Goal: Information Seeking & Learning: Learn about a topic

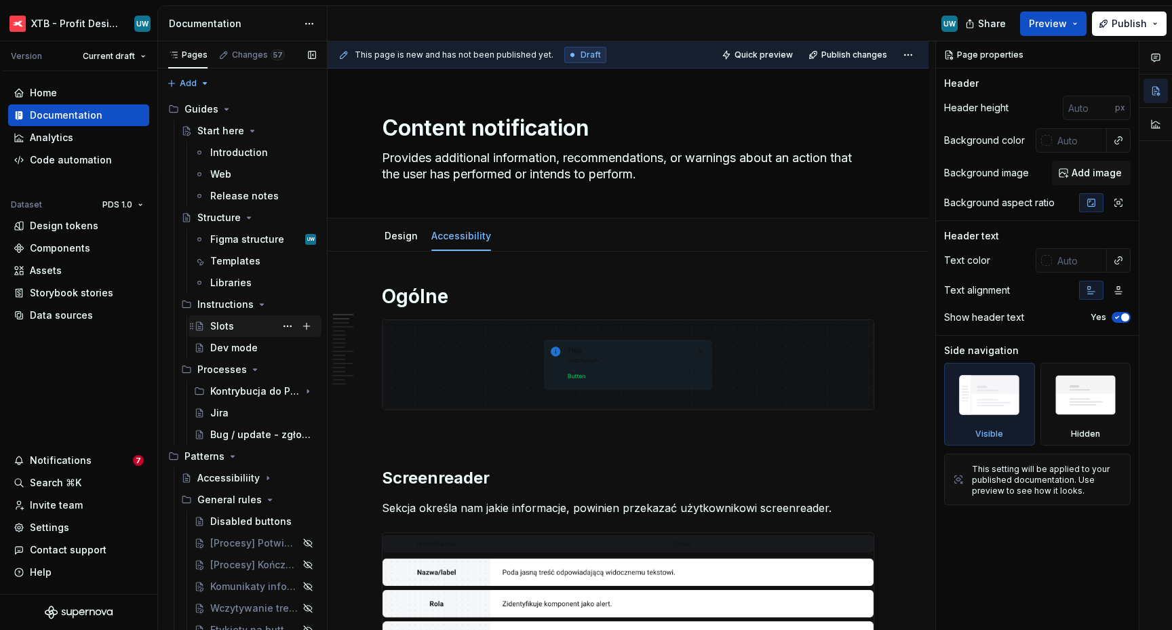
scroll to position [138, 0]
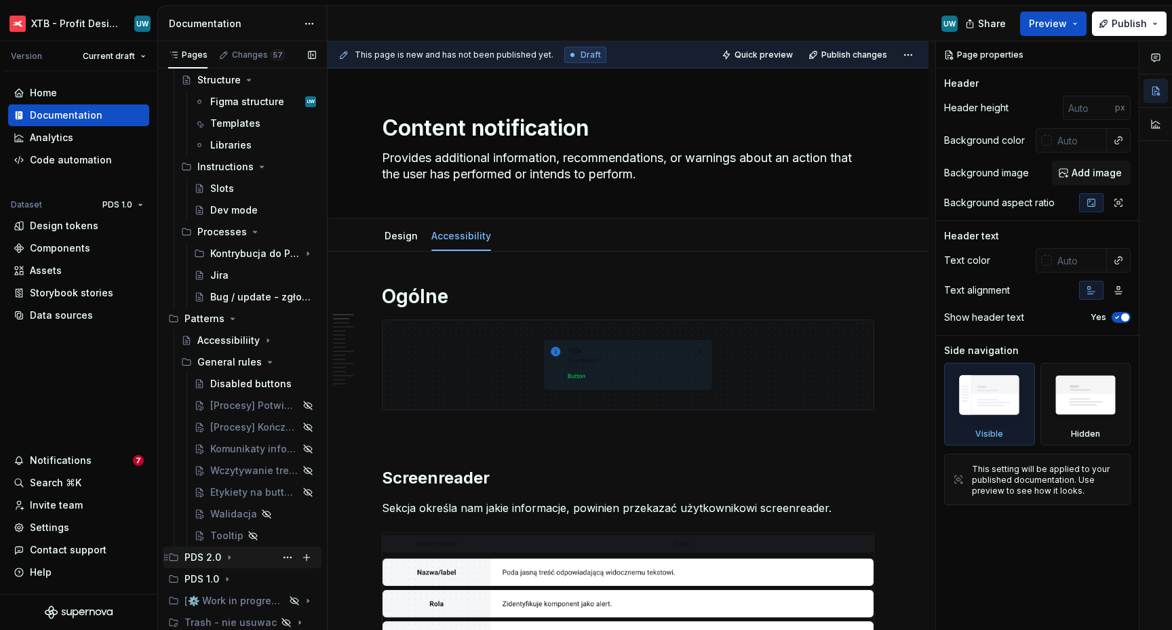
click at [226, 559] on icon "Page tree" at bounding box center [229, 557] width 11 height 11
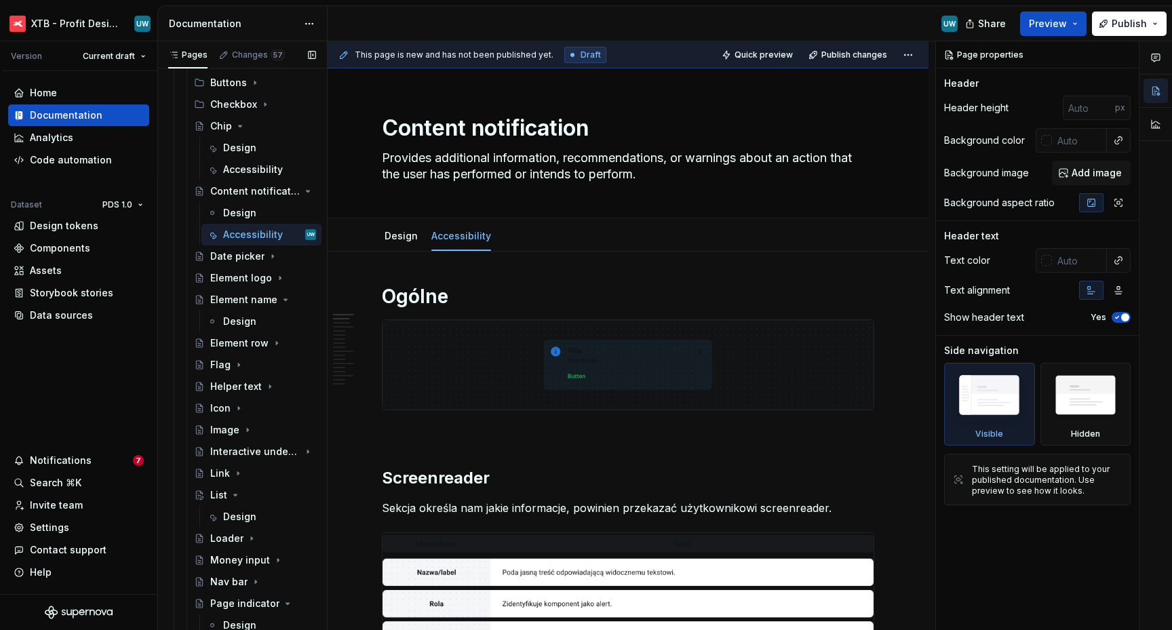
scroll to position [1026, 0]
click at [231, 325] on div "Design" at bounding box center [239, 320] width 33 height 14
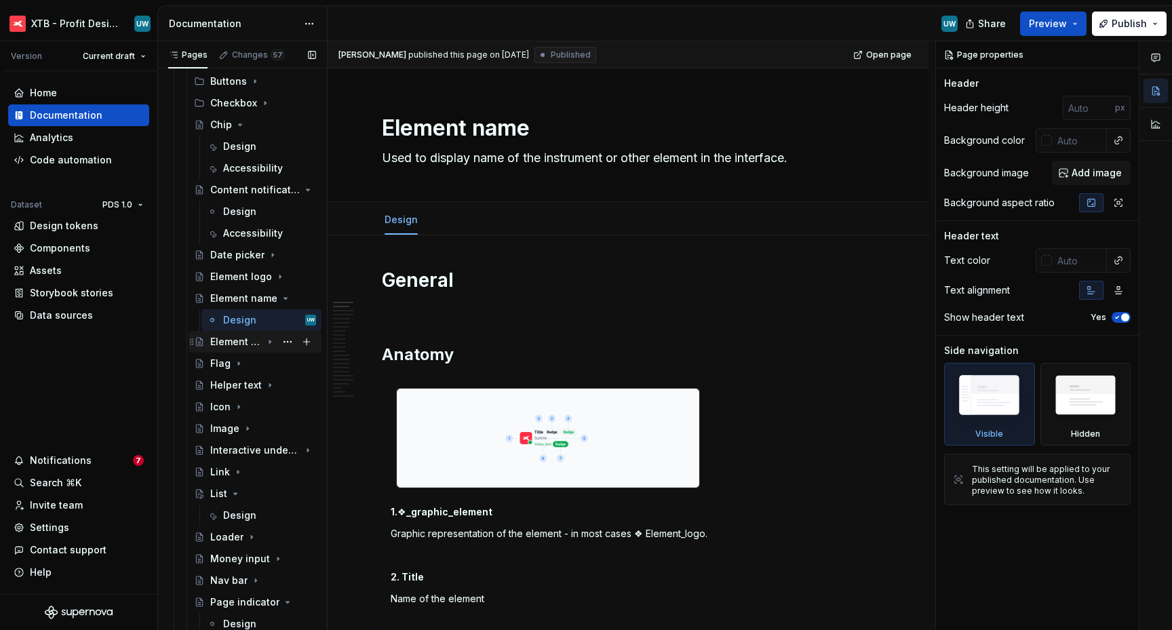
click at [264, 345] on icon "Page tree" at bounding box center [269, 341] width 11 height 11
click at [238, 384] on div "Accessibility" at bounding box center [249, 385] width 52 height 14
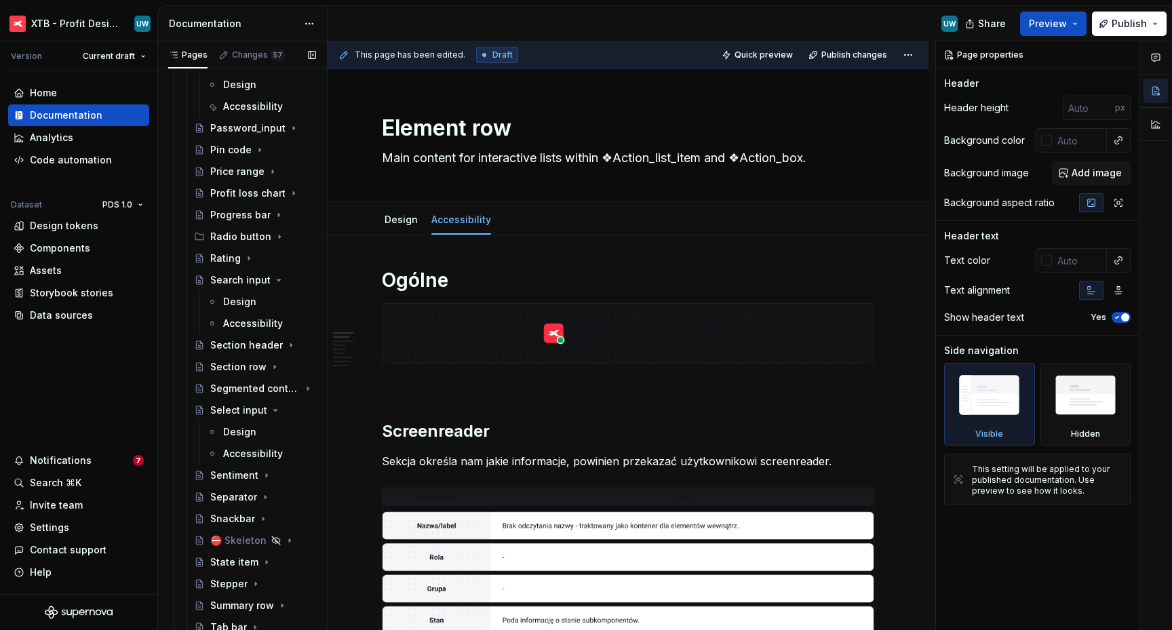
scroll to position [1830, 0]
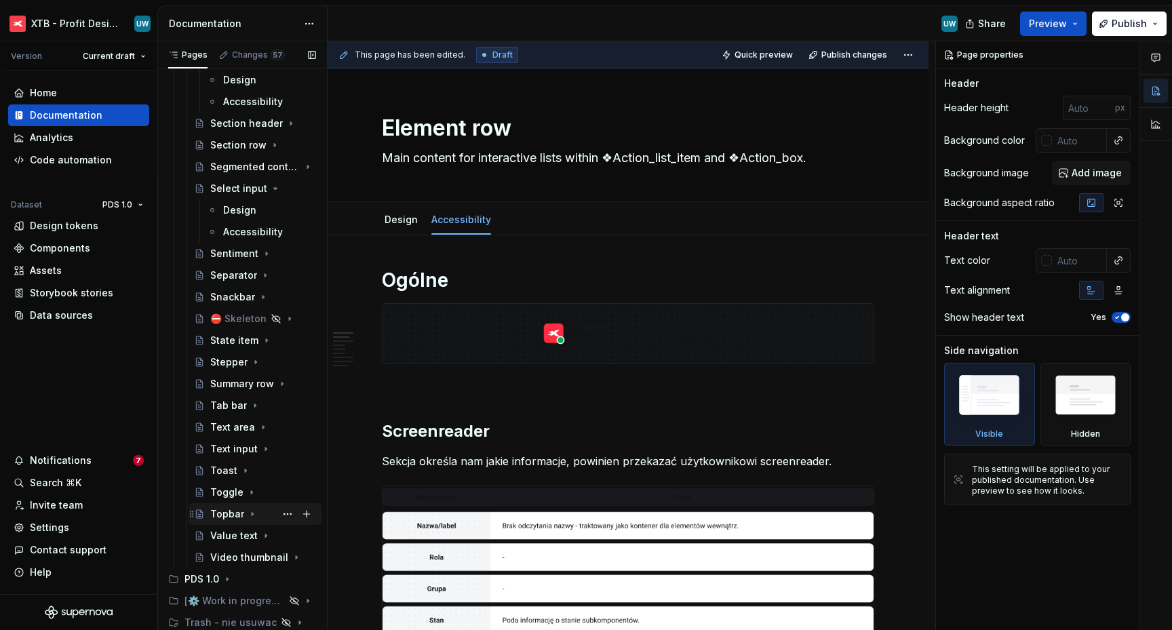
click at [248, 515] on icon "Page tree" at bounding box center [252, 514] width 11 height 11
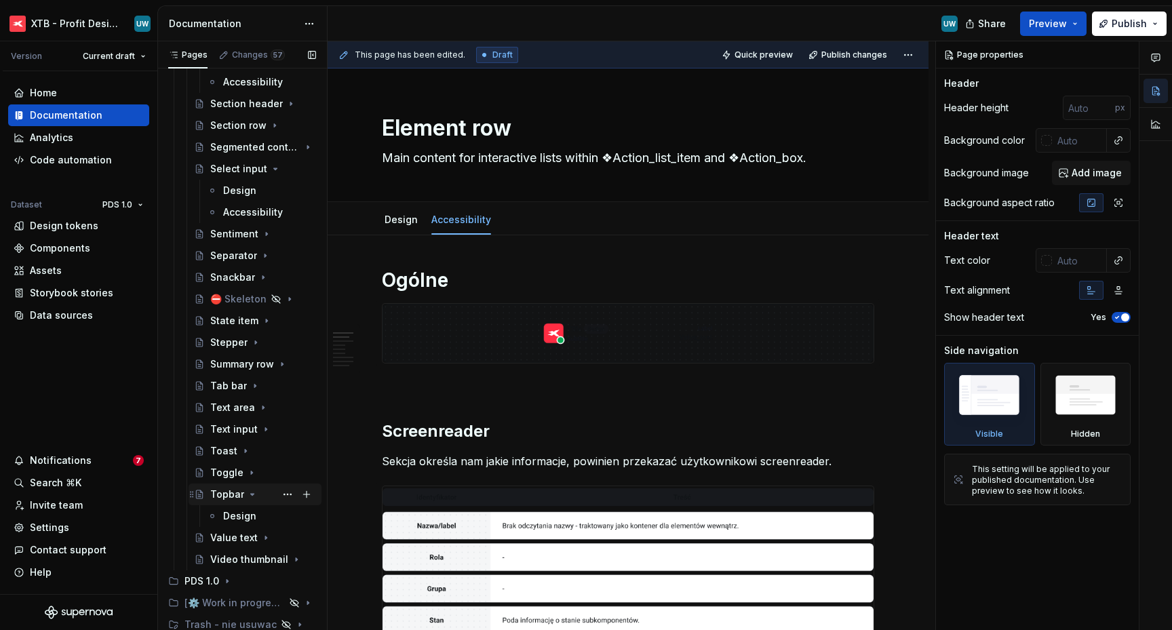
scroll to position [1852, 0]
click at [260, 536] on icon "Page tree" at bounding box center [265, 535] width 11 height 11
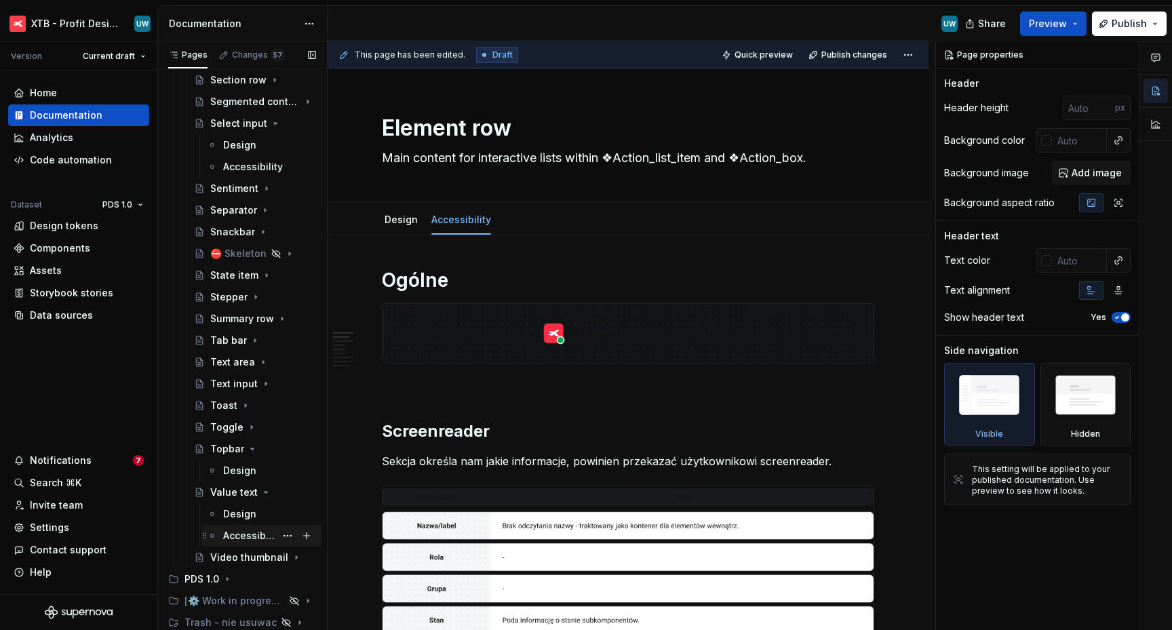
click at [243, 534] on div "Accessibility" at bounding box center [249, 536] width 52 height 14
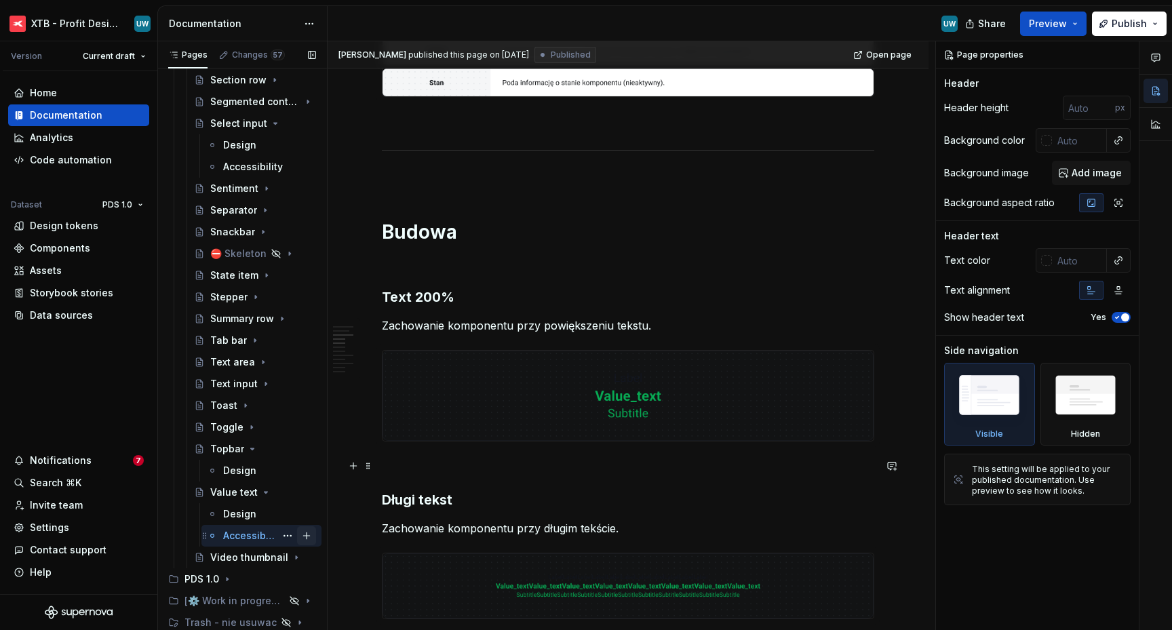
scroll to position [531, 0]
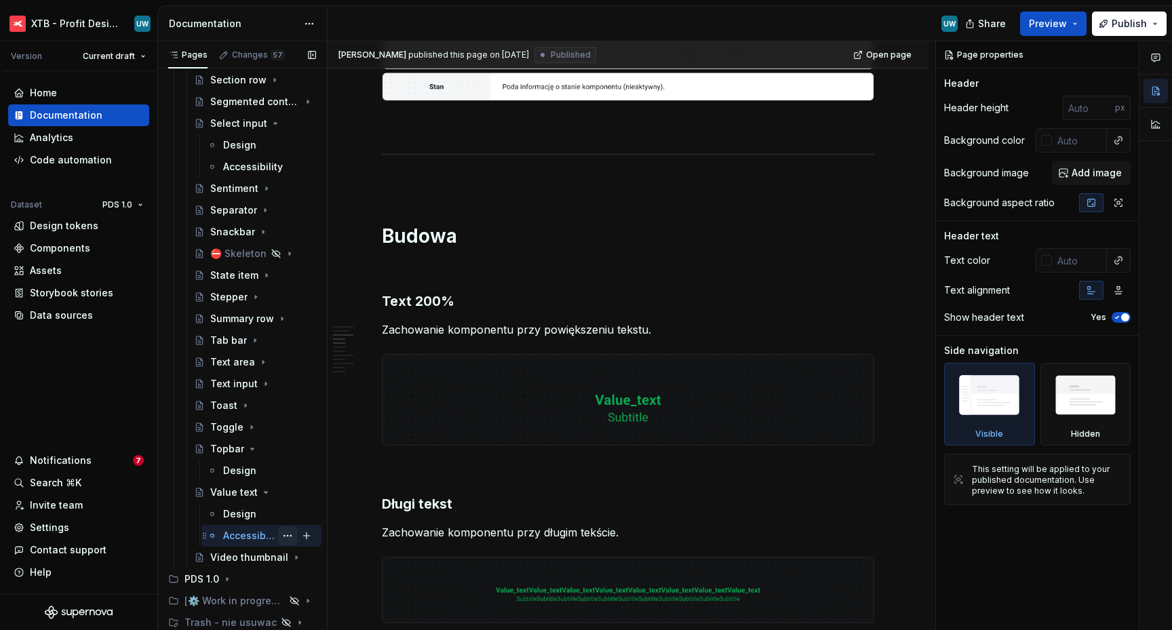
click at [278, 535] on button "Page tree" at bounding box center [287, 535] width 19 height 19
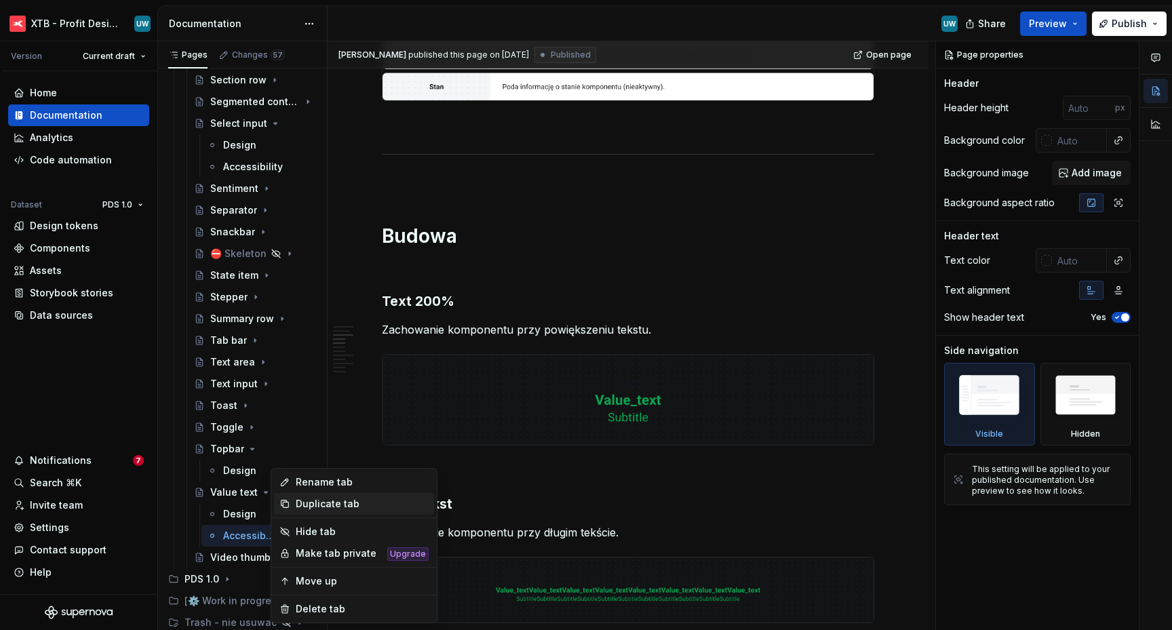
click at [305, 506] on div "Duplicate tab" at bounding box center [362, 504] width 133 height 14
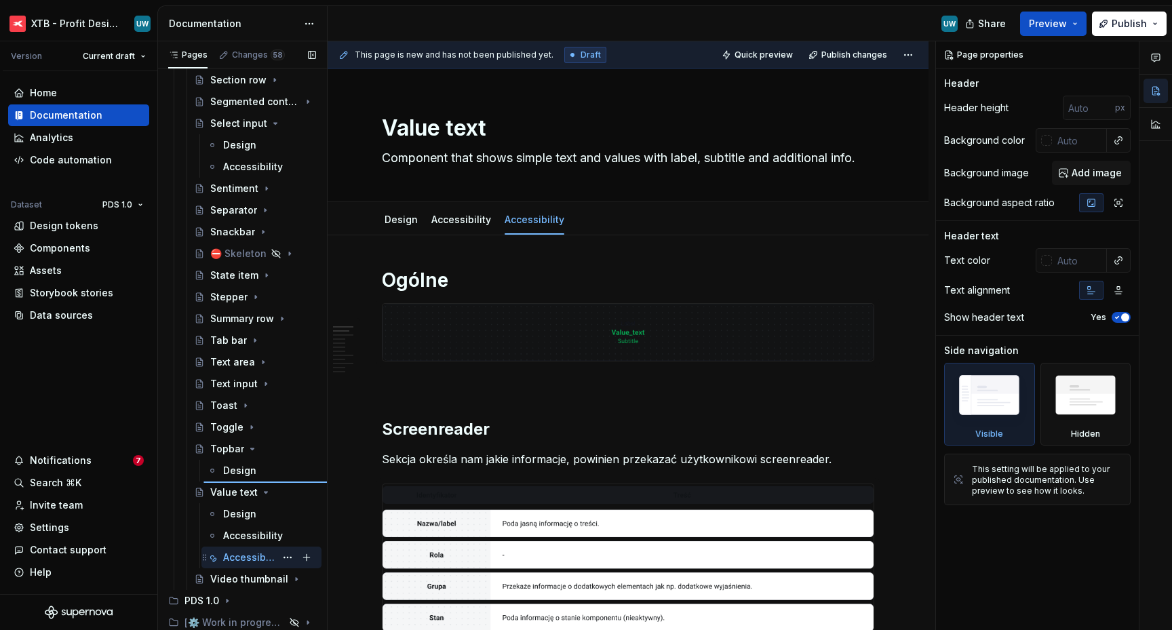
type textarea "*"
type textarea "Topbar"
type textarea "A header element located at the top of the screen. Contains the name of the sec…"
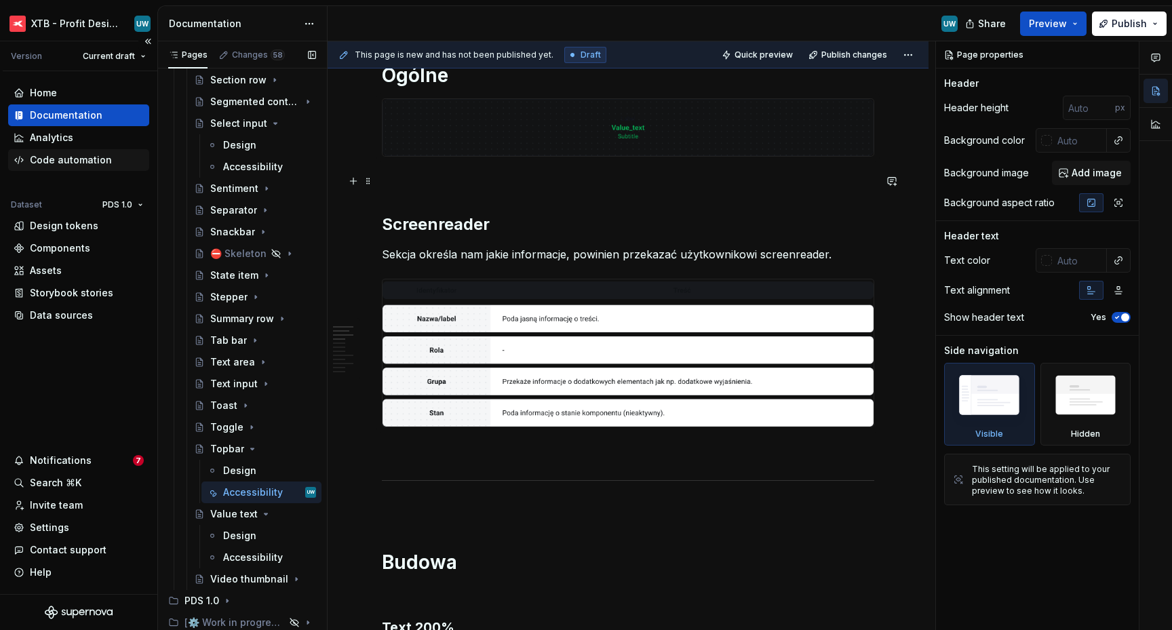
scroll to position [215, 0]
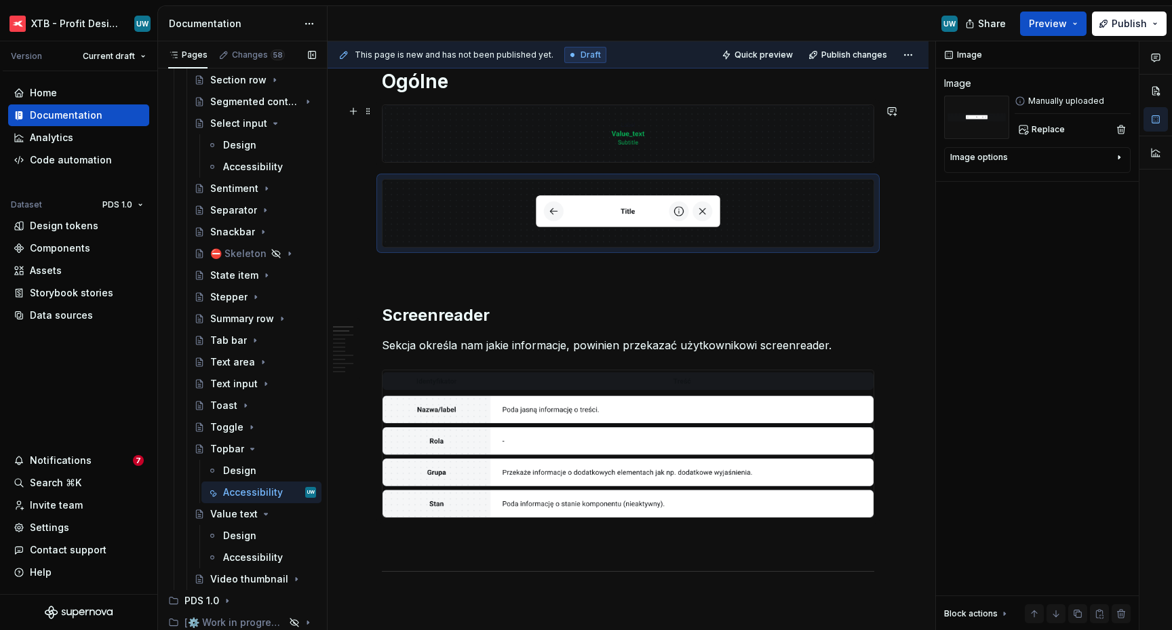
click at [498, 134] on img at bounding box center [627, 133] width 491 height 57
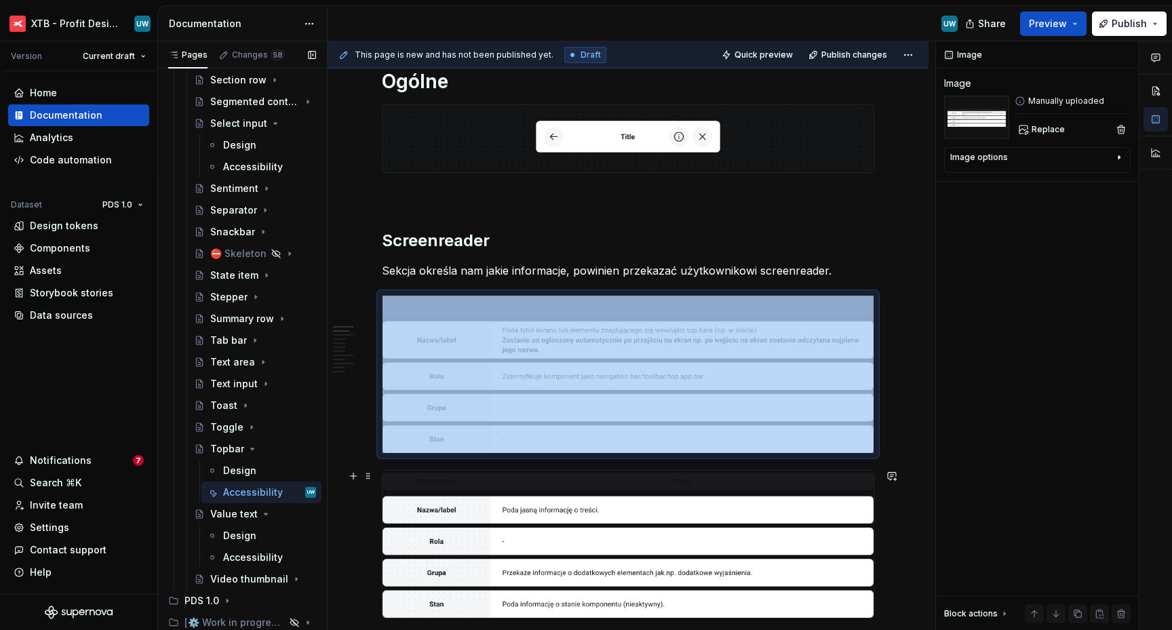
click at [488, 543] on img at bounding box center [627, 544] width 491 height 147
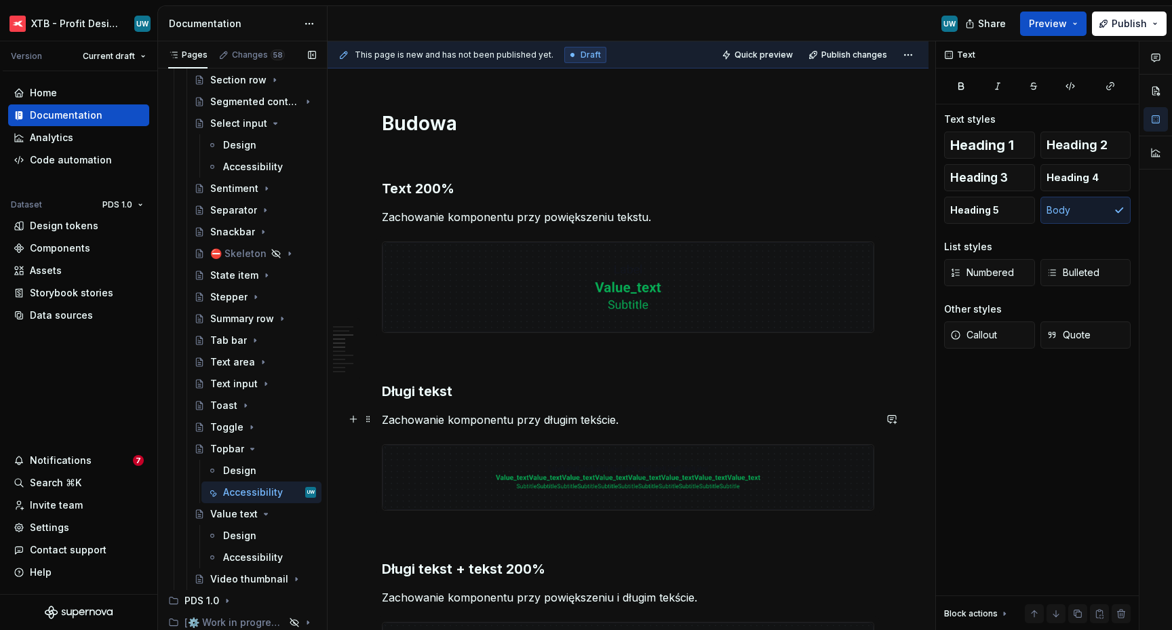
scroll to position [681, 0]
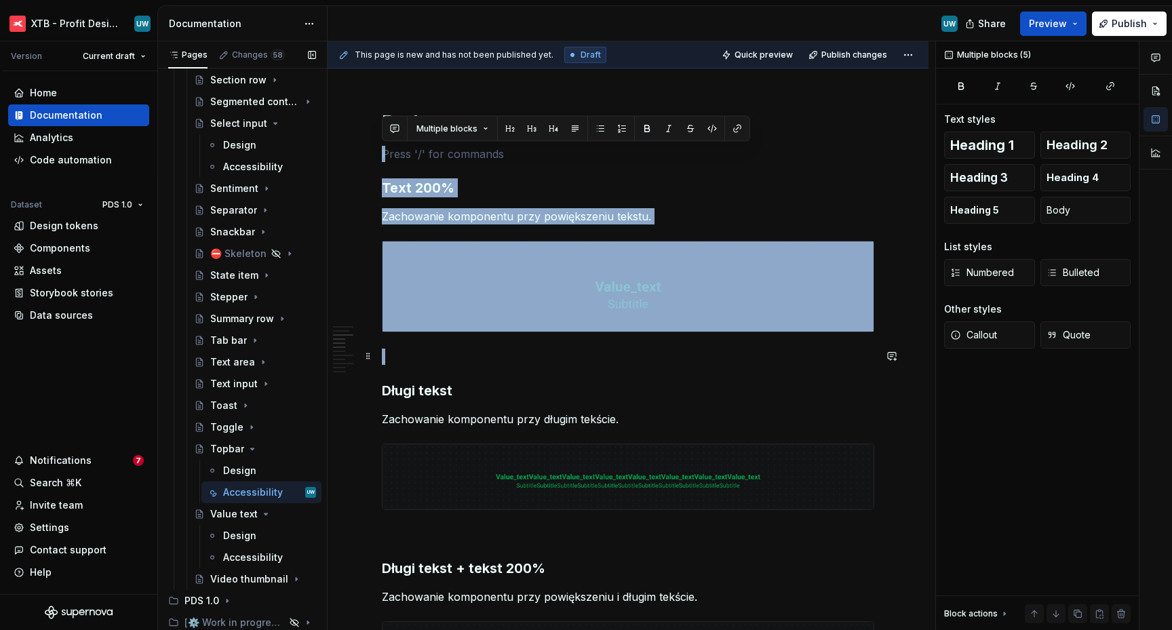
drag, startPoint x: 425, startPoint y: 157, endPoint x: 485, endPoint y: 352, distance: 203.8
copy div "Text 200% Zachowanie komponentu przy powiększeniu tekstu."
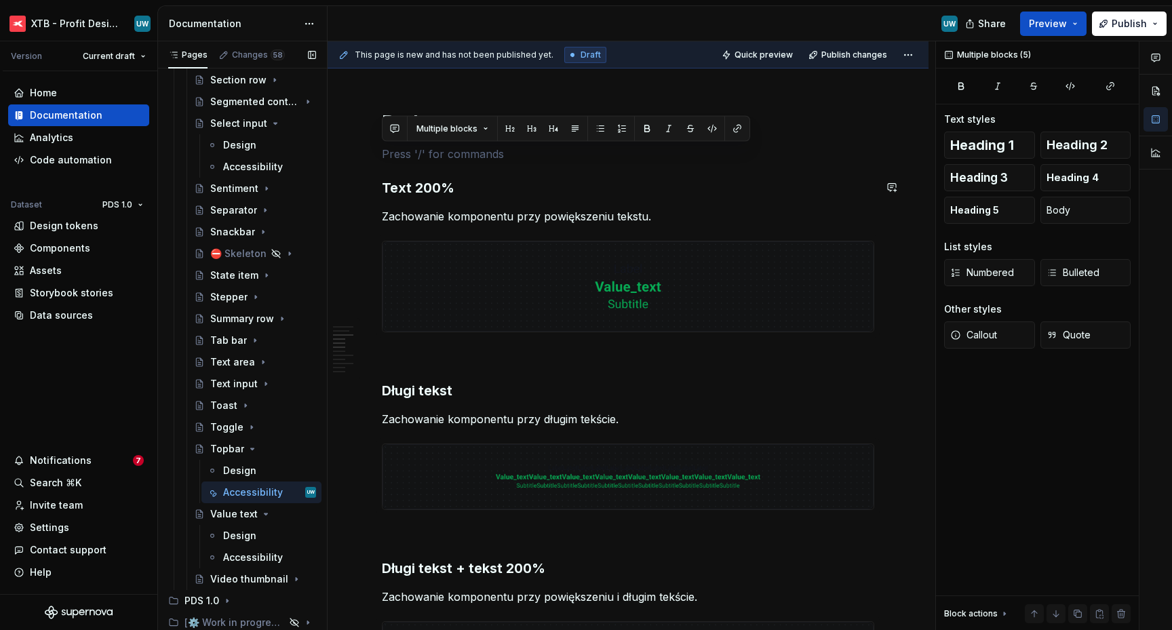
click at [446, 159] on p at bounding box center [628, 154] width 492 height 16
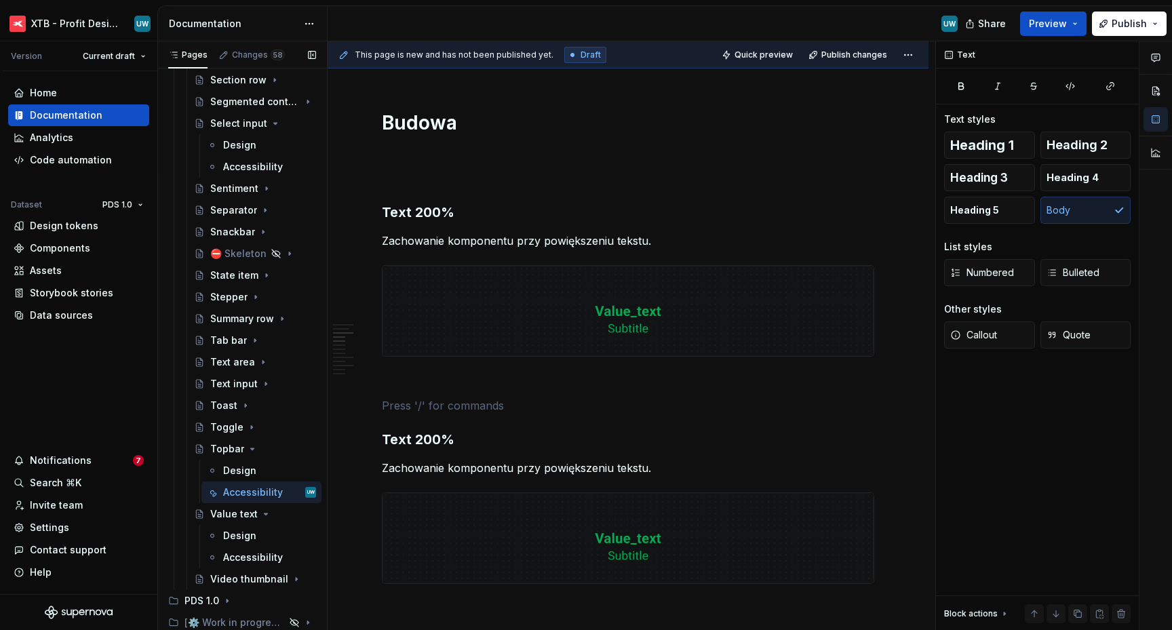
click at [449, 244] on p "Zachowanie komponentu przy powiększeniu tekstu." at bounding box center [628, 241] width 492 height 16
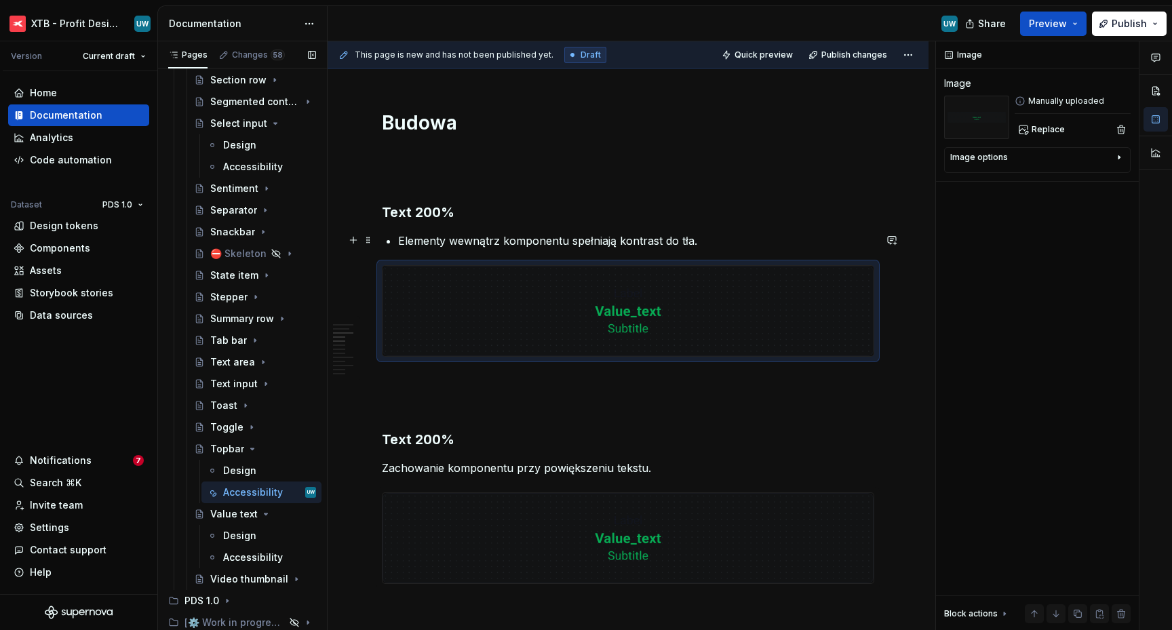
click at [413, 245] on p "Elementy wewnątrz komponentu spełniają kontrast do tła." at bounding box center [636, 241] width 476 height 16
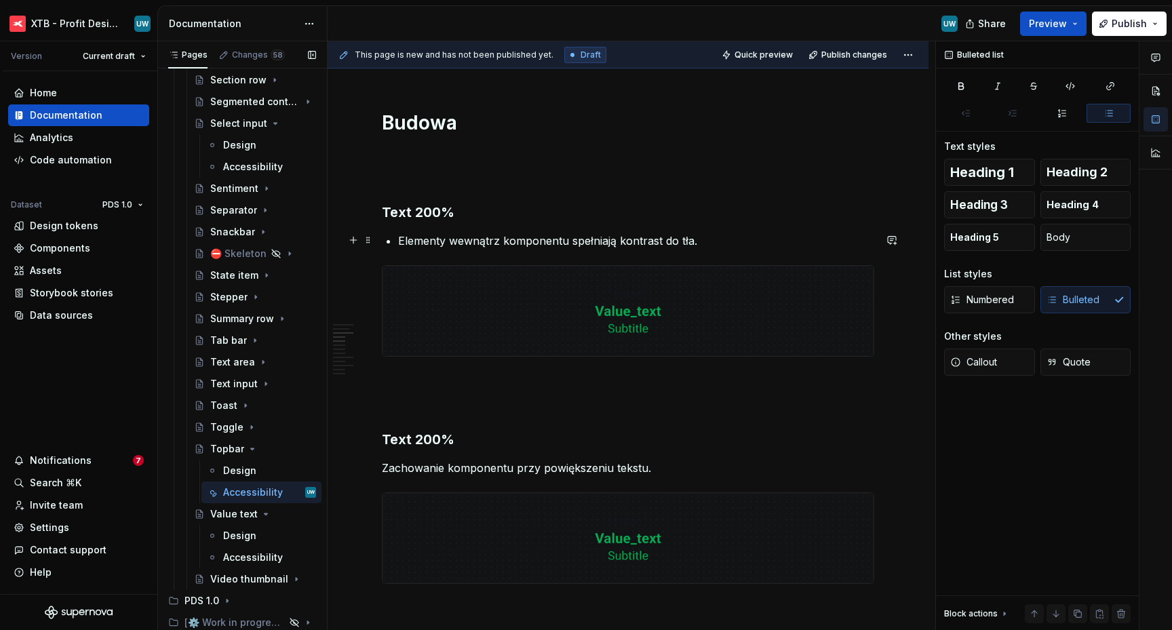
click at [402, 245] on p "Elementy wewnątrz komponentu spełniają kontrast do tła." at bounding box center [636, 241] width 476 height 16
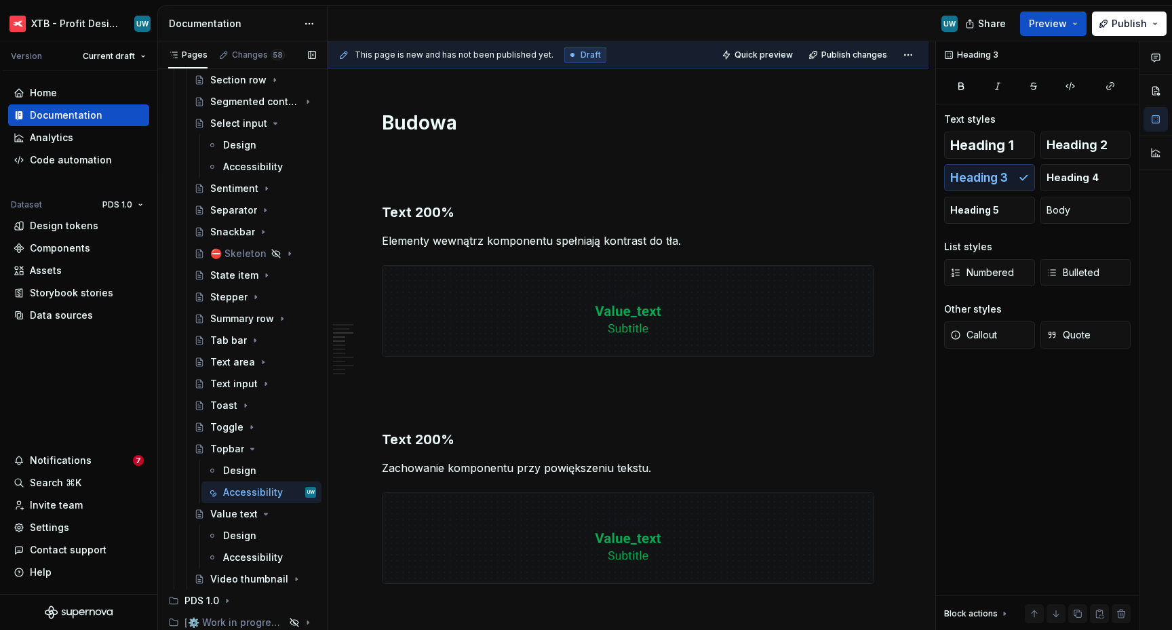
click at [431, 207] on h3 "Text 200%" at bounding box center [628, 212] width 492 height 19
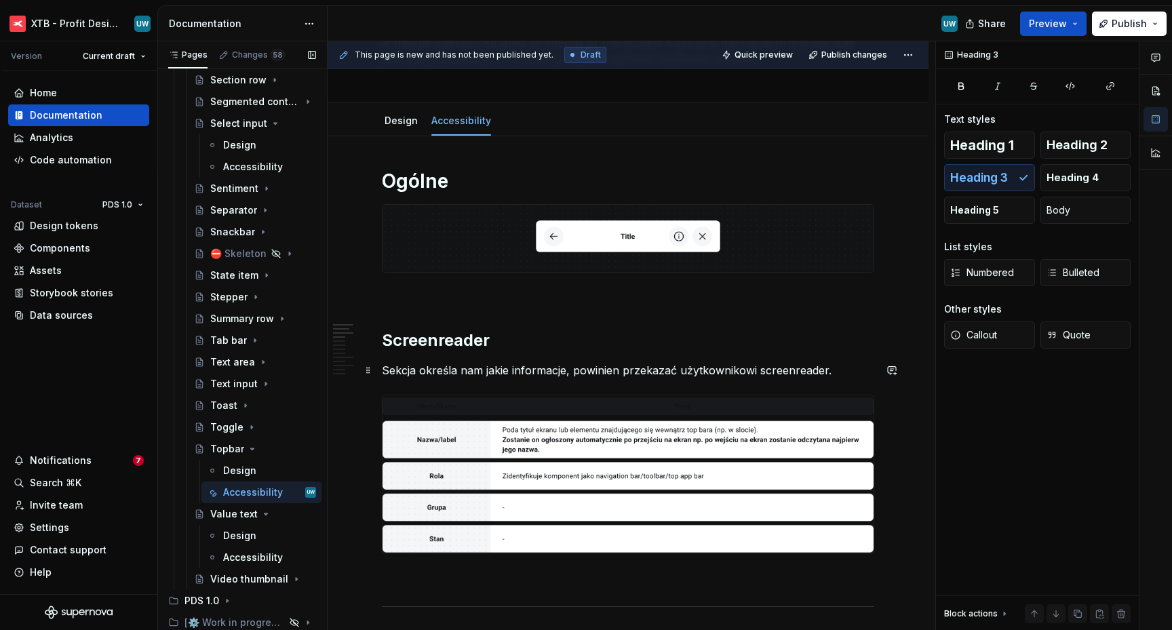
scroll to position [0, 0]
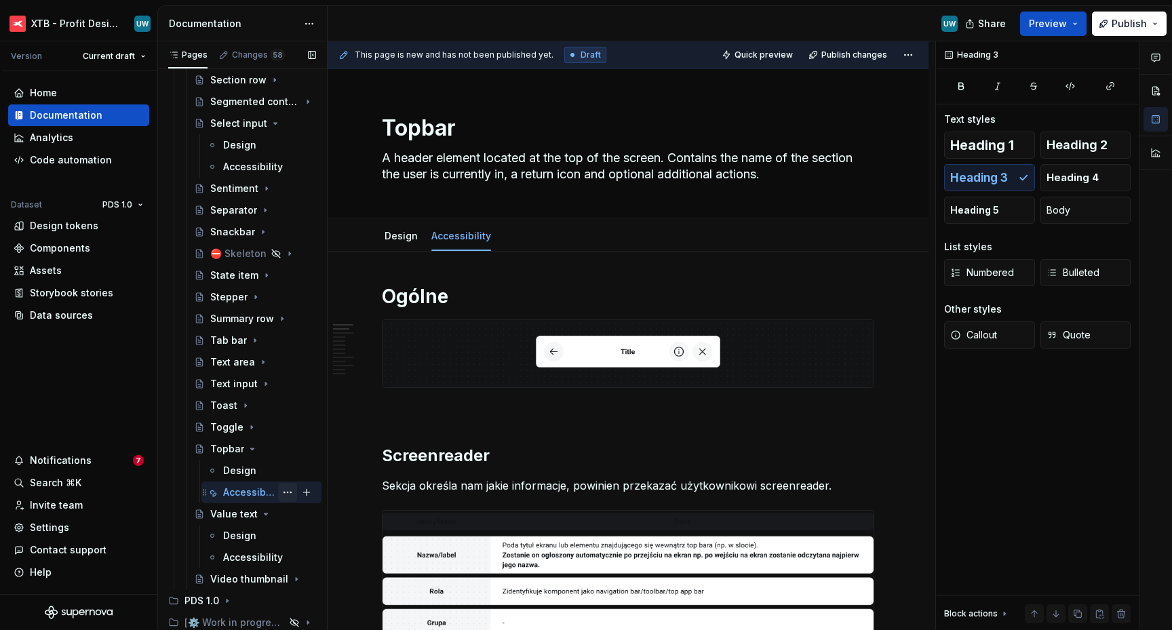
click at [282, 494] on button "Page tree" at bounding box center [287, 492] width 19 height 19
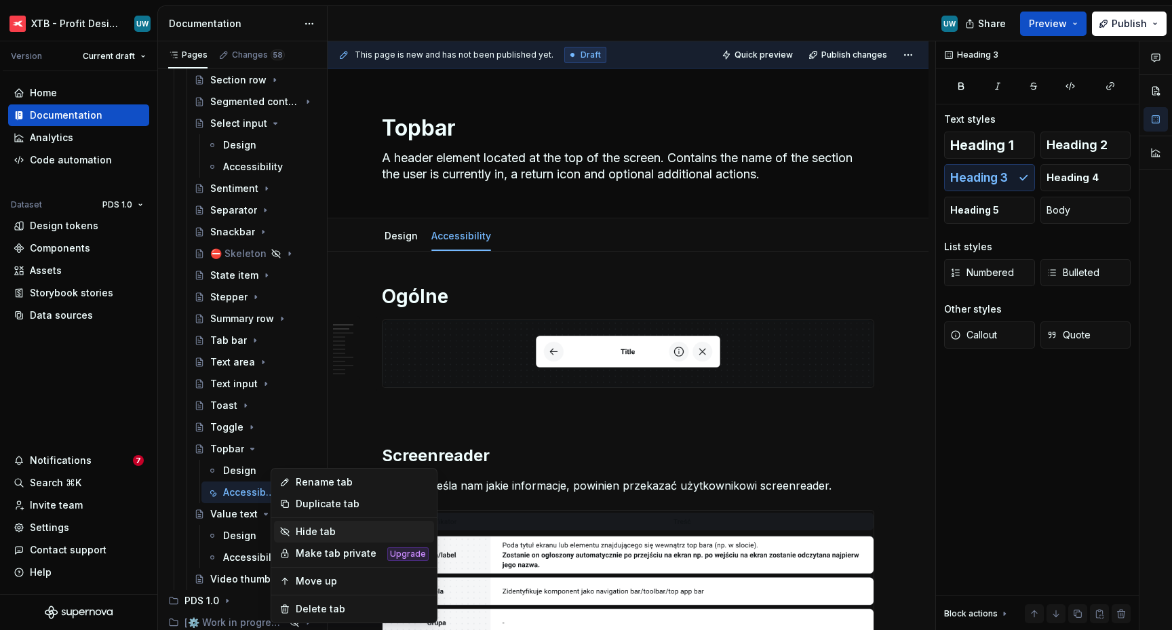
click at [304, 528] on div "Hide tab" at bounding box center [362, 532] width 133 height 14
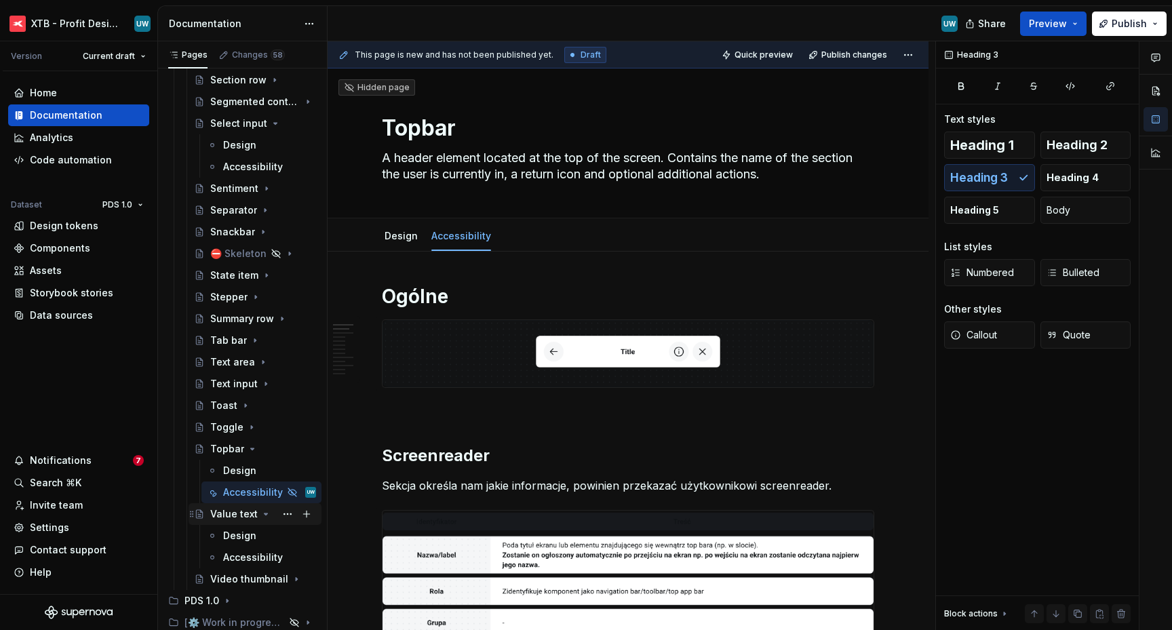
click at [260, 514] on icon "Page tree" at bounding box center [265, 514] width 11 height 11
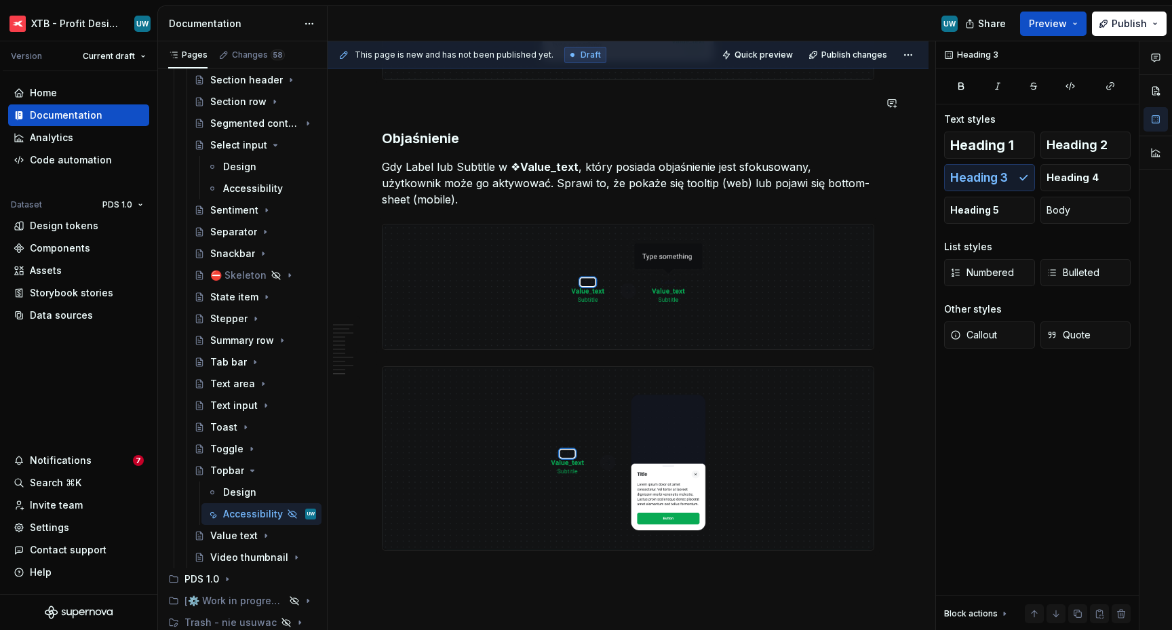
scroll to position [3322, 0]
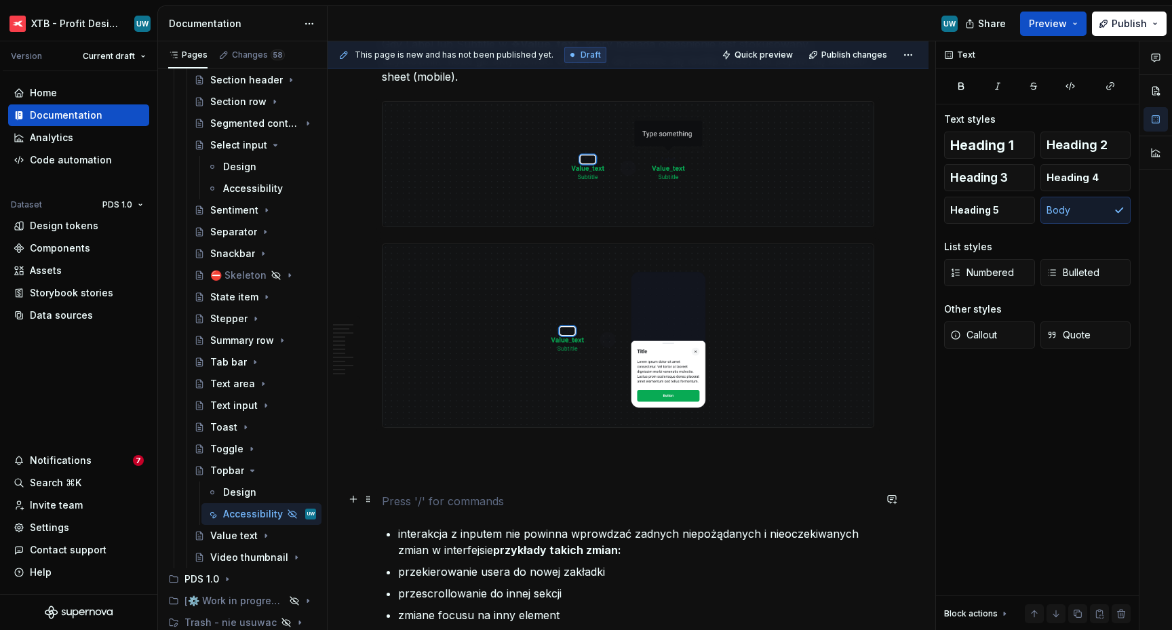
type textarea "*"
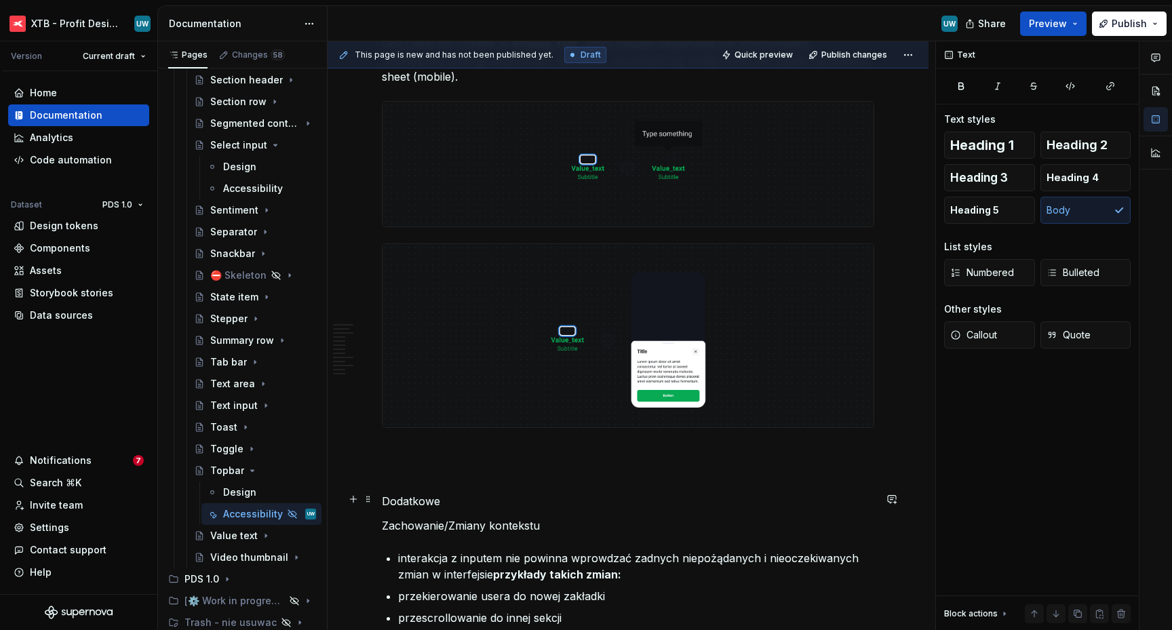
click at [446, 500] on p "Dodatkowe" at bounding box center [628, 501] width 492 height 16
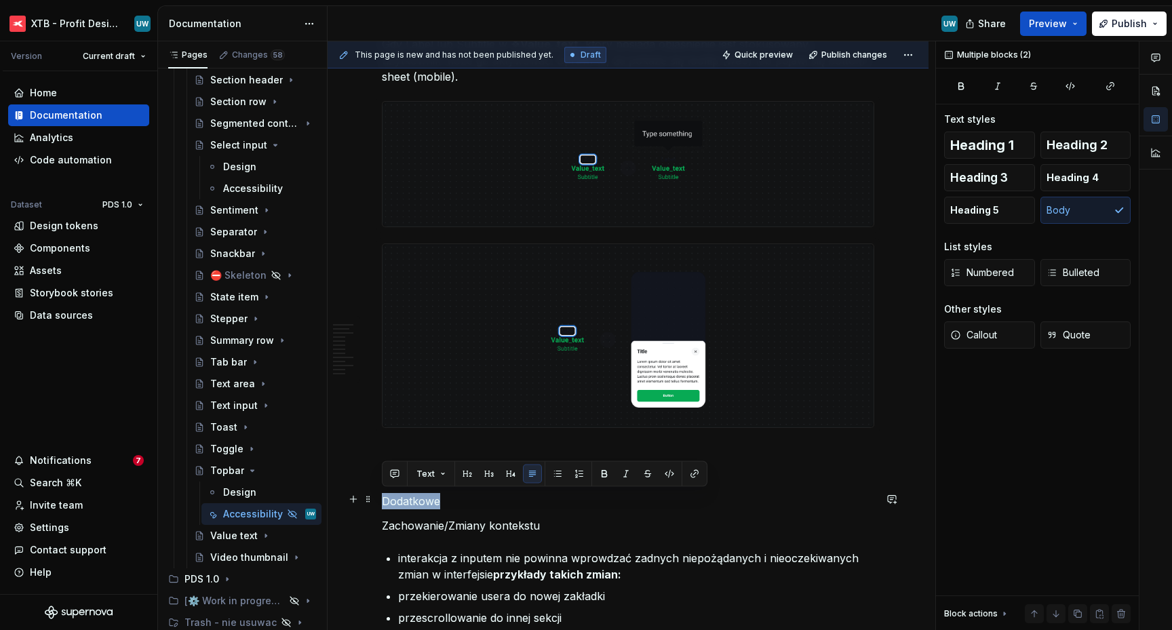
click at [446, 500] on p "Dodatkowe" at bounding box center [628, 501] width 492 height 16
click at [984, 138] on span "Heading 1" at bounding box center [982, 145] width 64 height 14
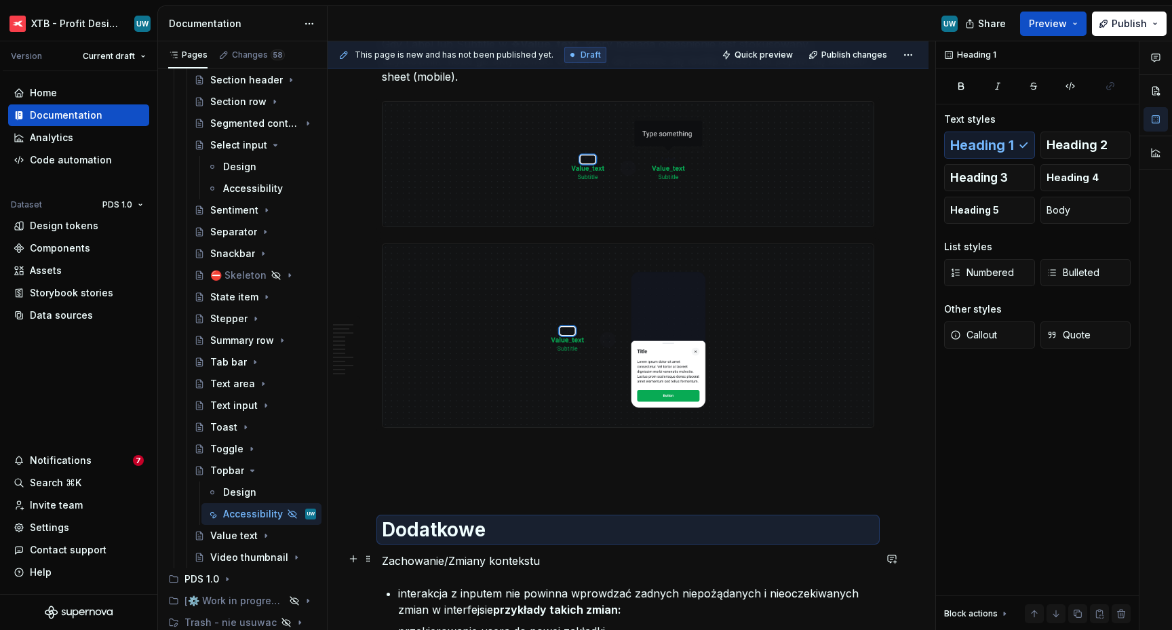
click at [465, 559] on p "Zachowanie/Zmiany kontekstu" at bounding box center [628, 561] width 492 height 16
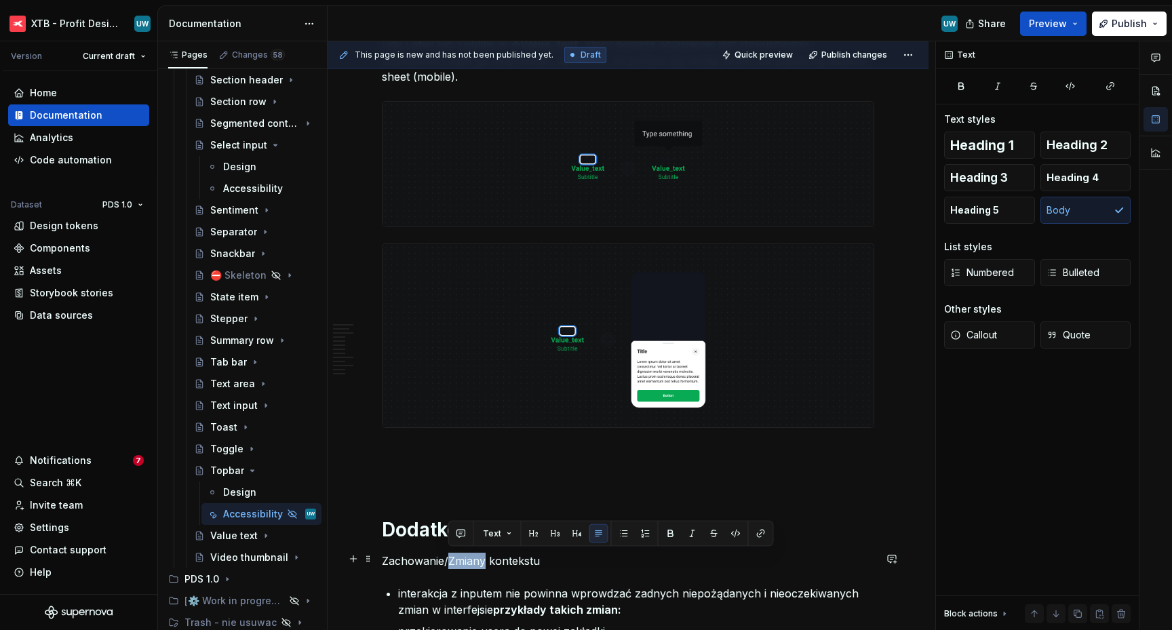
click at [465, 559] on p "Zachowanie/Zmiany kontekstu" at bounding box center [628, 561] width 492 height 16
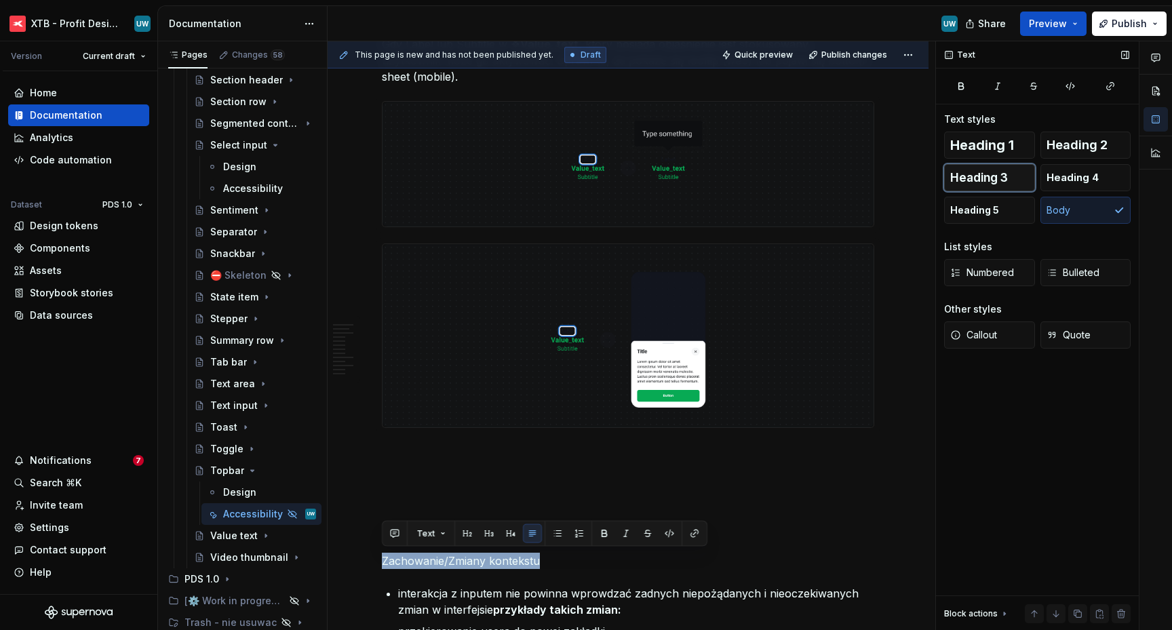
click at [994, 172] on span "Heading 3" at bounding box center [979, 178] width 58 height 14
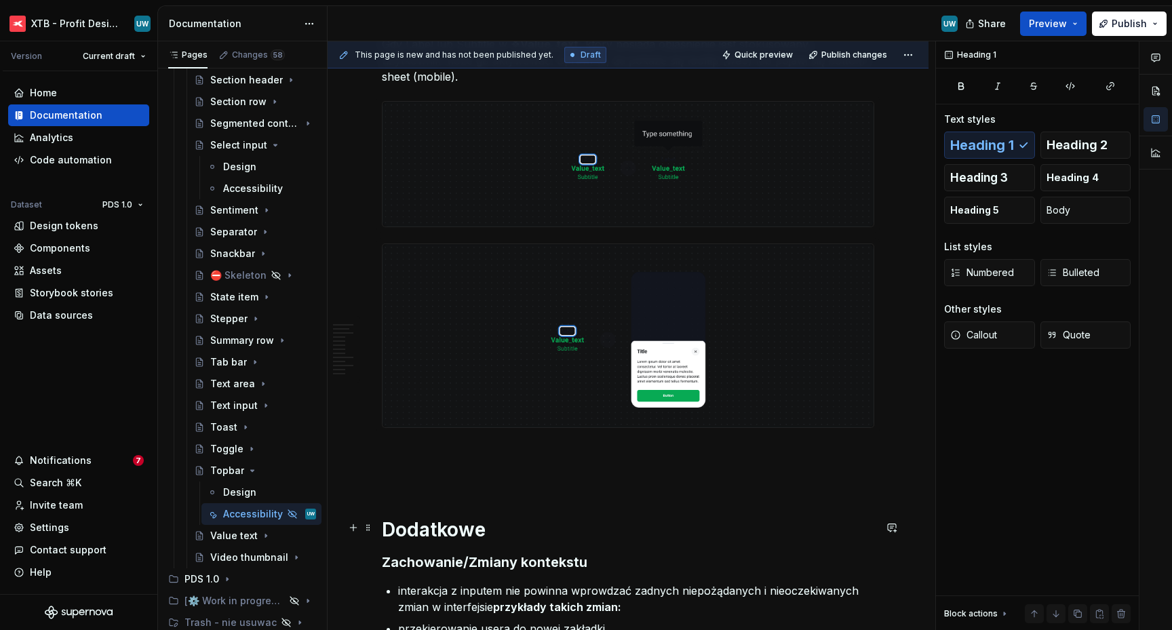
click at [576, 533] on h1 "Dodatkowe" at bounding box center [628, 529] width 492 height 24
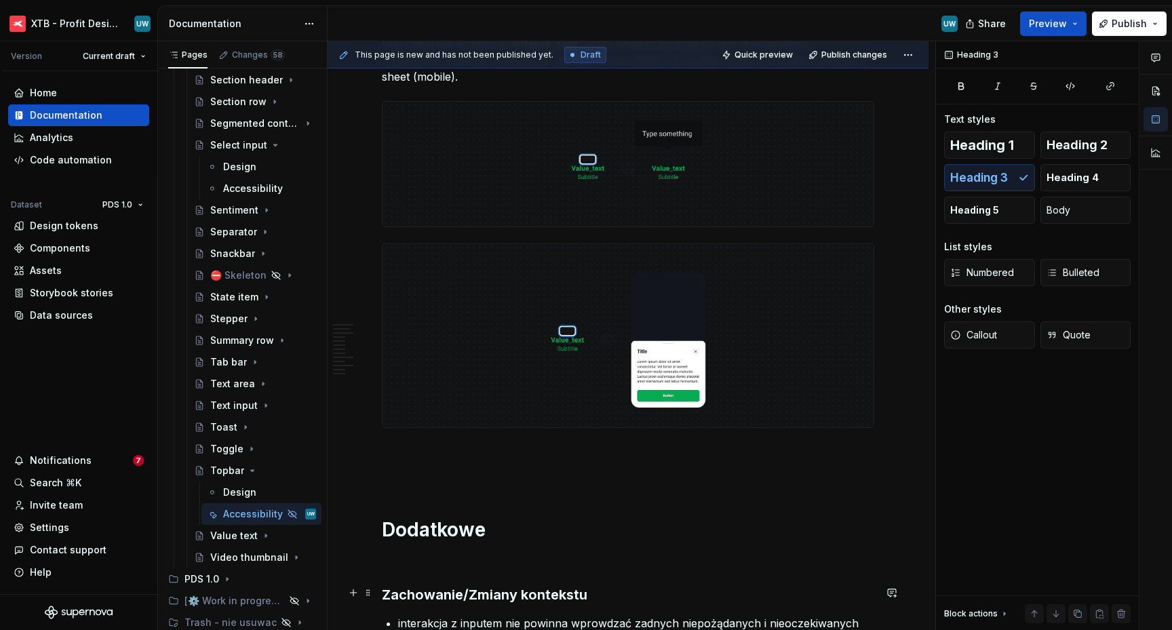
scroll to position [3607, 0]
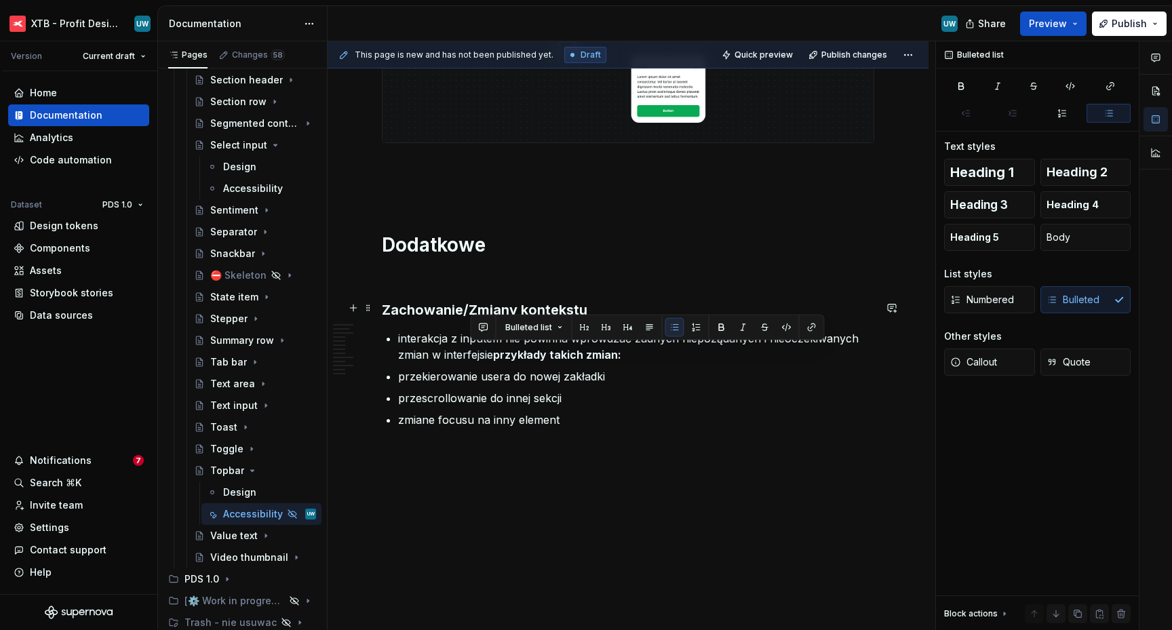
click at [464, 301] on h3 "Zachowanie/Zmiany kontekstu" at bounding box center [628, 309] width 492 height 19
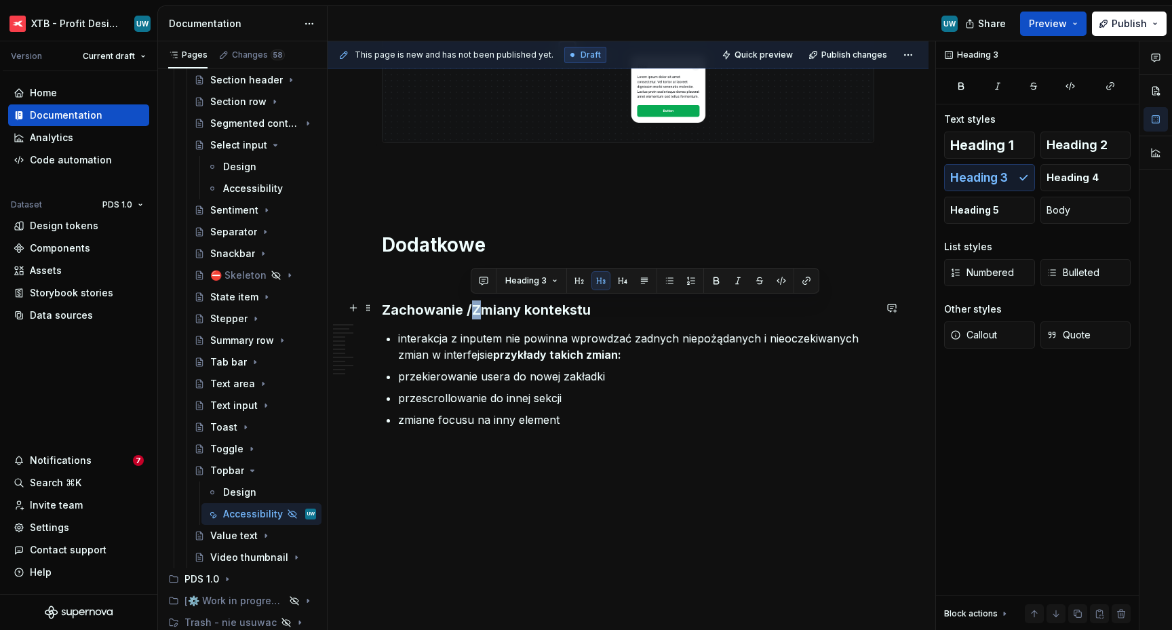
click at [473, 308] on h3 "Zachowanie /Zmiany kontekstu" at bounding box center [628, 309] width 492 height 19
click at [470, 268] on p at bounding box center [628, 276] width 492 height 16
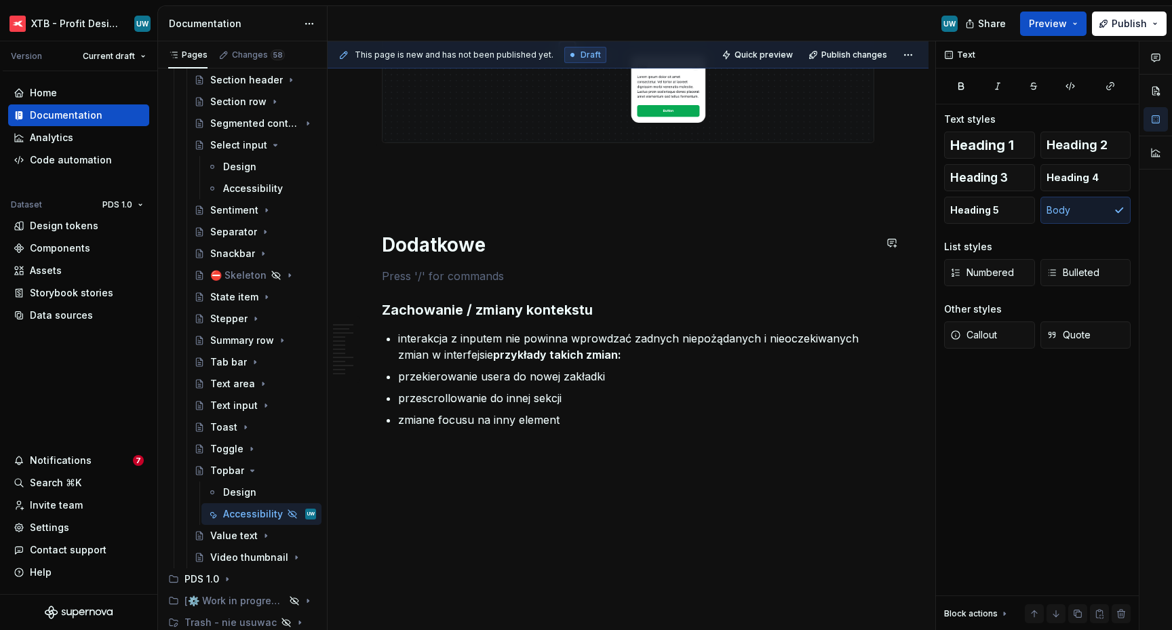
click at [414, 195] on p at bounding box center [628, 192] width 492 height 16
click at [355, 185] on button "button" at bounding box center [353, 189] width 19 height 19
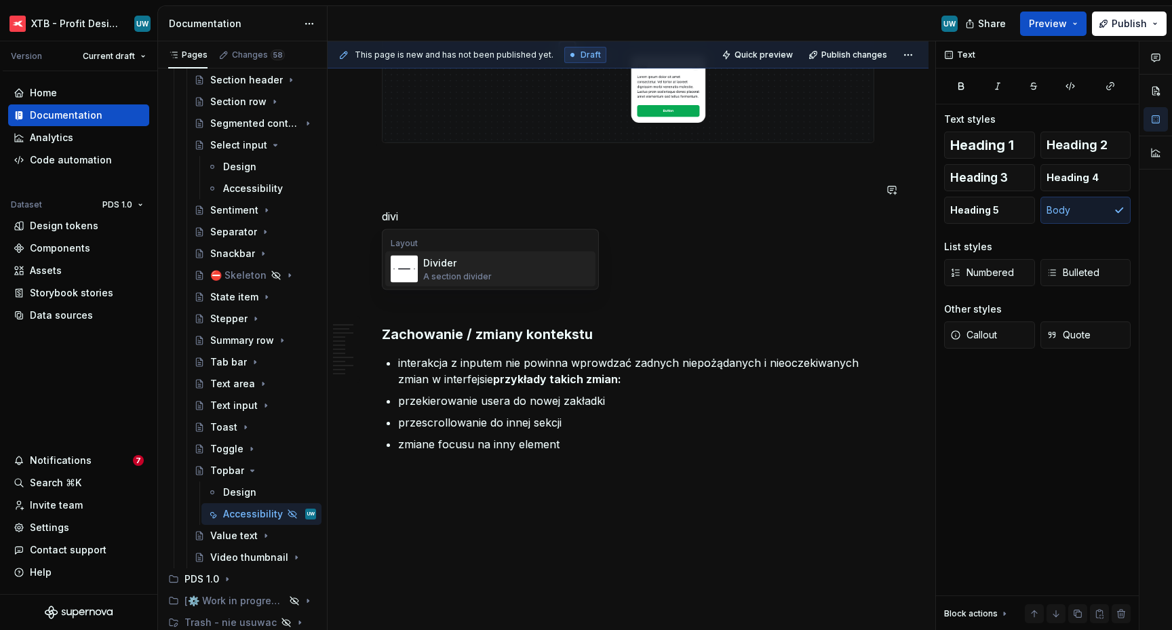
click at [440, 256] on div "Divider A section divider" at bounding box center [506, 269] width 167 height 27
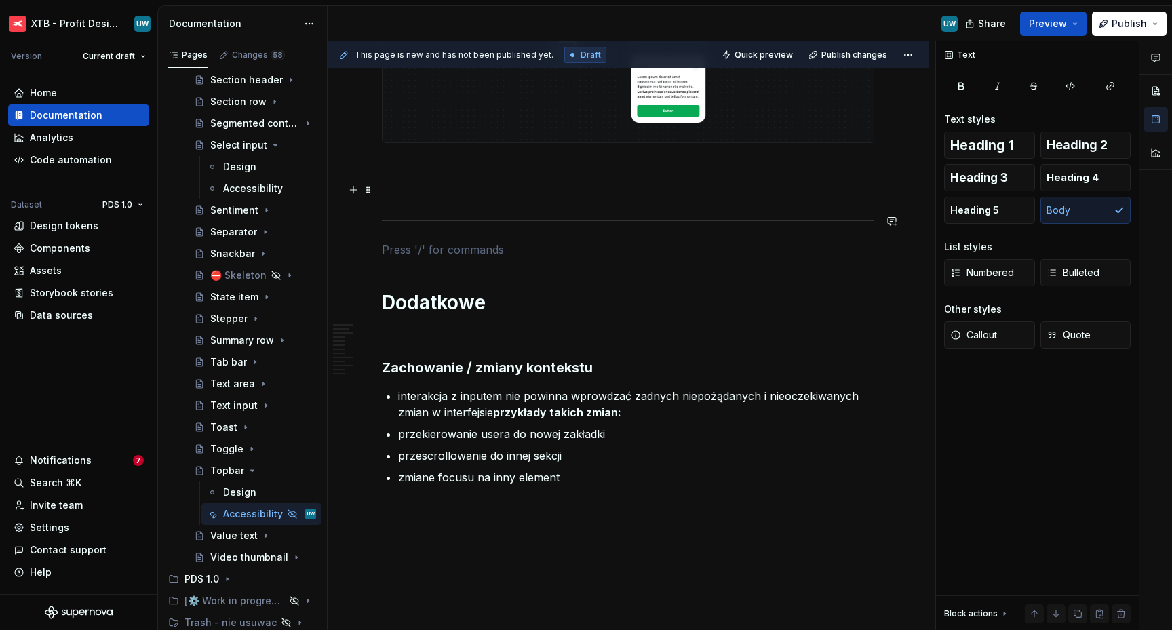
click at [411, 161] on p at bounding box center [628, 167] width 492 height 16
click at [411, 188] on p at bounding box center [628, 192] width 492 height 16
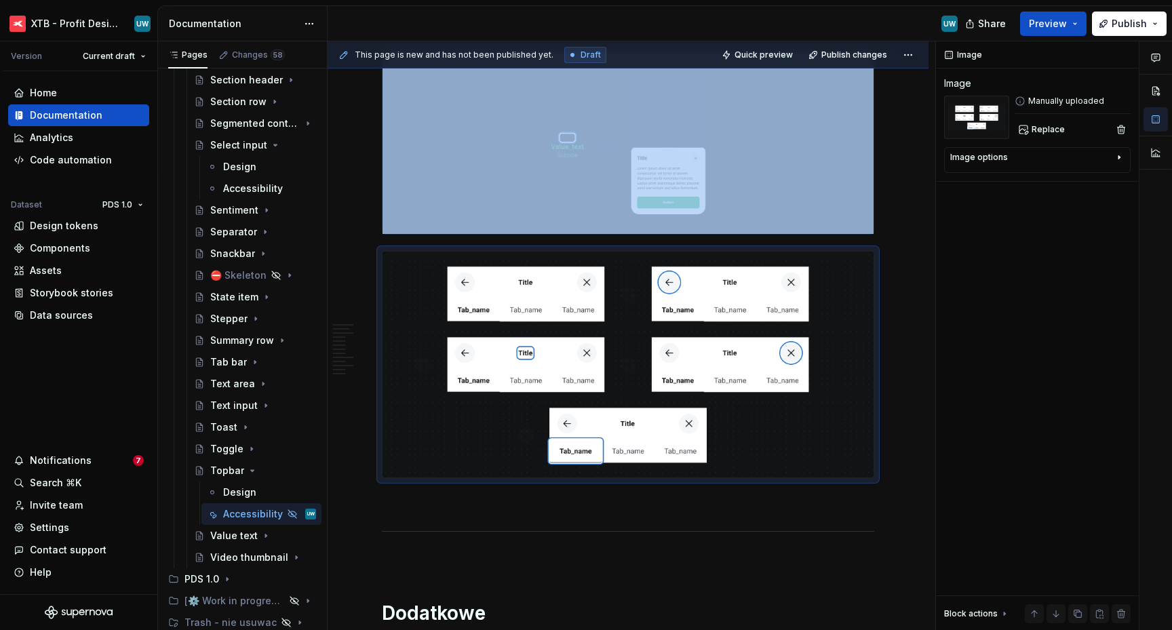
scroll to position [3479, 0]
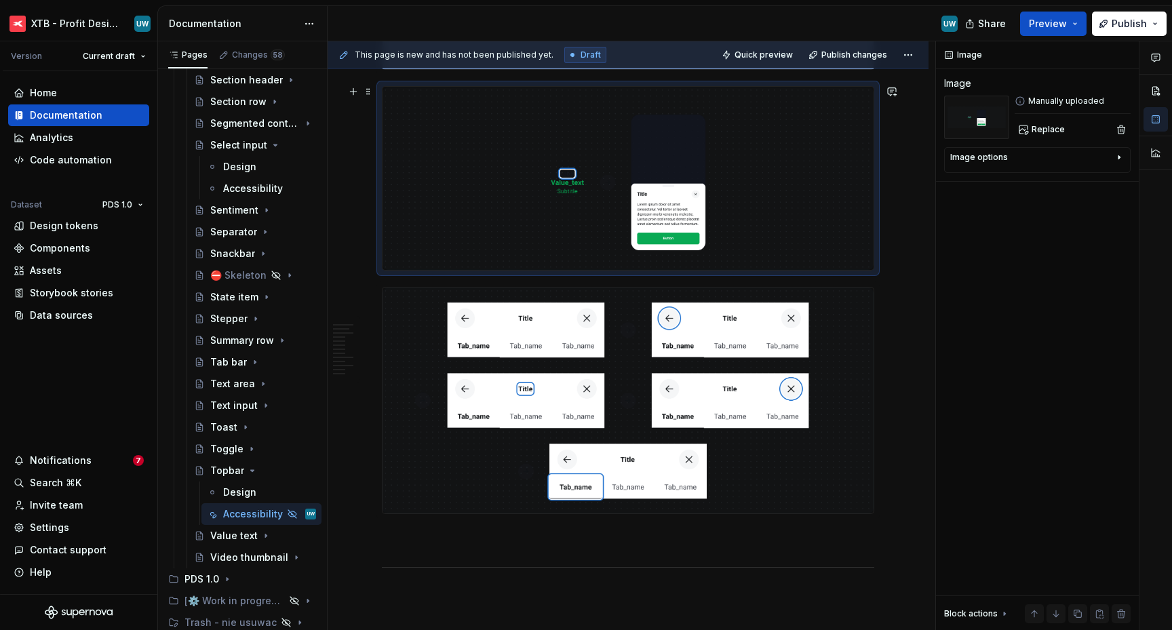
click at [494, 142] on img at bounding box center [627, 178] width 491 height 183
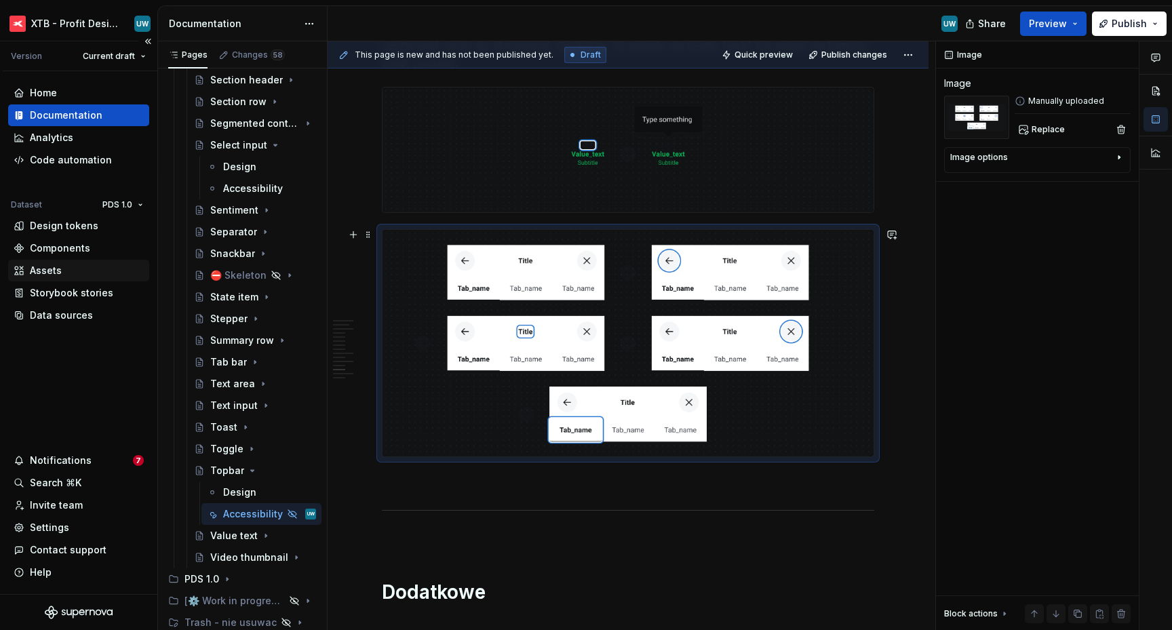
scroll to position [3380, 0]
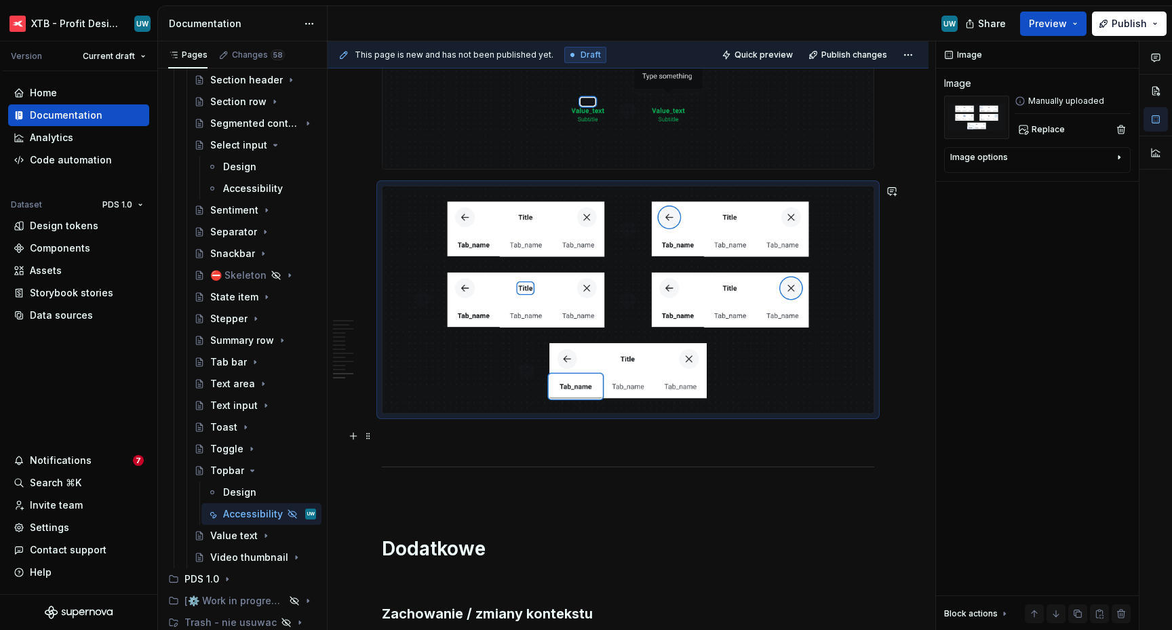
click at [431, 430] on p at bounding box center [628, 438] width 492 height 16
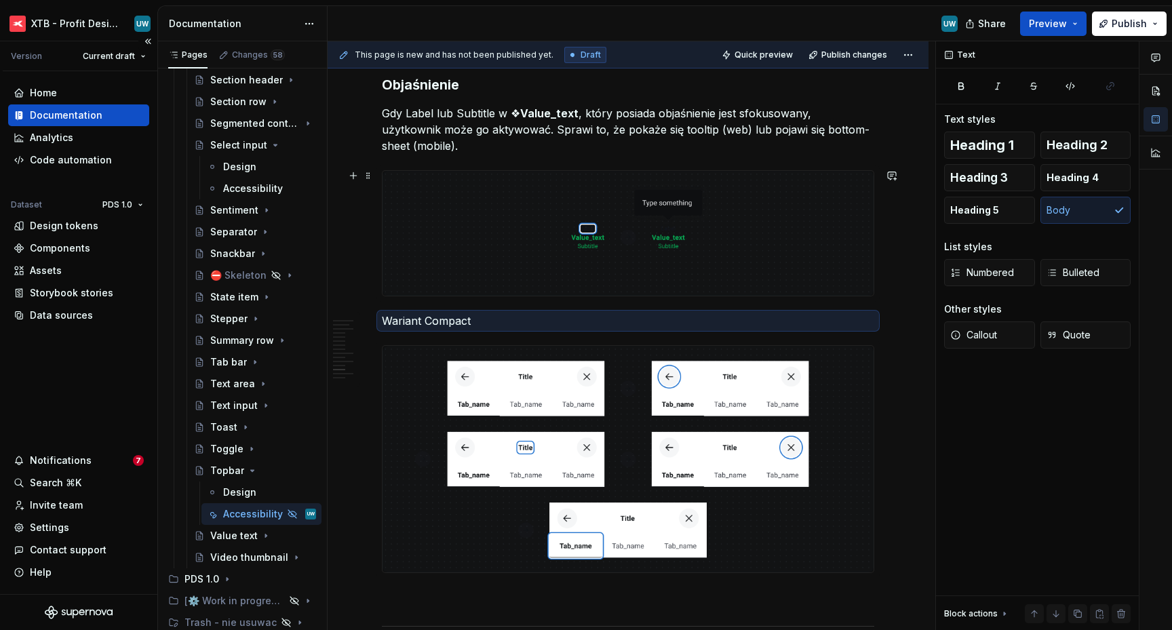
scroll to position [3096, 0]
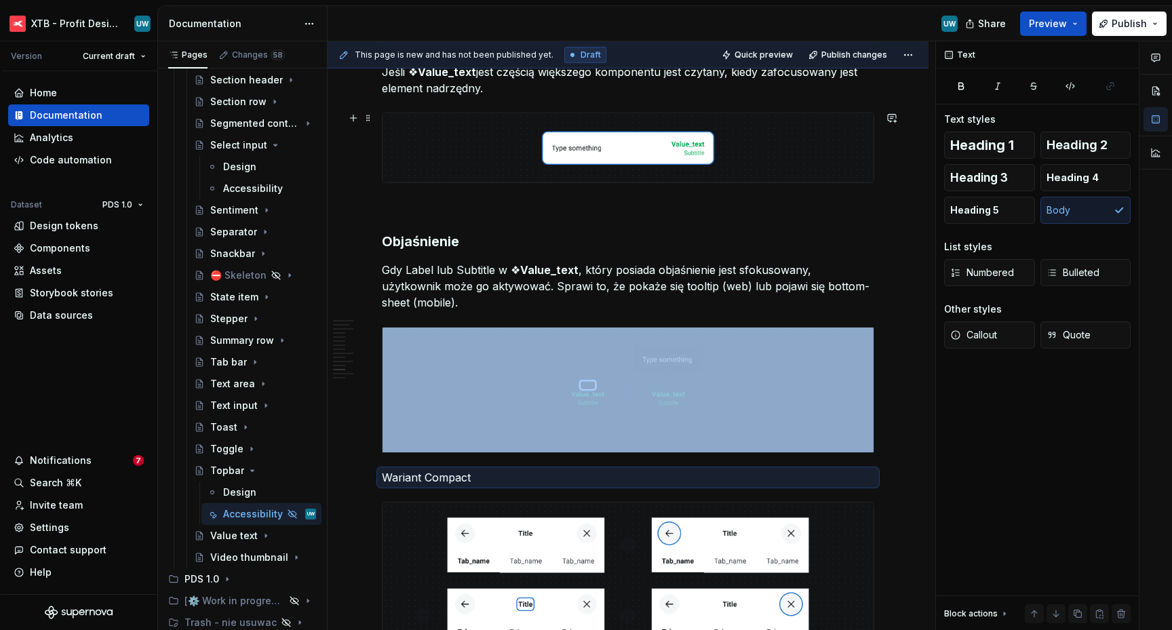
click at [403, 277] on p "Gdy Label lub Subtitle w ❖ Value_text , który posiada objaśnienie jest sfokusow…" at bounding box center [628, 286] width 492 height 49
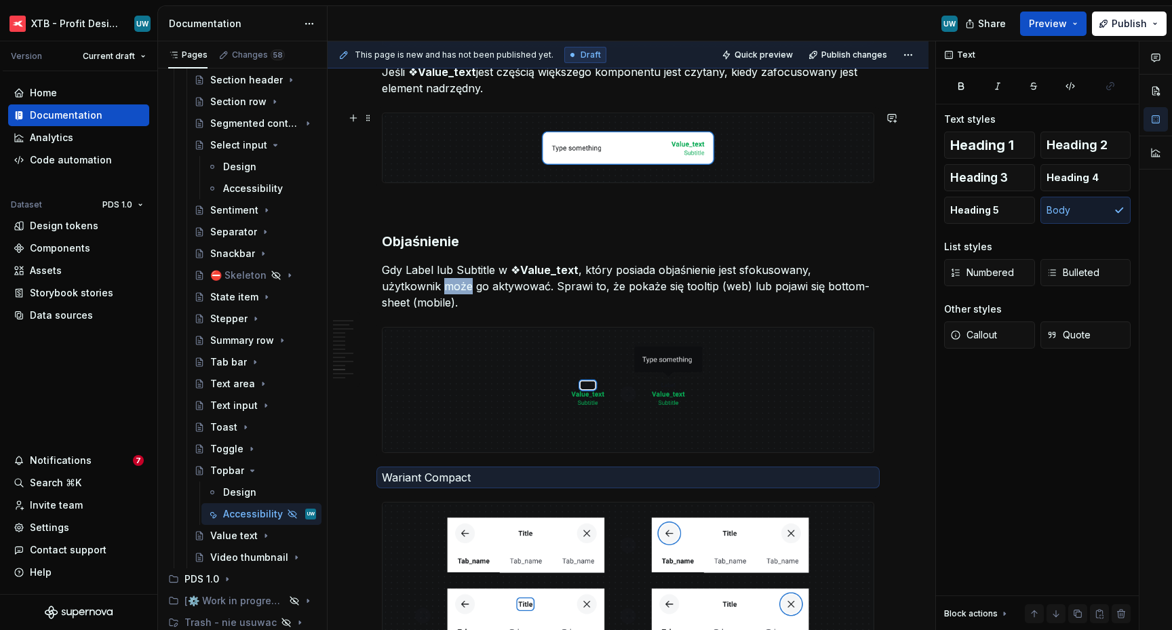
click at [403, 277] on p "Gdy Label lub Subtitle w ❖ Value_text , który posiada objaśnienie jest sfokusow…" at bounding box center [628, 286] width 492 height 49
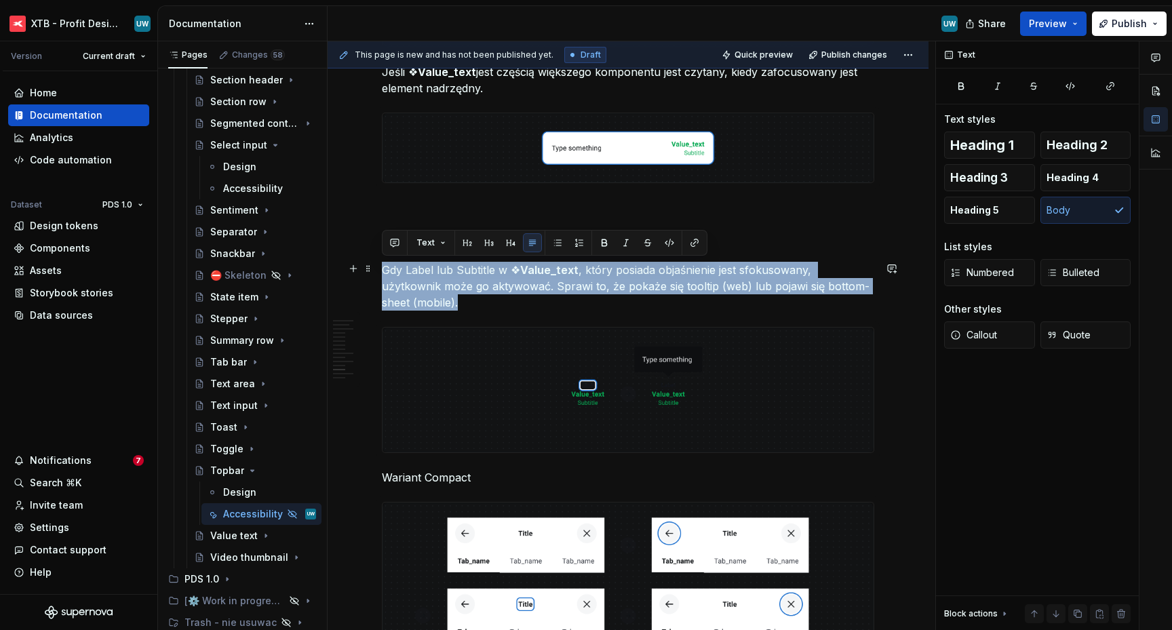
click at [403, 277] on p "Gdy Label lub Subtitle w ❖ Value_text , który posiada objaśnienie jest sfokusow…" at bounding box center [628, 286] width 492 height 49
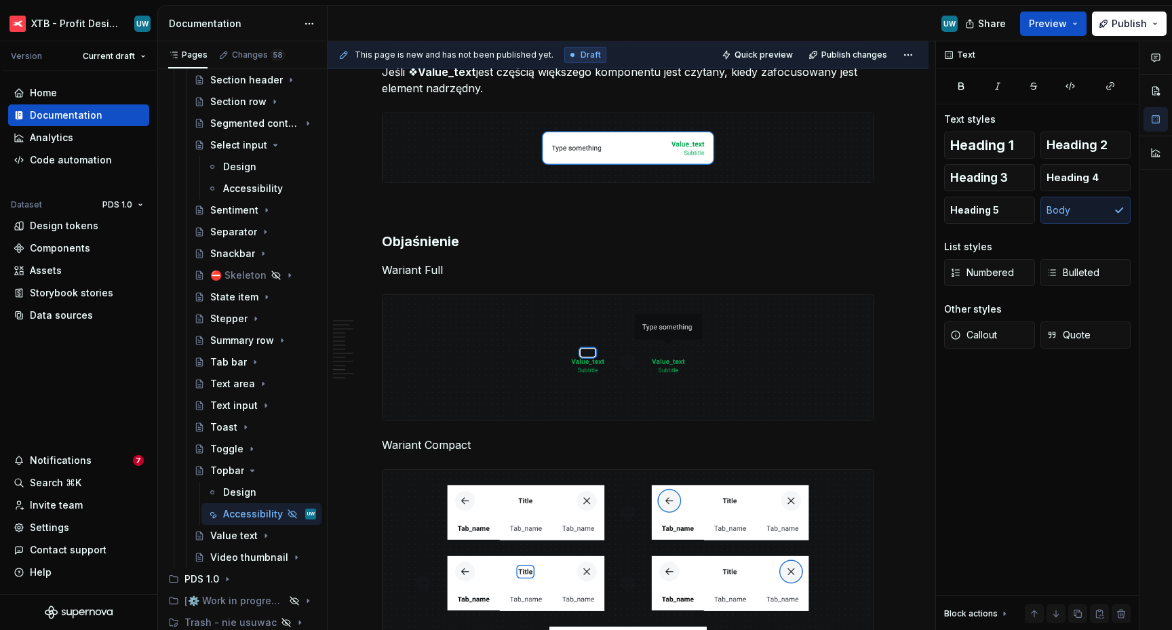
click at [422, 242] on h3 "Objaśnienie" at bounding box center [628, 241] width 492 height 19
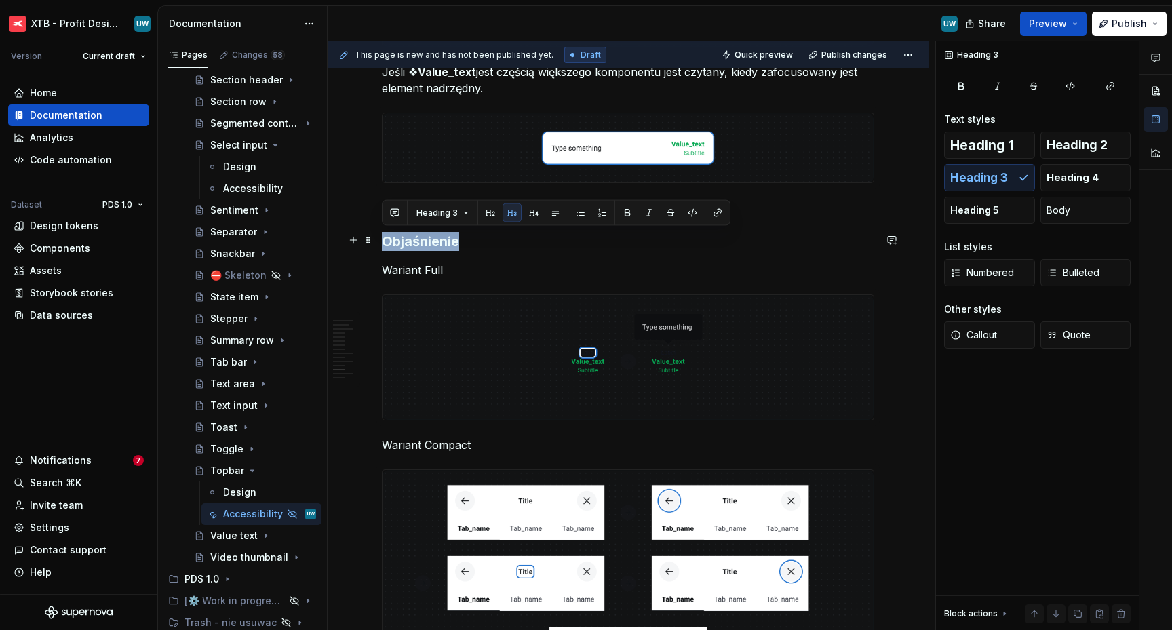
click at [422, 242] on h3 "Objaśnienie" at bounding box center [628, 241] width 492 height 19
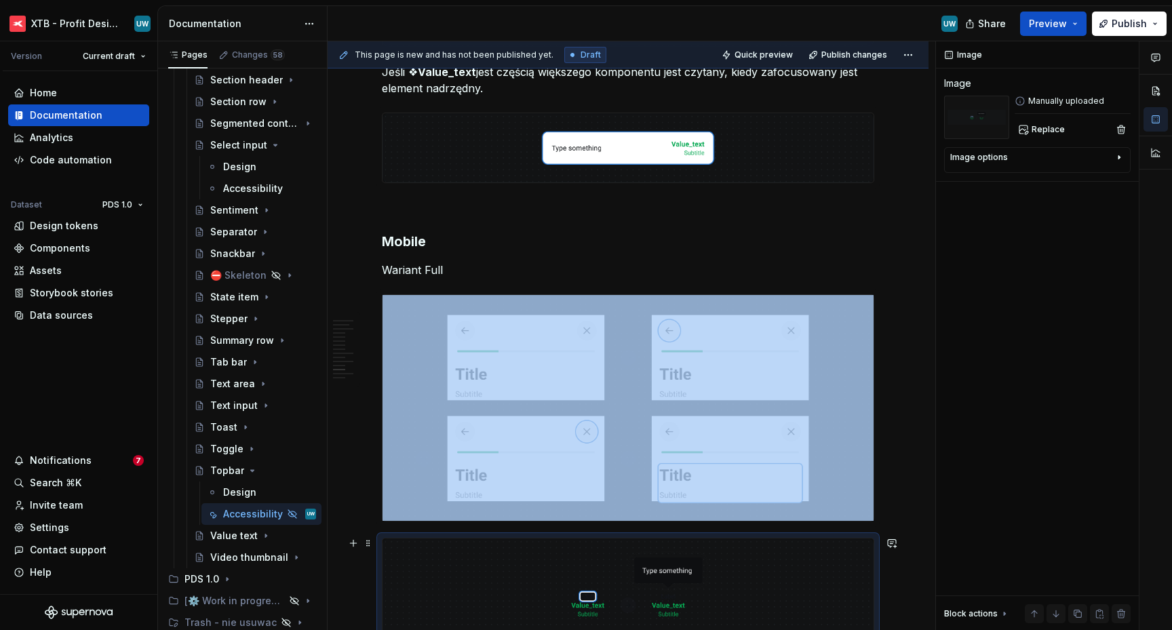
click at [438, 550] on img at bounding box center [627, 600] width 491 height 125
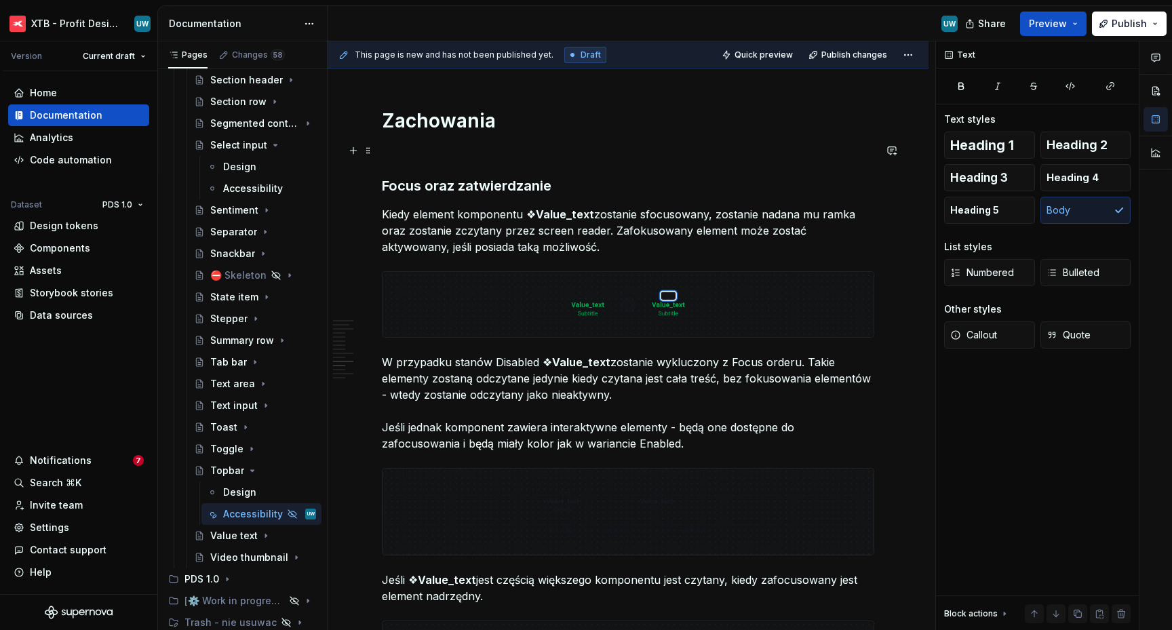
scroll to position [2621, 0]
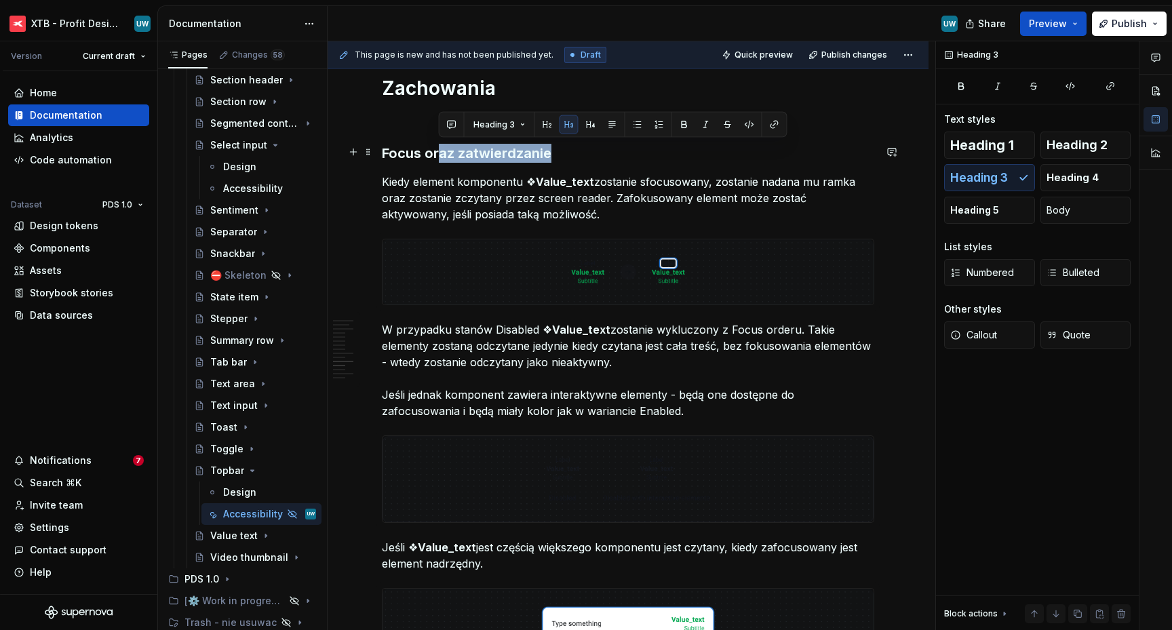
drag, startPoint x: 438, startPoint y: 153, endPoint x: 549, endPoint y: 155, distance: 111.2
click at [549, 155] on h3 "Focus oraz zatwierdzanie" at bounding box center [628, 153] width 492 height 19
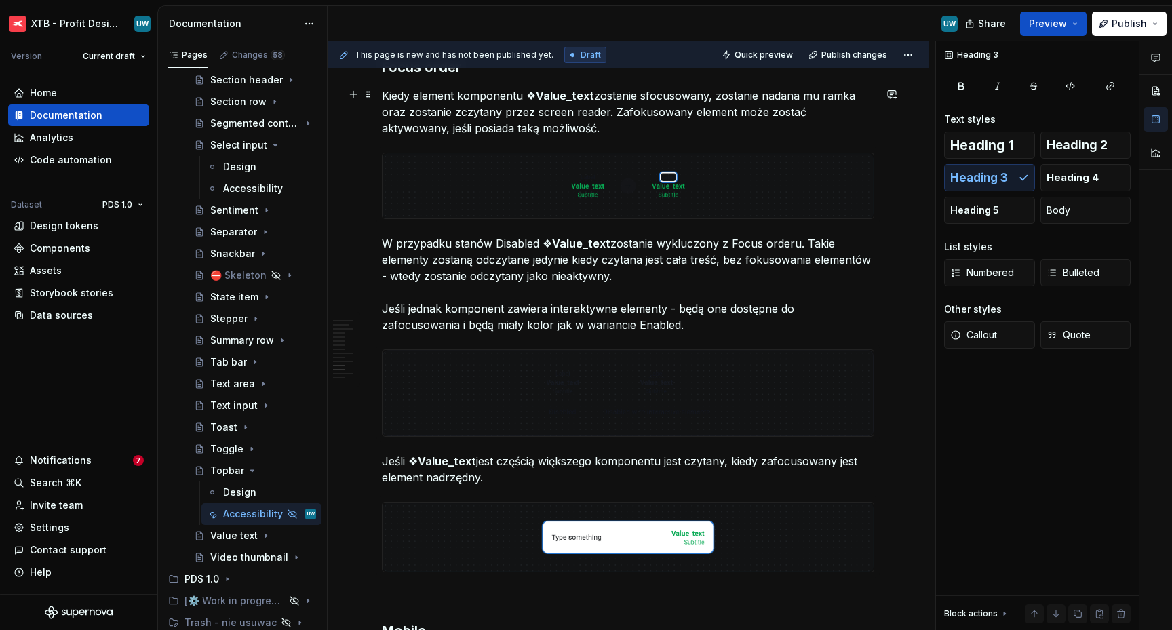
scroll to position [2688, 0]
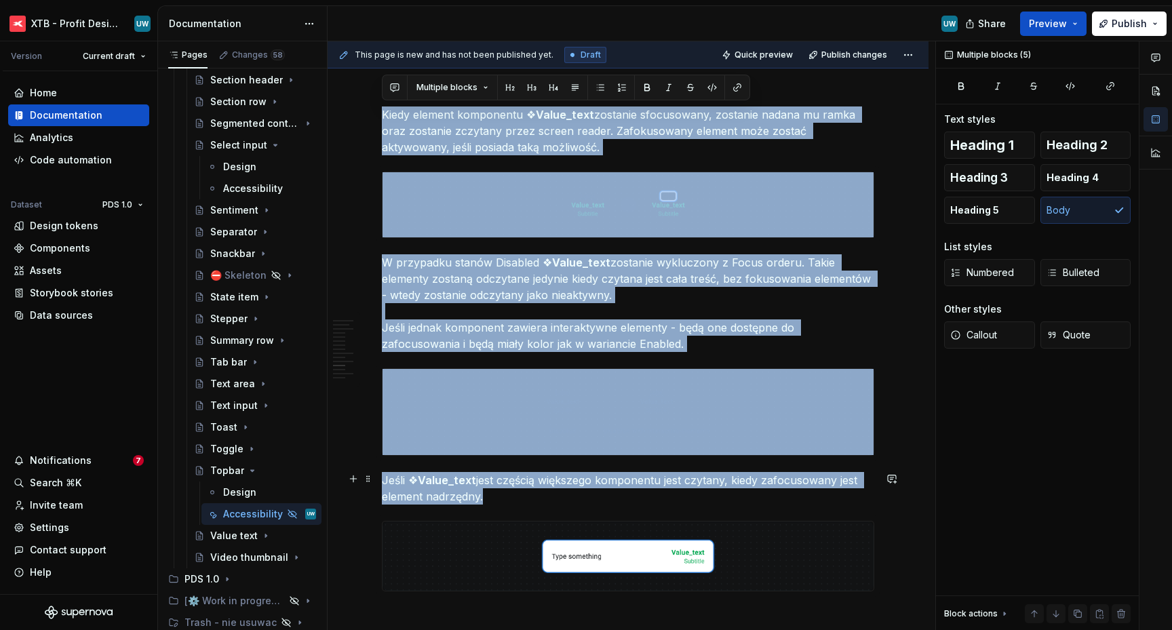
drag, startPoint x: 383, startPoint y: 112, endPoint x: 486, endPoint y: 494, distance: 395.4
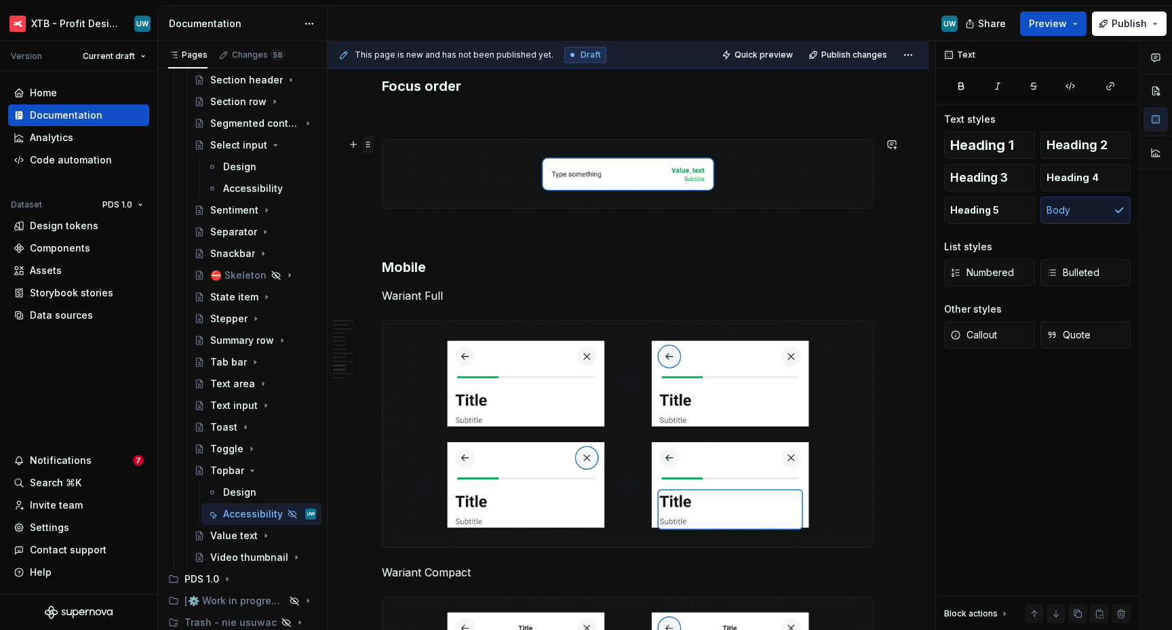
click at [367, 146] on span at bounding box center [368, 144] width 11 height 19
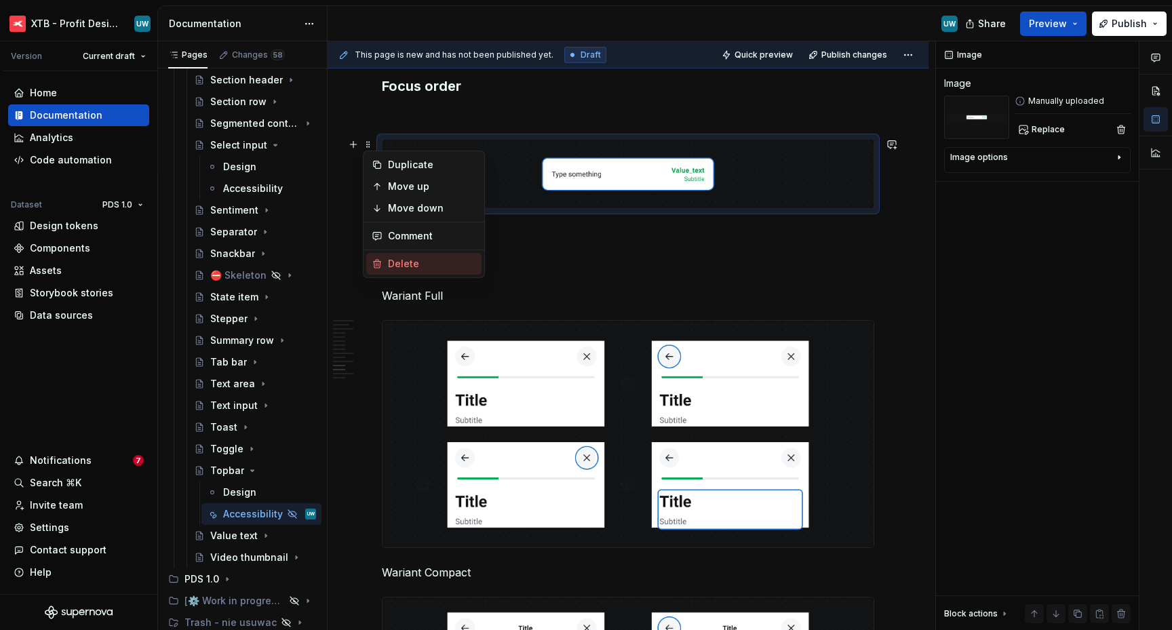
click at [403, 261] on div "Delete" at bounding box center [432, 264] width 88 height 14
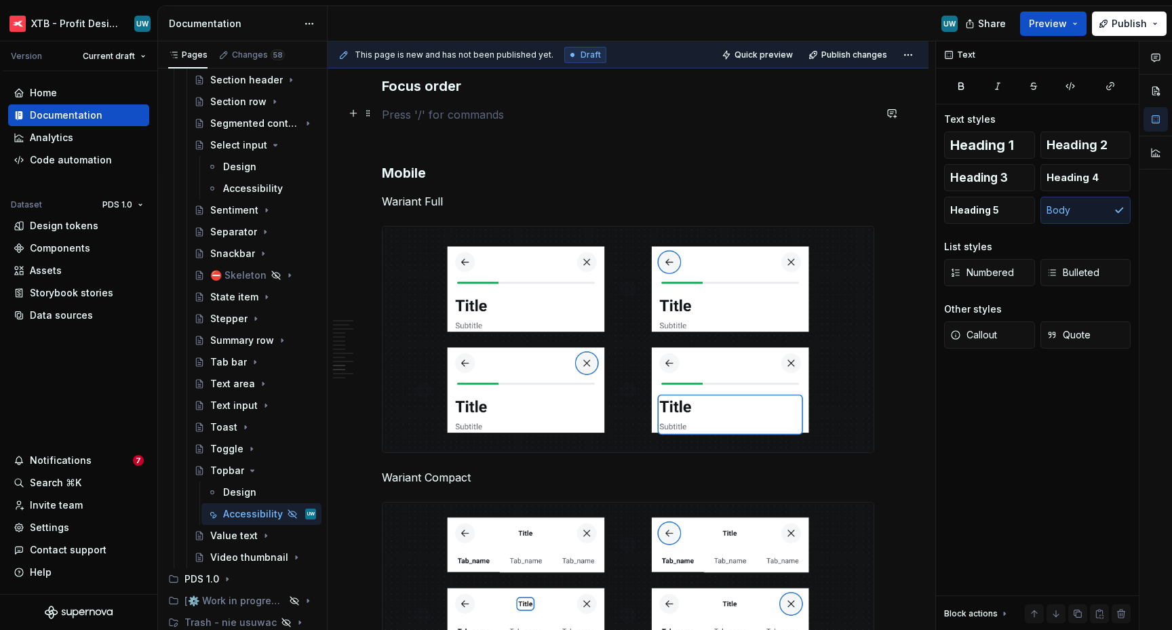
click at [420, 106] on p at bounding box center [628, 114] width 492 height 16
click at [394, 169] on h3 "Mobile" at bounding box center [628, 172] width 492 height 19
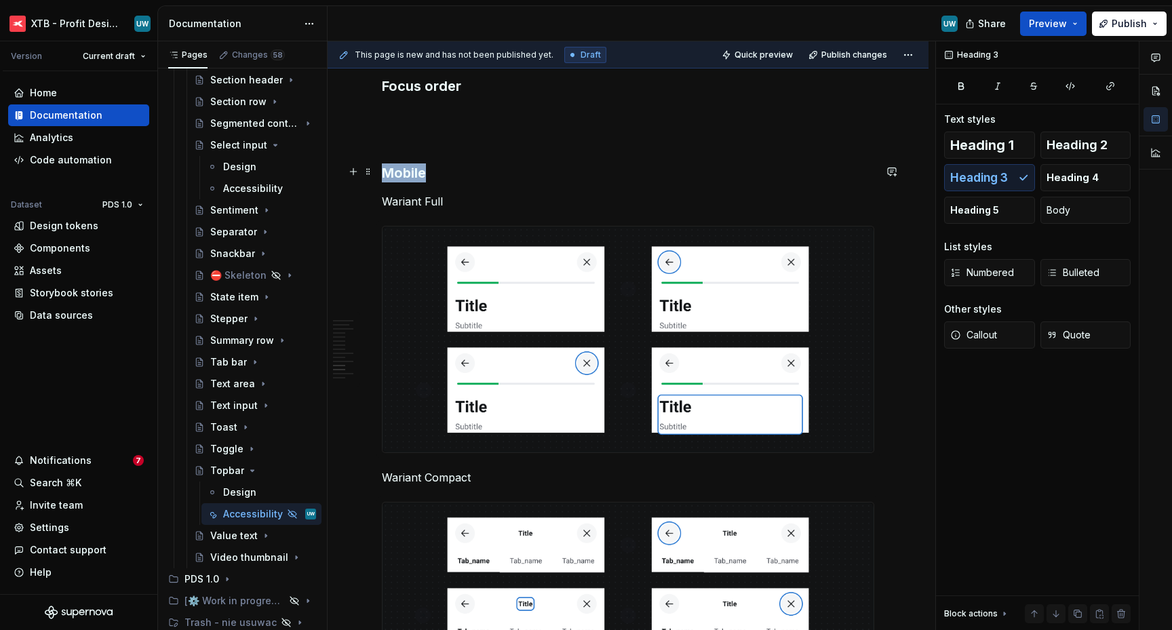
click at [394, 169] on h3 "Mobile" at bounding box center [628, 172] width 492 height 19
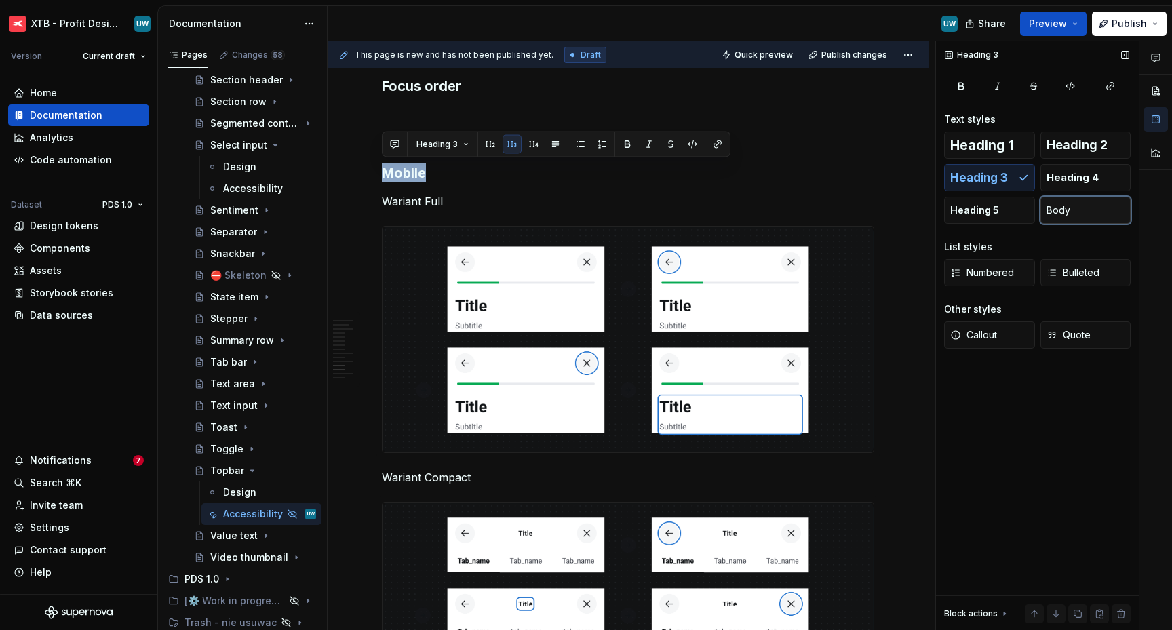
click at [1056, 213] on span "Body" at bounding box center [1058, 210] width 24 height 14
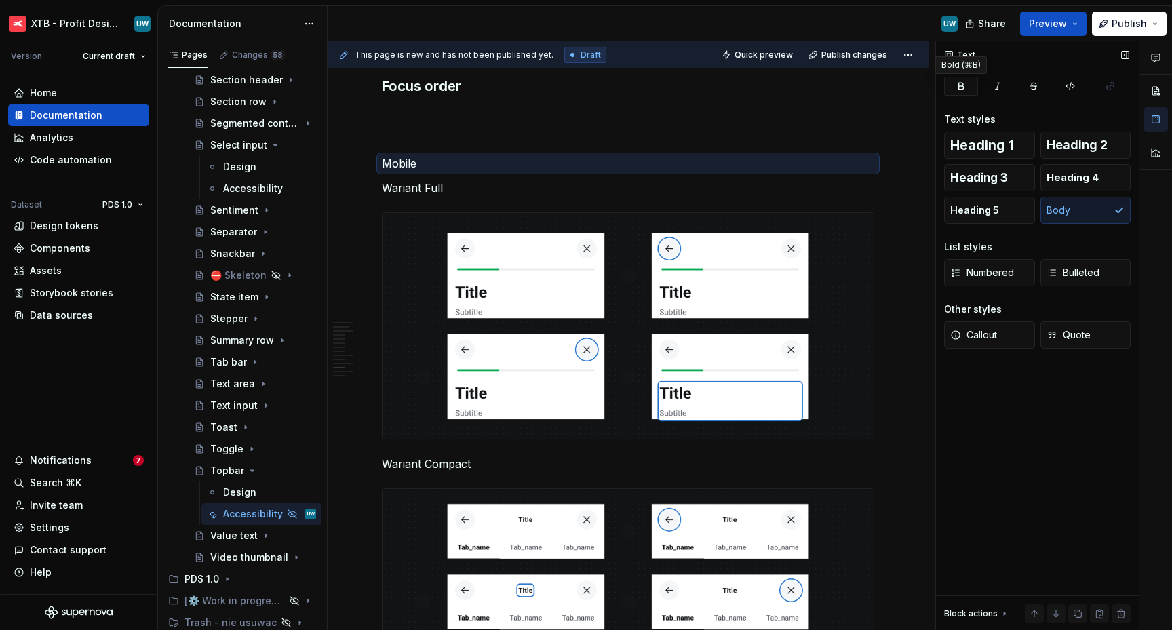
click at [958, 82] on icon "button" at bounding box center [960, 86] width 11 height 11
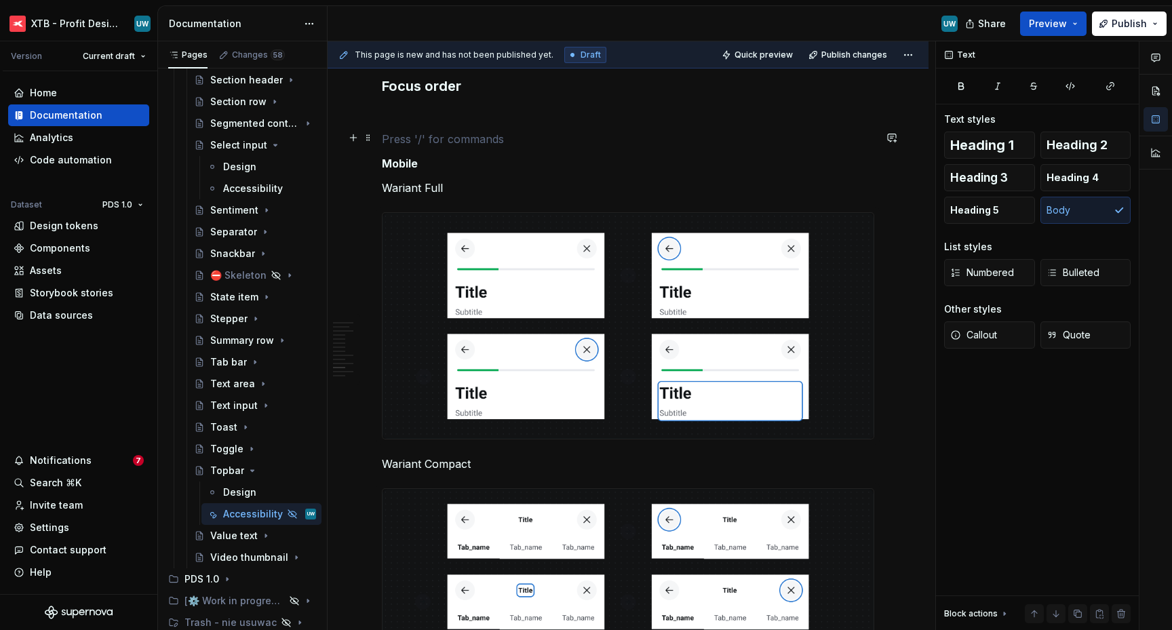
click at [414, 138] on p at bounding box center [628, 139] width 492 height 16
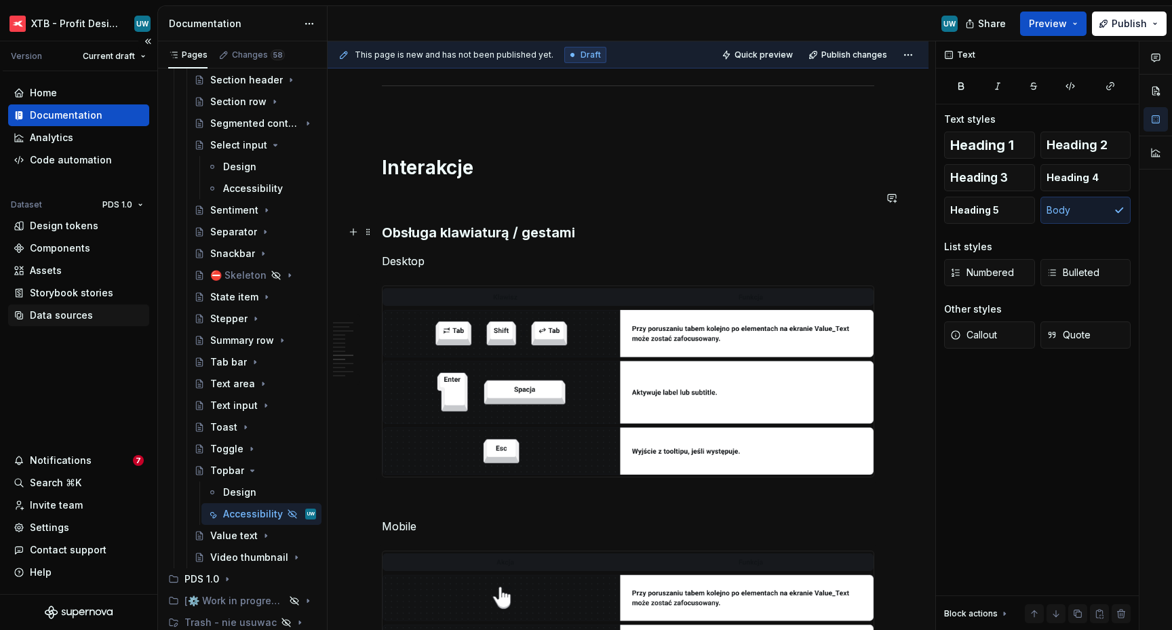
scroll to position [1897, 0]
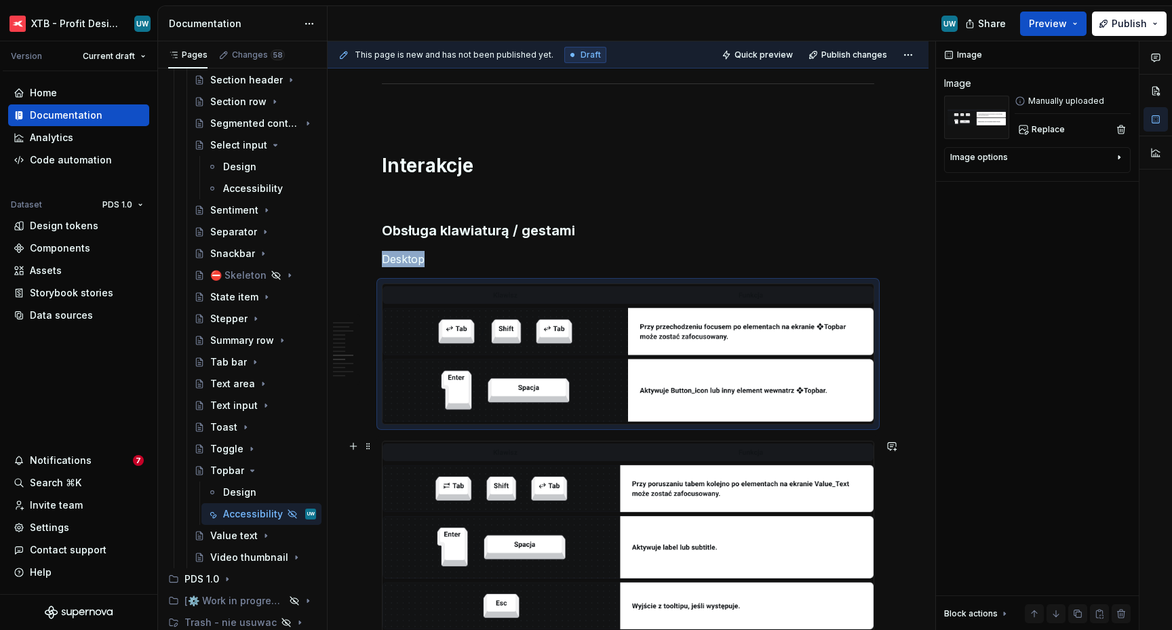
click at [576, 492] on img at bounding box center [627, 536] width 491 height 190
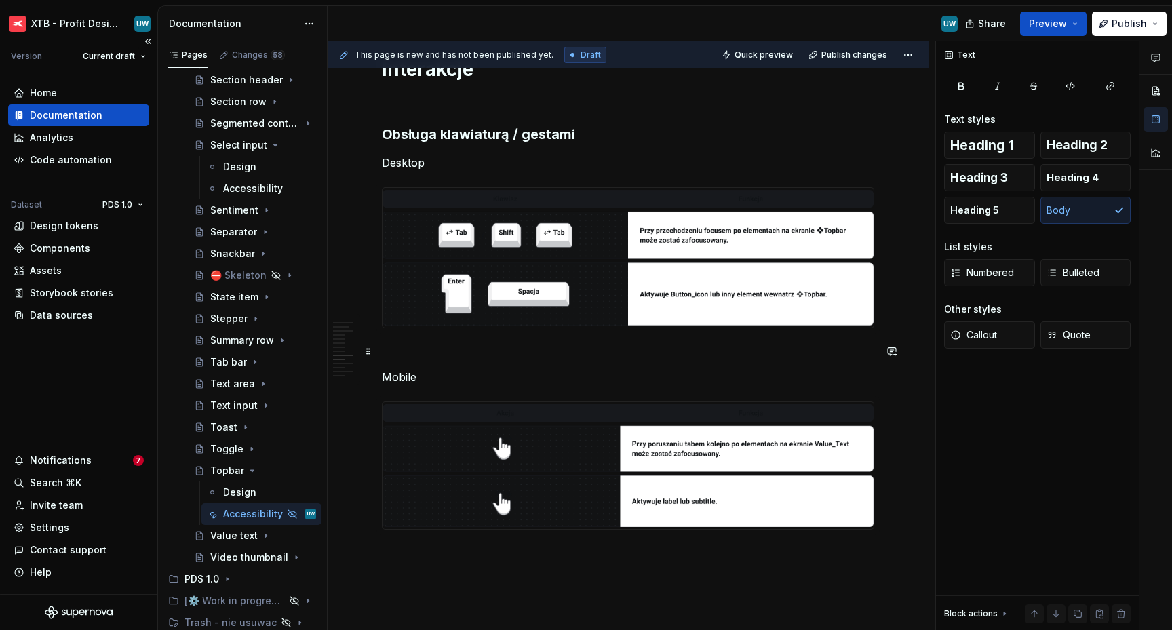
scroll to position [1999, 0]
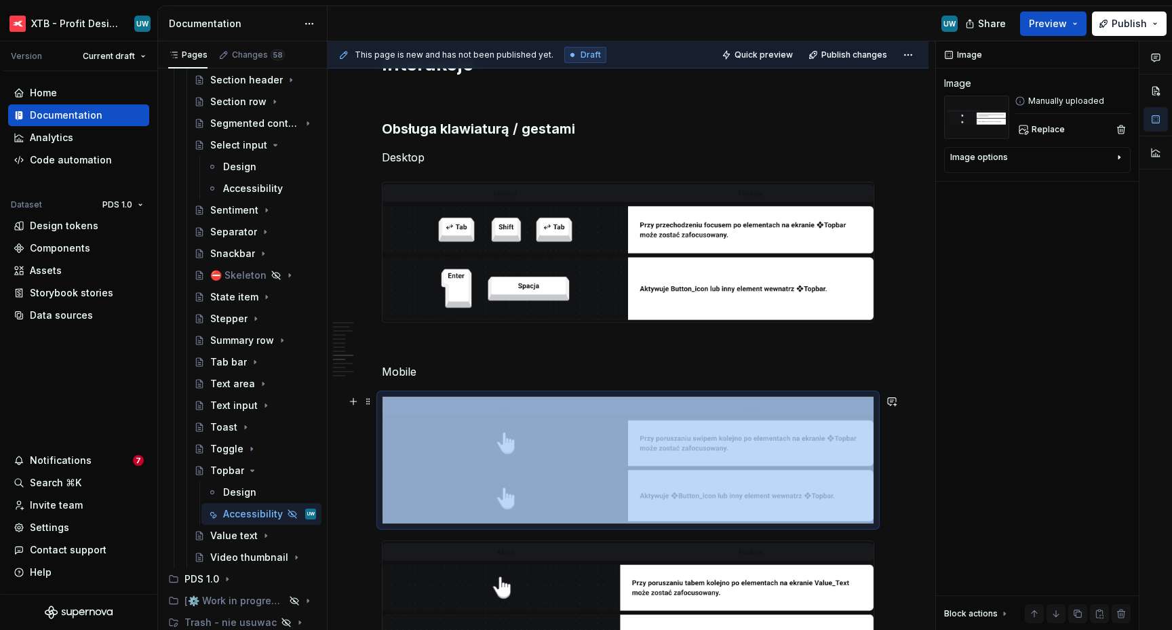
click at [650, 563] on img at bounding box center [627, 604] width 491 height 127
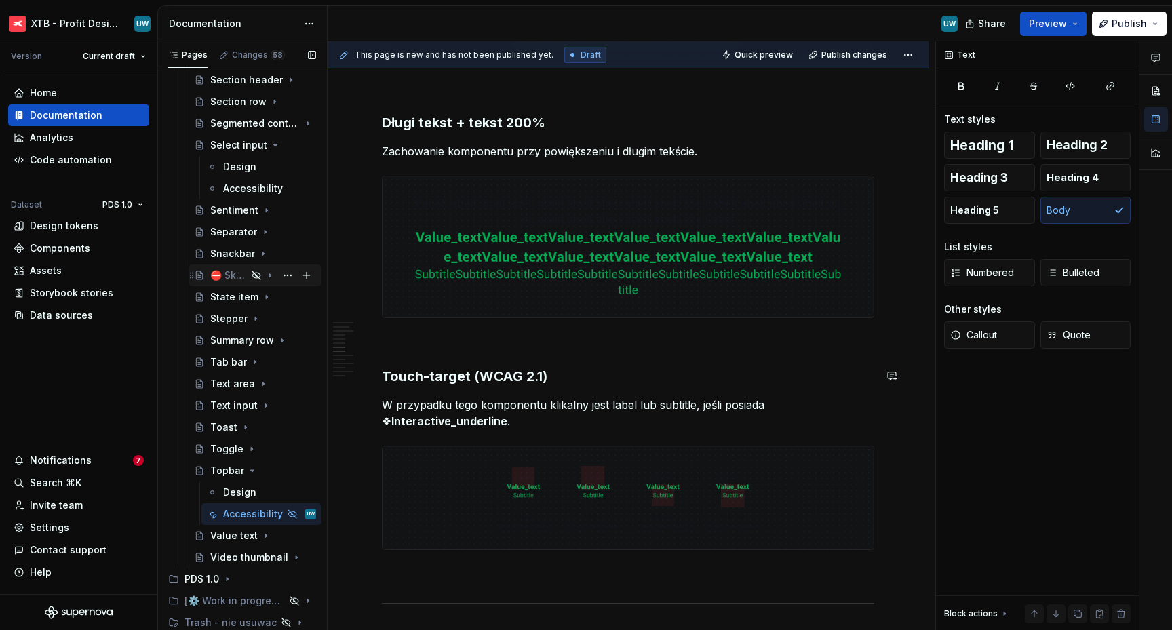
scroll to position [1377, 0]
click at [448, 416] on strong "Interactive_underline" at bounding box center [449, 423] width 116 height 14
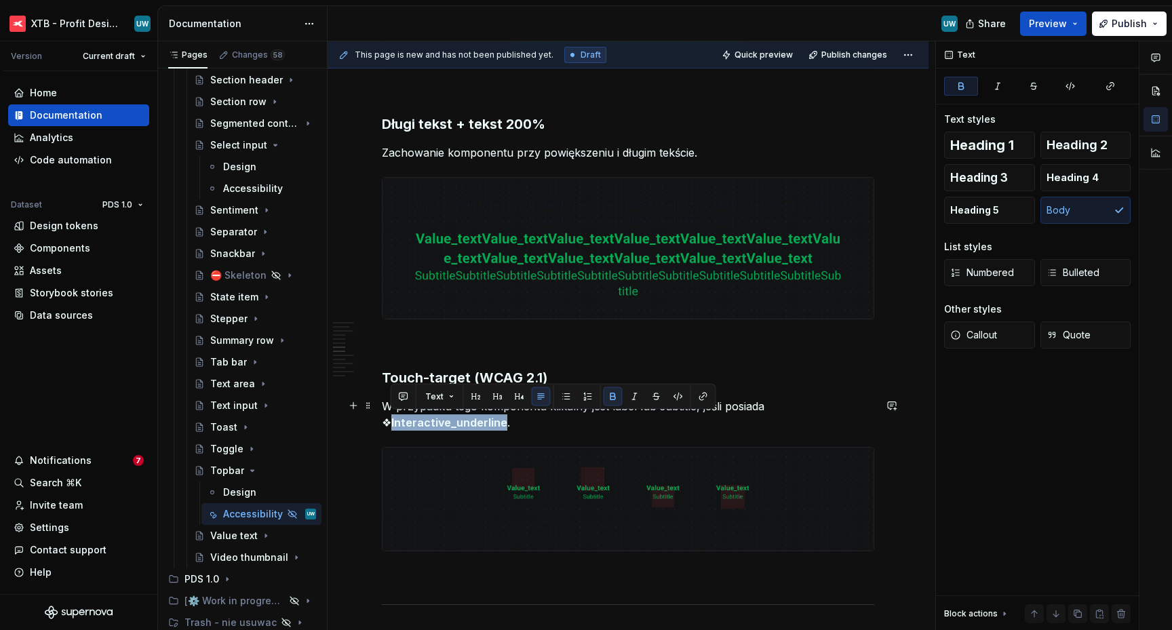
click at [448, 416] on strong "Interactive_underline" at bounding box center [449, 423] width 116 height 14
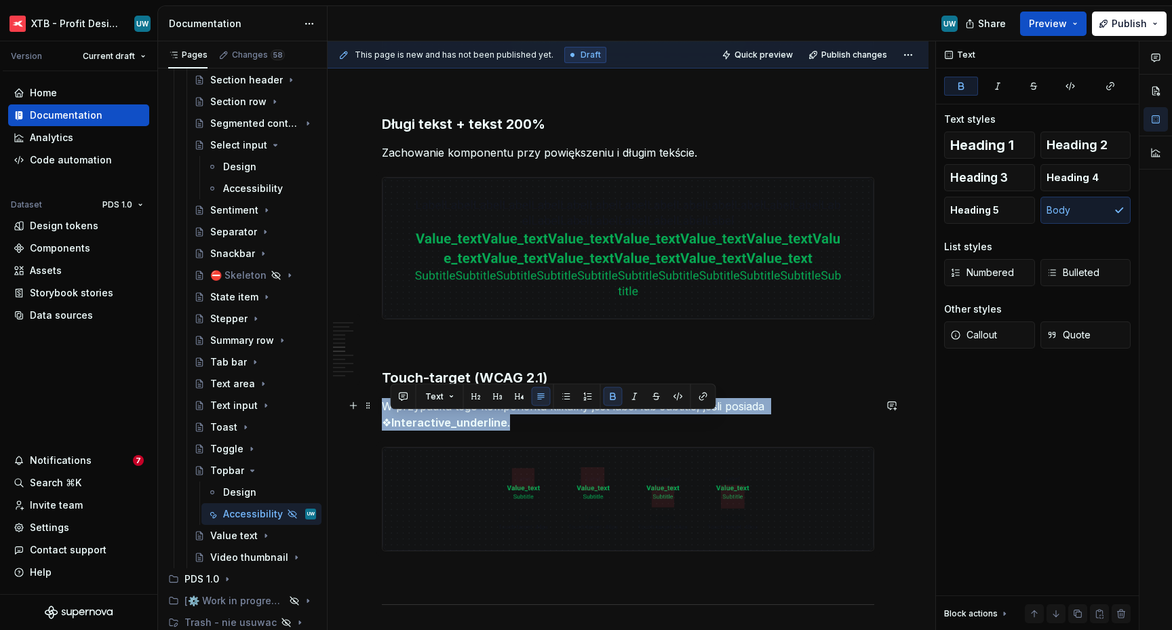
click at [448, 416] on strong "Interactive_underline" at bounding box center [449, 423] width 116 height 14
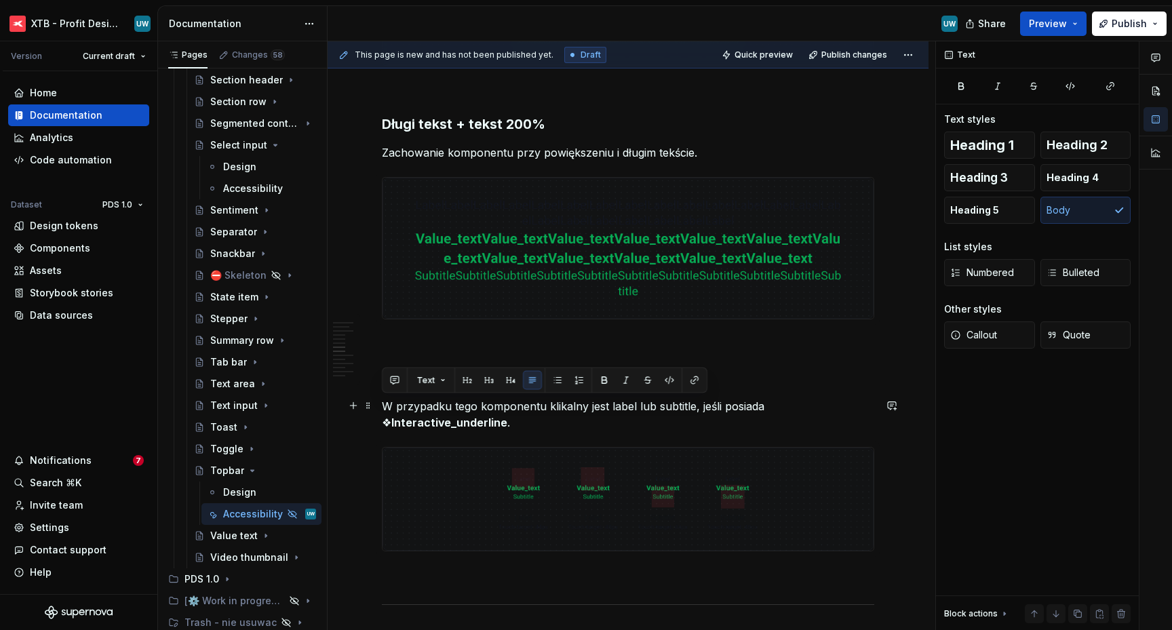
click at [573, 420] on p "W przypadku tego komponentu klikalny jest label lub subtitle, jeśli posiada ❖ I…" at bounding box center [628, 414] width 492 height 33
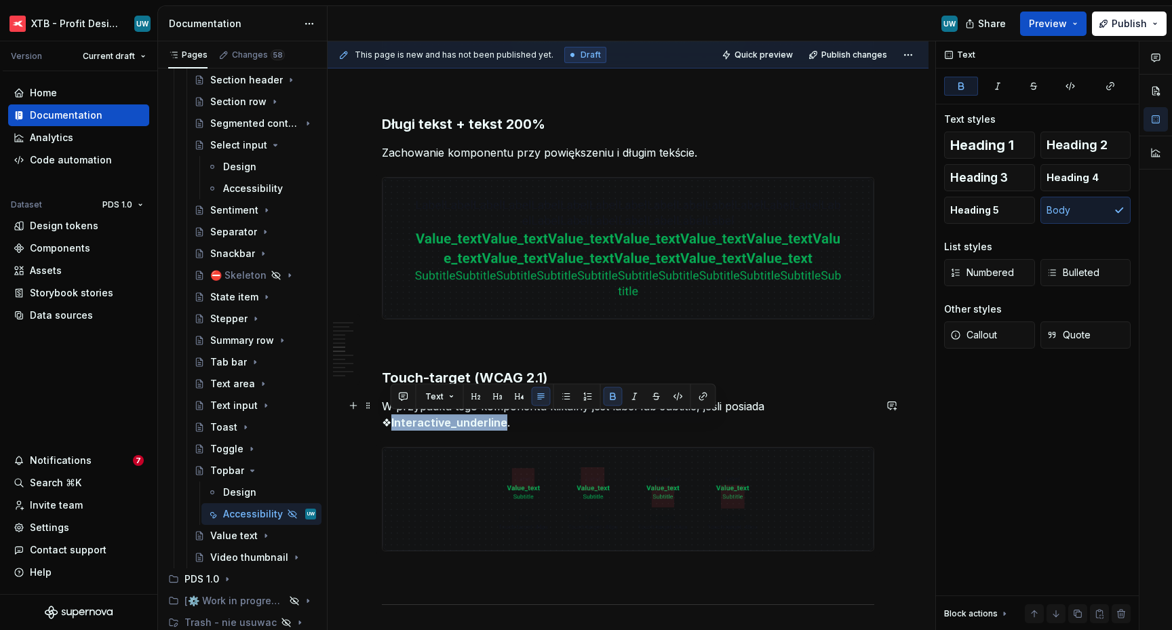
drag, startPoint x: 500, startPoint y: 423, endPoint x: 391, endPoint y: 420, distance: 109.2
click at [391, 420] on strong "Interactive_underline" at bounding box center [449, 423] width 116 height 14
drag, startPoint x: 391, startPoint y: 424, endPoint x: 500, endPoint y: 422, distance: 109.9
click at [500, 422] on strong "Interactive_underline" at bounding box center [449, 423] width 116 height 14
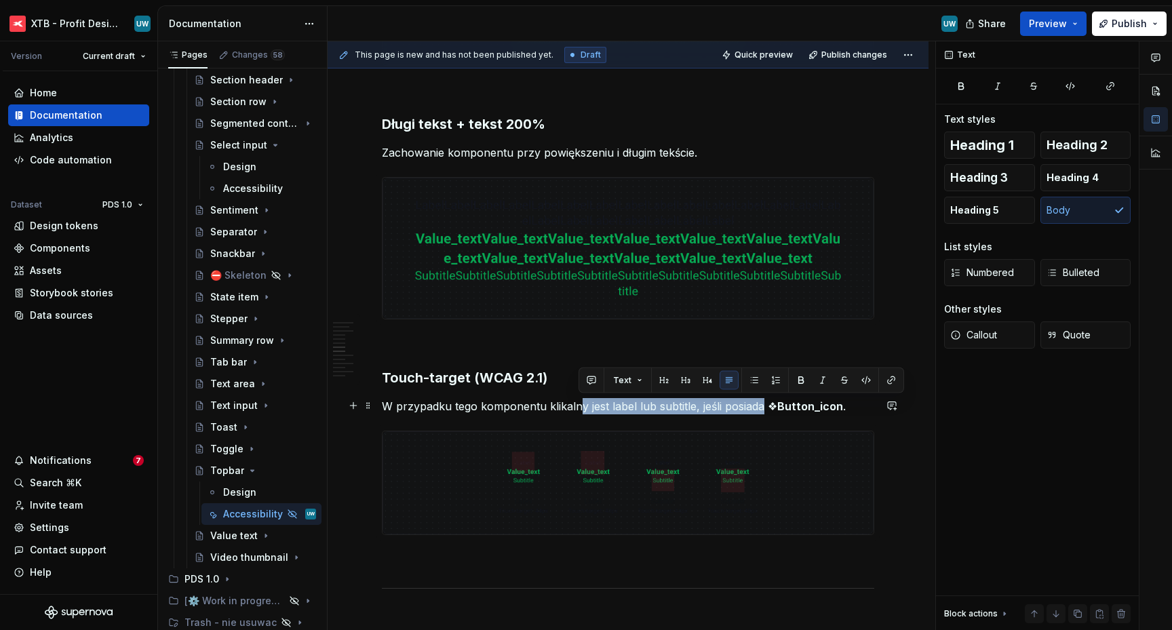
drag, startPoint x: 579, startPoint y: 405, endPoint x: 759, endPoint y: 403, distance: 179.7
click at [759, 403] on p "W przypadku tego komponentu klikalny jest label lub subtitle, jeśli posiada ❖ B…" at bounding box center [628, 406] width 492 height 16
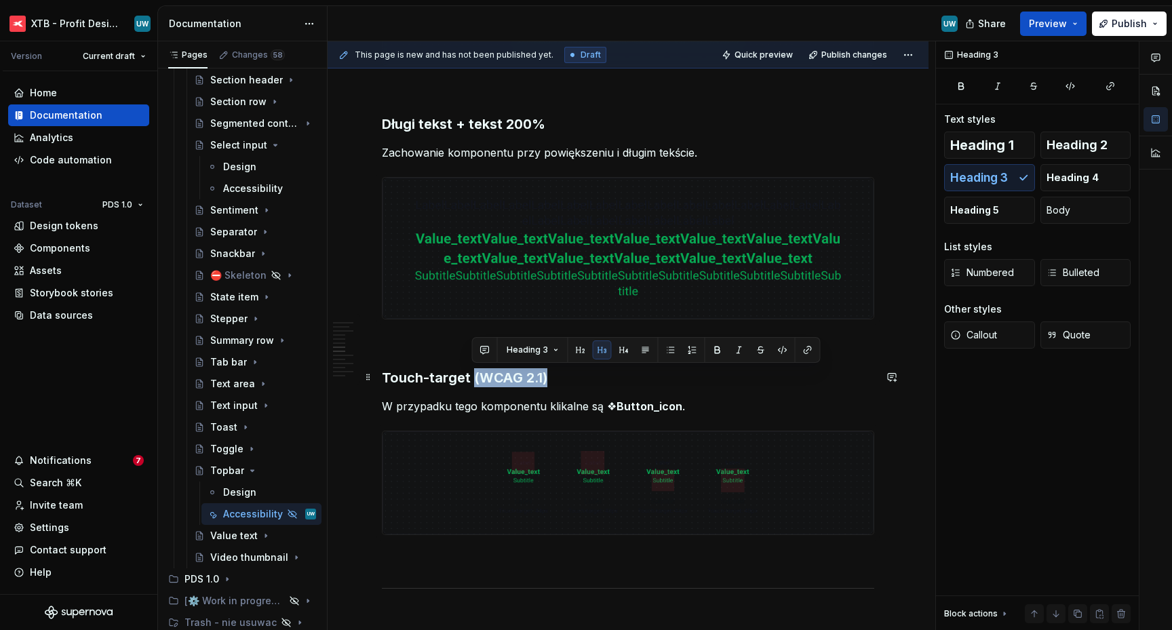
drag, startPoint x: 470, startPoint y: 376, endPoint x: 553, endPoint y: 378, distance: 82.8
click at [553, 378] on h3 "Touch-target (WCAG 2.1)" at bounding box center [628, 377] width 492 height 19
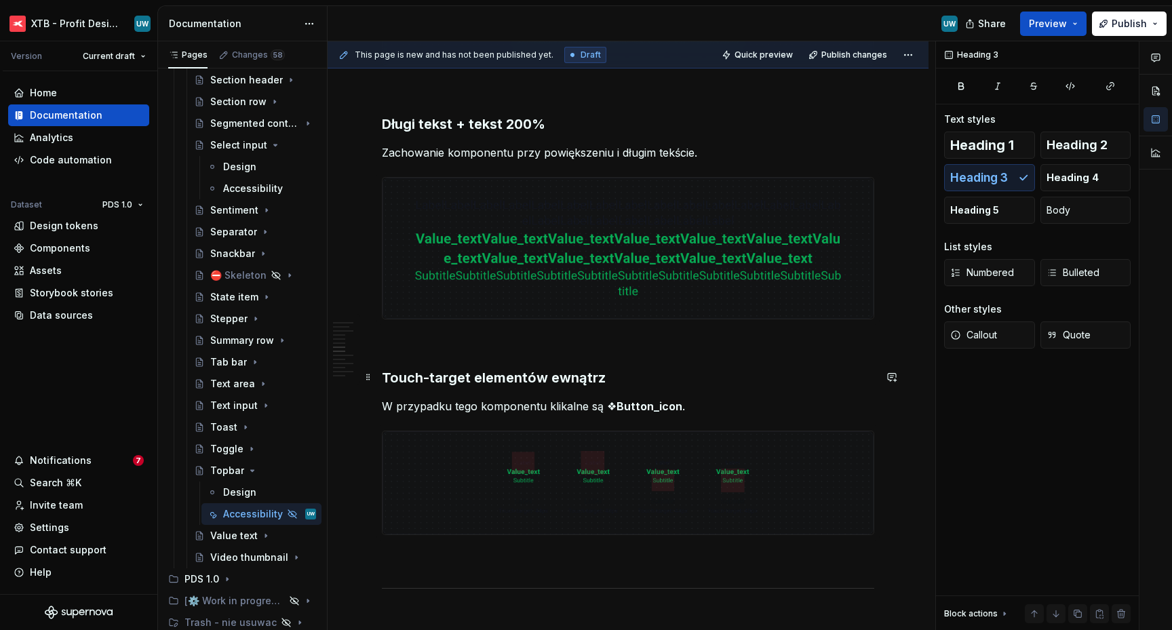
click at [549, 380] on h3 "Touch-target elementów ewnątrz" at bounding box center [628, 377] width 492 height 19
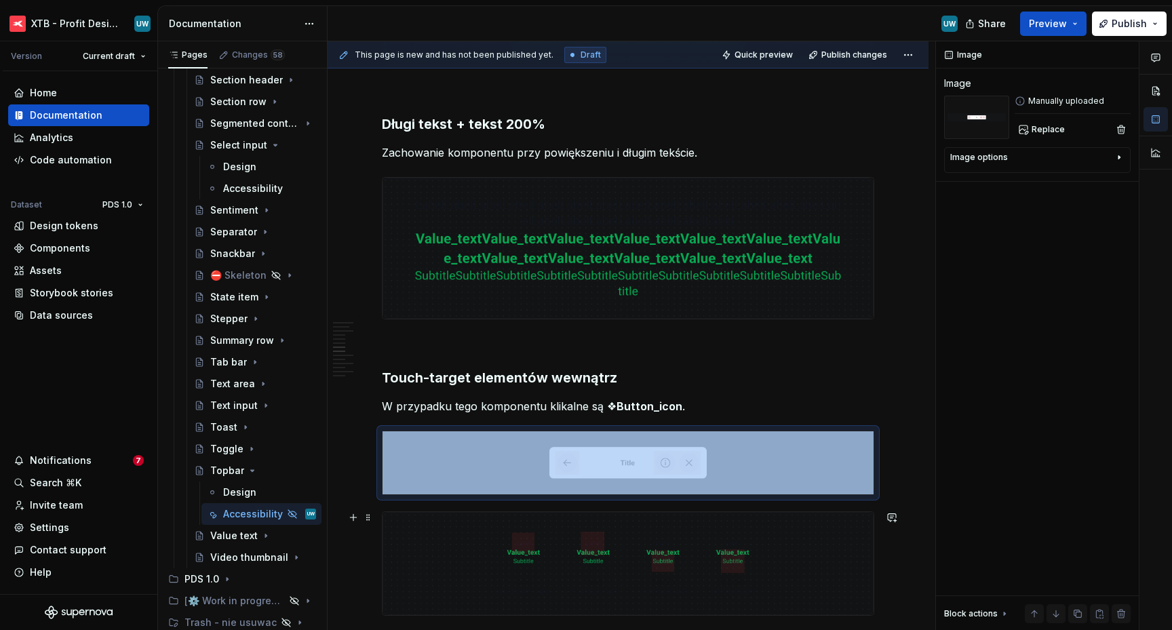
click at [601, 524] on img at bounding box center [627, 563] width 491 height 103
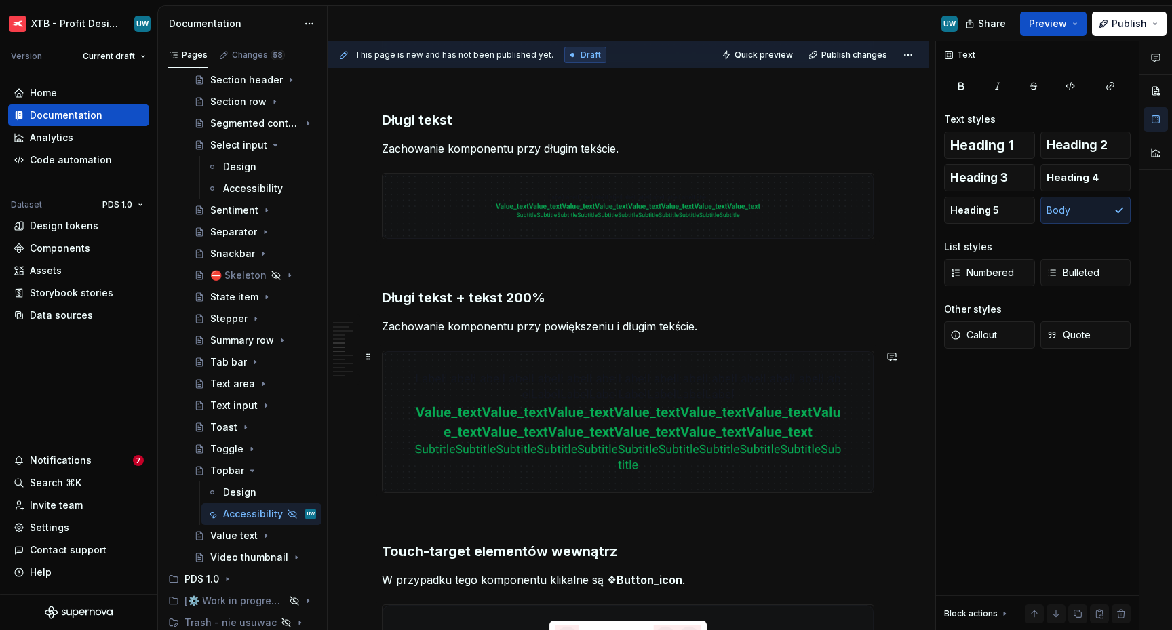
scroll to position [1198, 0]
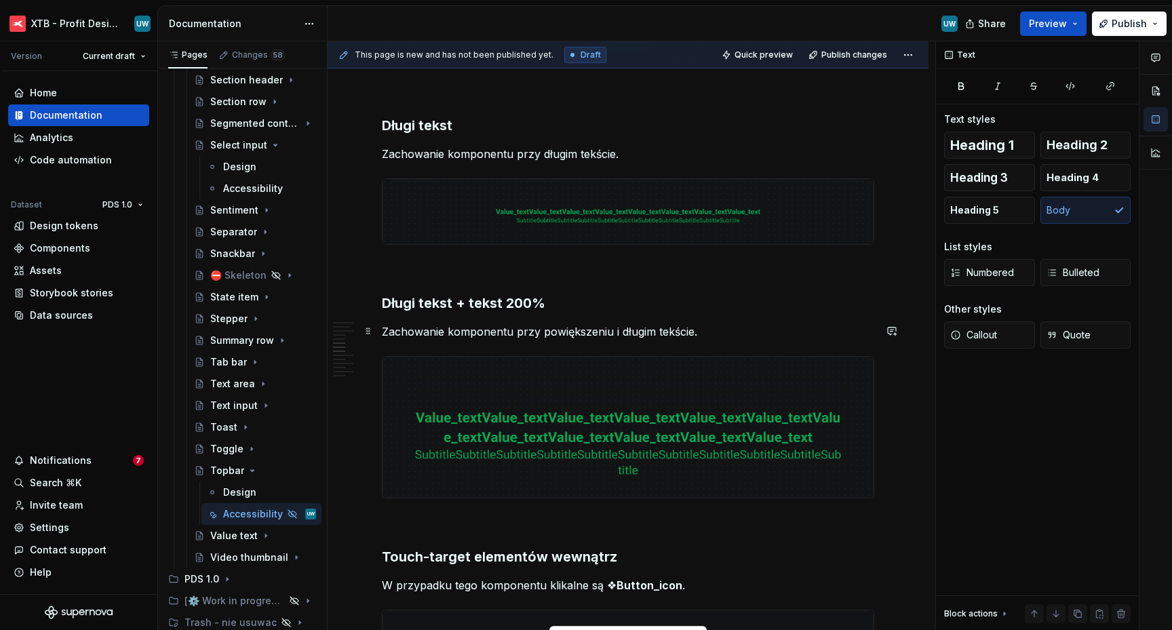
click at [719, 325] on p "Zachowanie komponentu przy powiększeniu i długim tekście." at bounding box center [628, 331] width 492 height 16
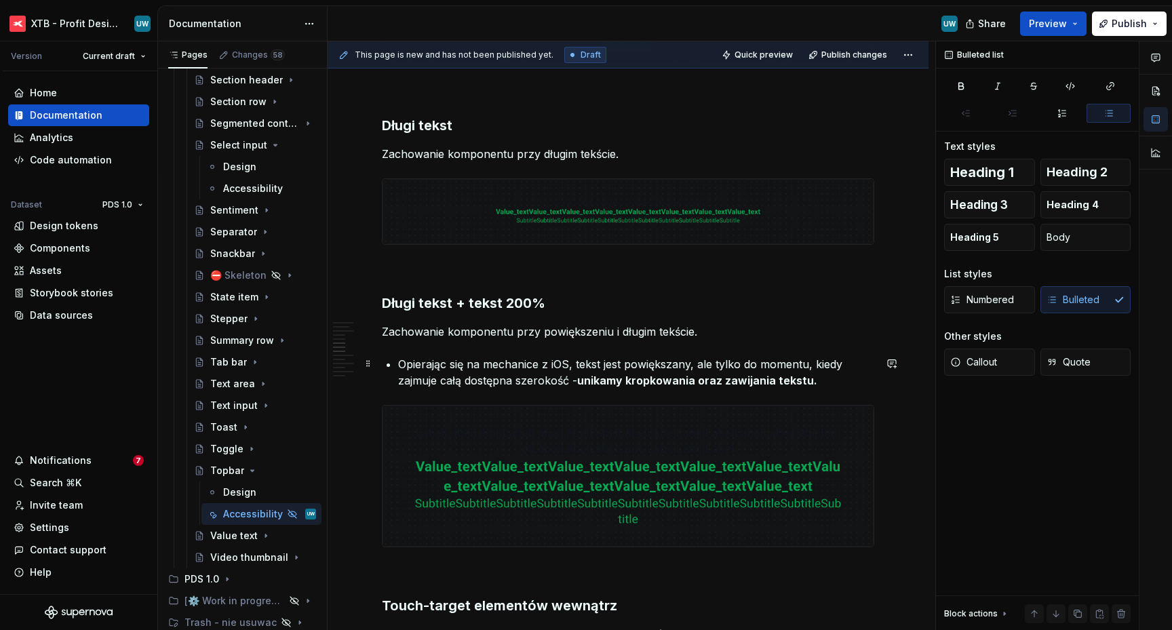
click at [399, 359] on p "Opierając się na mechanice z iOS, tekst jest powiększany, ale tylko do momentu,…" at bounding box center [636, 372] width 476 height 33
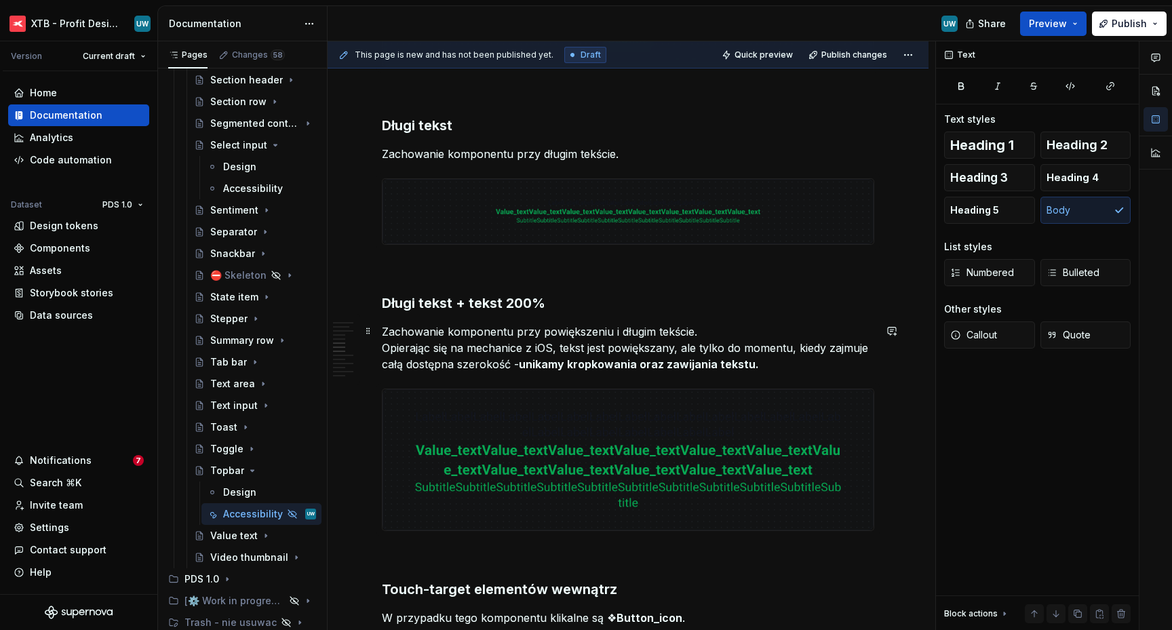
click at [647, 354] on p "Zachowanie komponentu przy powiększeniu i długim tekście. Opierając się na mech…" at bounding box center [628, 347] width 492 height 49
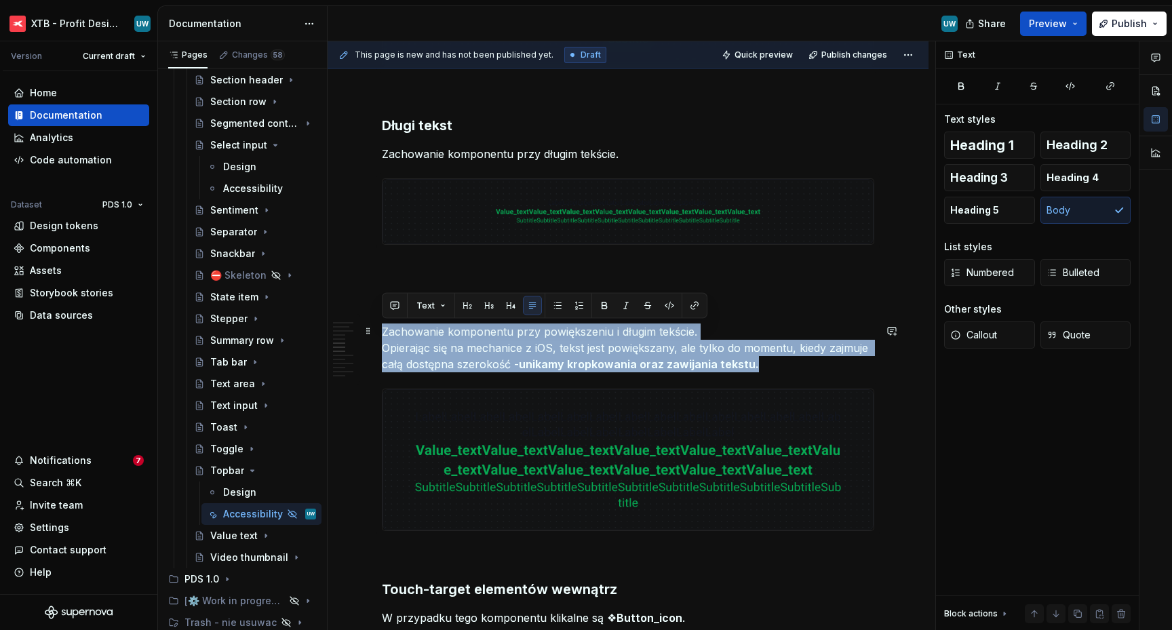
click at [647, 354] on p "Zachowanie komponentu przy powiększeniu i długim tekście. Opierając się na mech…" at bounding box center [628, 347] width 492 height 49
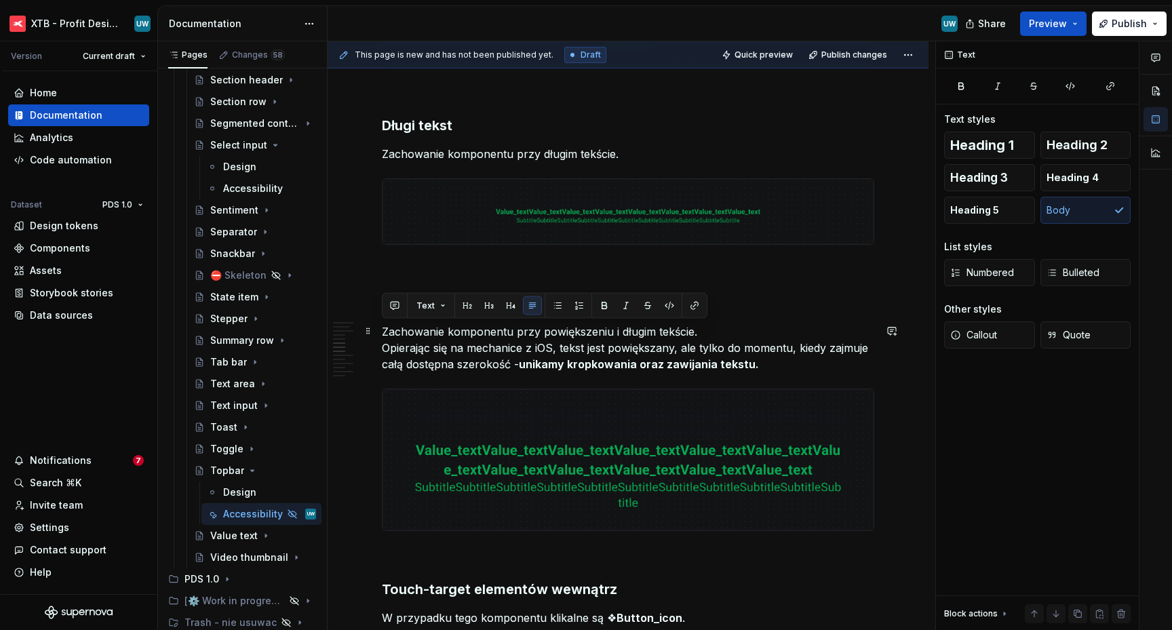
click at [710, 361] on strong "unikamy kropkowania oraz zawijania tekstu." at bounding box center [639, 364] width 240 height 14
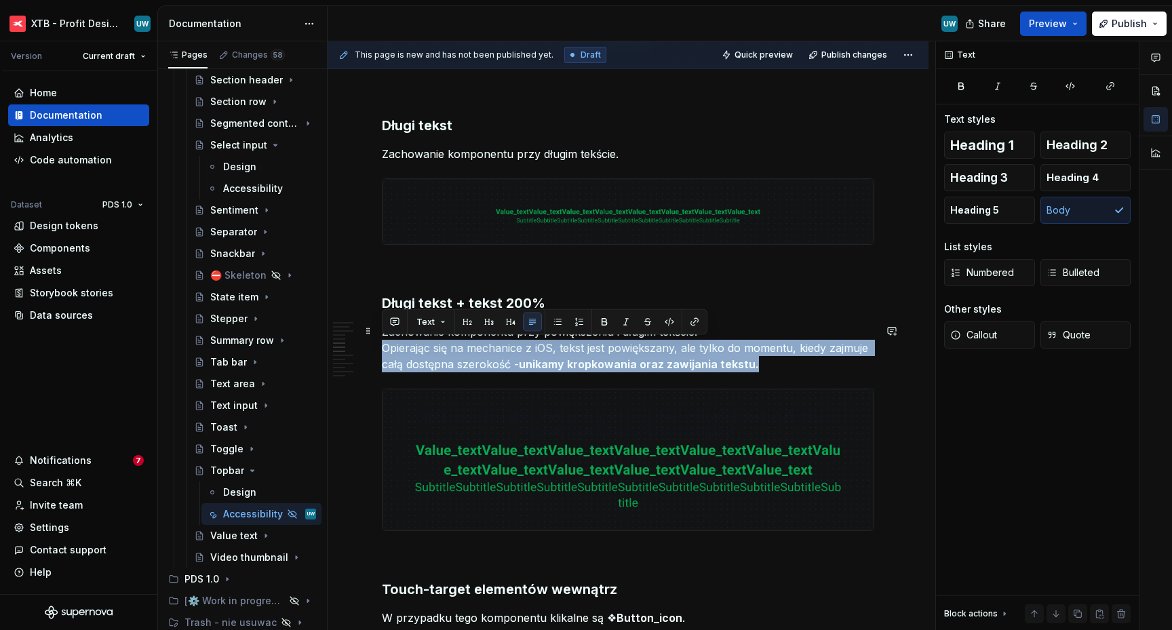
drag, startPoint x: 746, startPoint y: 366, endPoint x: 382, endPoint y: 341, distance: 365.0
click at [382, 341] on p "Zachowanie komponentu przy powiększeniu i długim tekście. Opierając się na mech…" at bounding box center [628, 347] width 492 height 49
click at [985, 337] on span "Callout" at bounding box center [973, 335] width 47 height 14
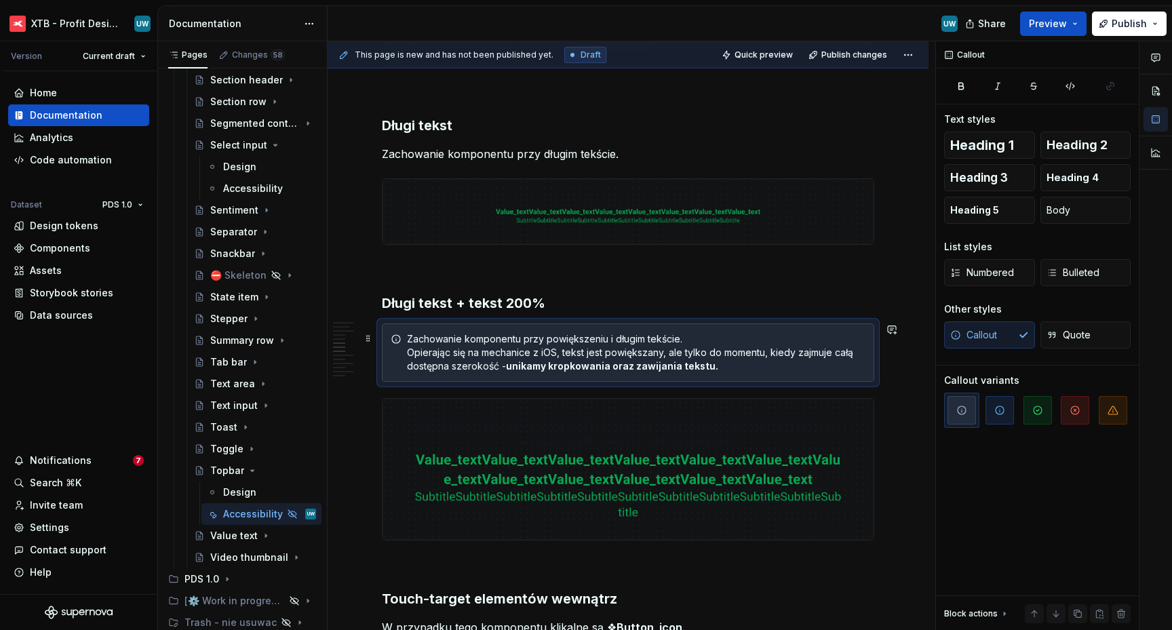
click at [433, 340] on div "Zachowanie komponentu przy powiększeniu i długim tekście. Opierając się na mech…" at bounding box center [636, 352] width 458 height 41
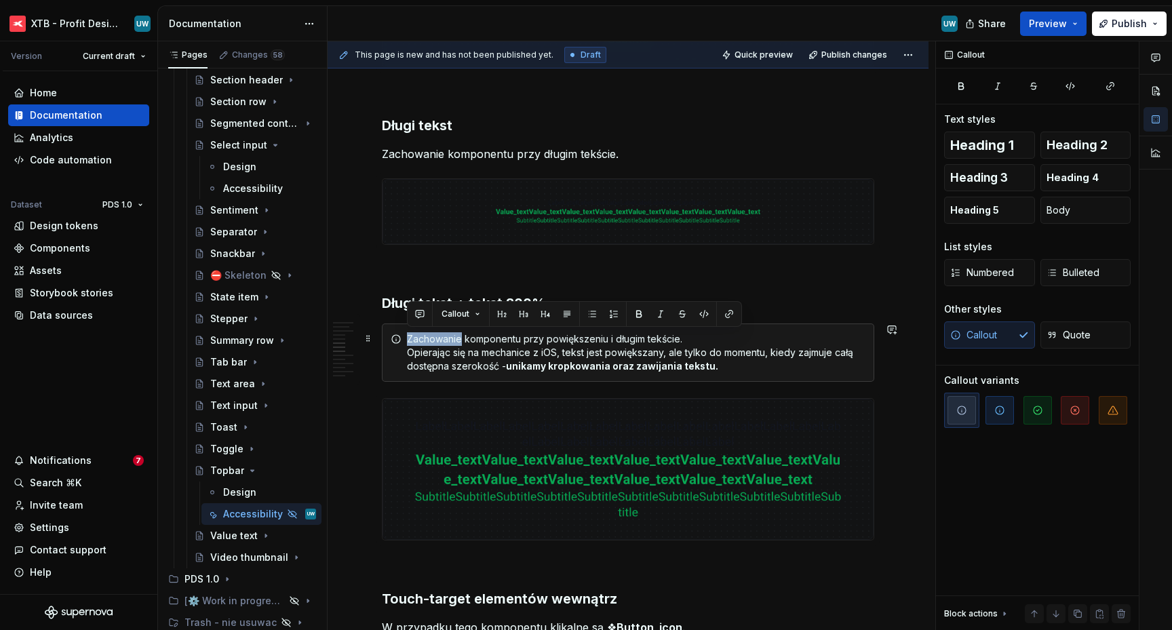
click at [433, 340] on div "Zachowanie komponentu przy powiększeniu i długim tekście. Opierając się na mech…" at bounding box center [636, 352] width 458 height 41
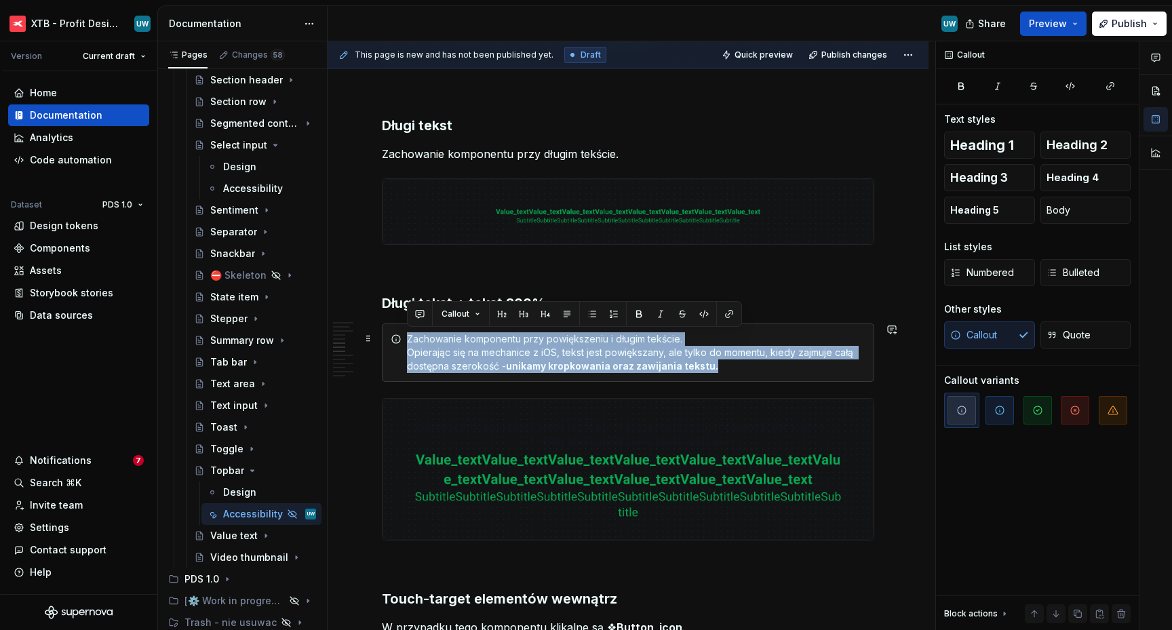
click at [433, 340] on div "Zachowanie komponentu przy powiększeniu i długim tekście. Opierając się na mech…" at bounding box center [636, 352] width 458 height 41
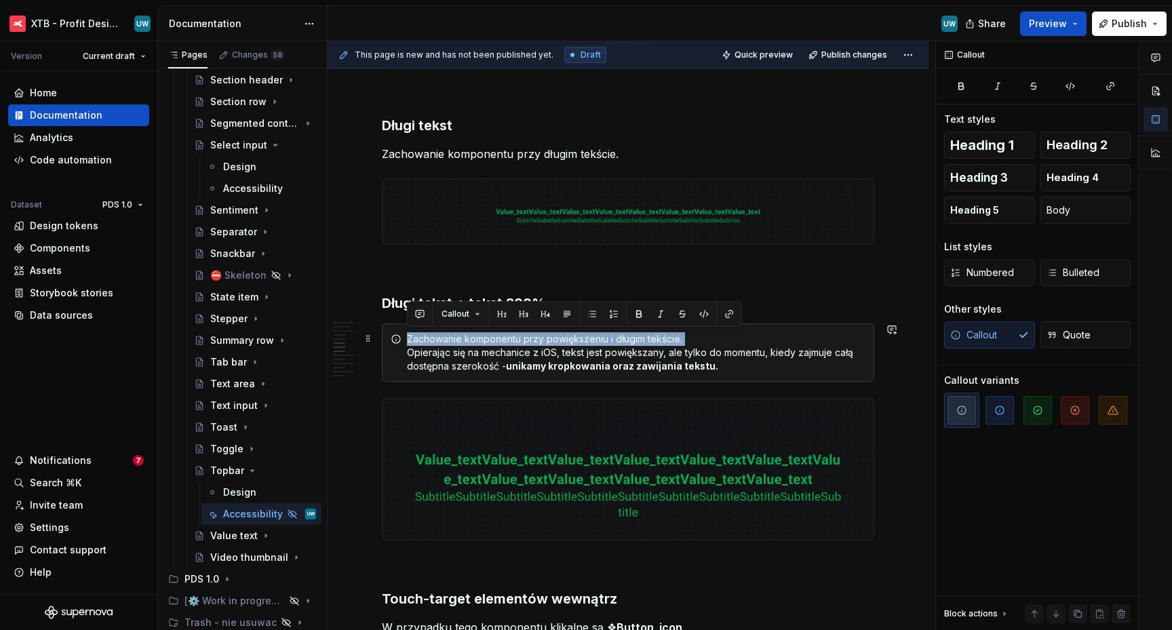
click at [433, 340] on div "Zachowanie komponentu przy powiększeniu i długim tekście. Opierając się na mech…" at bounding box center [636, 352] width 458 height 41
copy div "Zachowanie komponentu przy powiększeniu i długim tekście."
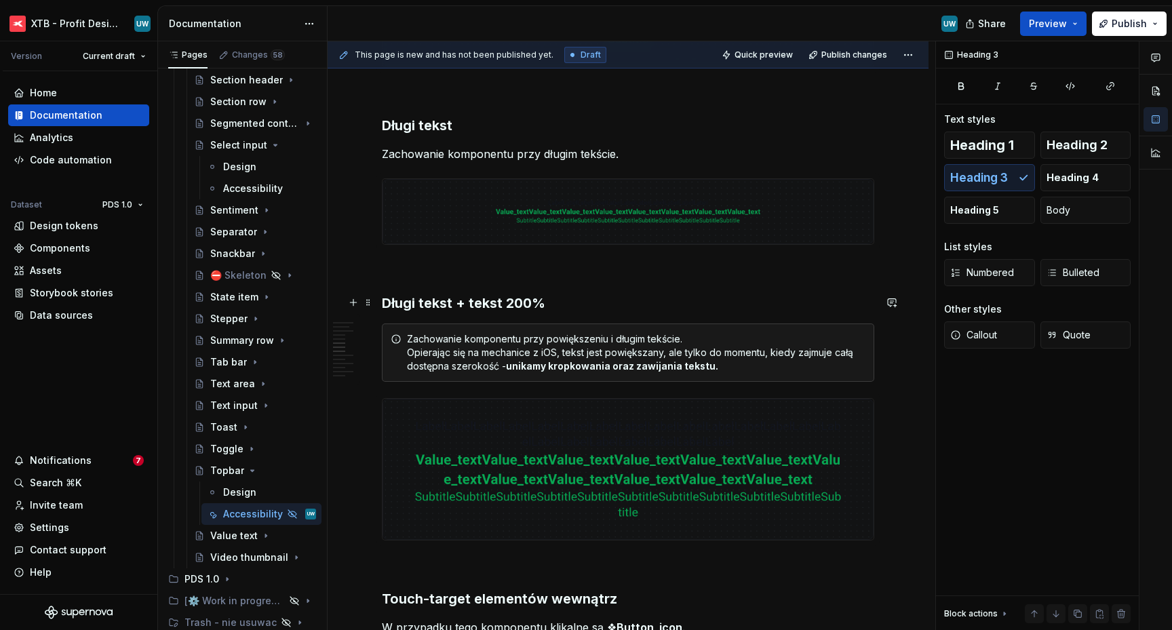
click at [573, 294] on h3 "Długi tekst + tekst 200%" at bounding box center [628, 303] width 492 height 19
click at [578, 296] on h3 "Długi tekst + tekst 200%" at bounding box center [628, 303] width 492 height 19
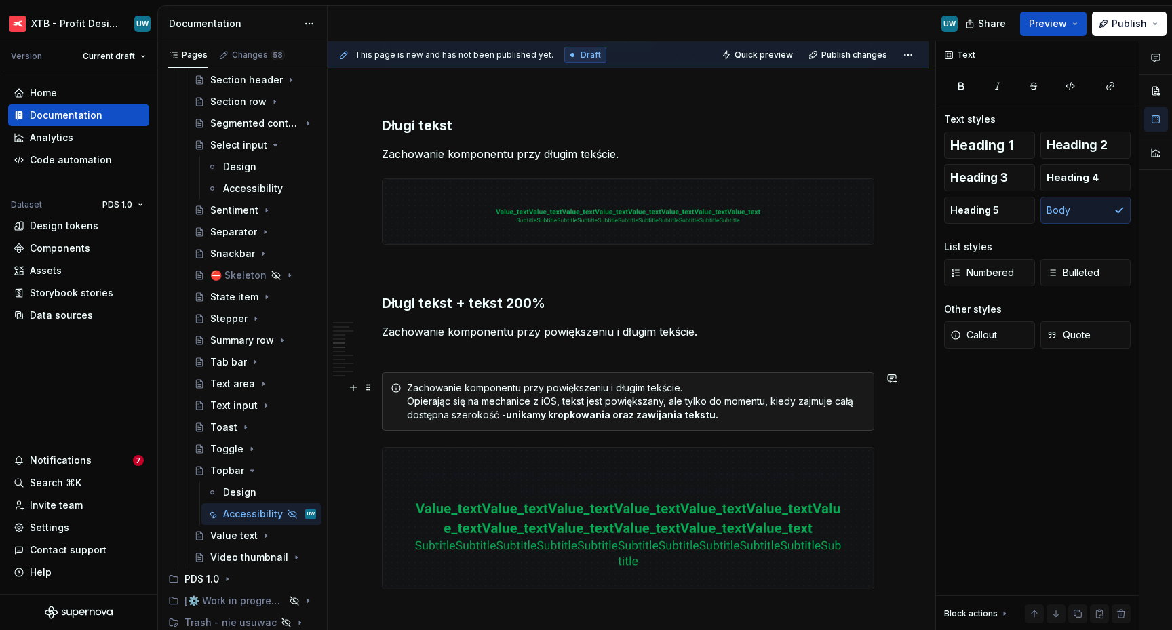
click at [410, 385] on div "Zachowanie komponentu przy powiększeniu i długim tekście. Opierając się na mech…" at bounding box center [636, 401] width 458 height 41
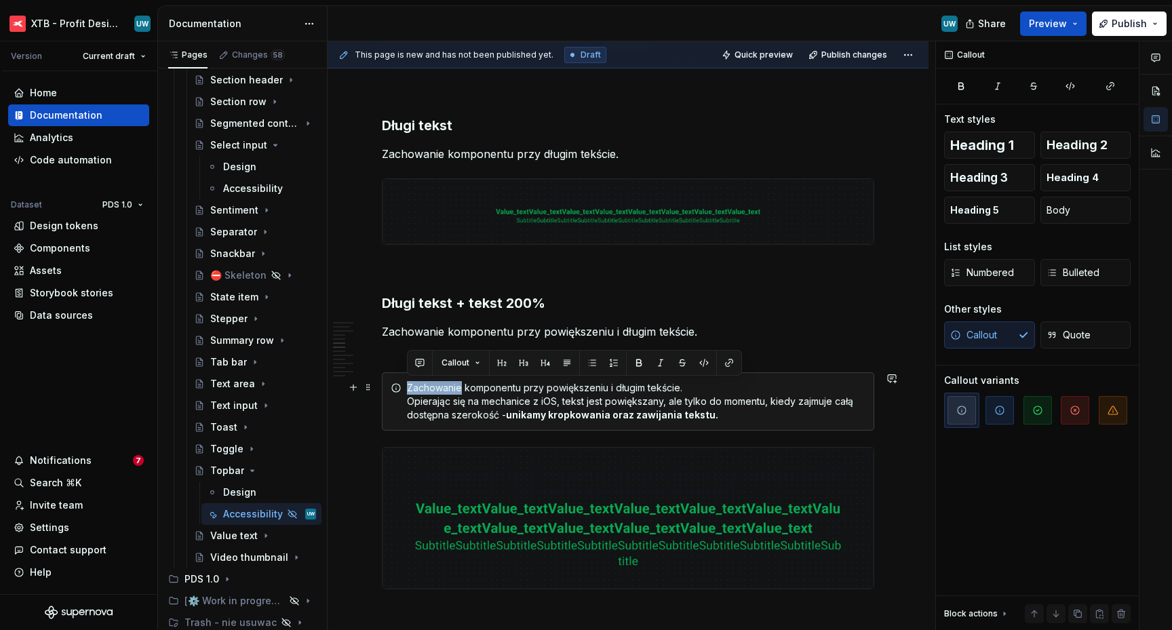
click at [410, 385] on div "Zachowanie komponentu przy powiększeniu i długim tekście. Opierając się na mech…" at bounding box center [636, 401] width 458 height 41
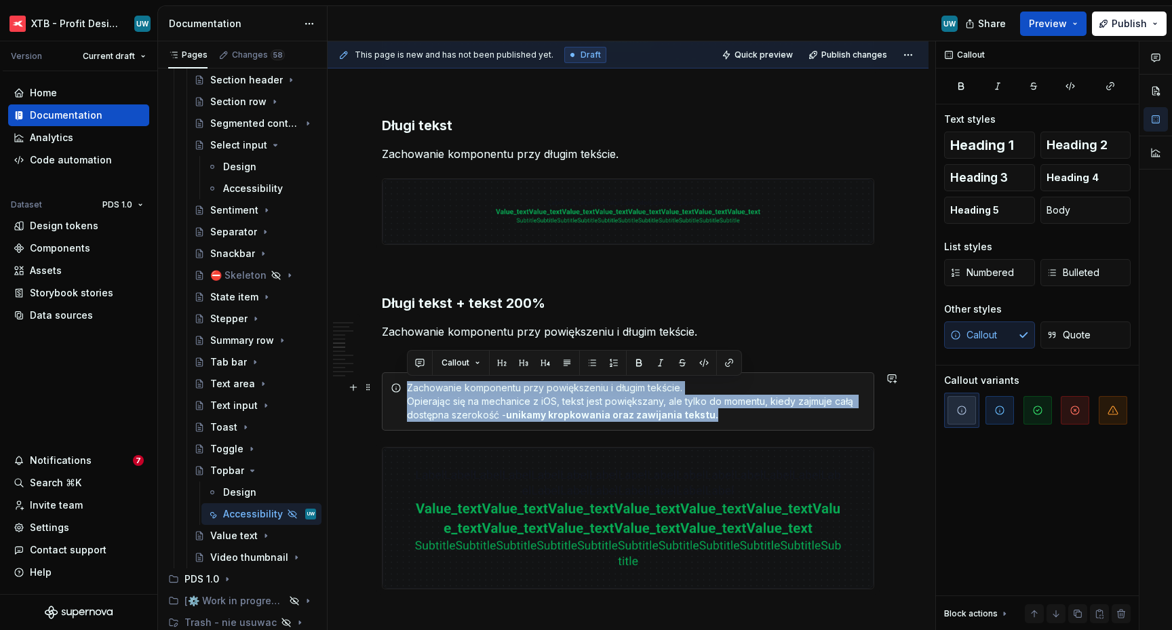
click at [410, 385] on div "Zachowanie komponentu przy powiększeniu i długim tekście. Opierając się na mech…" at bounding box center [636, 401] width 458 height 41
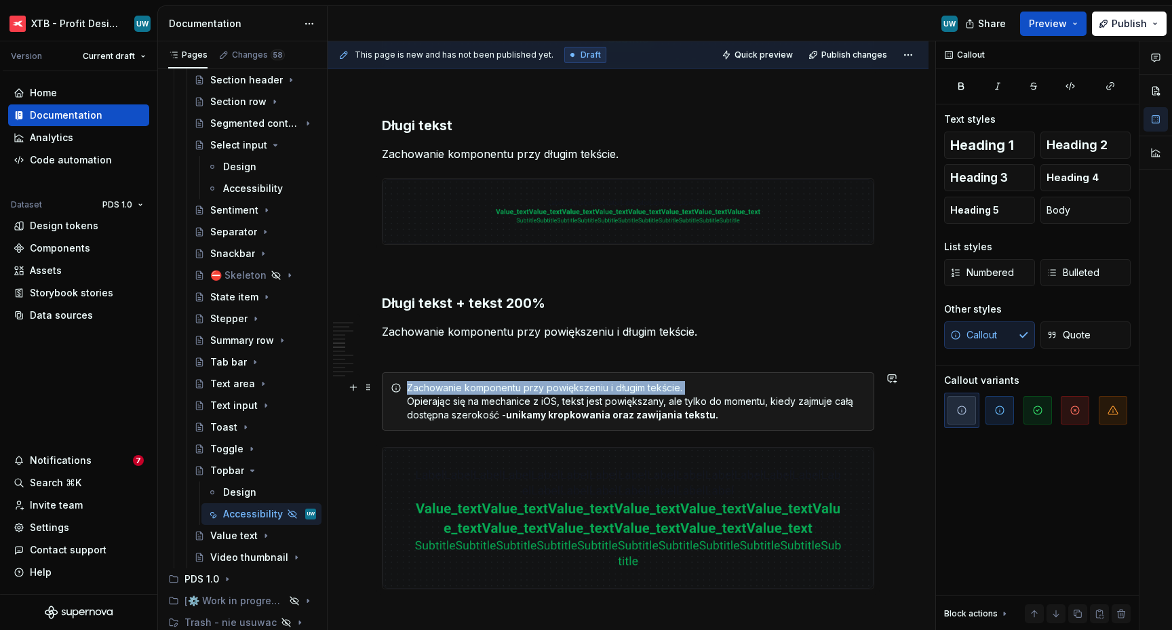
drag, startPoint x: 409, startPoint y: 401, endPoint x: 408, endPoint y: 382, distance: 19.0
click at [408, 382] on div "Zachowanie komponentu przy powiększeniu i długim tekście. Opierając się na mech…" at bounding box center [636, 401] width 458 height 41
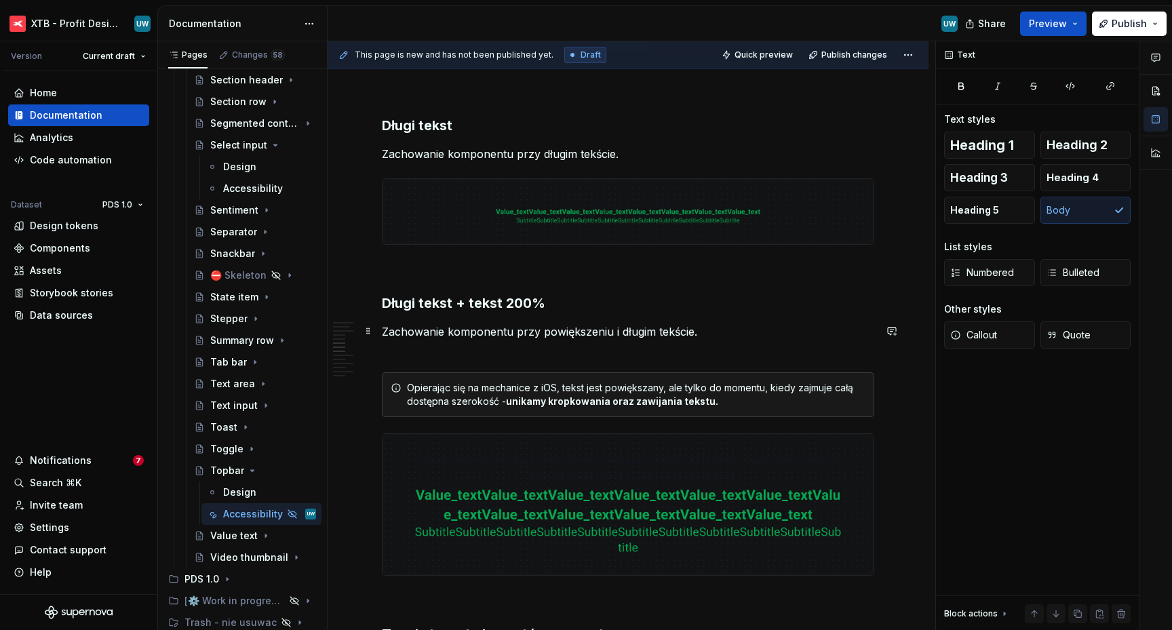
click at [391, 353] on p "Zachowanie komponentu przy powiększeniu i długim tekście." at bounding box center [628, 339] width 492 height 33
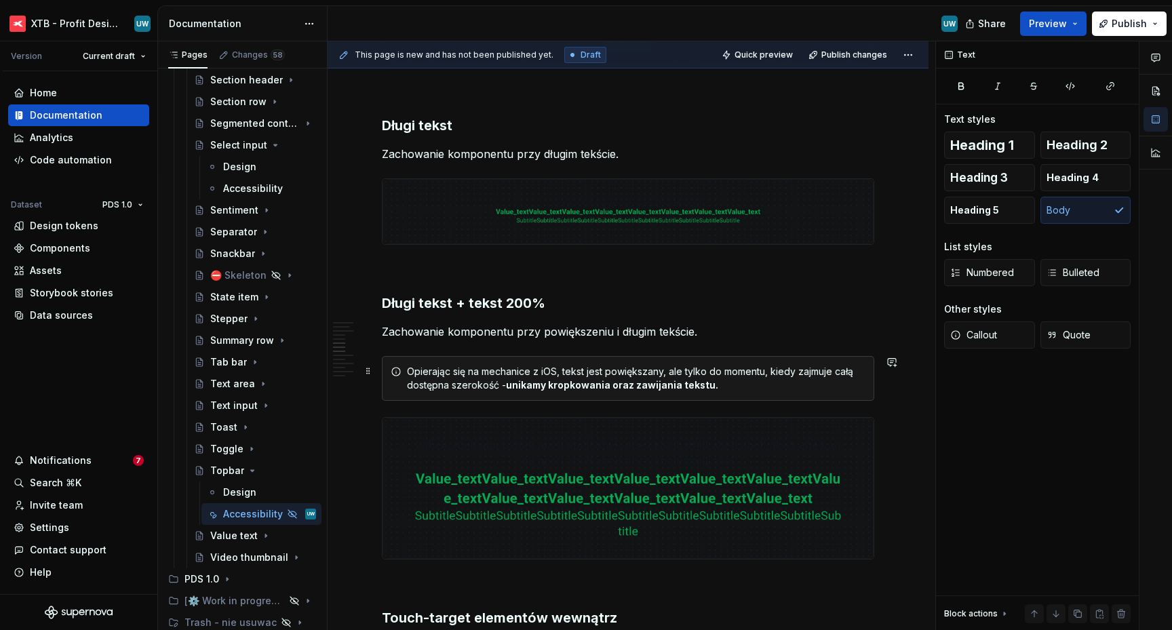
click at [490, 369] on div "Opierając się na mechanice z iOS, tekst jest powiększany, ale tylko do momentu,…" at bounding box center [636, 378] width 458 height 27
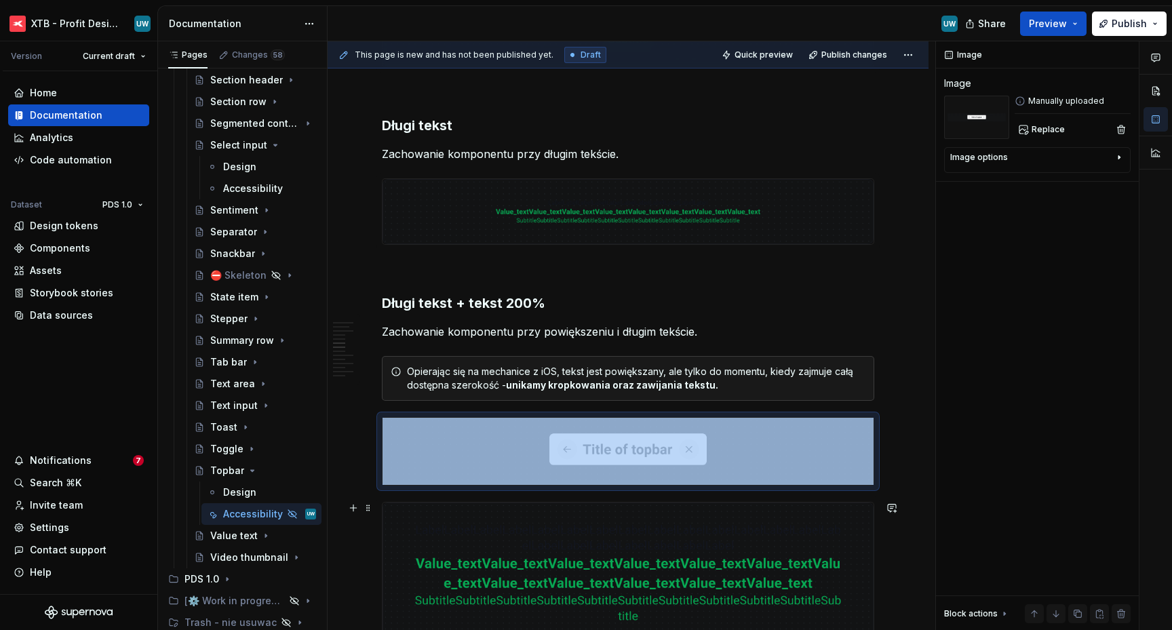
click at [494, 530] on img at bounding box center [627, 573] width 491 height 142
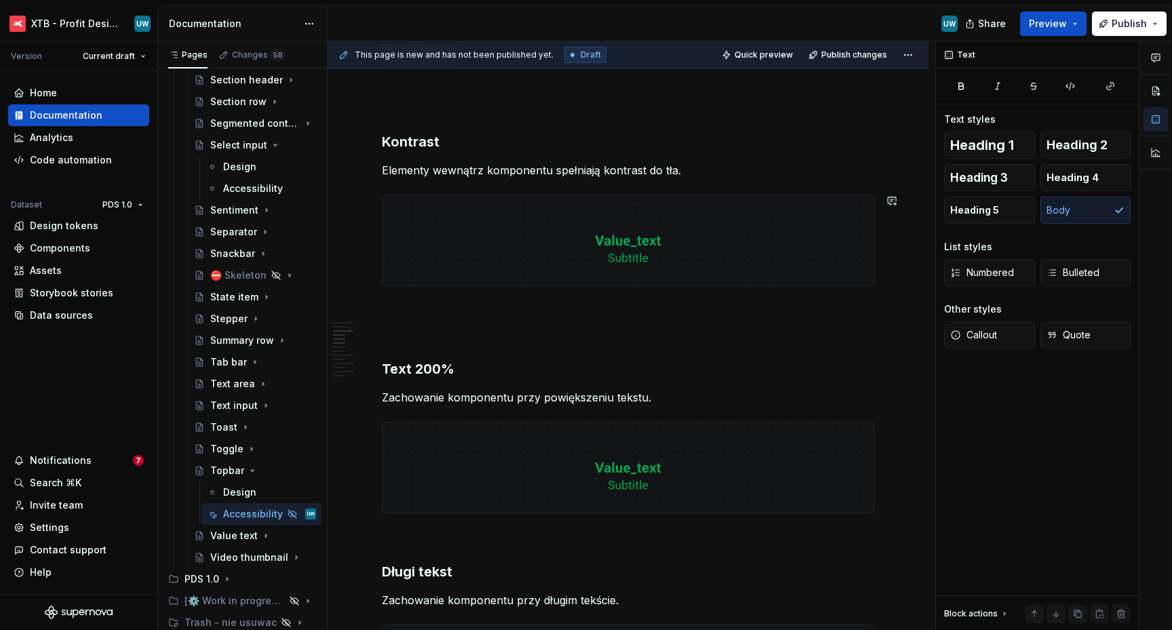
scroll to position [747, 0]
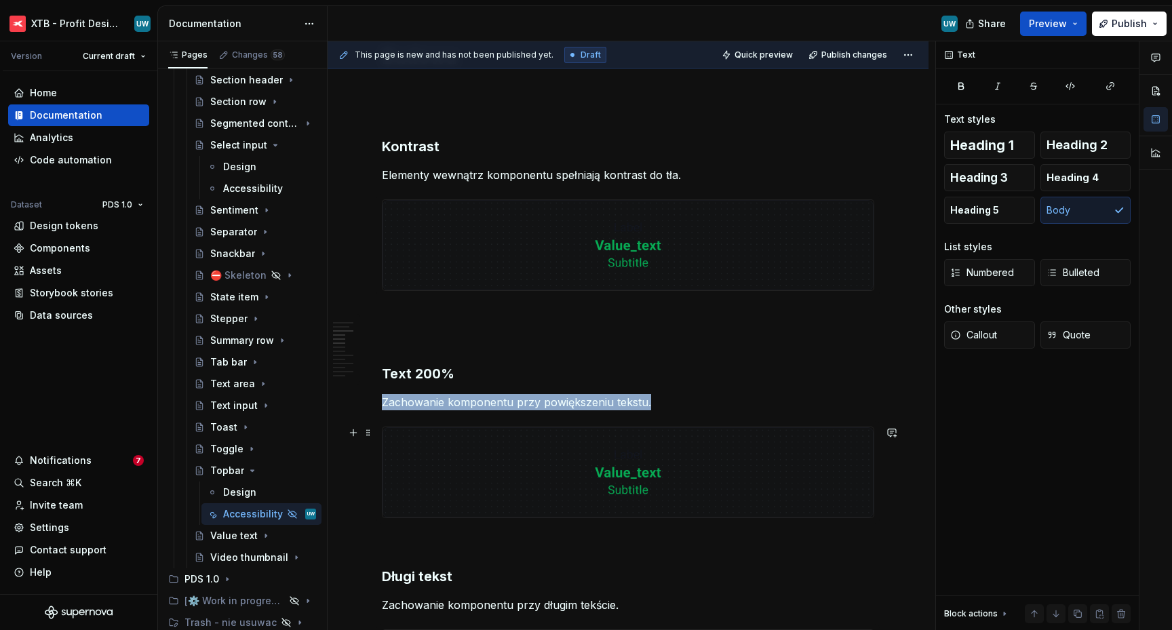
click at [479, 486] on img at bounding box center [627, 472] width 491 height 90
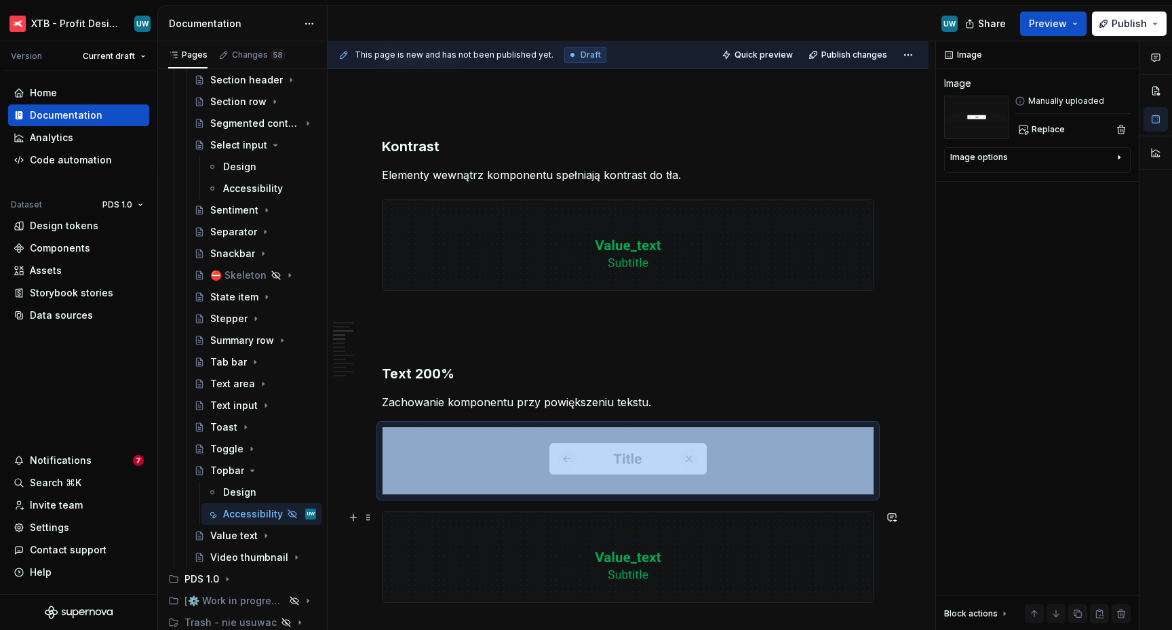
click at [609, 565] on img at bounding box center [627, 557] width 491 height 90
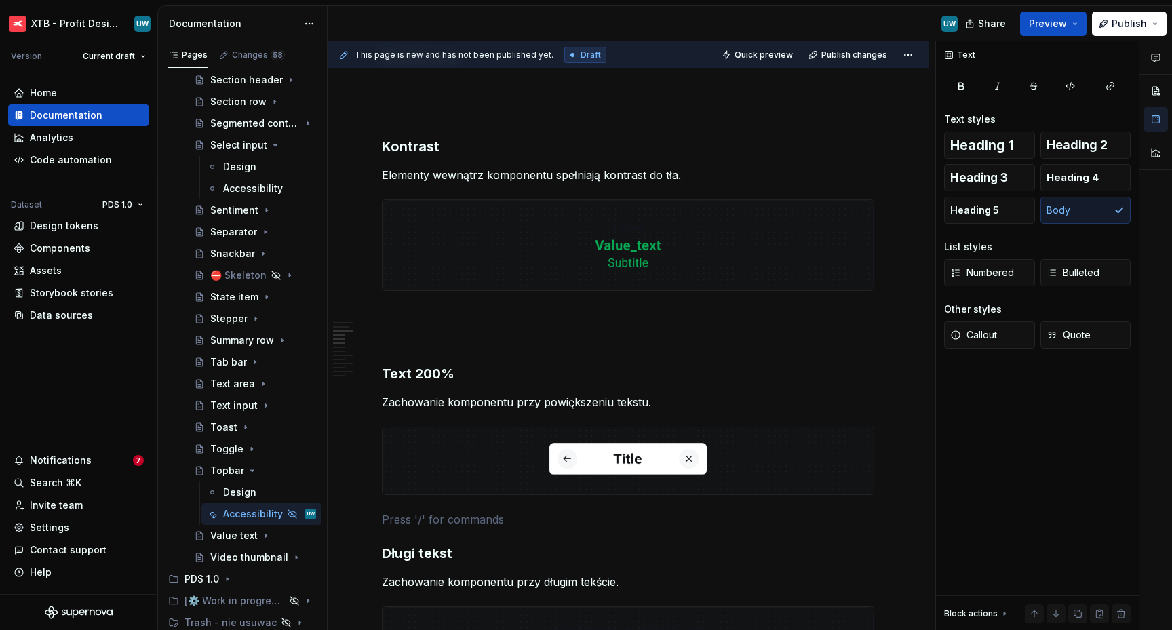
click at [476, 258] on img at bounding box center [627, 245] width 491 height 90
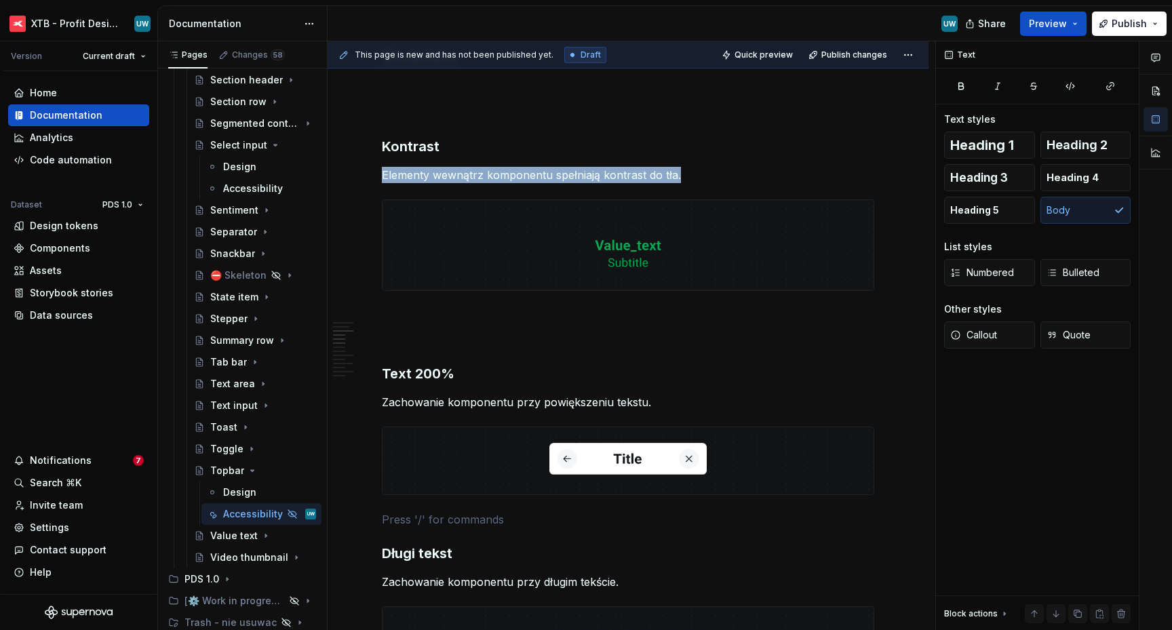
click at [476, 258] on img at bounding box center [627, 245] width 491 height 90
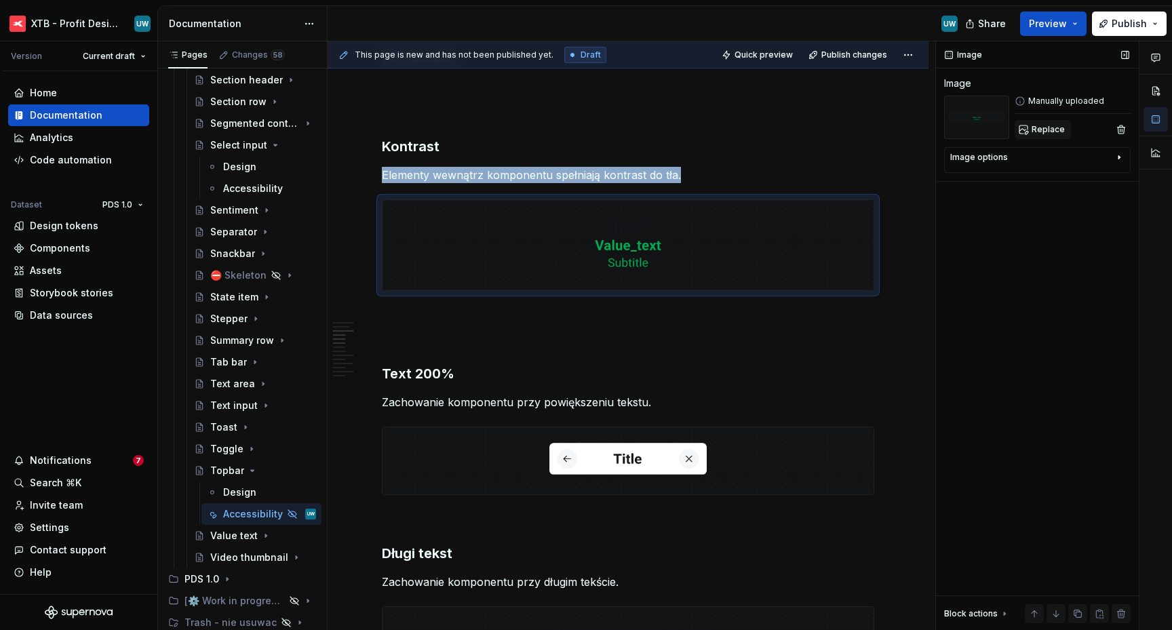
click at [1063, 126] on button "Replace" at bounding box center [1042, 129] width 56 height 19
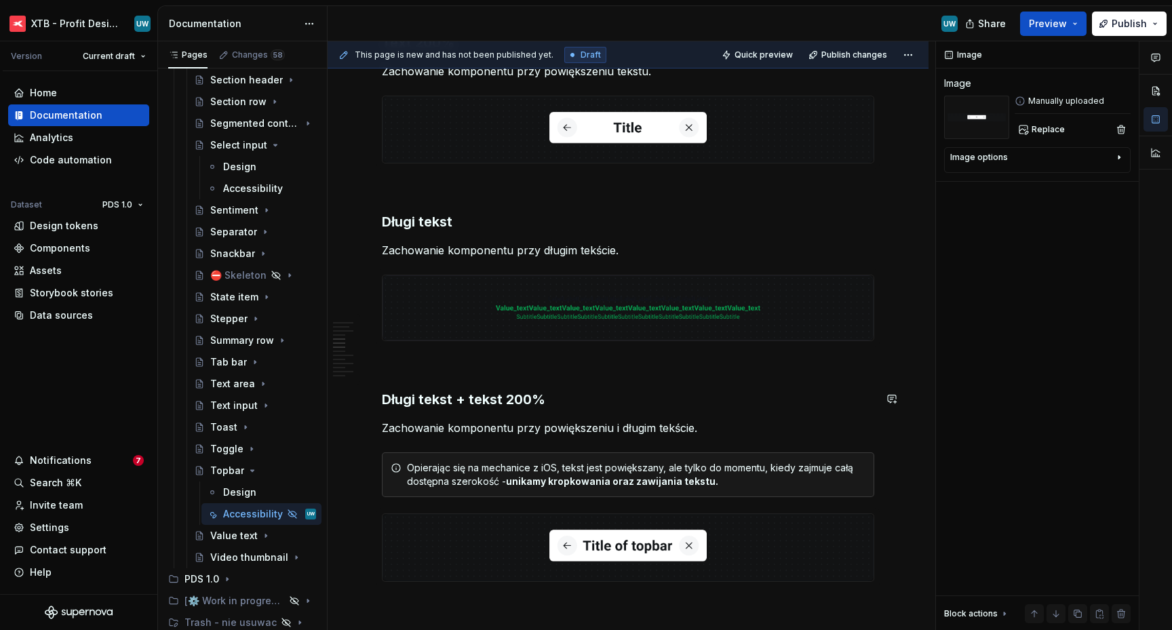
scroll to position [1059, 0]
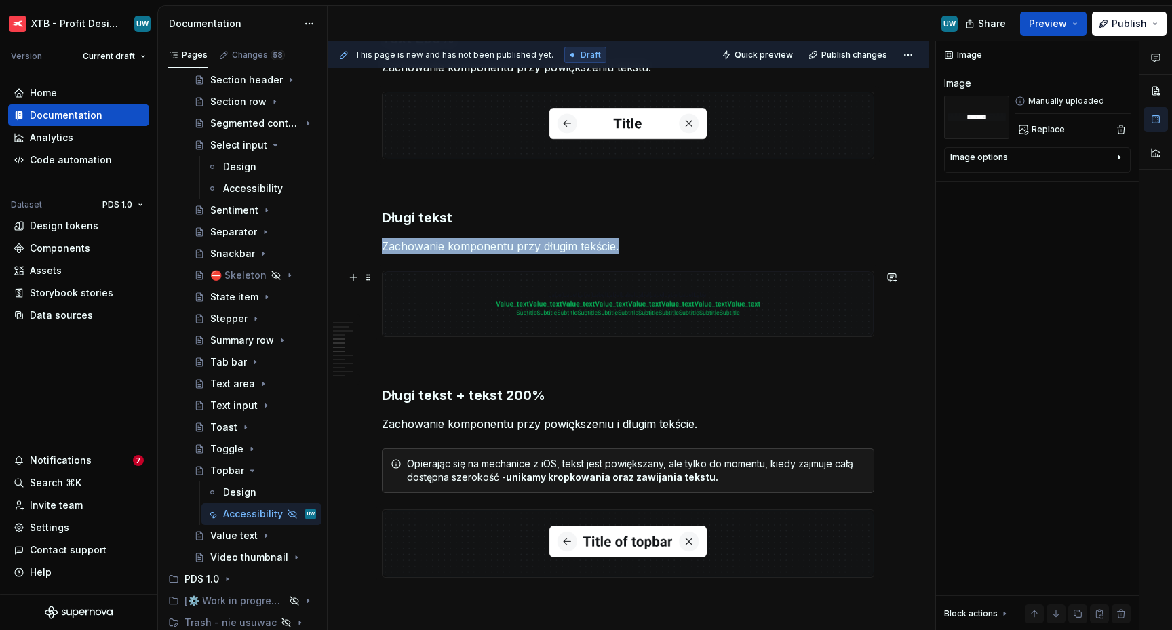
click at [721, 299] on img at bounding box center [627, 303] width 491 height 65
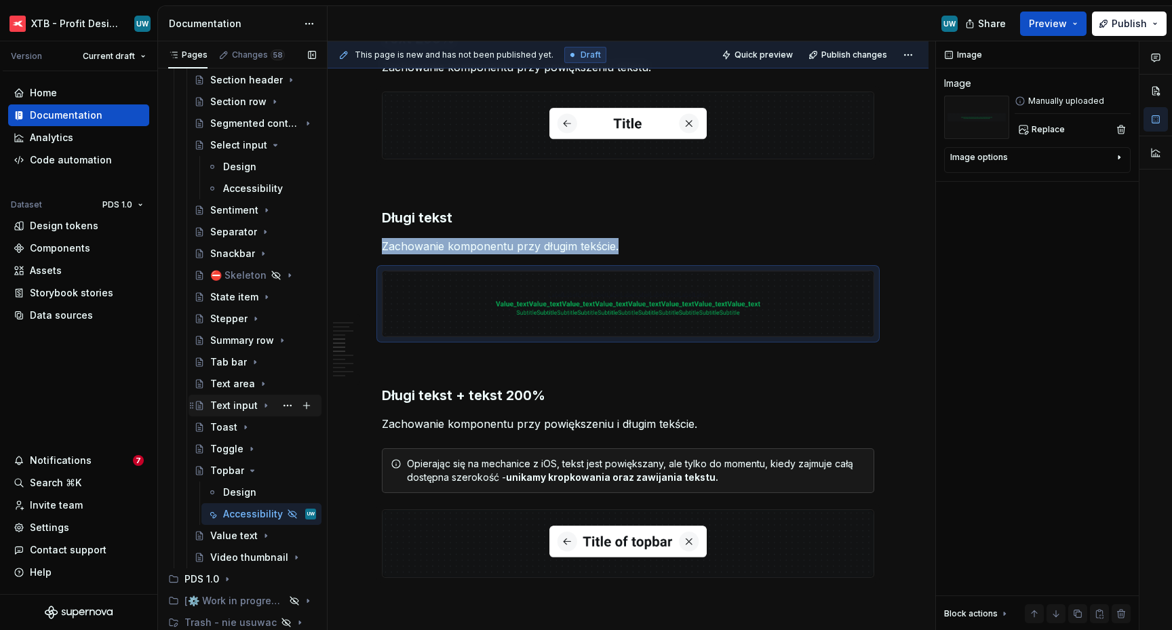
click at [265, 405] on icon "Page tree" at bounding box center [265, 405] width 11 height 11
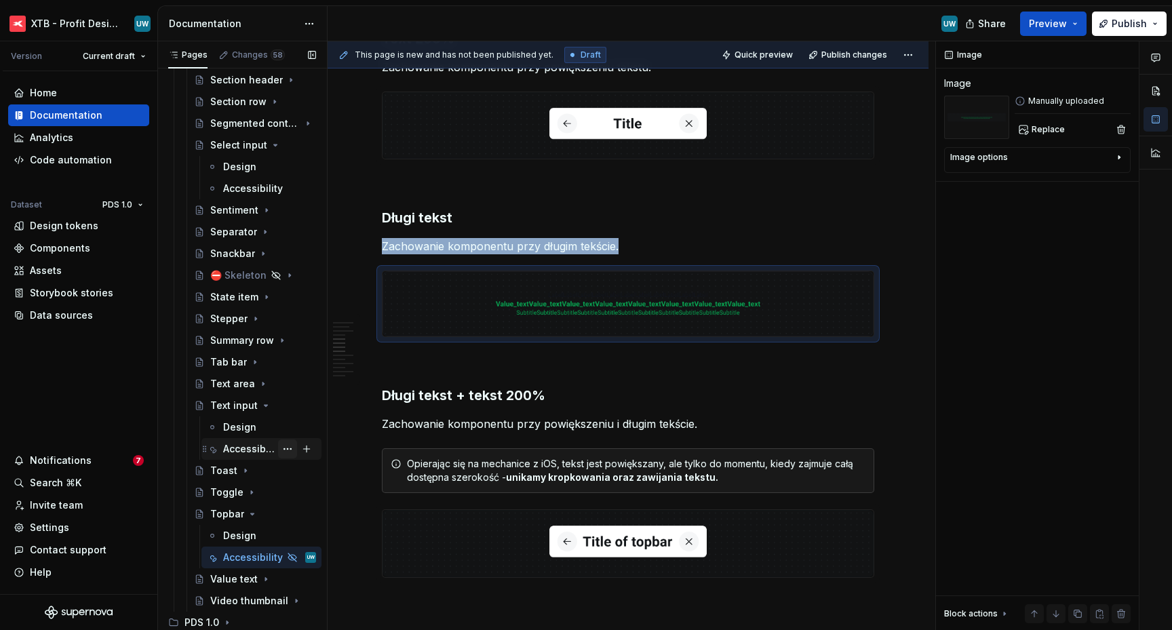
click at [282, 450] on button "Page tree" at bounding box center [287, 448] width 19 height 19
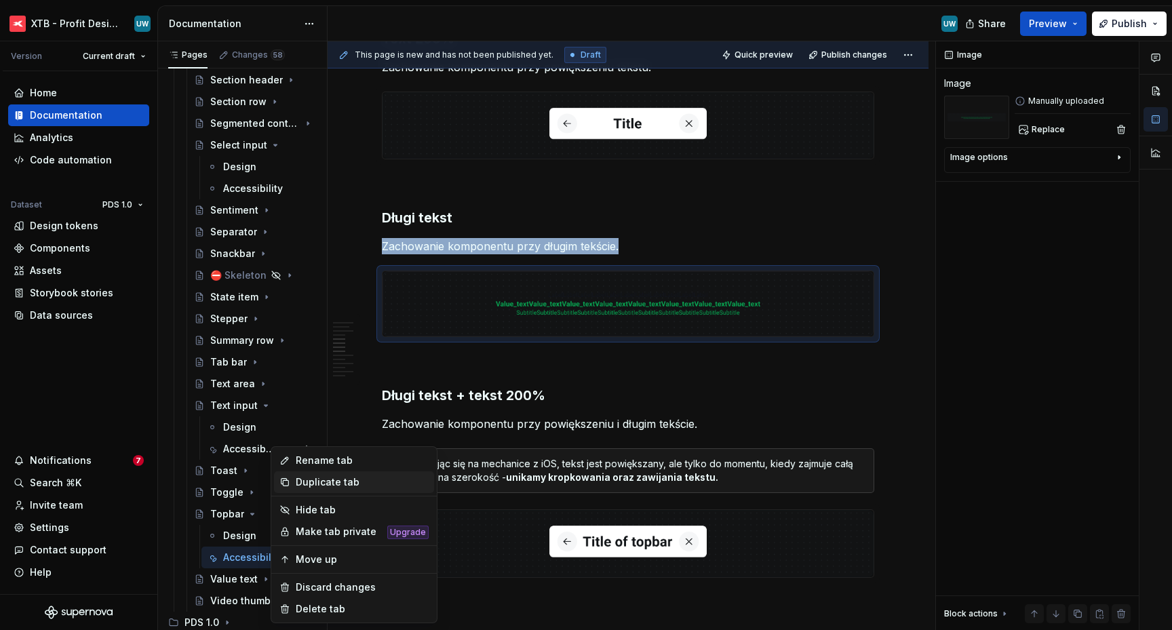
click at [307, 486] on div "Duplicate tab" at bounding box center [362, 482] width 133 height 14
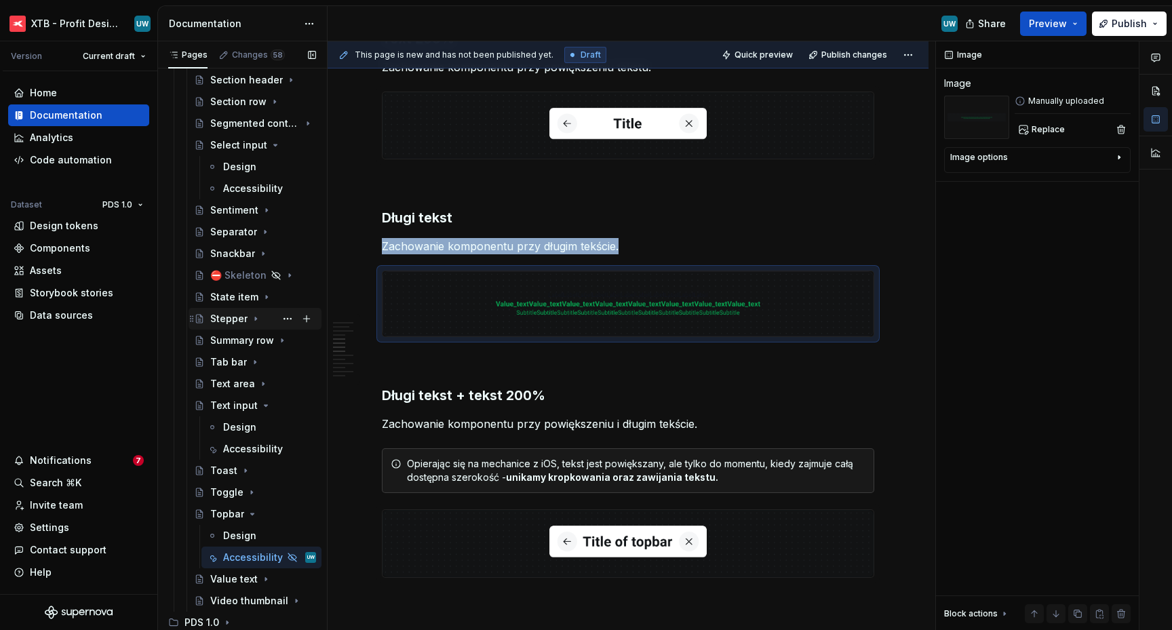
click at [254, 317] on icon "Page tree" at bounding box center [255, 318] width 11 height 11
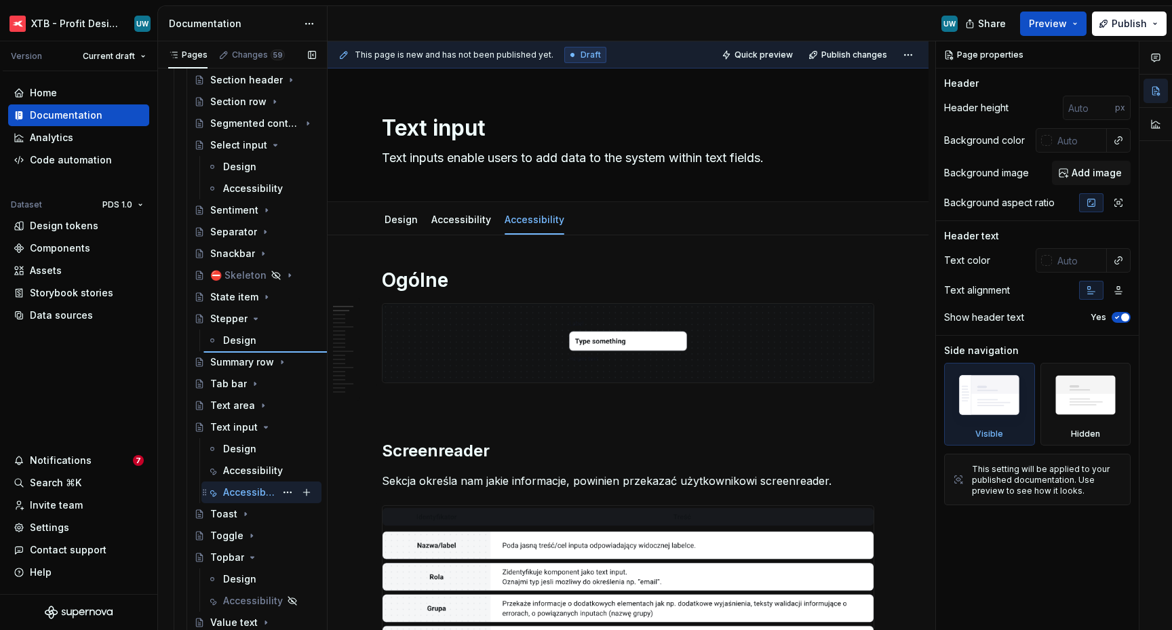
type textarea "*"
type textarea "Stepper"
type textarea "Used to enter a numerical value using the + / - icons or the keyboard of the de…"
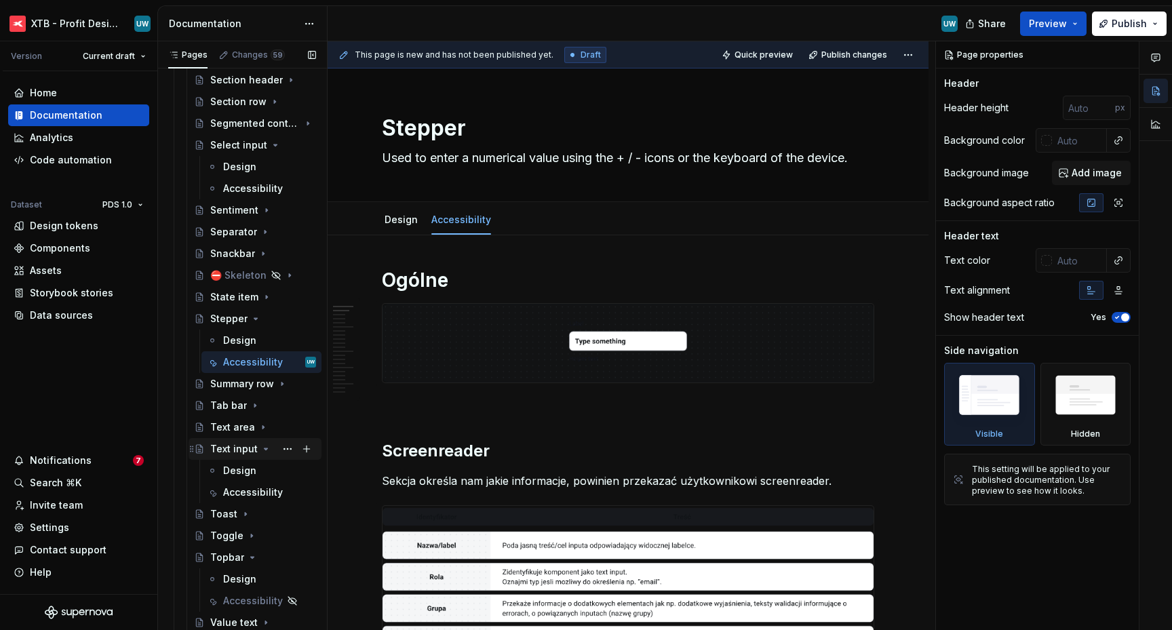
click at [260, 451] on icon "Page tree" at bounding box center [265, 448] width 11 height 11
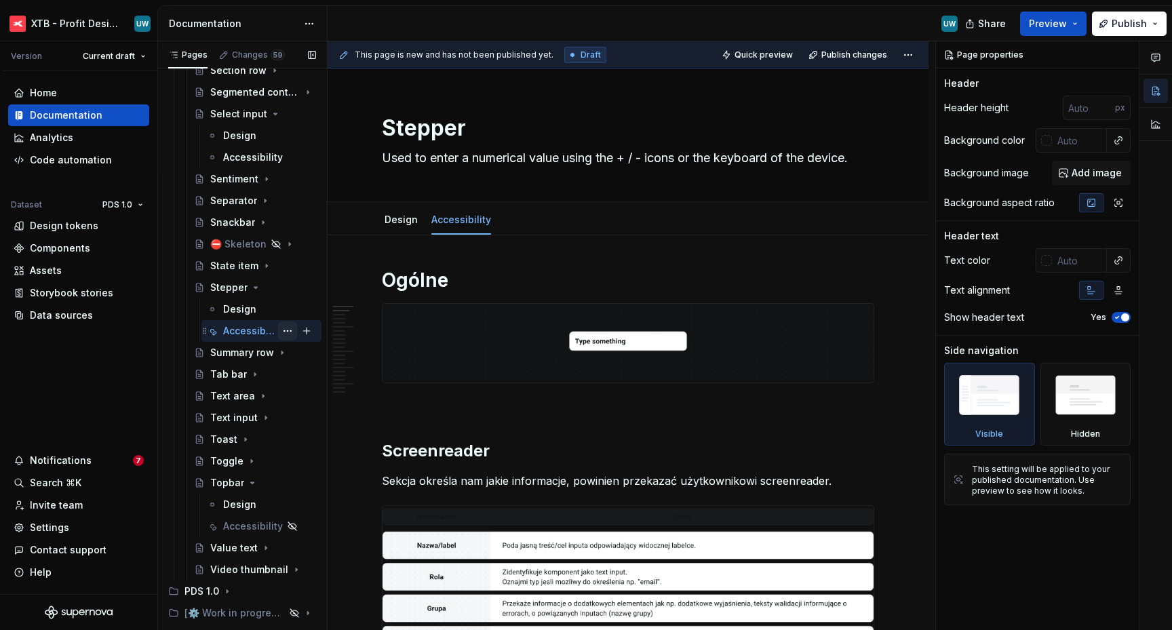
click at [281, 330] on button "Page tree" at bounding box center [287, 330] width 19 height 19
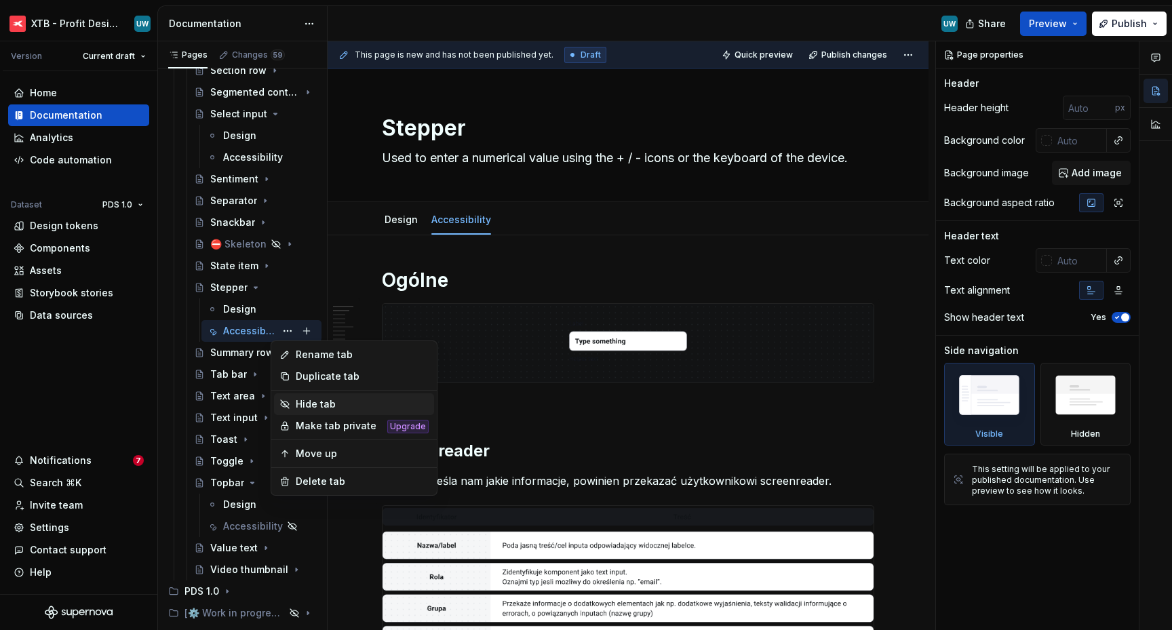
click at [323, 404] on div "Hide tab" at bounding box center [362, 404] width 133 height 14
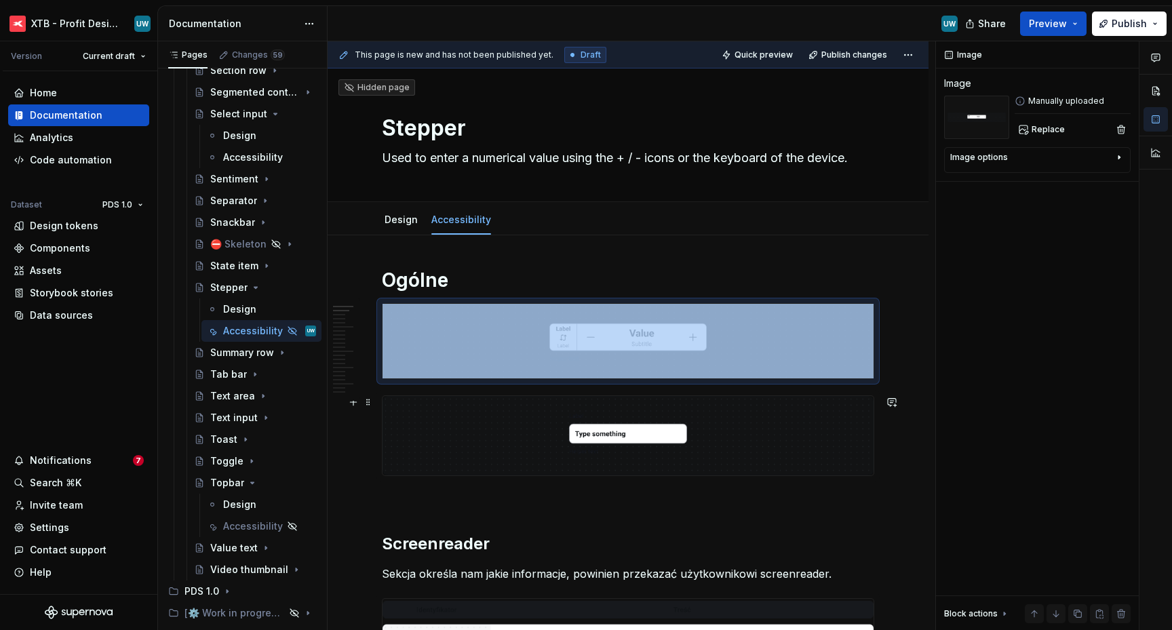
click at [592, 434] on img at bounding box center [627, 435] width 491 height 79
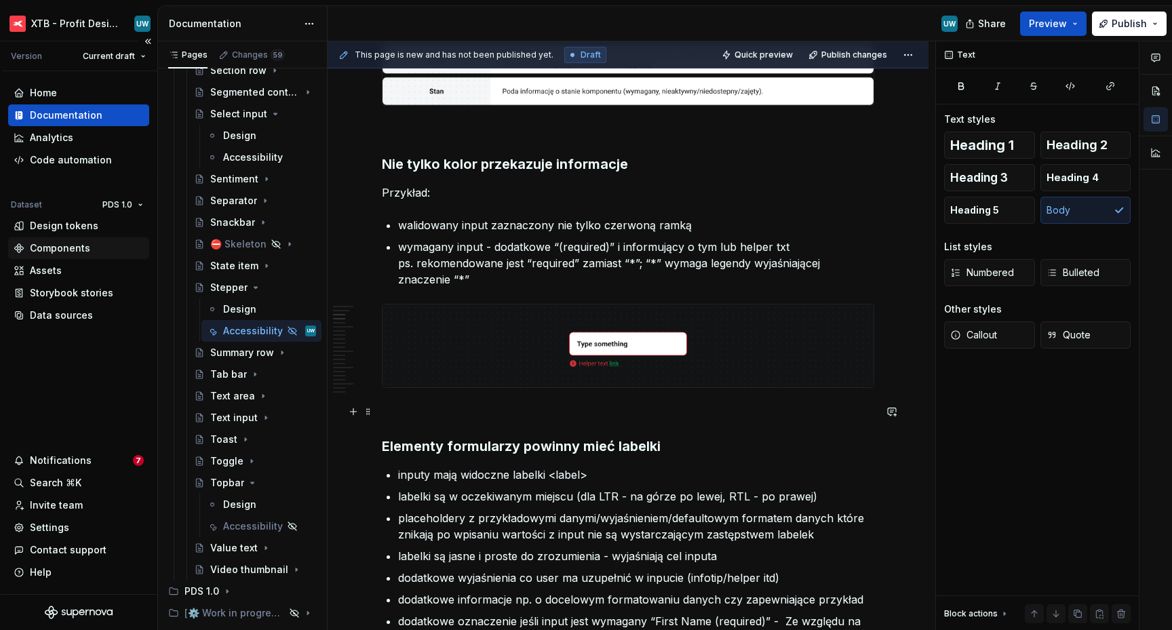
scroll to position [554, 0]
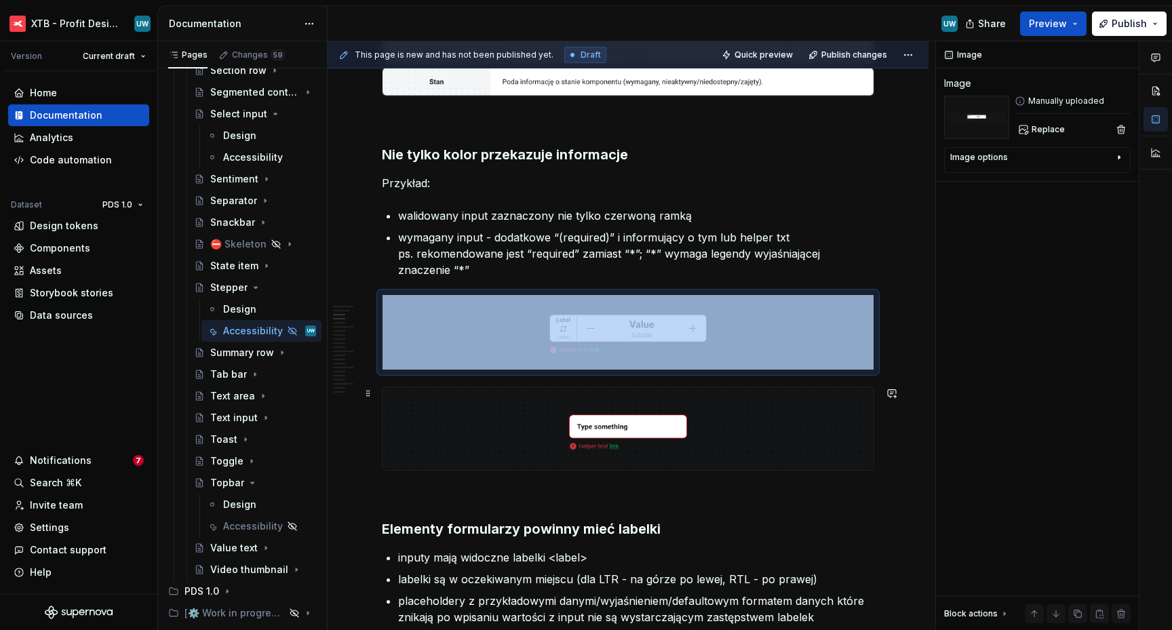
click at [529, 396] on img at bounding box center [627, 428] width 491 height 83
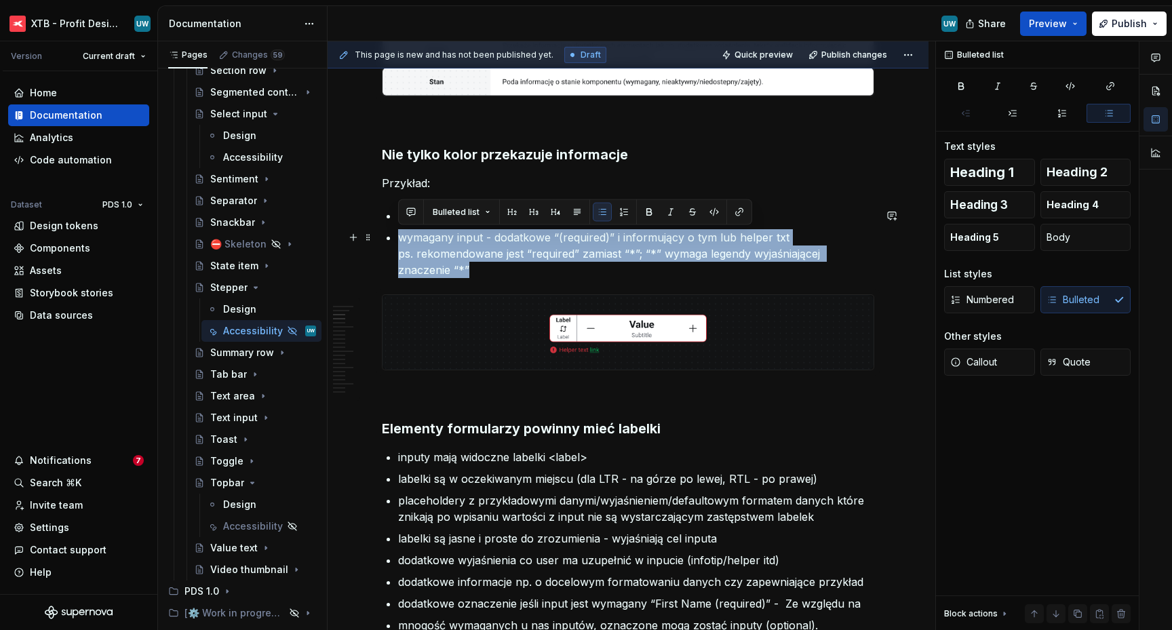
drag, startPoint x: 480, startPoint y: 271, endPoint x: 398, endPoint y: 235, distance: 89.3
click at [398, 235] on p "wymagany input - dodatkowe “(required)” i informujący o tym lub helper txt ps. …" at bounding box center [636, 253] width 476 height 49
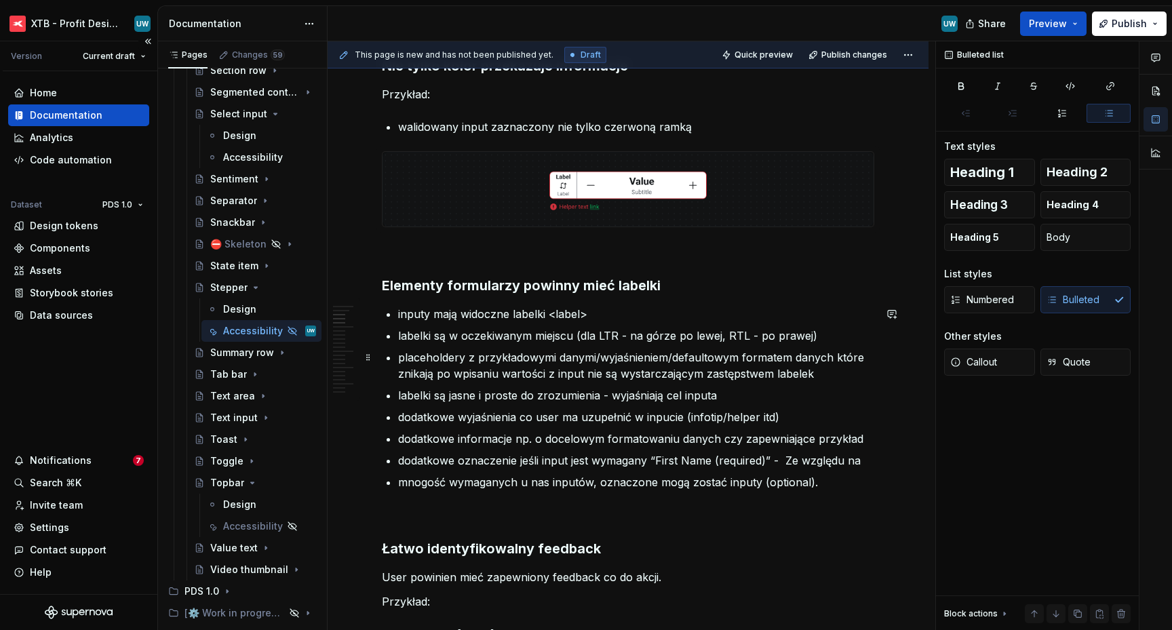
scroll to position [732, 0]
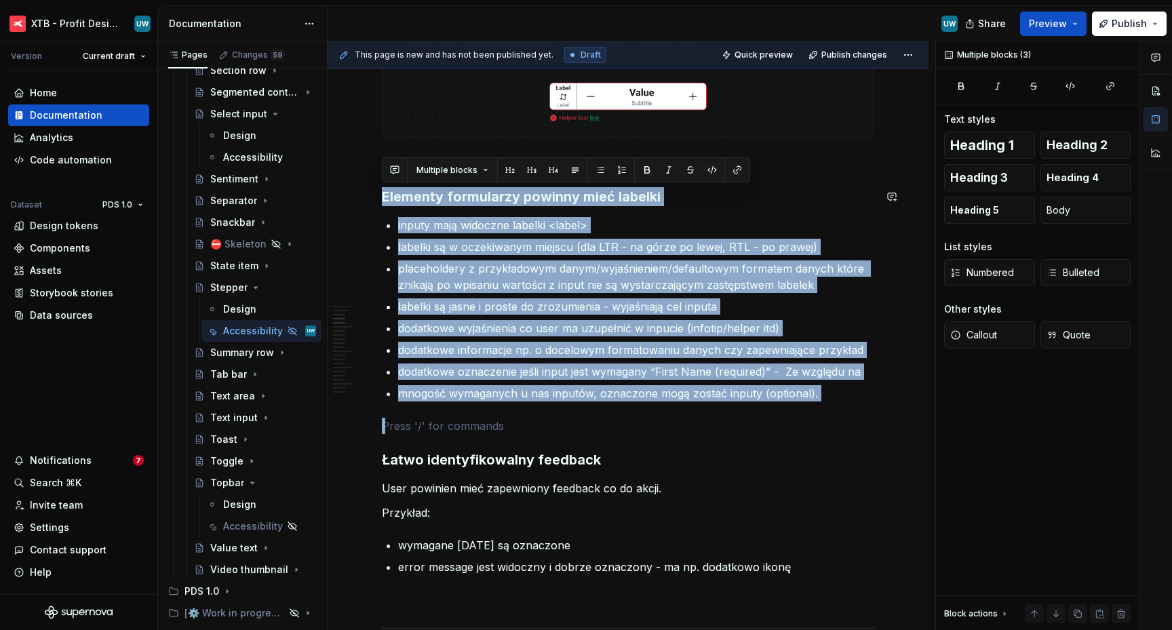
drag, startPoint x: 399, startPoint y: 430, endPoint x: 381, endPoint y: 183, distance: 247.5
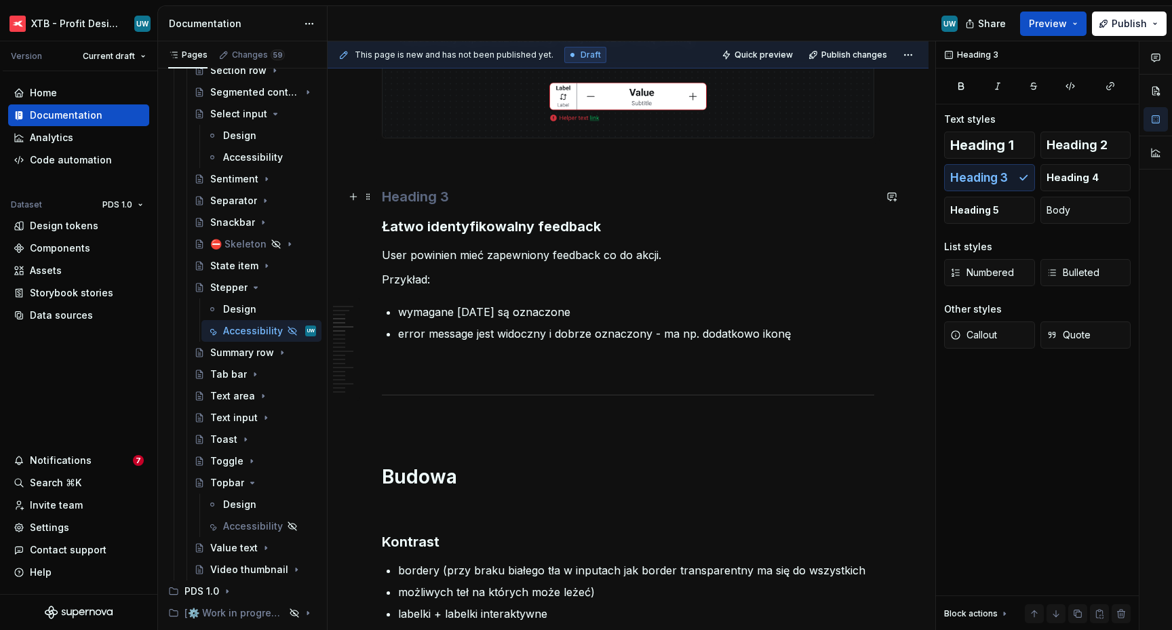
click at [371, 195] on span at bounding box center [368, 196] width 11 height 19
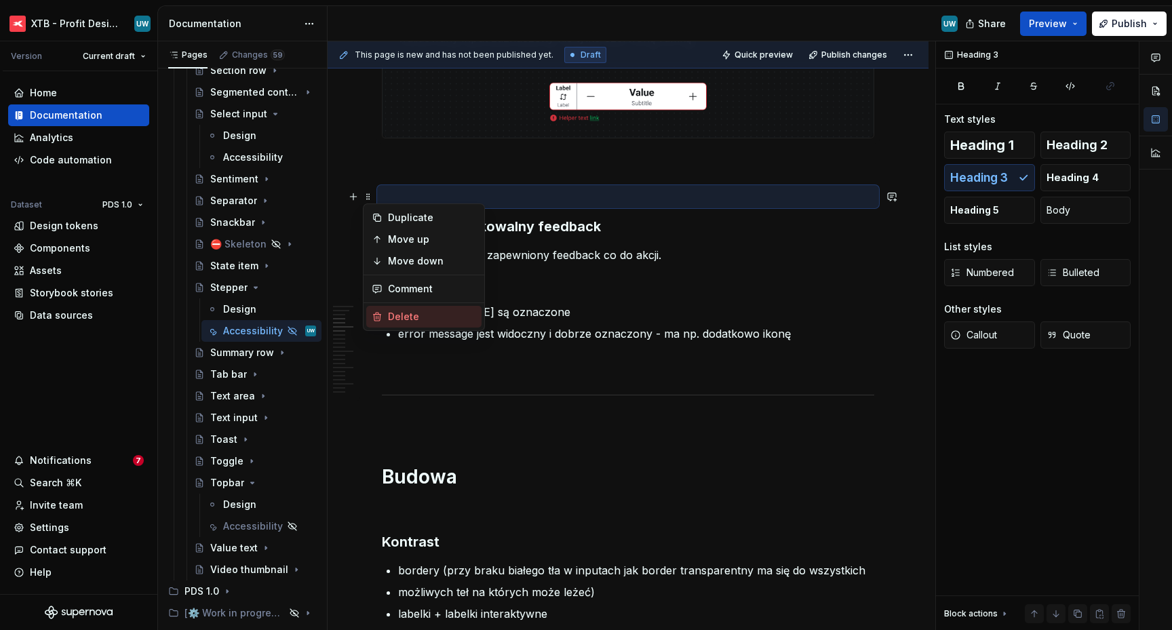
click at [393, 308] on div "Delete" at bounding box center [423, 317] width 115 height 22
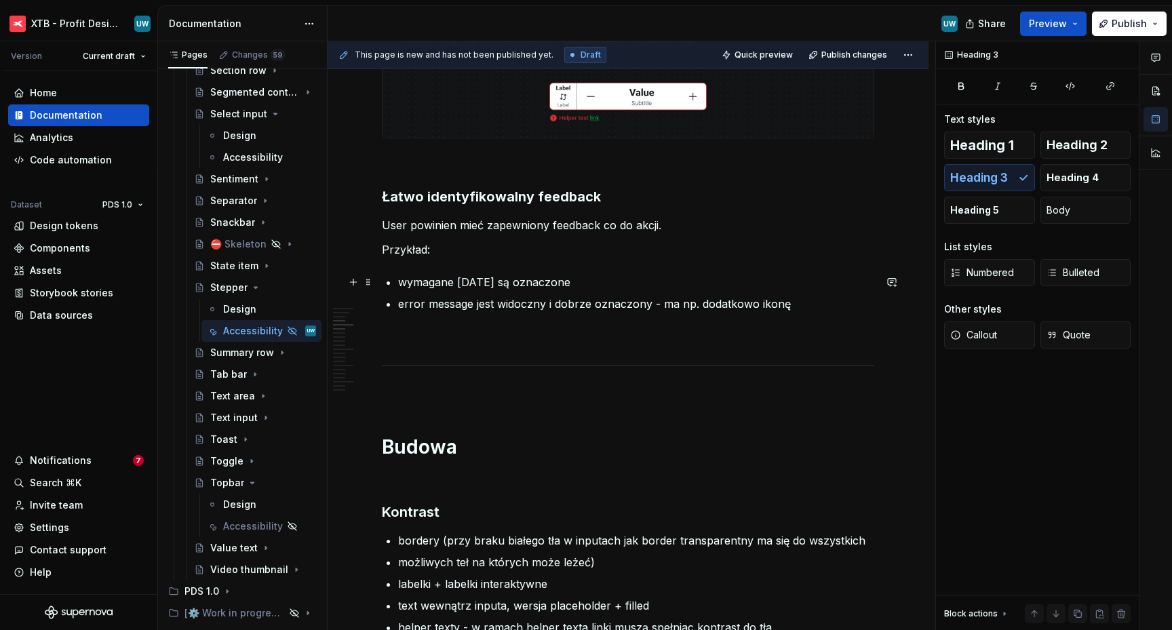
click at [555, 280] on p "wymagane pola są oznaczone" at bounding box center [636, 282] width 476 height 16
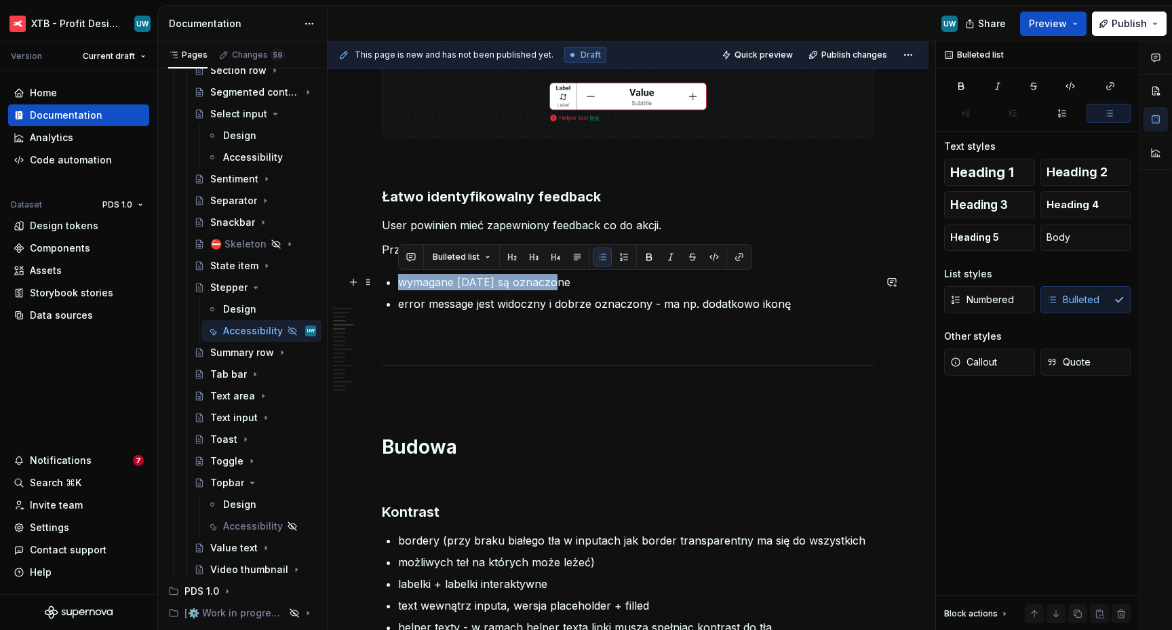
drag, startPoint x: 573, startPoint y: 284, endPoint x: 401, endPoint y: 286, distance: 171.6
click at [401, 286] on p "wymagane pola są oznaczone" at bounding box center [636, 282] width 476 height 16
click at [370, 283] on span at bounding box center [368, 282] width 11 height 19
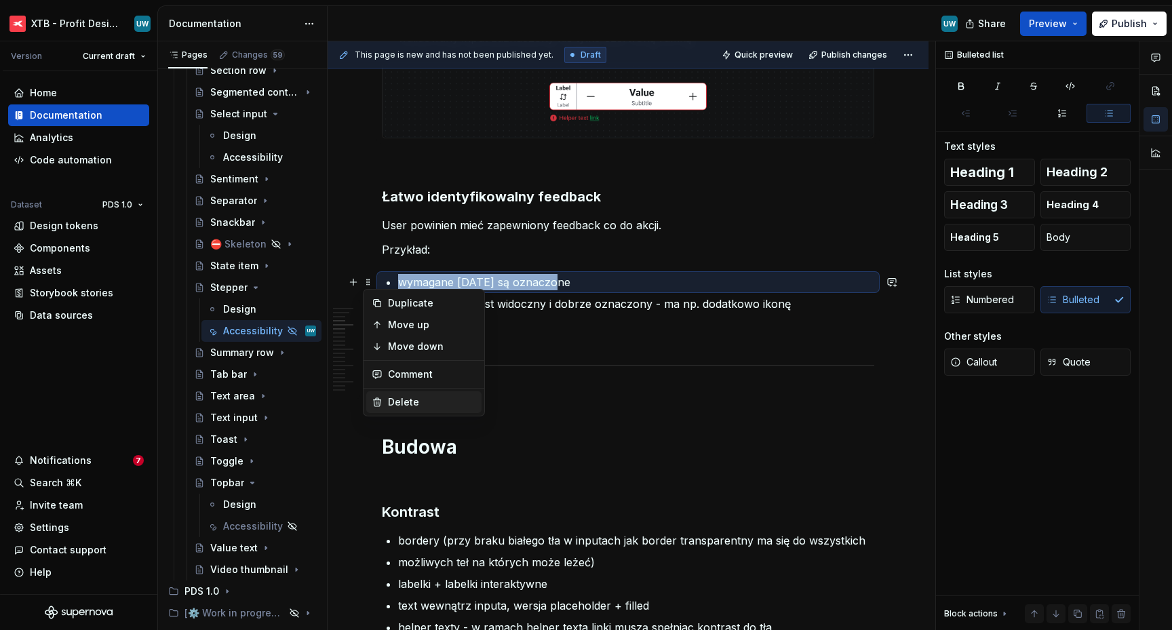
click at [394, 397] on div "Delete" at bounding box center [432, 402] width 88 height 14
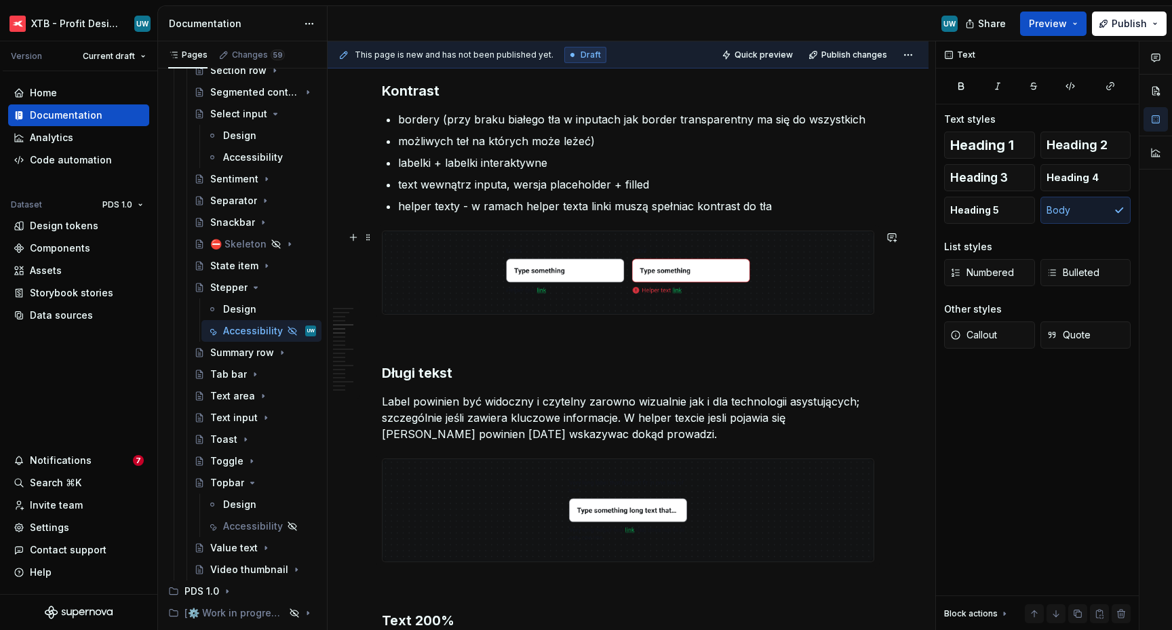
scroll to position [1139, 0]
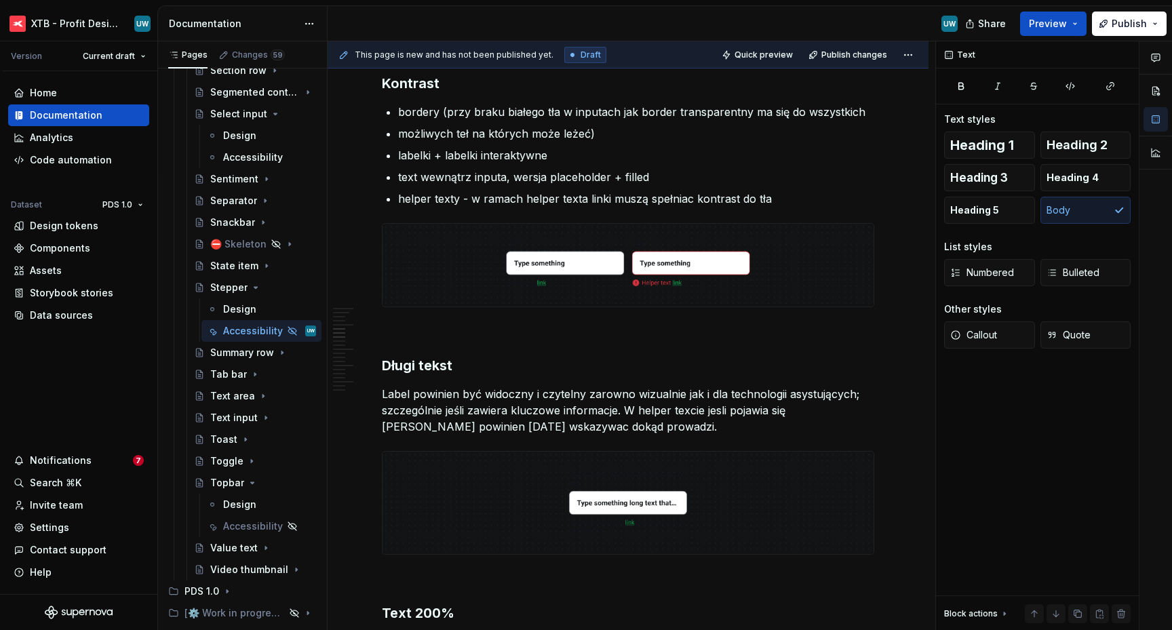
click at [458, 124] on ul "bordery (przy braku białego tła w inputach jak border transparentny ma się do w…" at bounding box center [636, 155] width 476 height 103
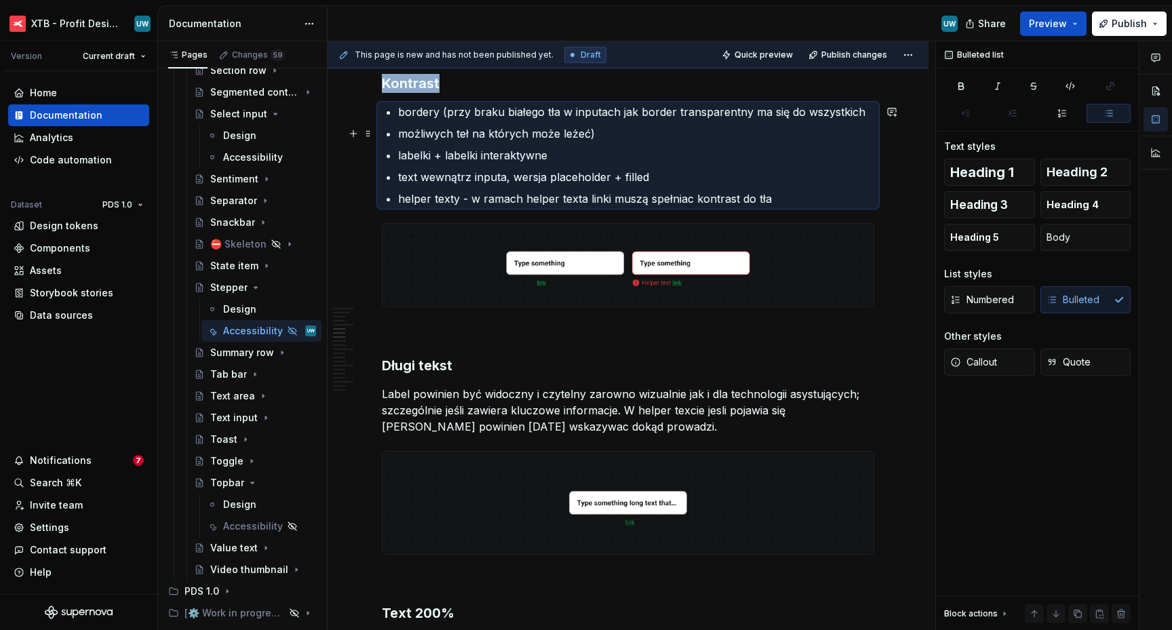
click at [458, 124] on ul "bordery (przy braku białego tła w inputach jak border transparentny ma się do w…" at bounding box center [636, 155] width 476 height 103
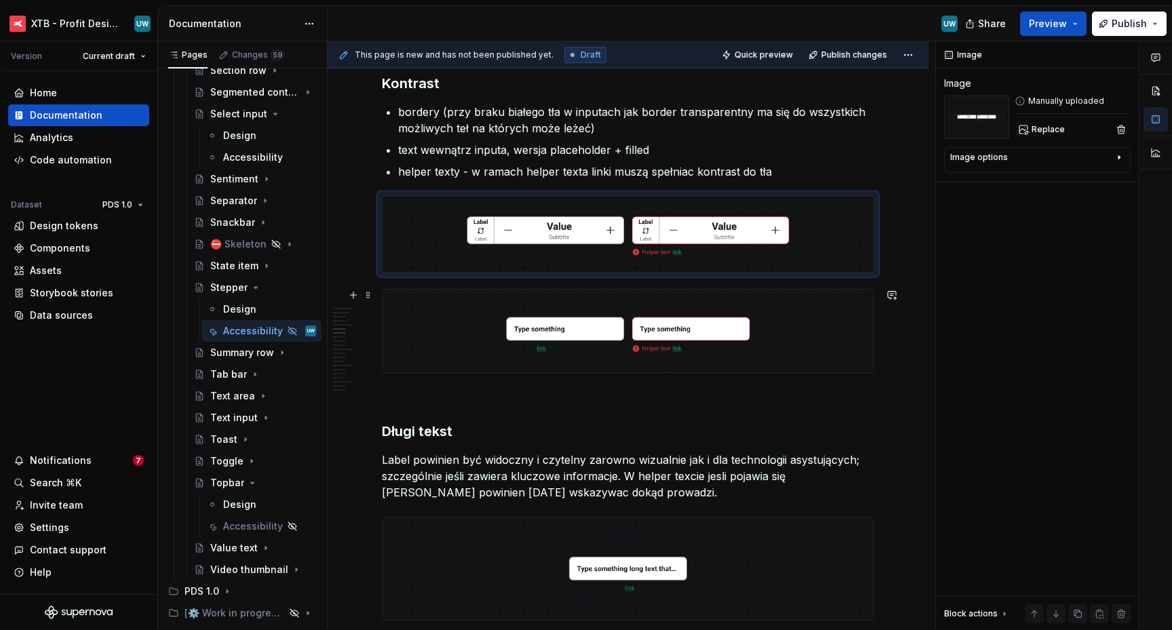
type textarea "*"
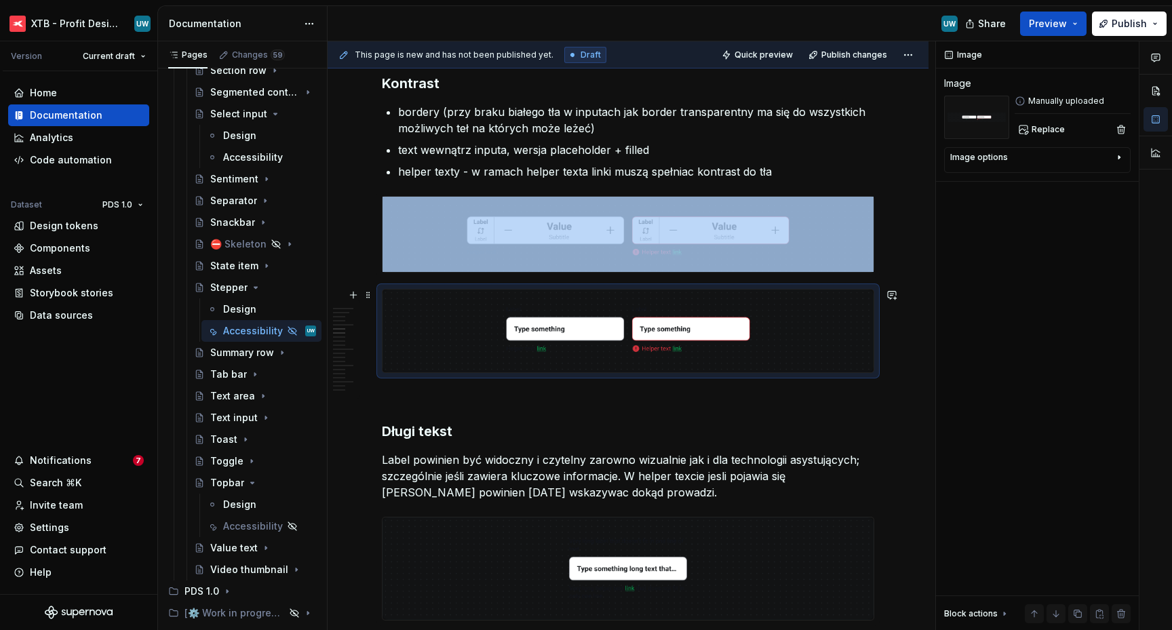
click at [545, 333] on img at bounding box center [627, 331] width 491 height 83
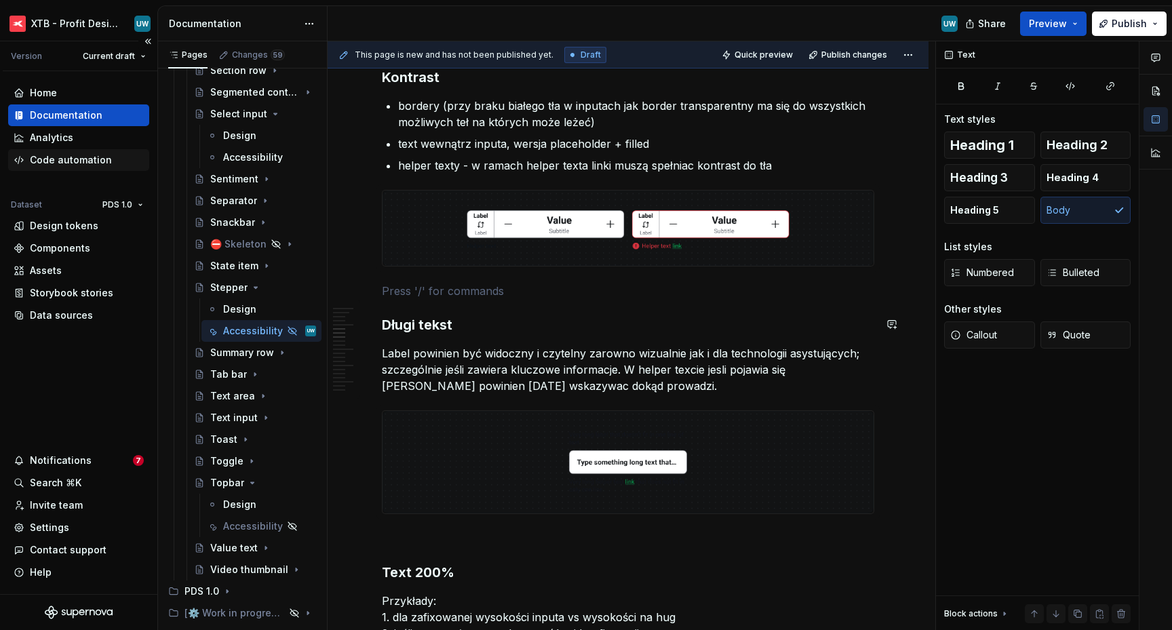
scroll to position [1145, 0]
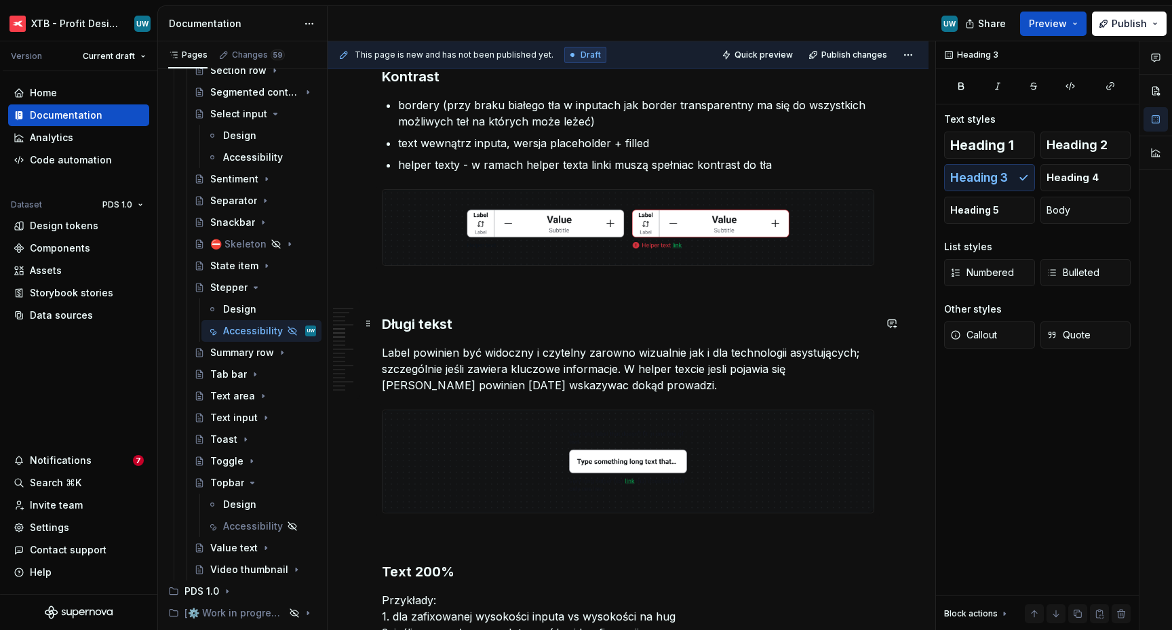
click at [473, 327] on h3 "Długi tekst" at bounding box center [628, 324] width 492 height 19
click at [455, 371] on p "Label powinien być widoczny i czytelny zarowno wizualnie jak i dla technologii …" at bounding box center [628, 368] width 492 height 49
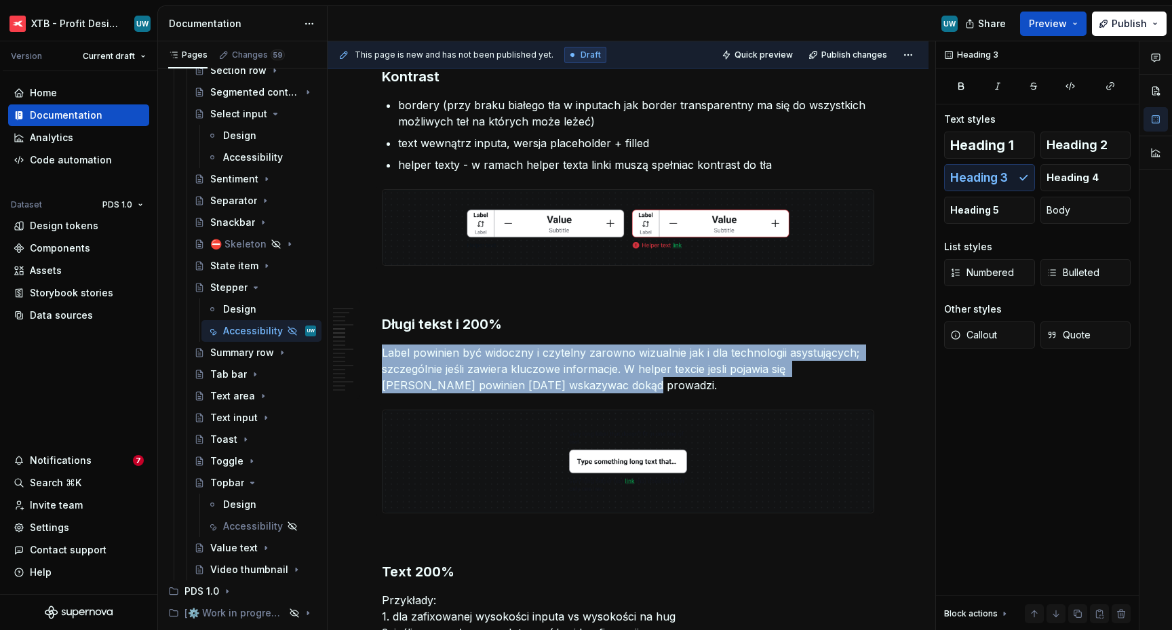
click at [455, 371] on p "Label powinien być widoczny i czytelny zarowno wizualnie jak i dla technologii …" at bounding box center [628, 368] width 492 height 49
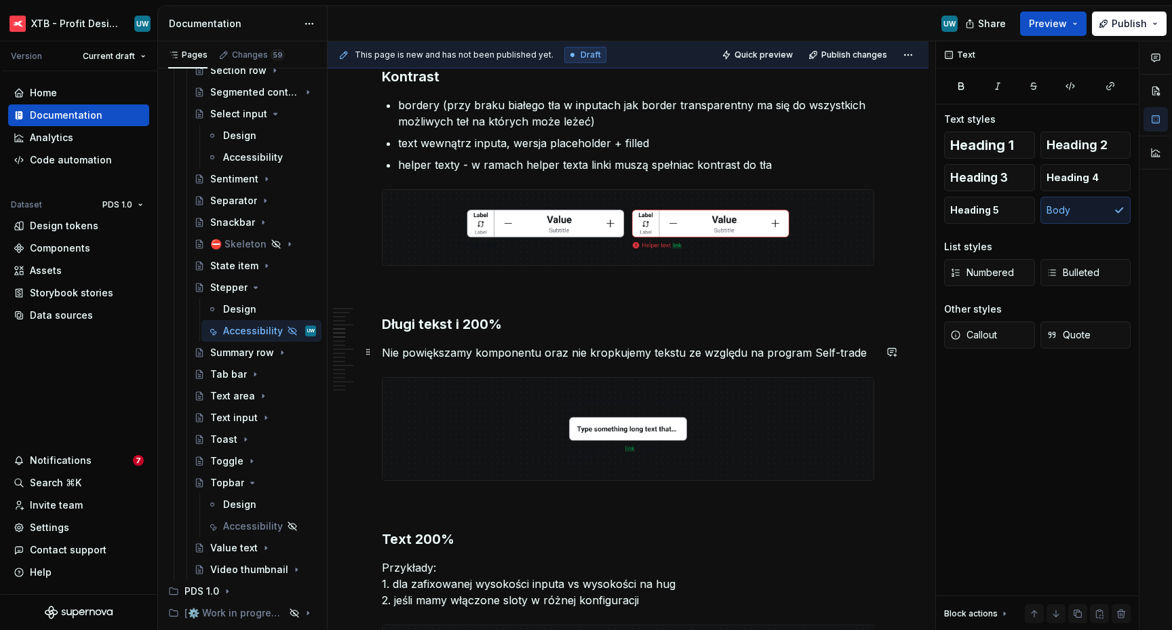
click at [449, 351] on p "Nie powiększamy komponentu oraz nie kropkujemy tekstu ze względu na program Sel…" at bounding box center [628, 352] width 492 height 16
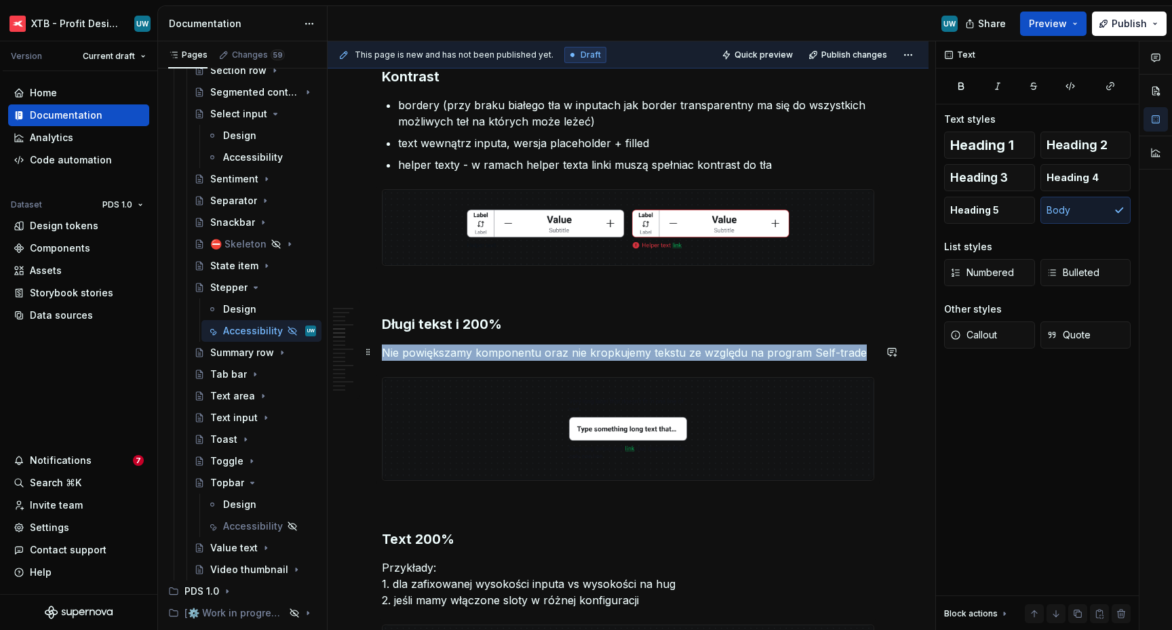
click at [449, 351] on p "Nie powiększamy komponentu oraz nie kropkujemy tekstu ze względu na program Sel…" at bounding box center [628, 352] width 492 height 16
click at [986, 336] on span "Callout" at bounding box center [973, 335] width 47 height 14
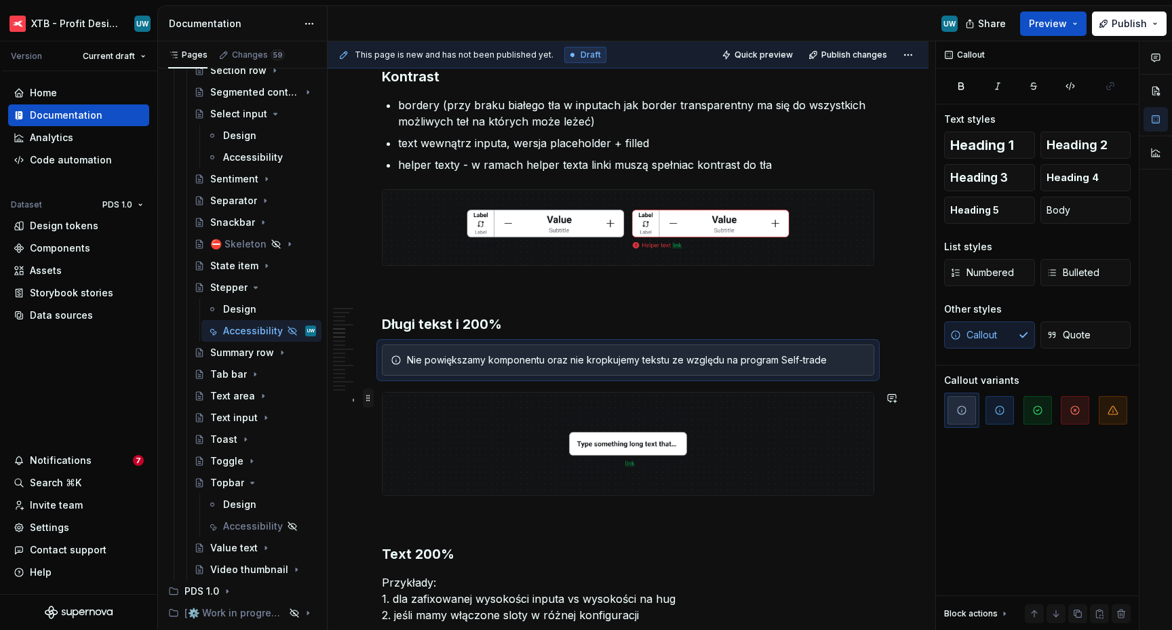
click at [372, 397] on span at bounding box center [368, 398] width 11 height 19
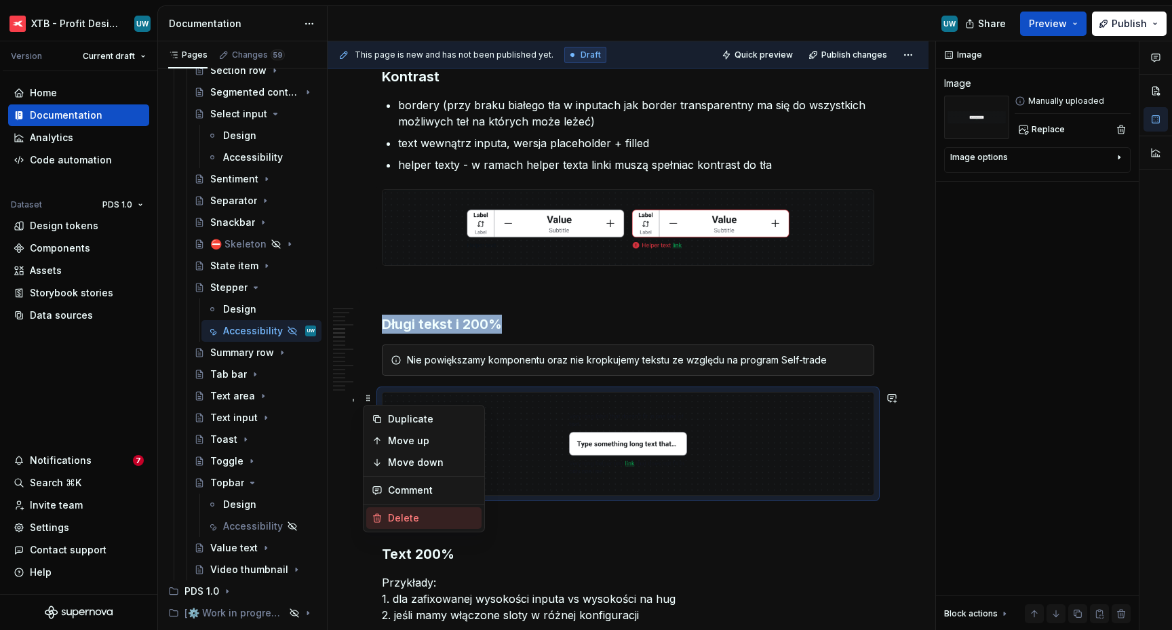
click at [394, 519] on div "Delete" at bounding box center [432, 518] width 88 height 14
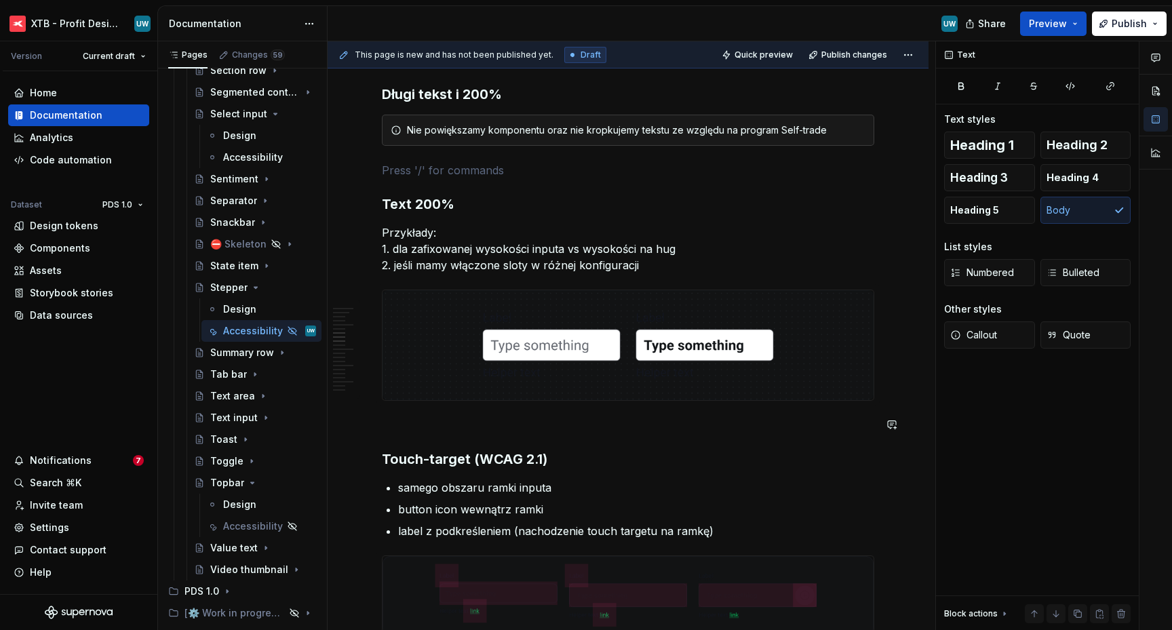
scroll to position [1382, 0]
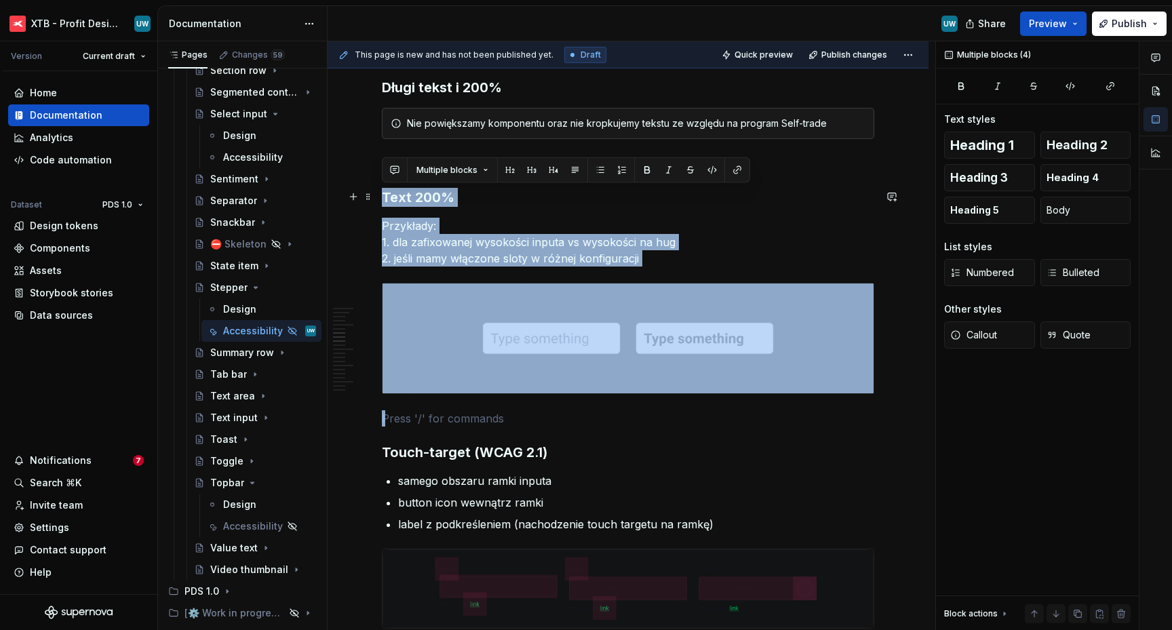
drag, startPoint x: 414, startPoint y: 408, endPoint x: 378, endPoint y: 193, distance: 218.5
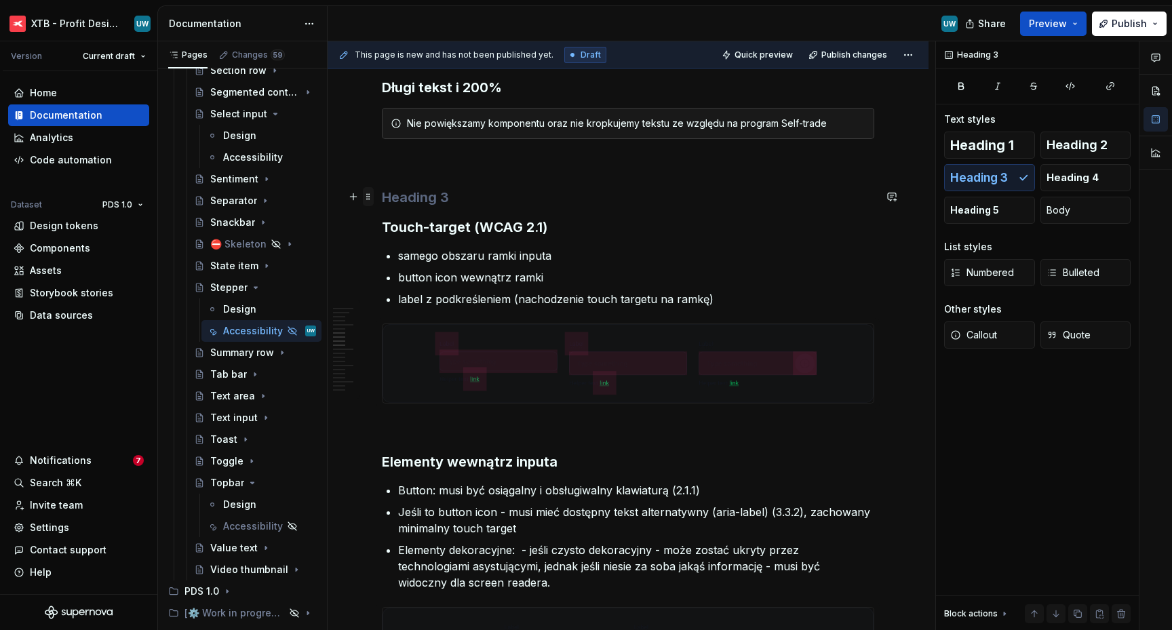
click at [367, 198] on span at bounding box center [368, 196] width 11 height 19
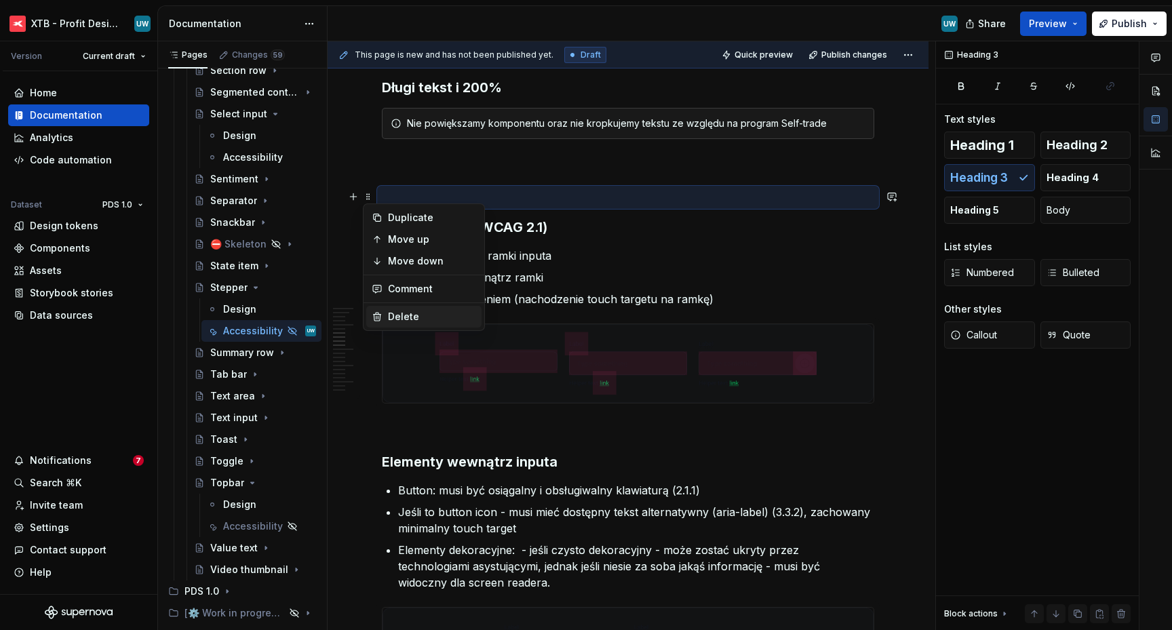
click at [402, 311] on div "Delete" at bounding box center [432, 317] width 88 height 14
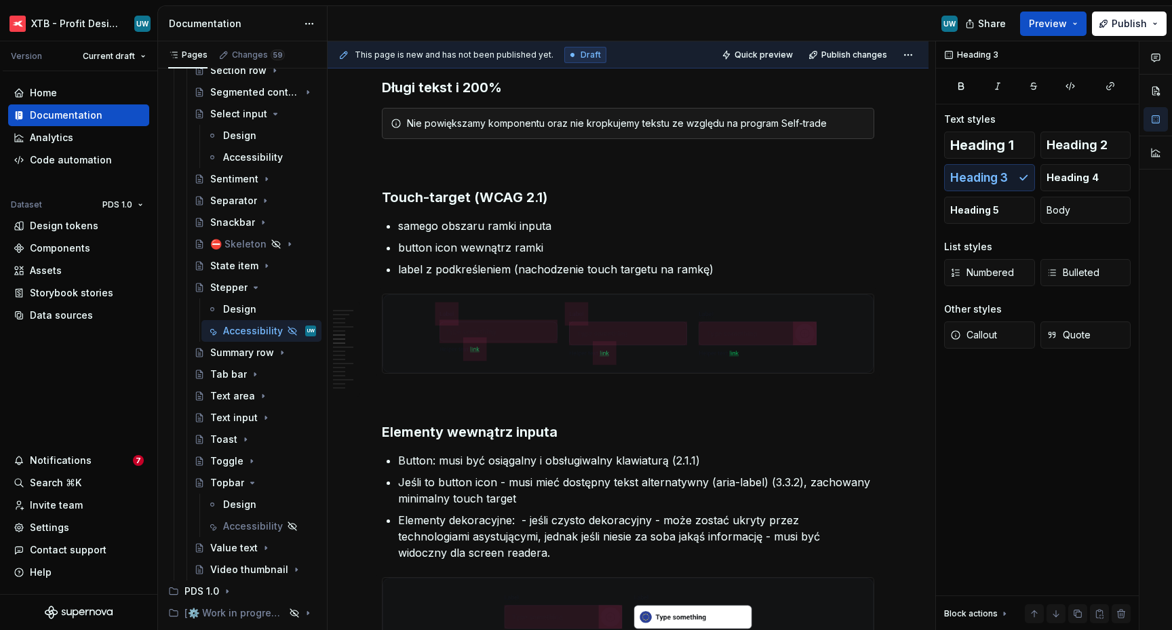
click at [422, 237] on ul "samego obszaru ramki inputa button icon wewnątrz ramki label z podkreśleniem (n…" at bounding box center [636, 248] width 476 height 60
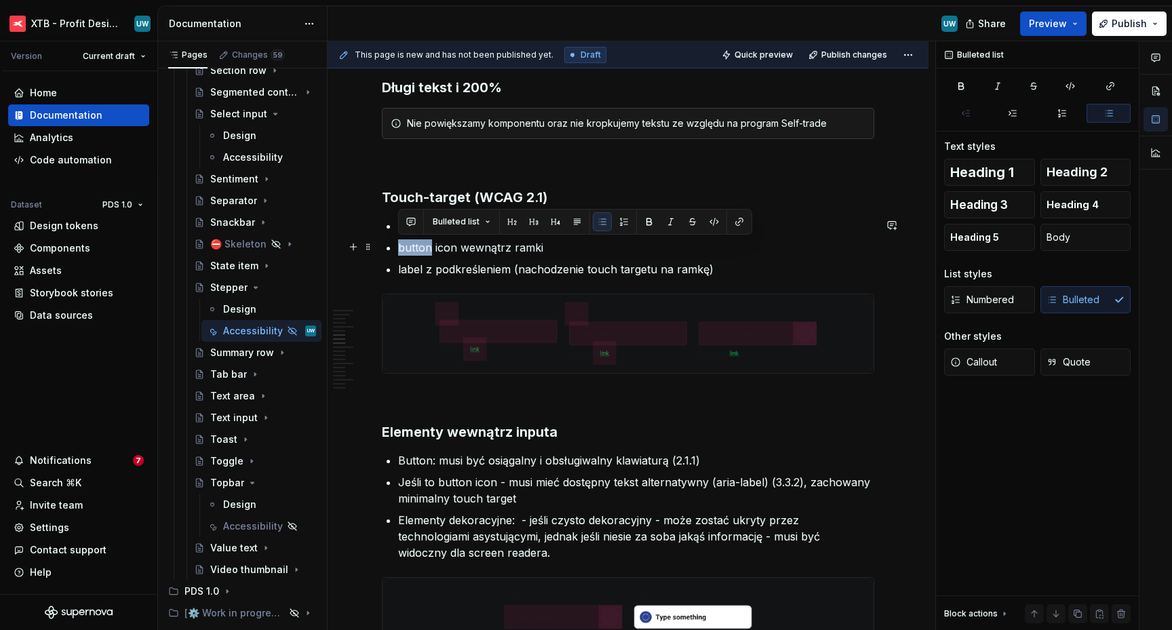
click at [422, 237] on ul "samego obszaru ramki inputa button icon wewnątrz ramki label z podkreśleniem (n…" at bounding box center [636, 248] width 476 height 60
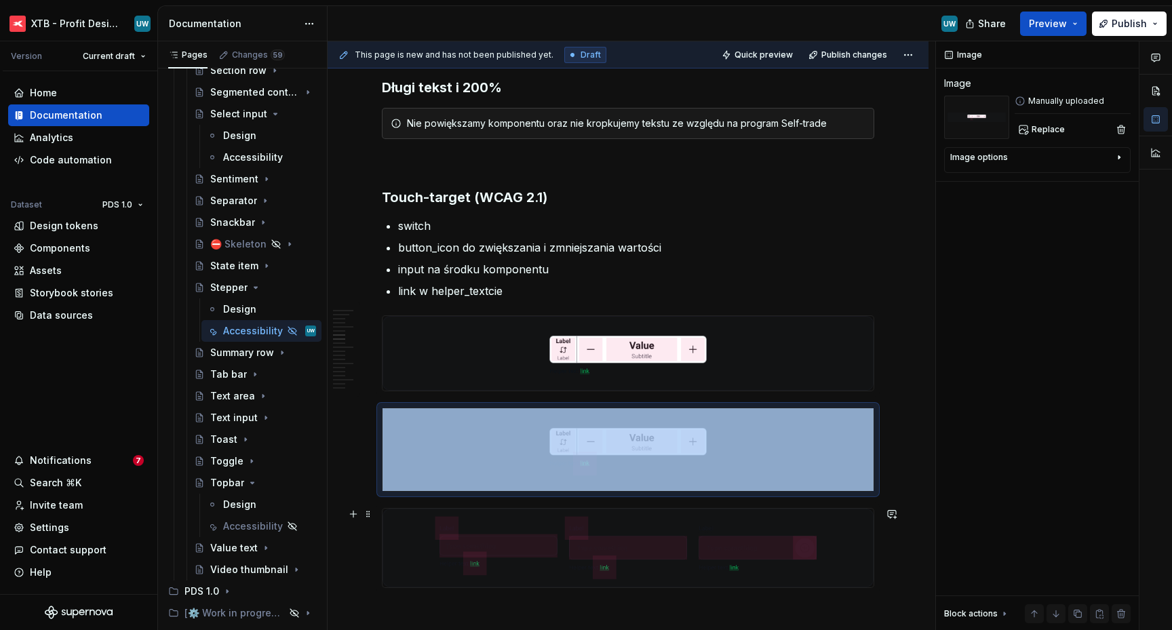
click at [595, 545] on img at bounding box center [627, 548] width 491 height 79
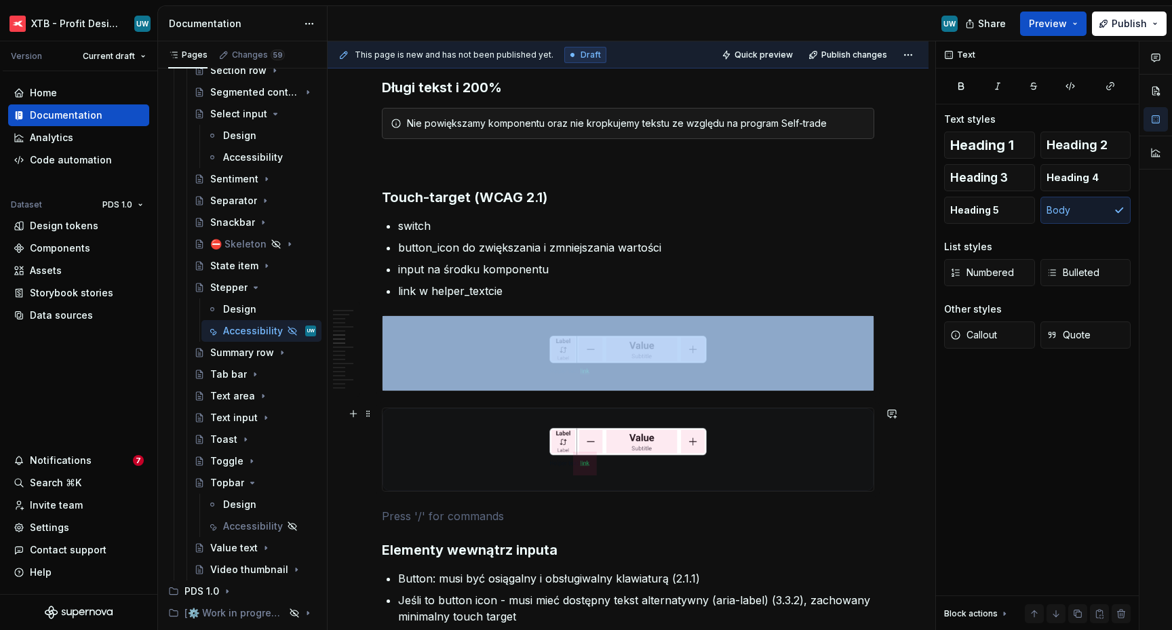
click at [507, 460] on img at bounding box center [627, 449] width 491 height 83
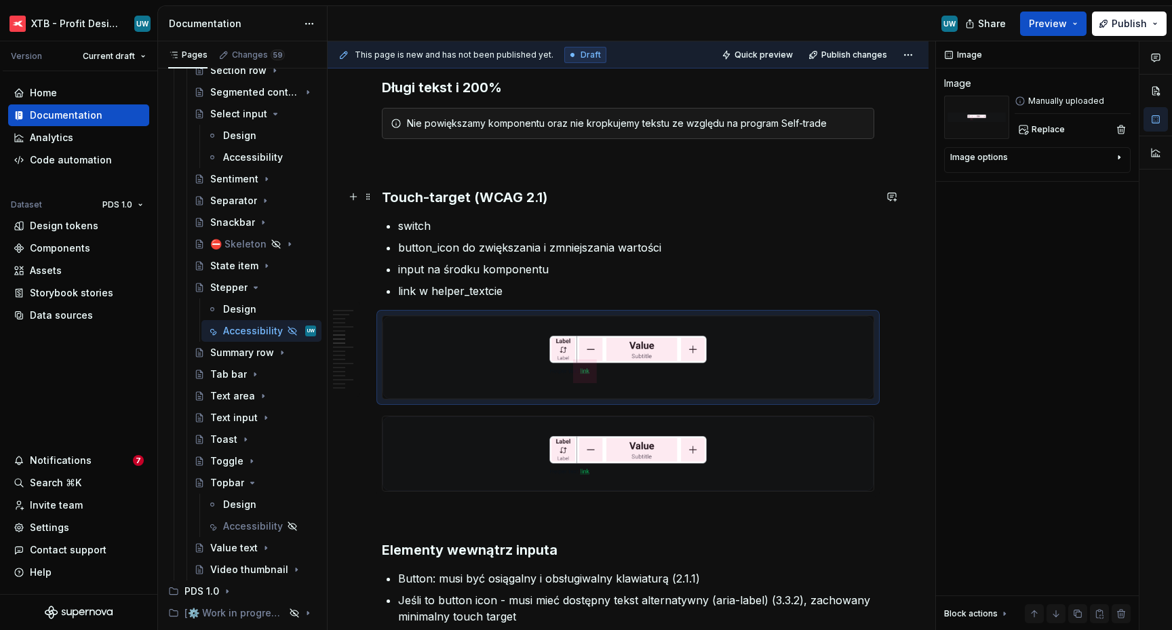
click at [412, 199] on h3 "Touch-target (WCAG 2.1)" at bounding box center [628, 197] width 492 height 19
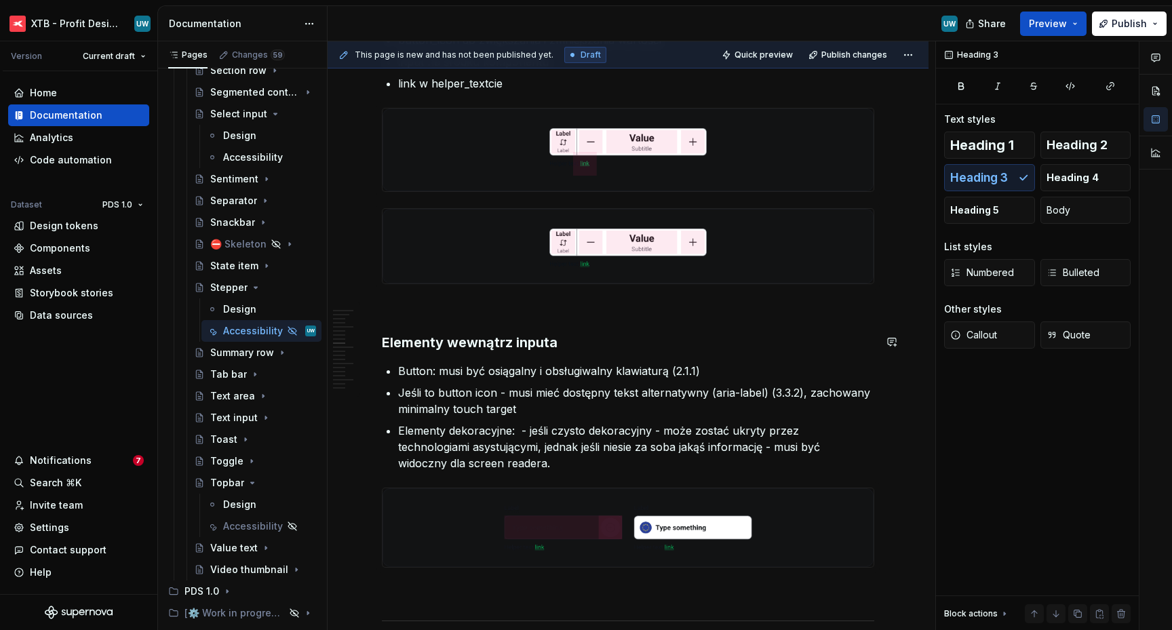
scroll to position [1636, 0]
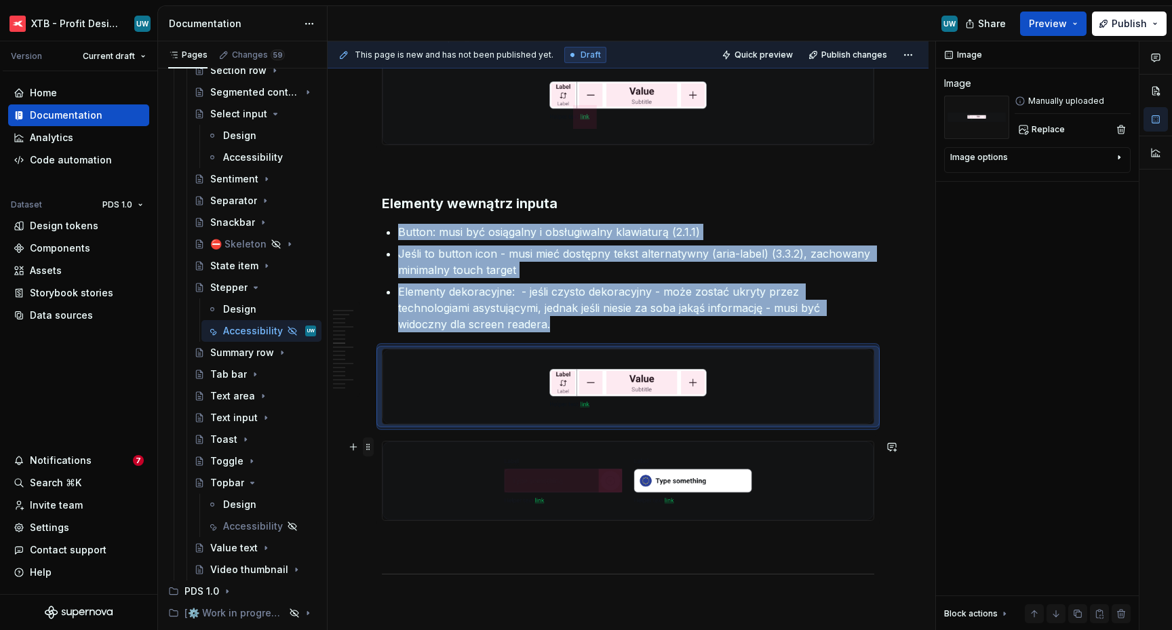
click at [368, 450] on span at bounding box center [368, 446] width 11 height 19
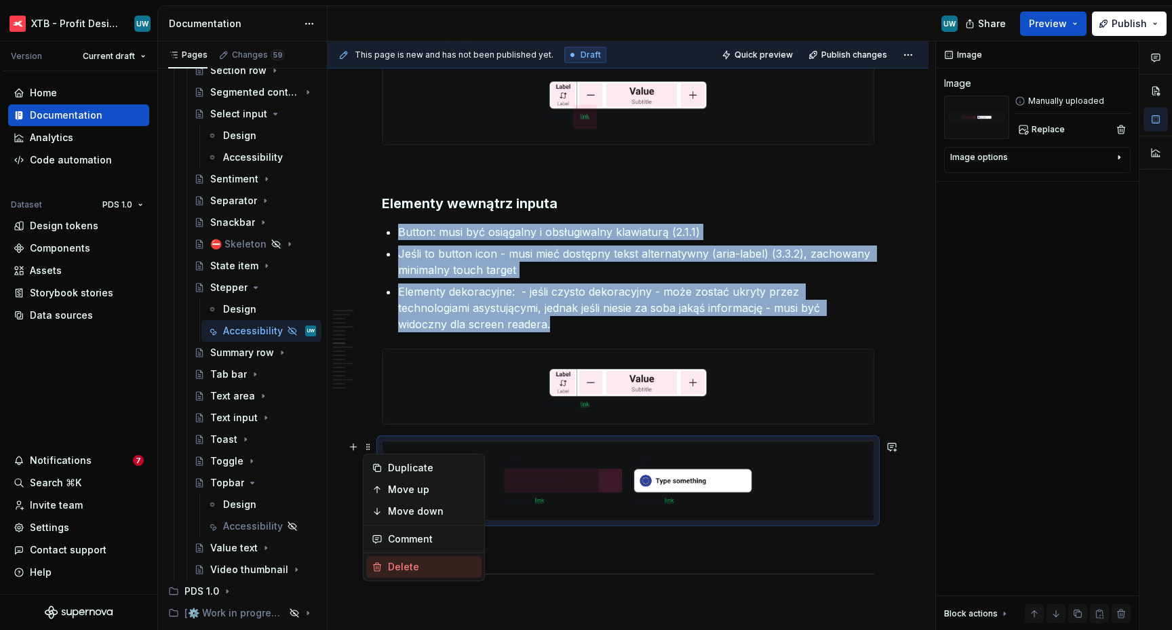
click at [401, 564] on div "Delete" at bounding box center [432, 567] width 88 height 14
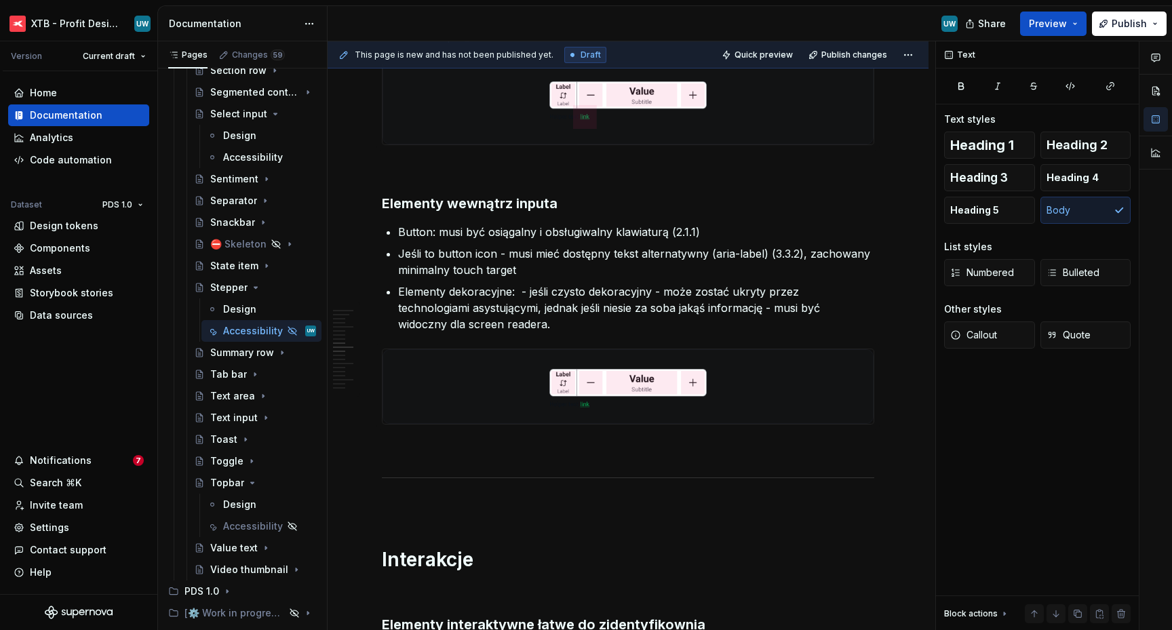
click at [452, 296] on p "Elementy dekoracyjne:  - jeśli czysto dekoracyjny - może zostać ukryty przez te…" at bounding box center [636, 307] width 476 height 49
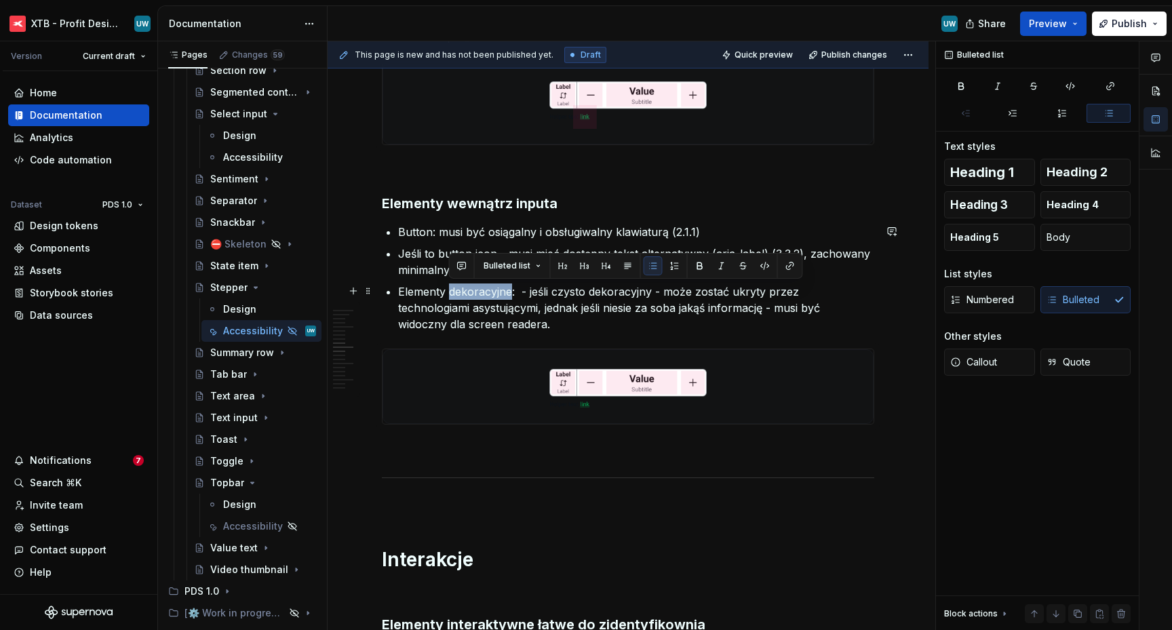
click at [452, 296] on p "Elementy dekoracyjne:  - jeśli czysto dekoracyjny - może zostać ukryty przez te…" at bounding box center [636, 307] width 476 height 49
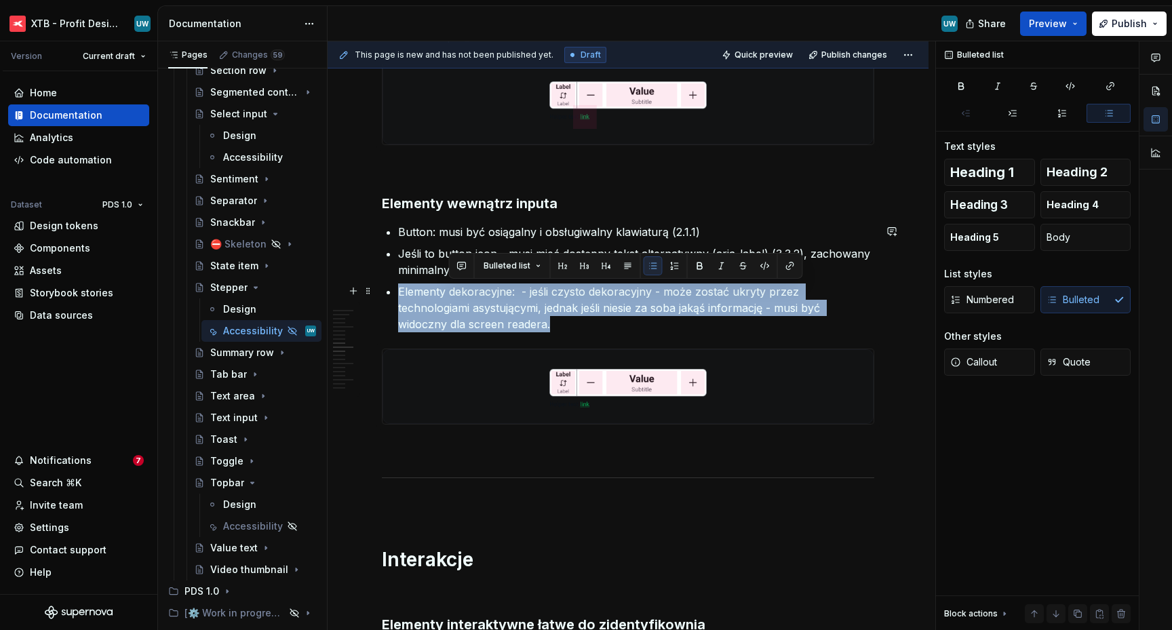
click at [452, 296] on p "Elementy dekoracyjne:  - jeśli czysto dekoracyjny - może zostać ukryty przez te…" at bounding box center [636, 307] width 476 height 49
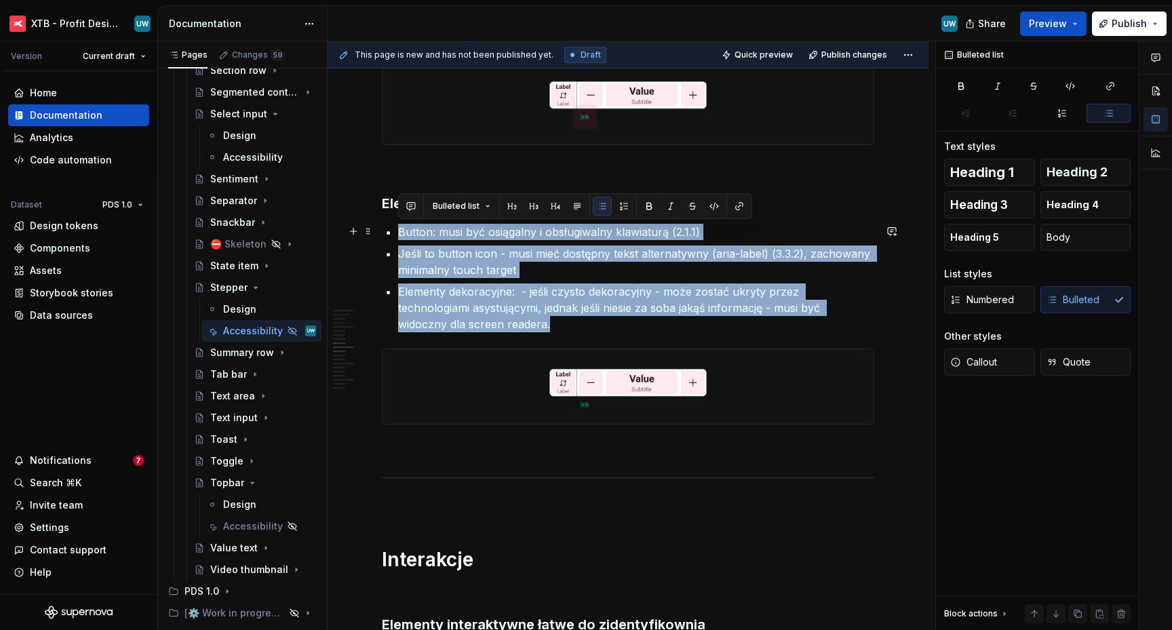
drag, startPoint x: 457, startPoint y: 328, endPoint x: 399, endPoint y: 236, distance: 108.8
click at [399, 236] on ul "Button: musi być osiągalny i obsługiwalny klawiaturą (2.1.1) Jeśli to button ic…" at bounding box center [636, 278] width 476 height 108
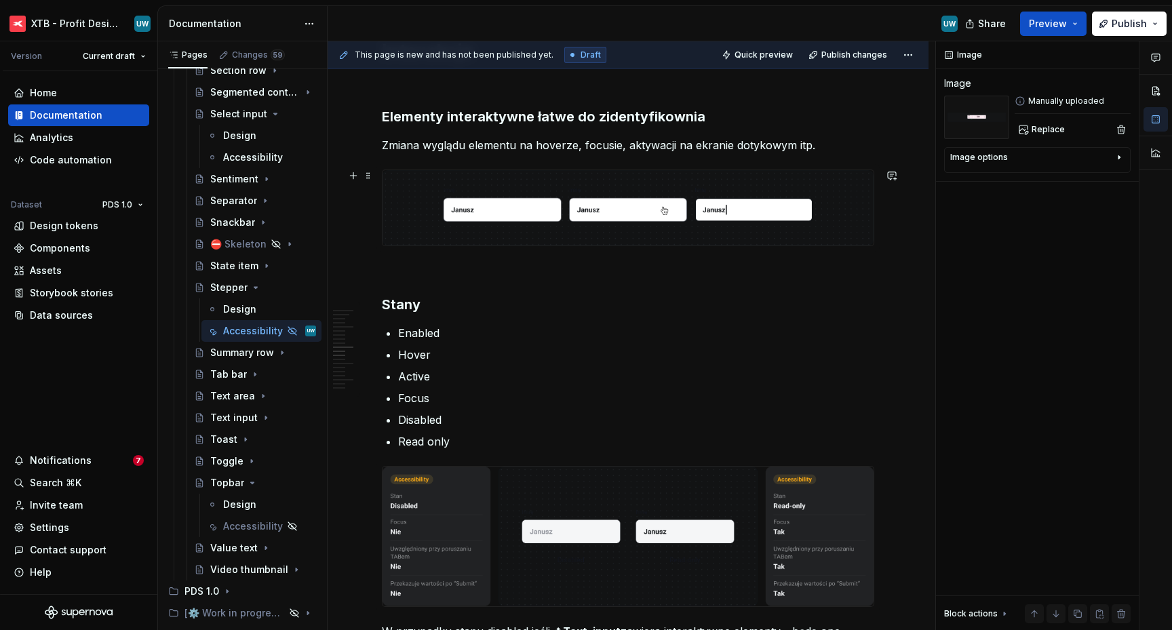
scroll to position [2101, 0]
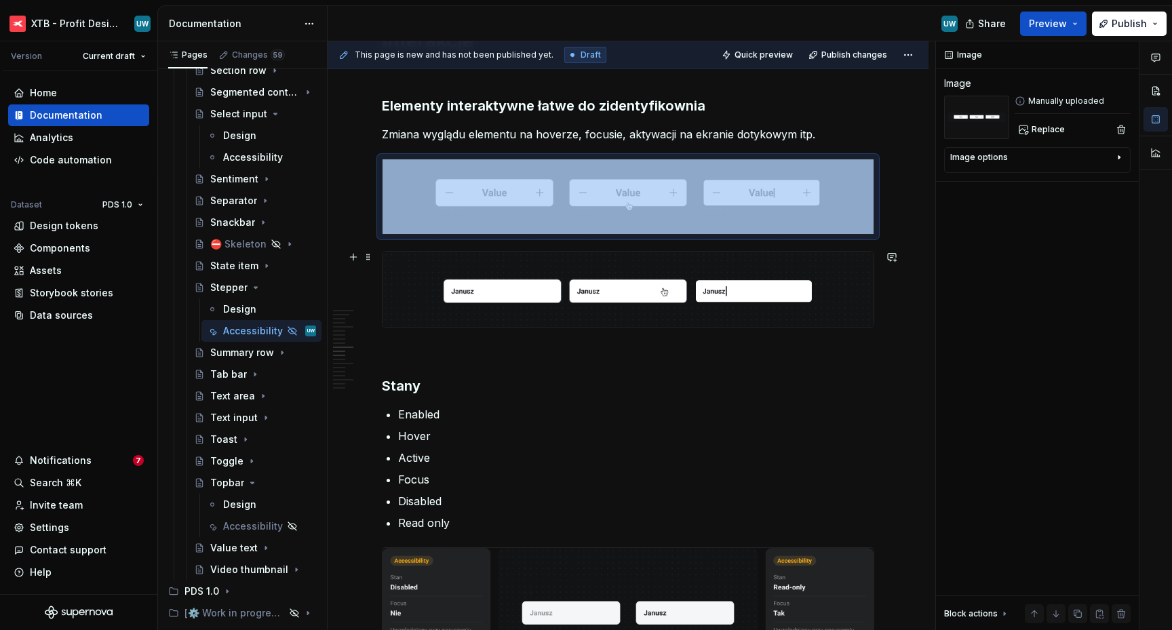
click at [490, 275] on img at bounding box center [627, 289] width 491 height 75
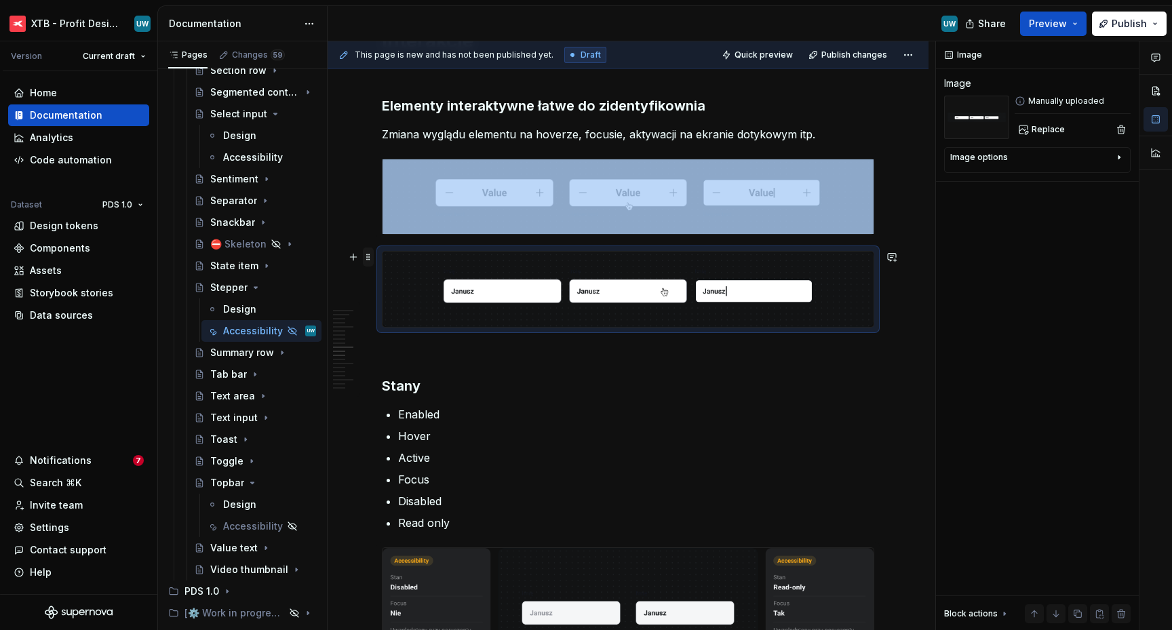
click at [368, 258] on span at bounding box center [368, 257] width 11 height 19
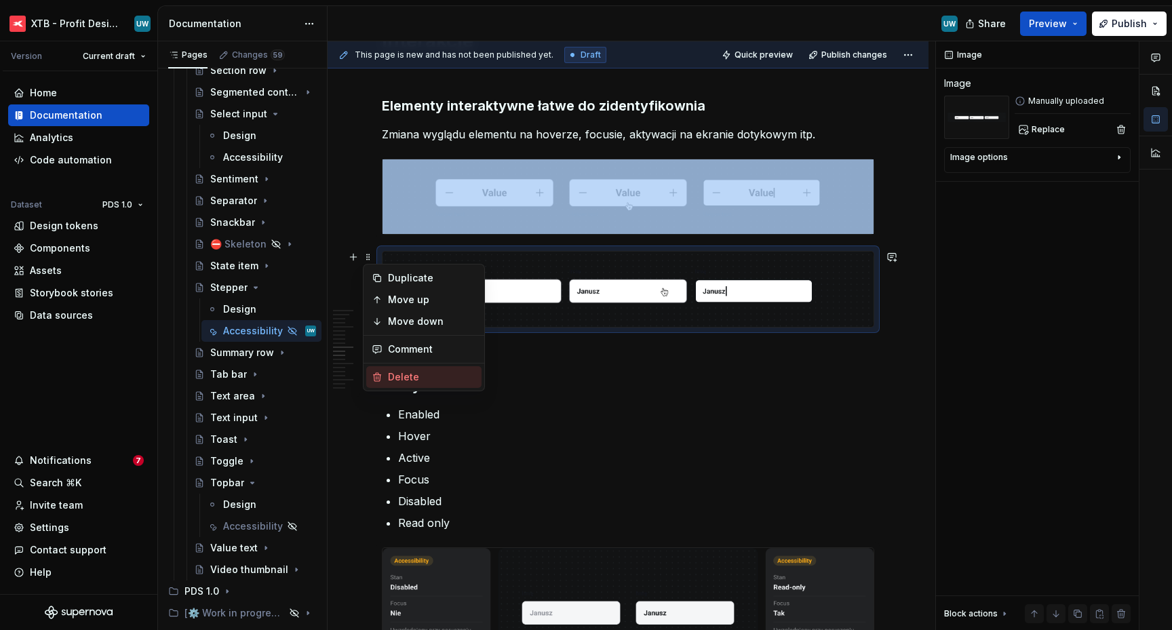
click at [383, 376] on div "Delete" at bounding box center [423, 377] width 115 height 22
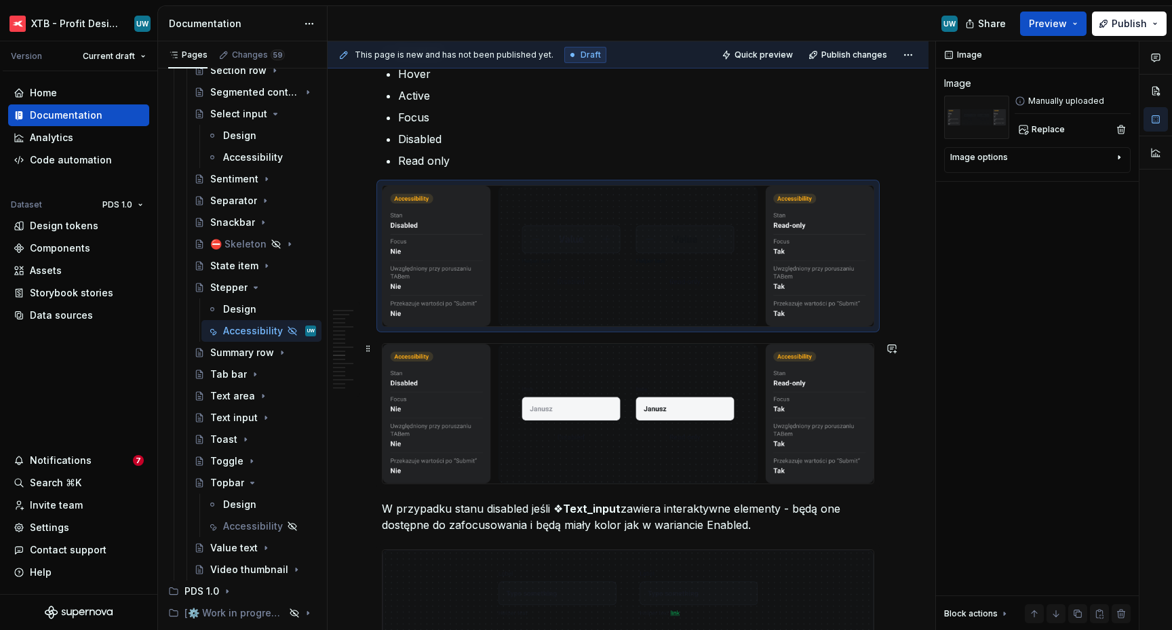
scroll to position [2375, 0]
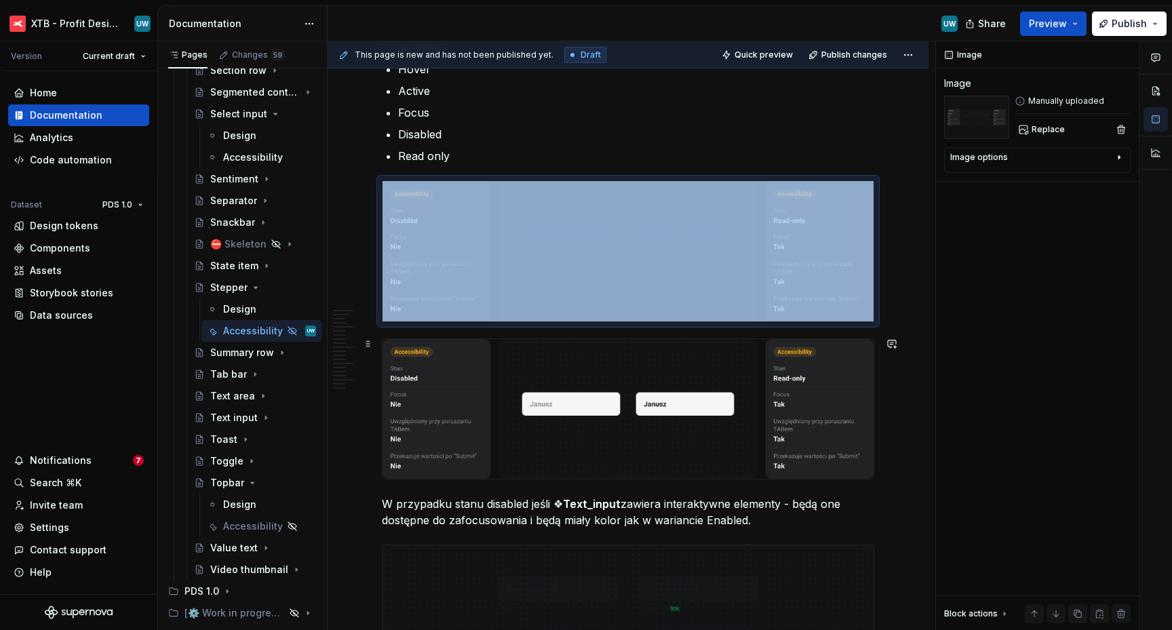
click at [543, 399] on img at bounding box center [627, 409] width 491 height 140
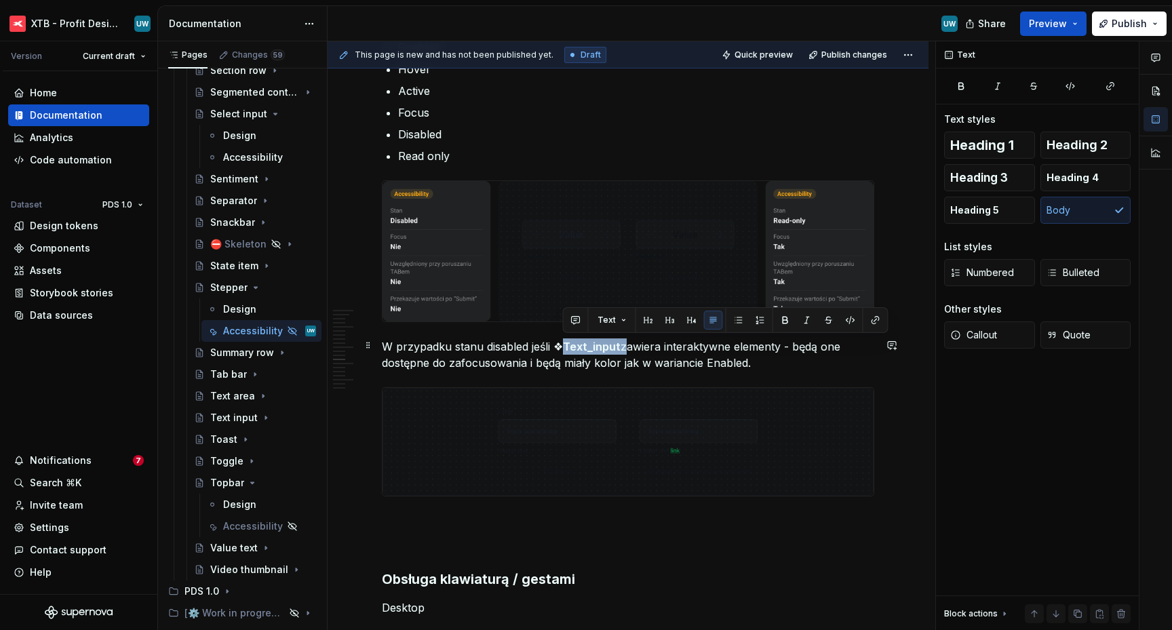
drag, startPoint x: 565, startPoint y: 342, endPoint x: 618, endPoint y: 343, distance: 53.6
click at [618, 343] on p "W przypadku stanu disabled jeśli ❖ Text_input zawiera interaktywne elementy - b…" at bounding box center [628, 354] width 492 height 33
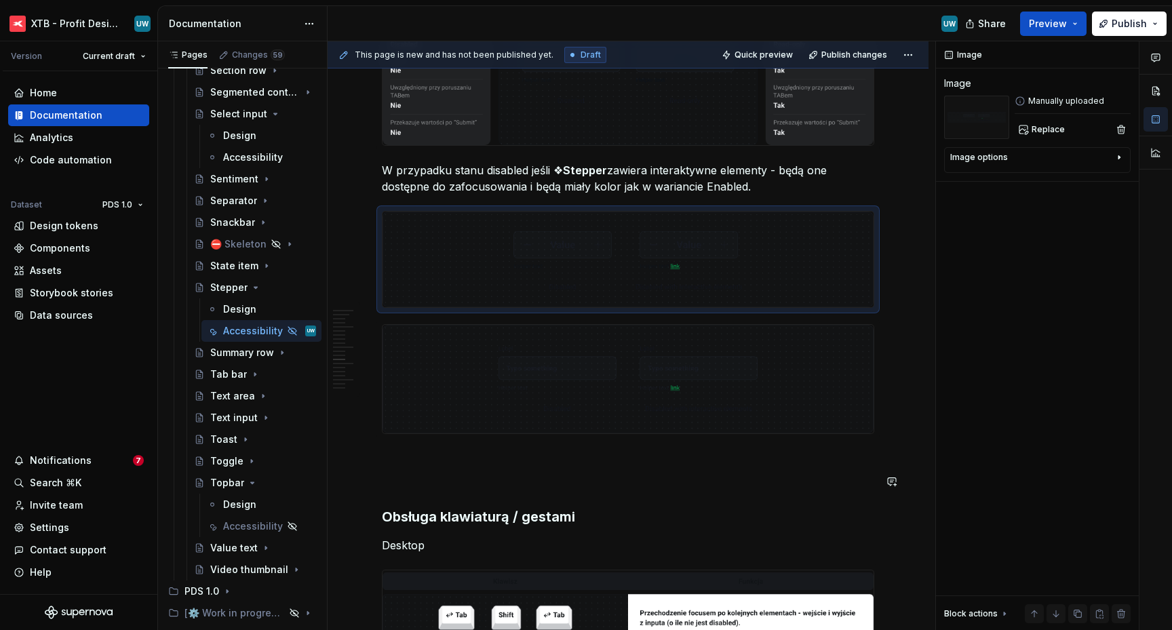
scroll to position [2588, 0]
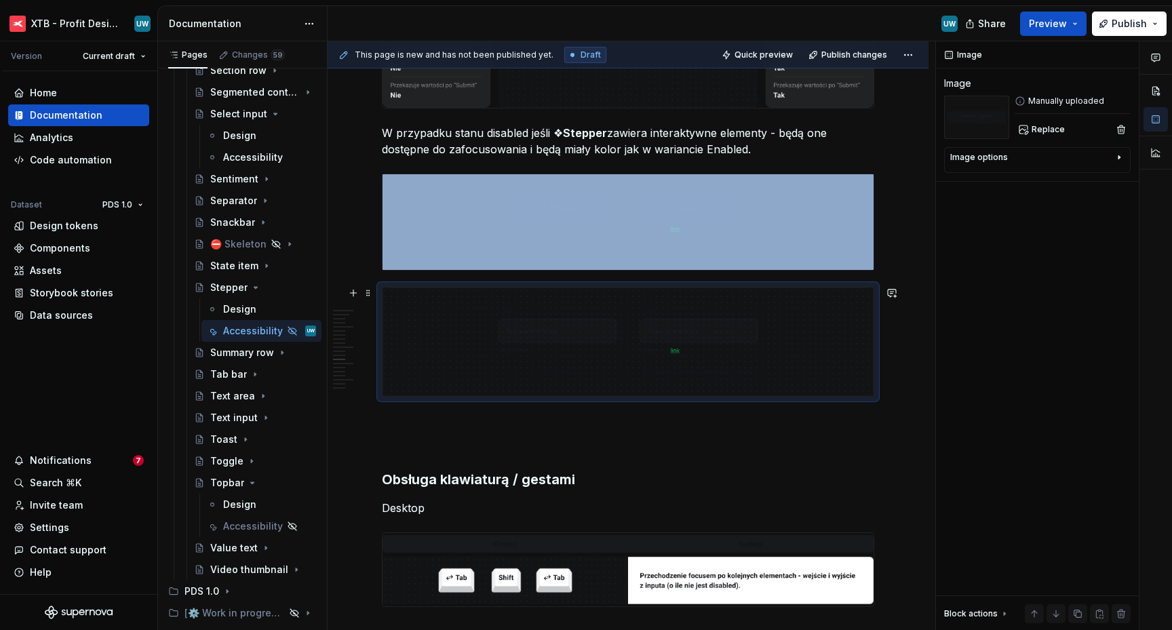
click at [653, 342] on img at bounding box center [627, 342] width 491 height 108
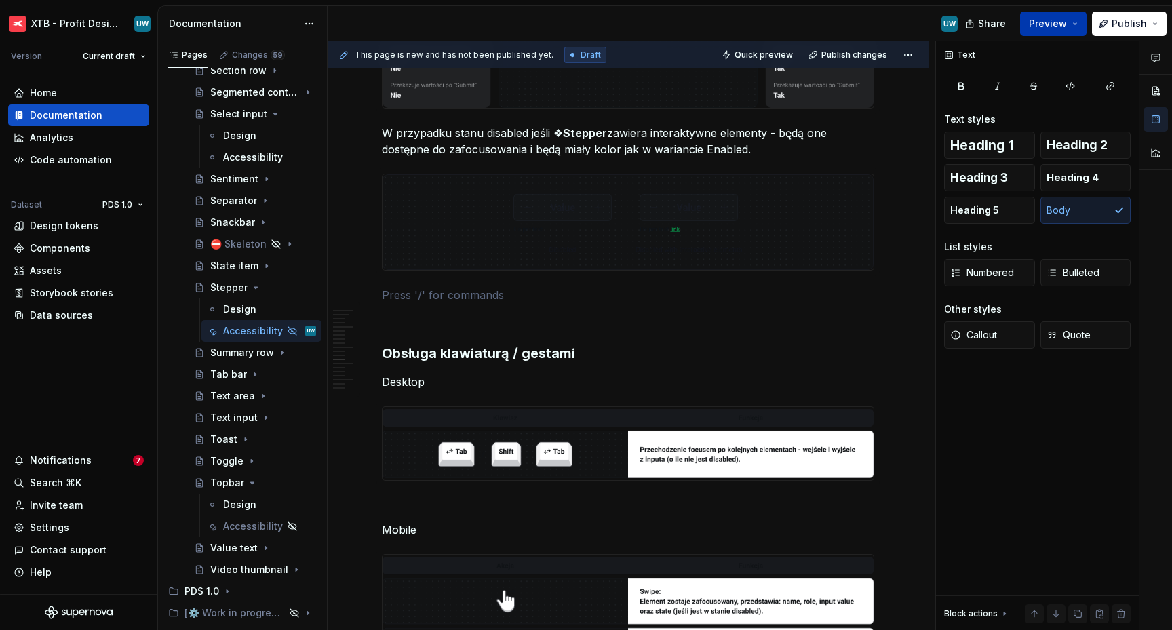
click at [1062, 28] on span "Preview" at bounding box center [1048, 24] width 38 height 14
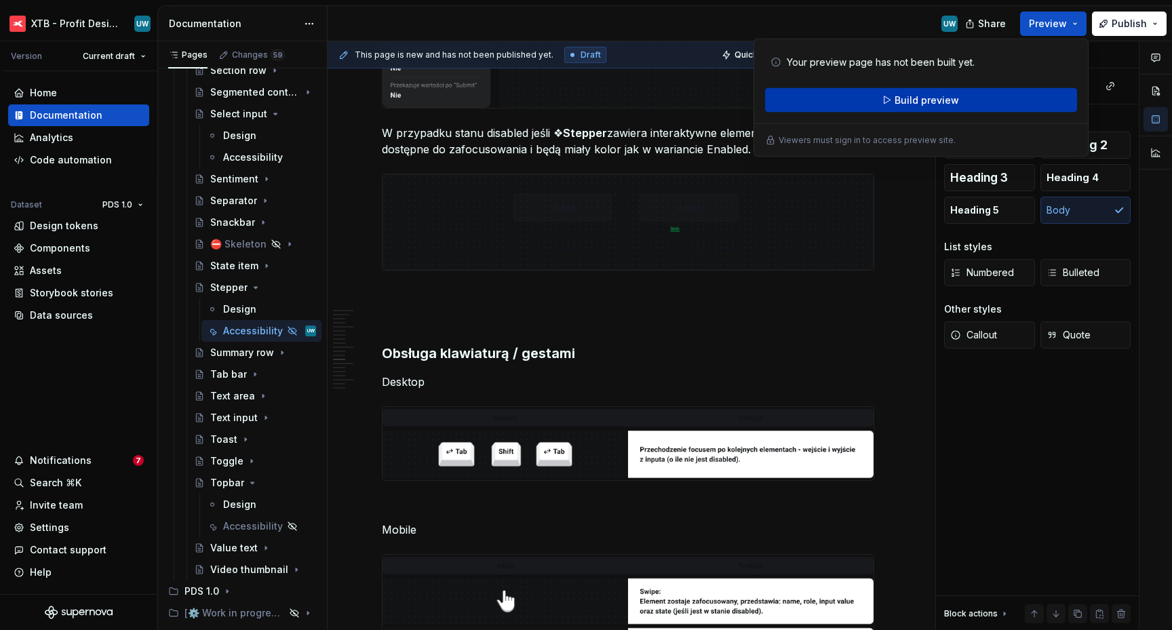
click at [982, 97] on button "Build preview" at bounding box center [921, 100] width 312 height 24
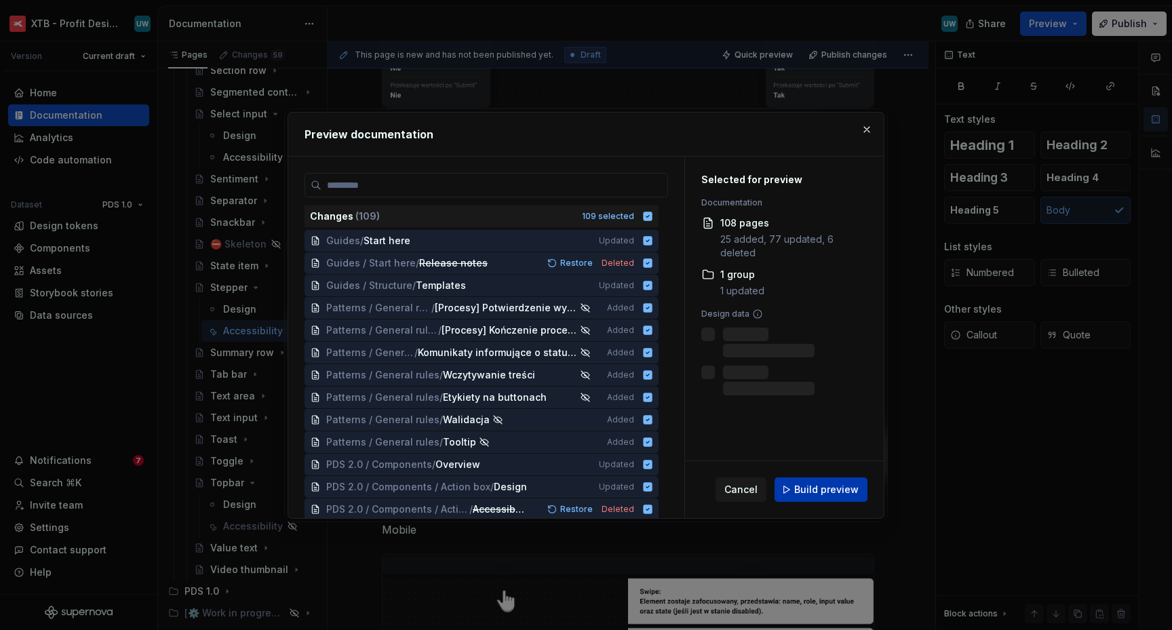
click at [804, 492] on span "Build preview" at bounding box center [826, 490] width 64 height 14
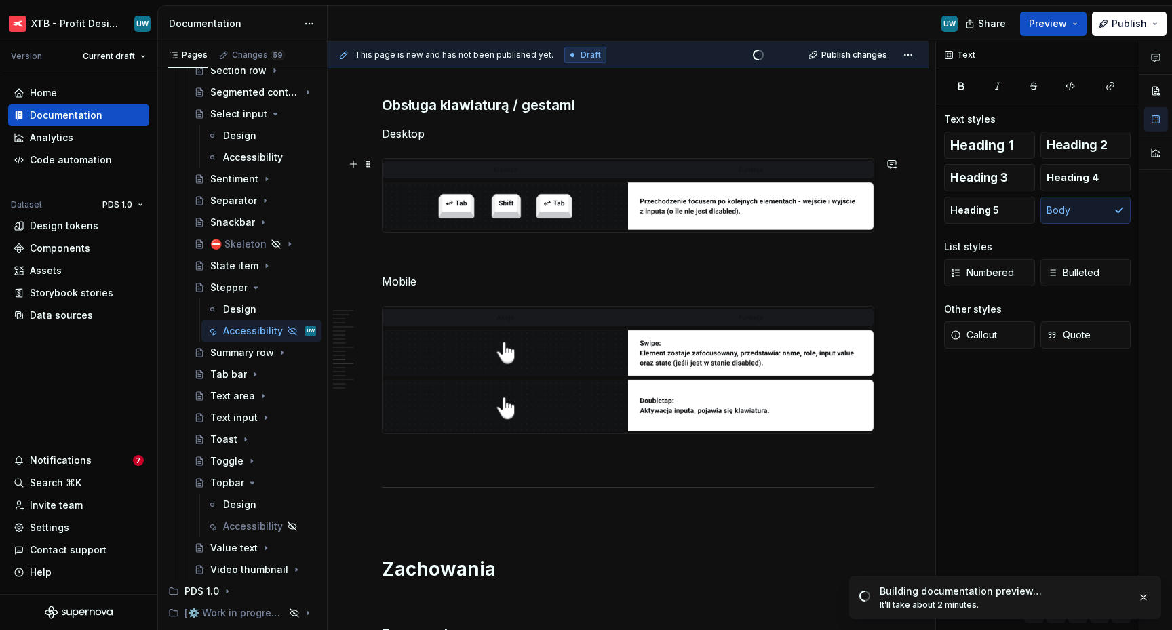
scroll to position [2845, 0]
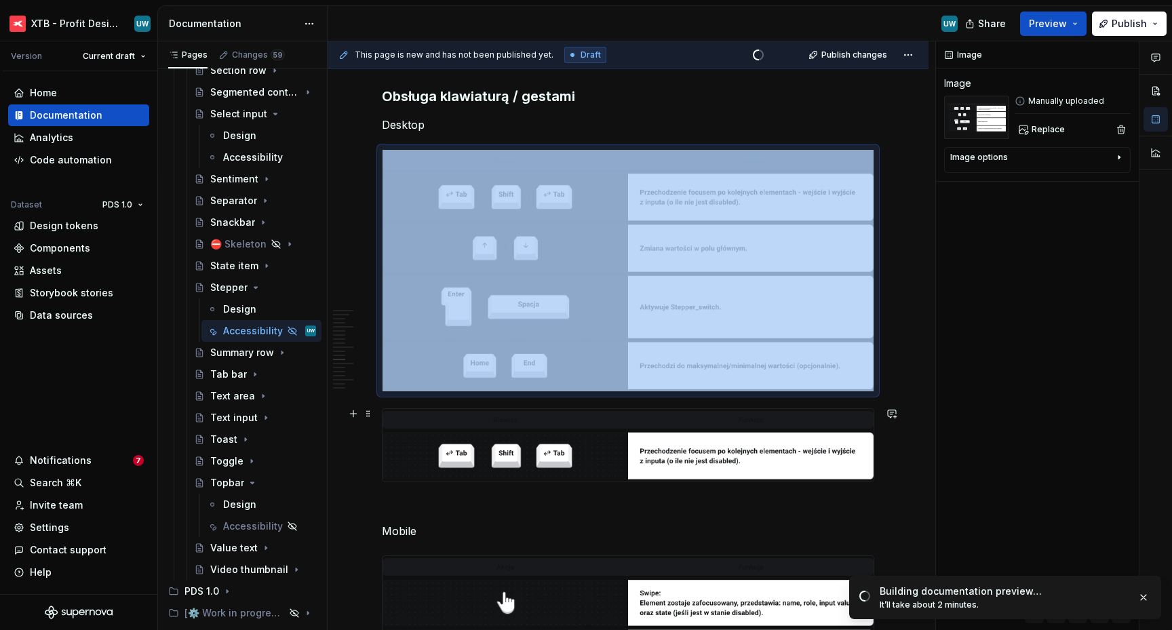
click at [502, 446] on img at bounding box center [627, 445] width 491 height 73
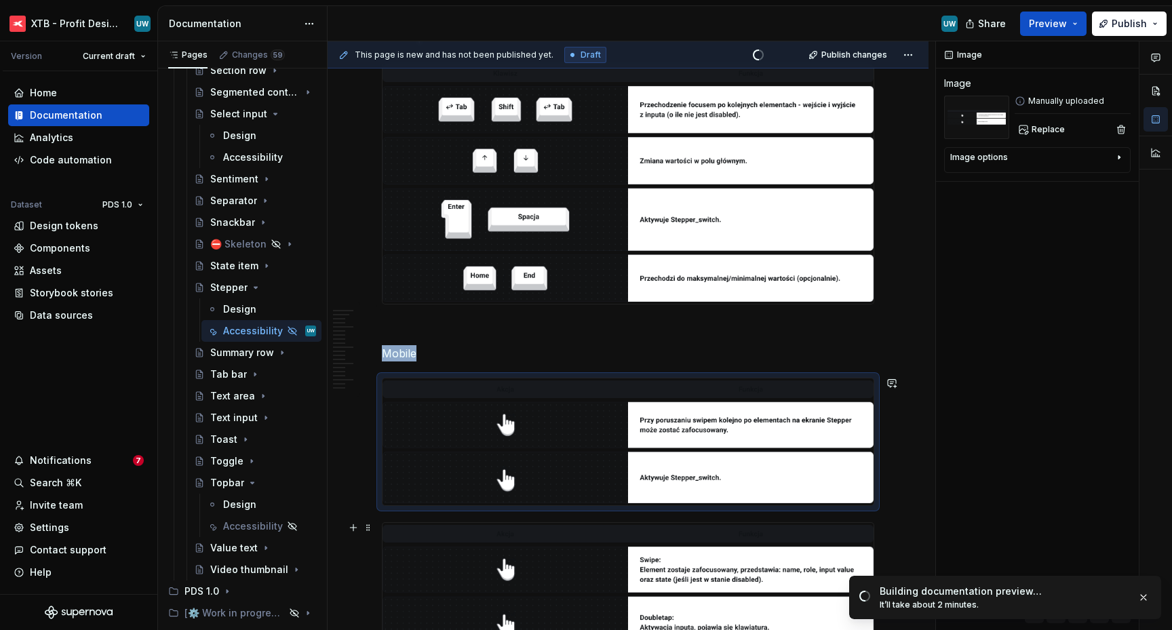
scroll to position [2967, 0]
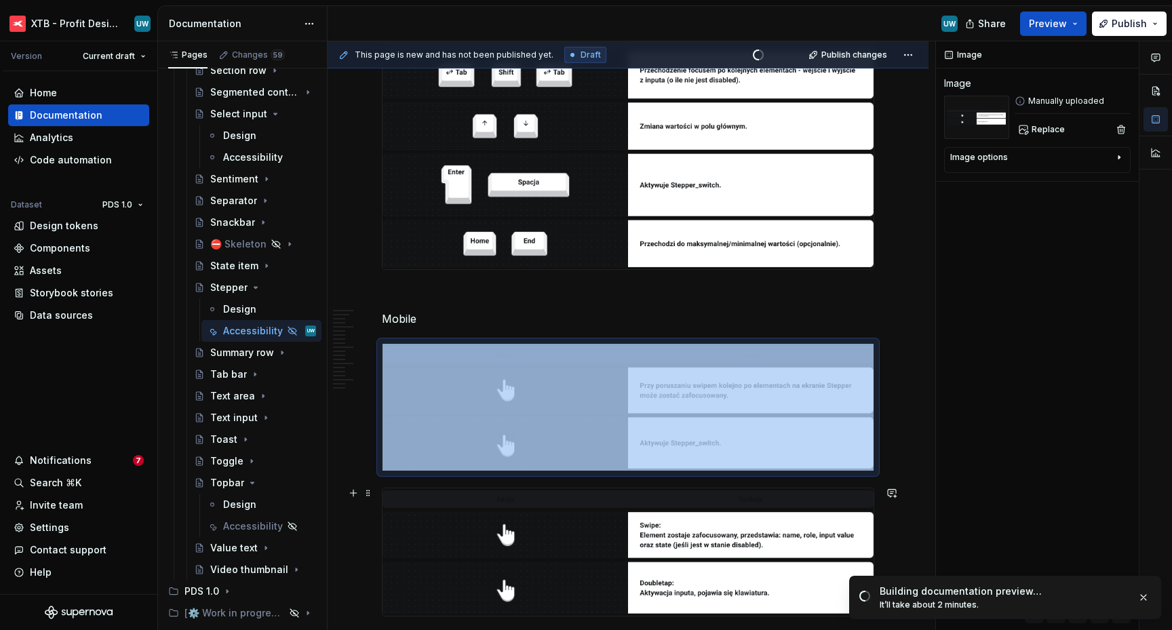
click at [511, 502] on img at bounding box center [627, 551] width 491 height 127
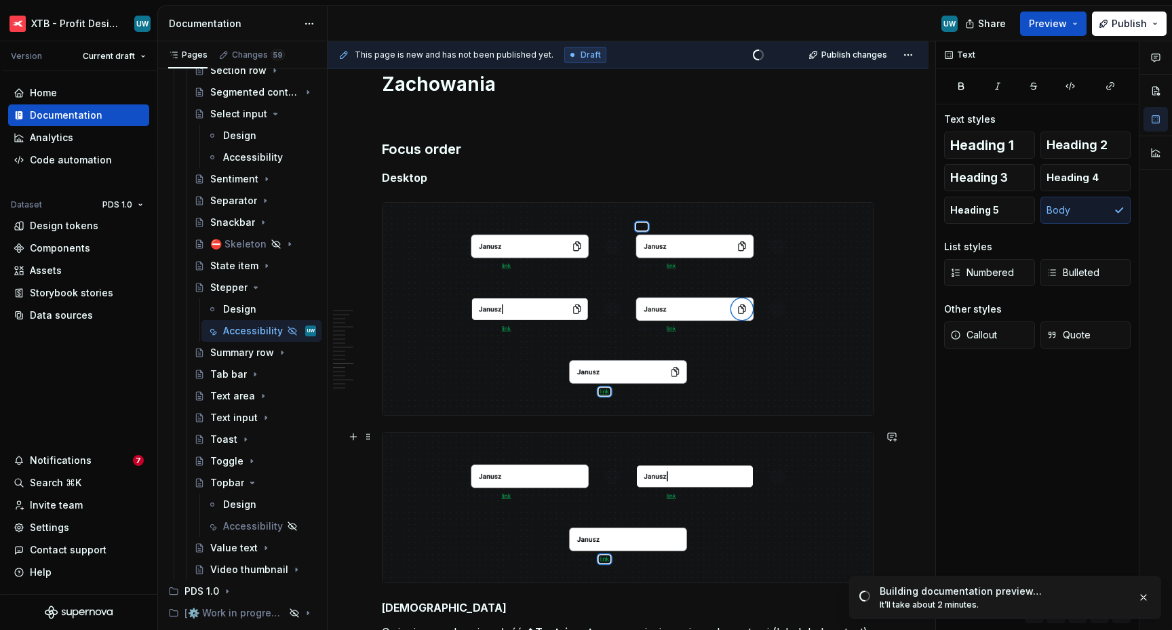
scroll to position [3494, 0]
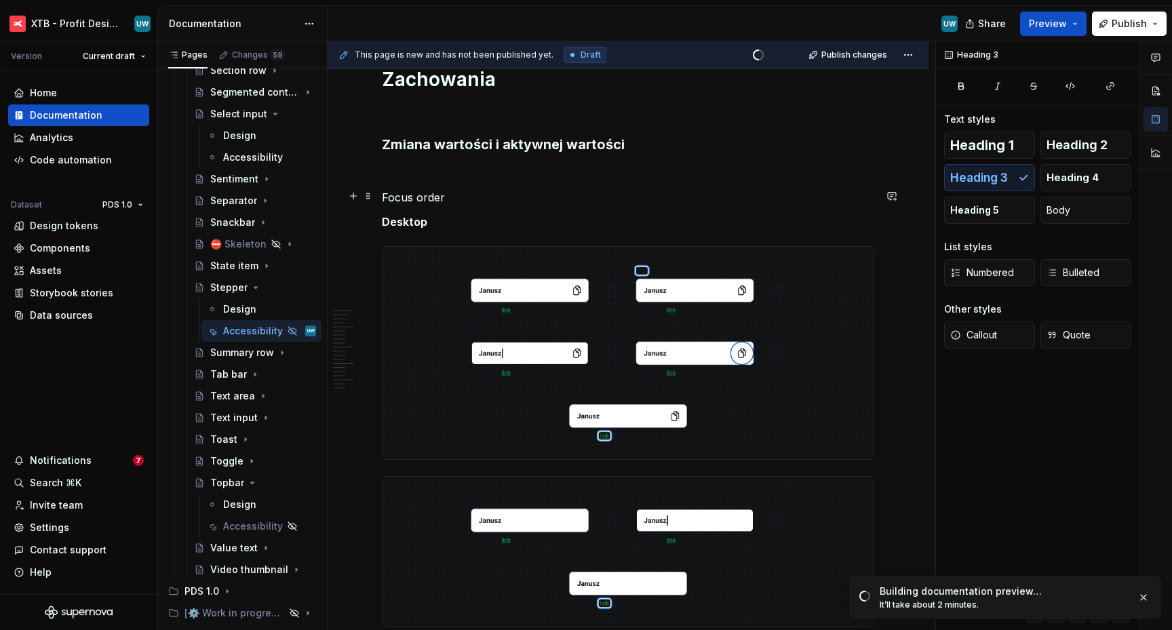
click at [420, 193] on p "Focus order" at bounding box center [628, 197] width 492 height 16
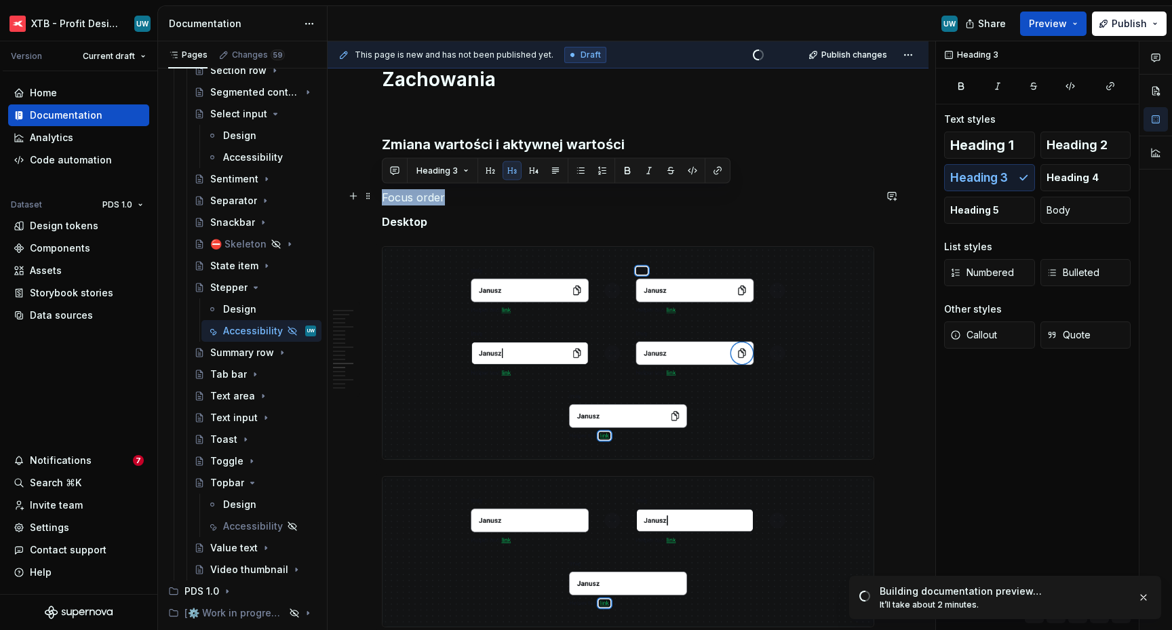
click at [420, 193] on p "Focus order" at bounding box center [628, 197] width 492 height 16
click at [958, 180] on div "Heading 1 Heading 2 Heading 3 Heading 4 Heading 5 Body" at bounding box center [1037, 178] width 186 height 92
click at [973, 180] on div "Heading 1 Heading 2 Heading 3 Heading 4 Heading 5 Body" at bounding box center [1037, 178] width 186 height 92
click at [431, 246] on div at bounding box center [628, 353] width 492 height 214
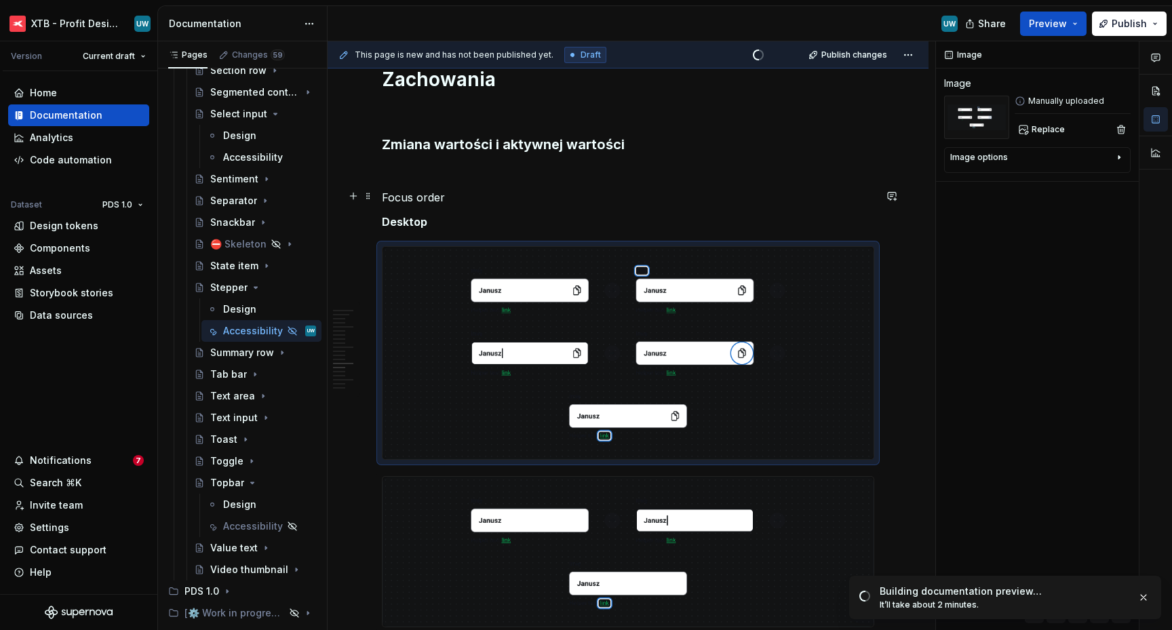
click at [391, 189] on p "Focus order" at bounding box center [628, 197] width 492 height 16
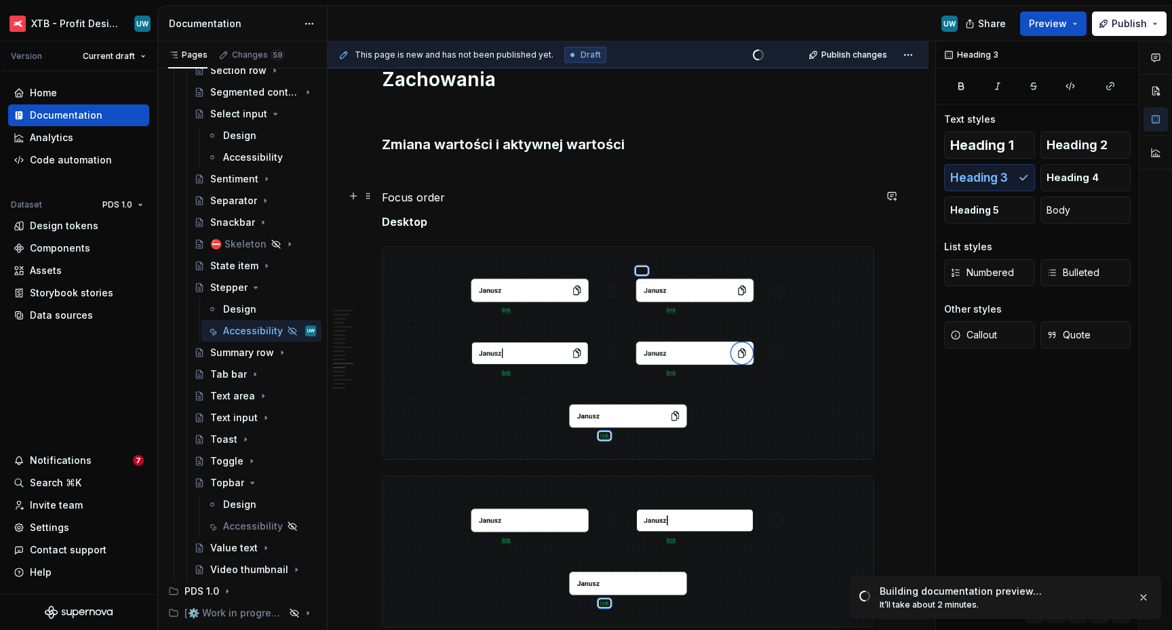
click at [397, 196] on p "Focus order" at bounding box center [628, 197] width 492 height 16
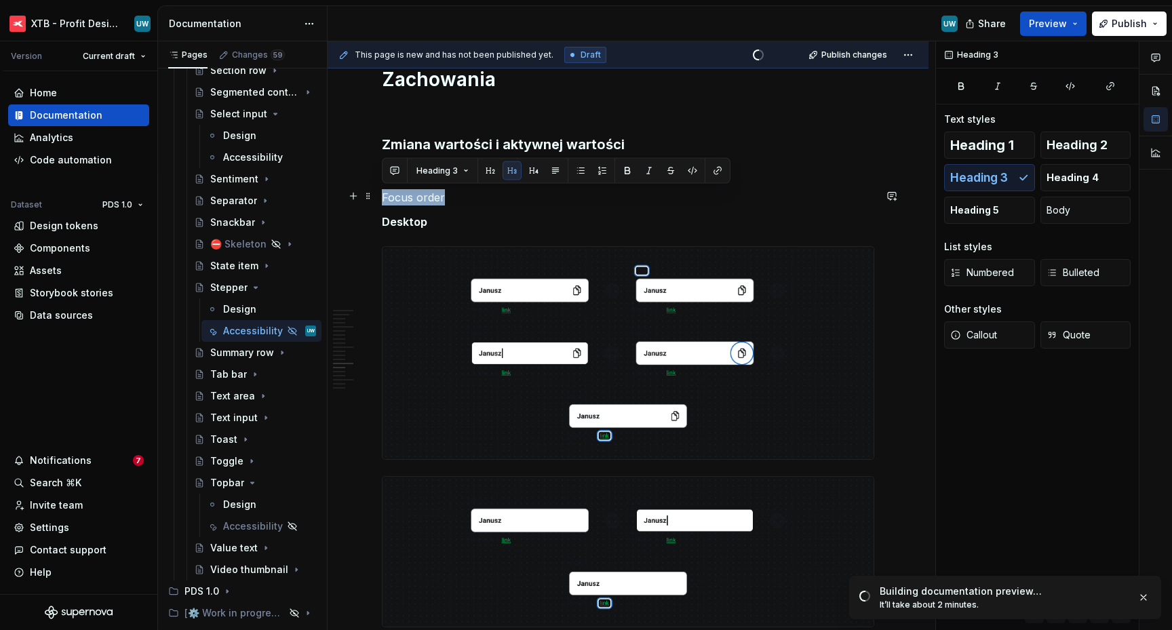
click at [397, 196] on p "Focus order" at bounding box center [628, 197] width 492 height 16
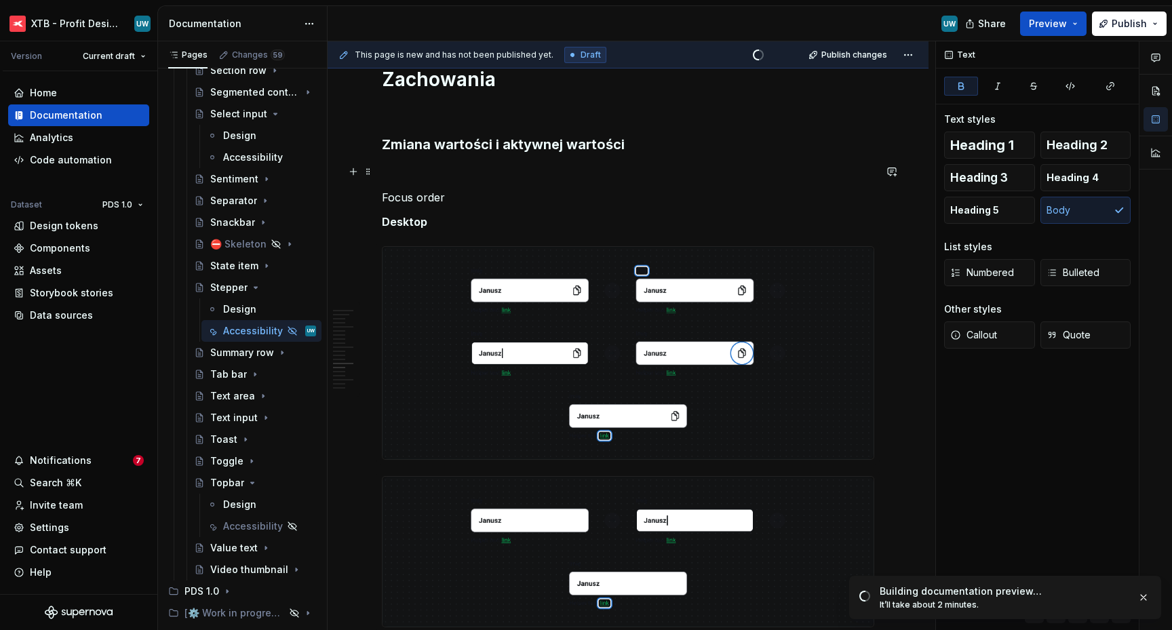
click at [431, 175] on p at bounding box center [628, 173] width 492 height 16
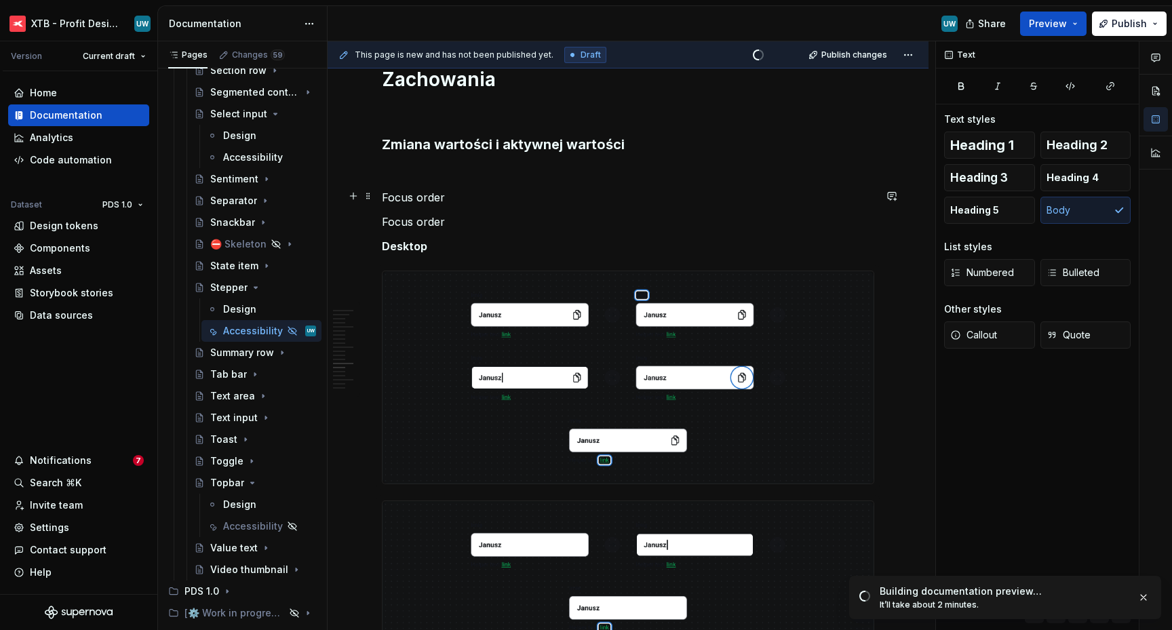
click at [430, 194] on p "Focus order" at bounding box center [628, 197] width 492 height 16
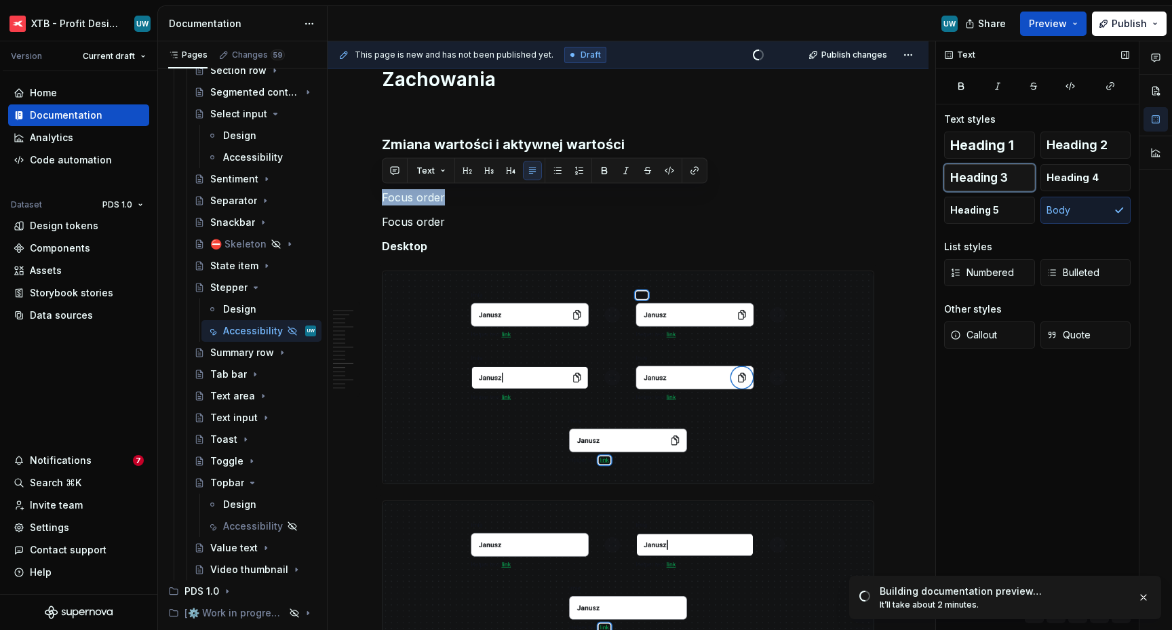
click at [1010, 170] on button "Heading 3" at bounding box center [989, 177] width 91 height 27
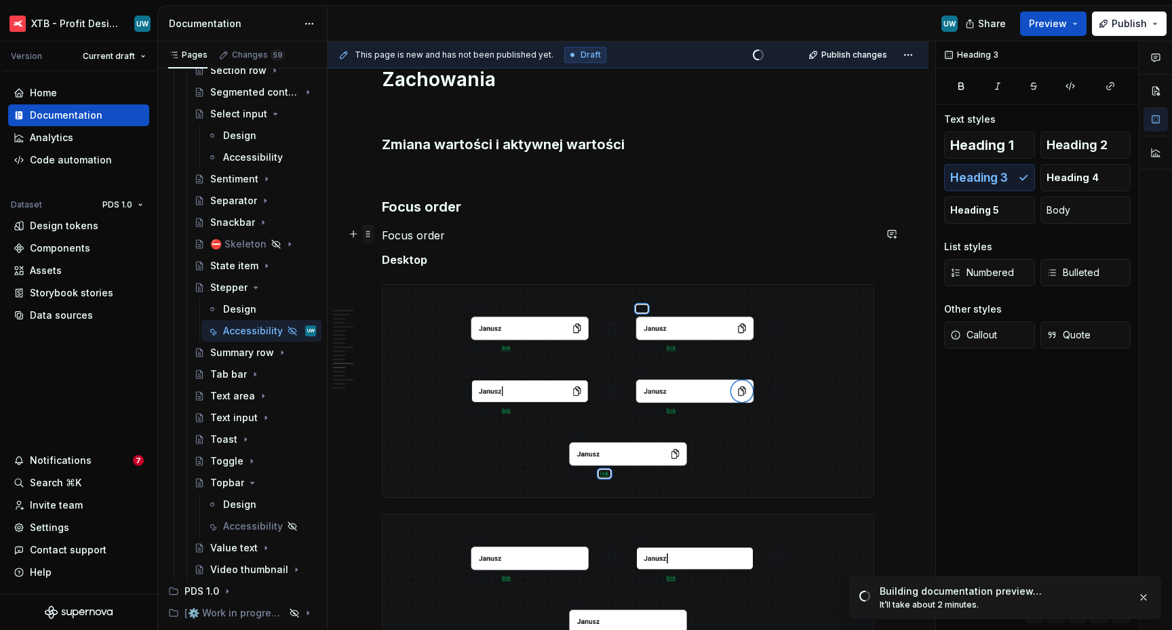
click at [371, 235] on span at bounding box center [368, 233] width 11 height 19
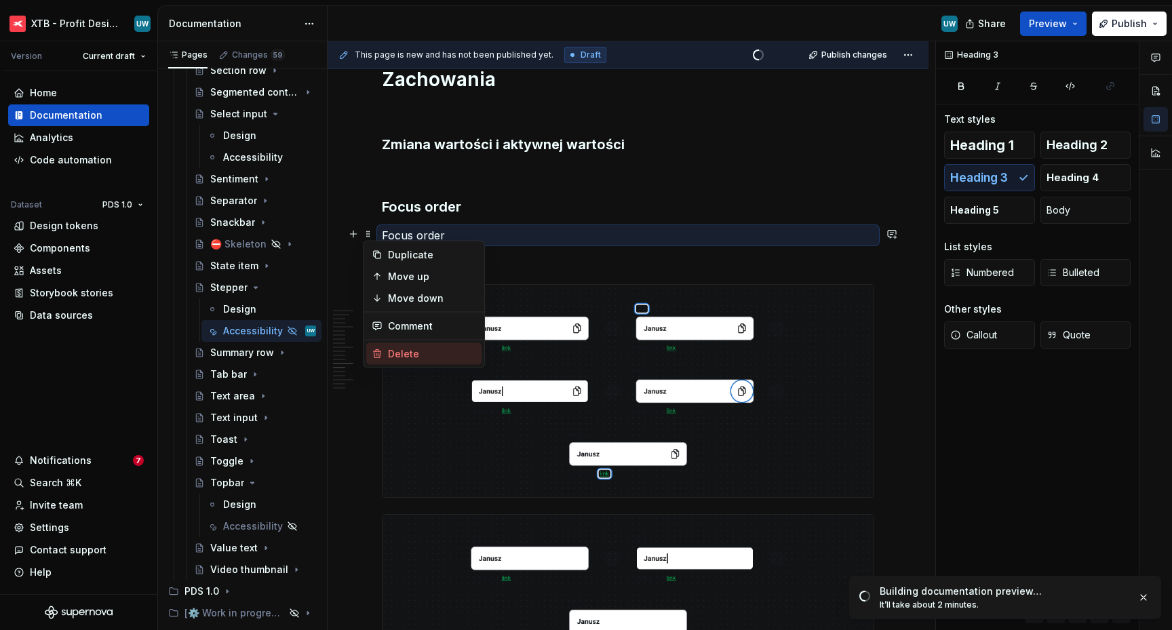
click at [401, 355] on div "Delete" at bounding box center [432, 354] width 88 height 14
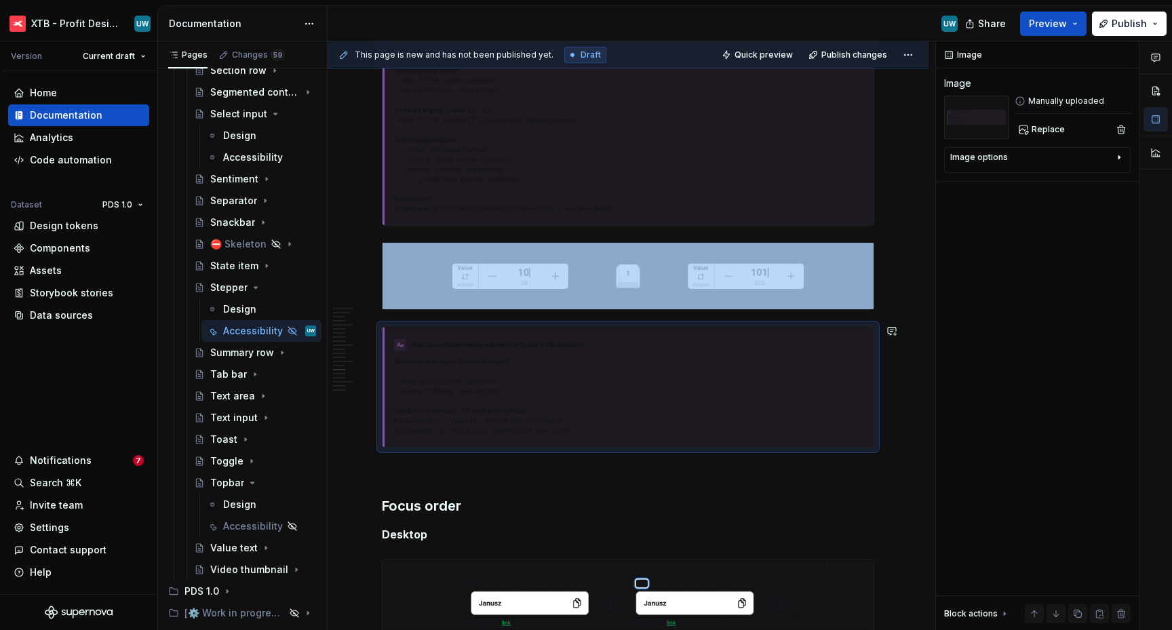
scroll to position [3907, 0]
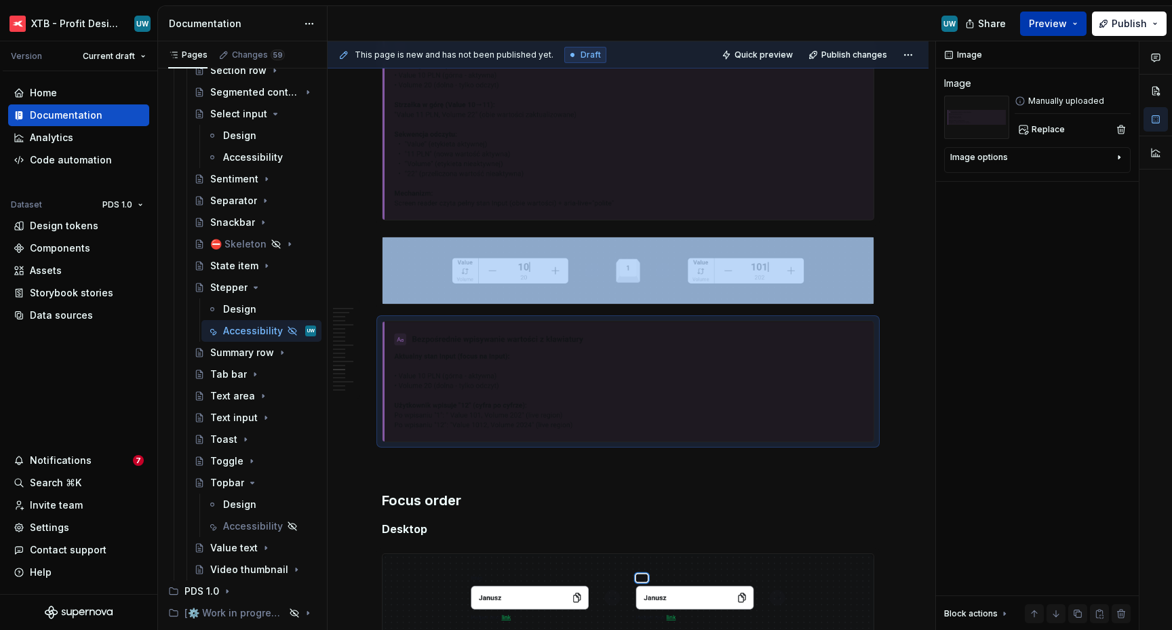
click at [1053, 20] on span "Preview" at bounding box center [1048, 24] width 38 height 14
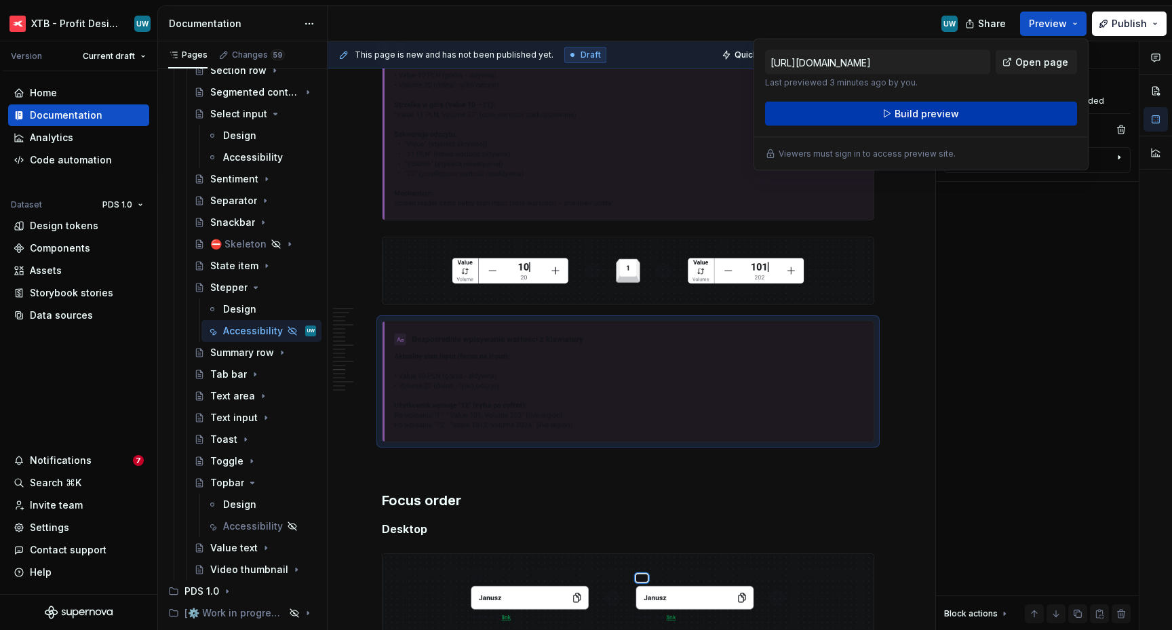
click at [982, 111] on button "Build preview" at bounding box center [921, 114] width 312 height 24
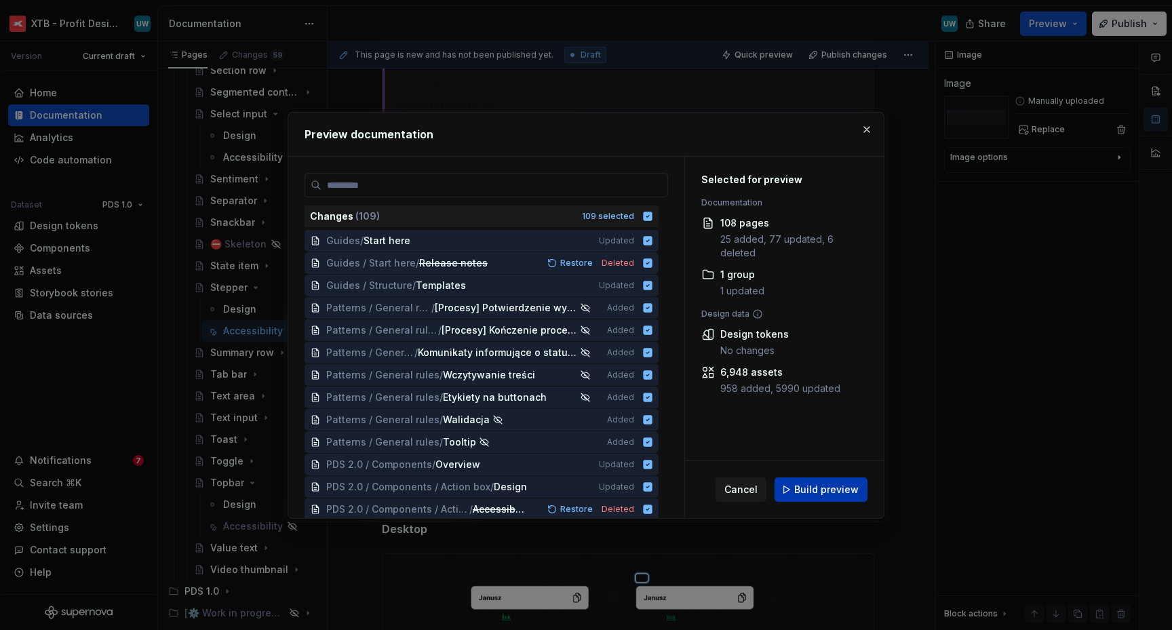
click at [816, 490] on span "Build preview" at bounding box center [826, 490] width 64 height 14
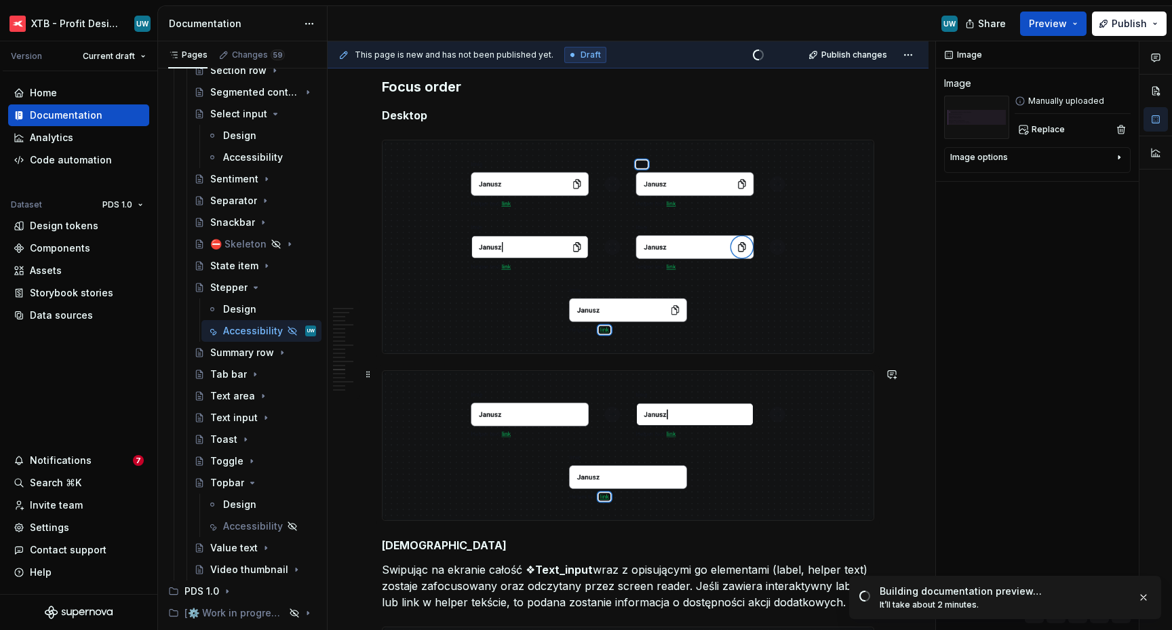
scroll to position [4312, 0]
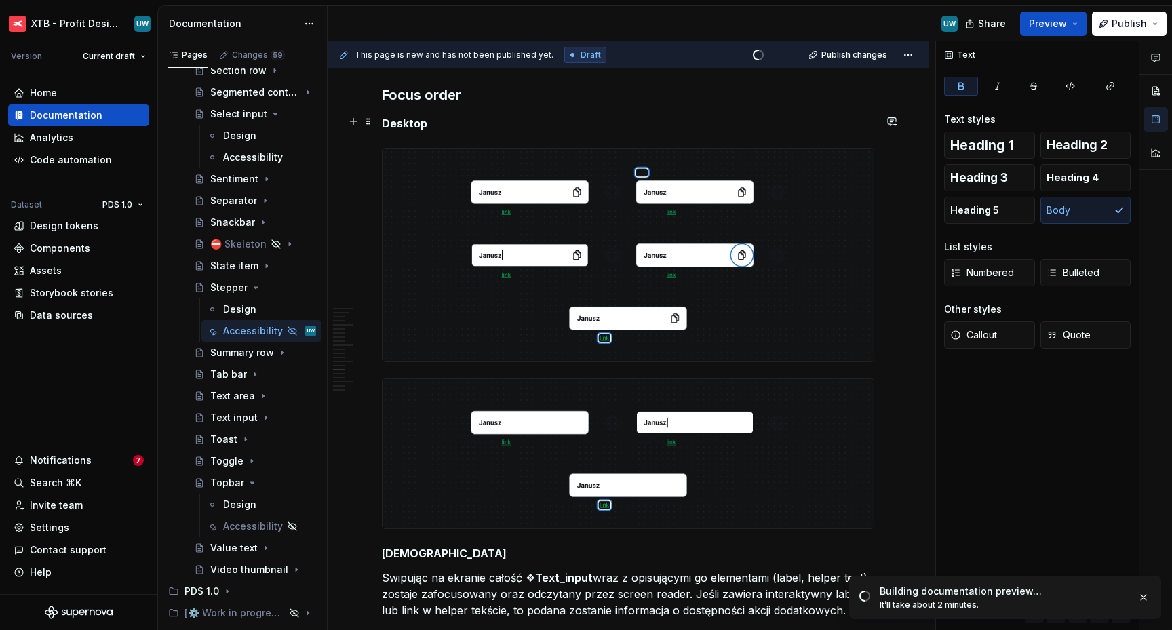
click at [478, 117] on p "Desktop" at bounding box center [628, 123] width 492 height 16
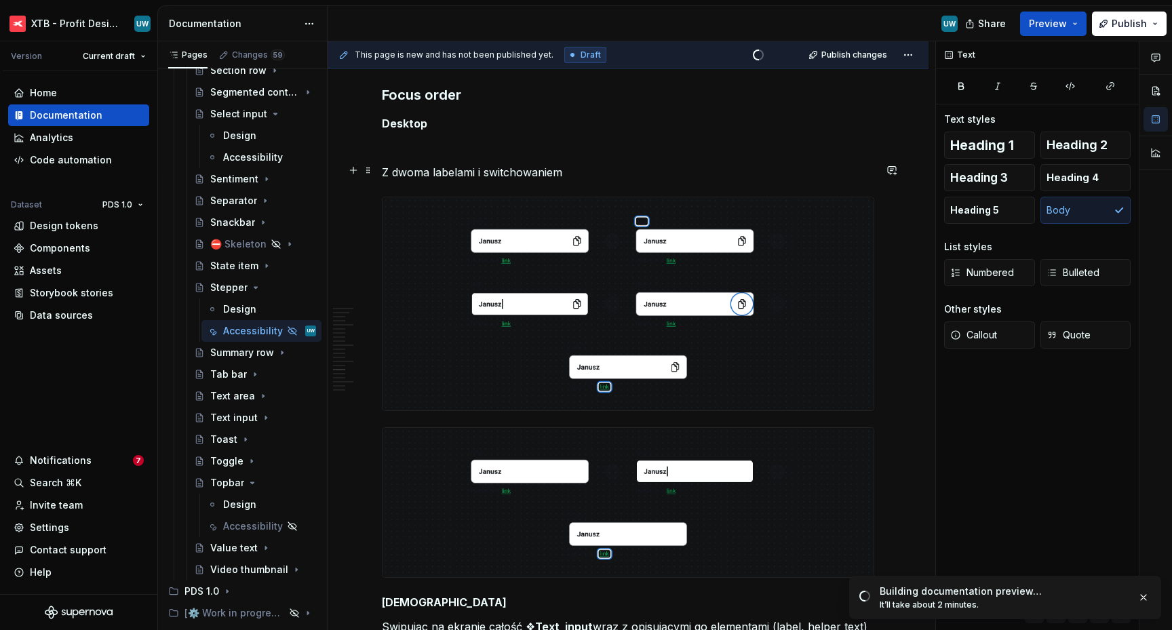
click at [448, 166] on p "Z dwoma labelami i switchowaniem" at bounding box center [628, 172] width 492 height 16
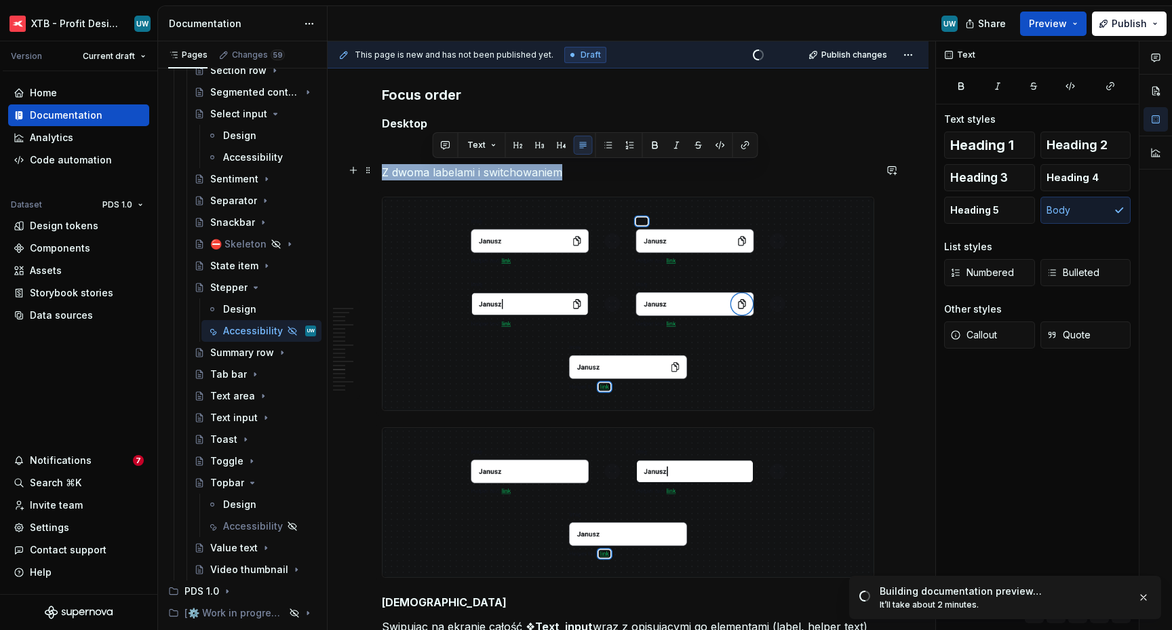
click at [448, 166] on p "Z dwoma labelami i switchowaniem" at bounding box center [628, 172] width 492 height 16
click at [975, 175] on span "Heading 3" at bounding box center [979, 178] width 58 height 14
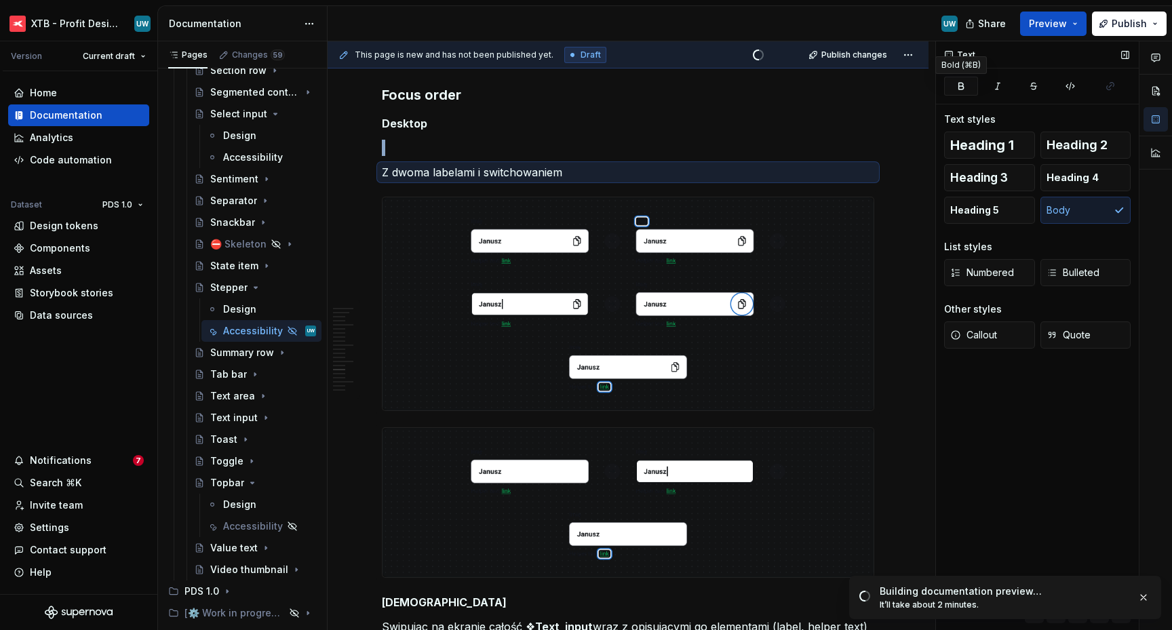
click at [962, 88] on icon "button" at bounding box center [961, 86] width 5 height 6
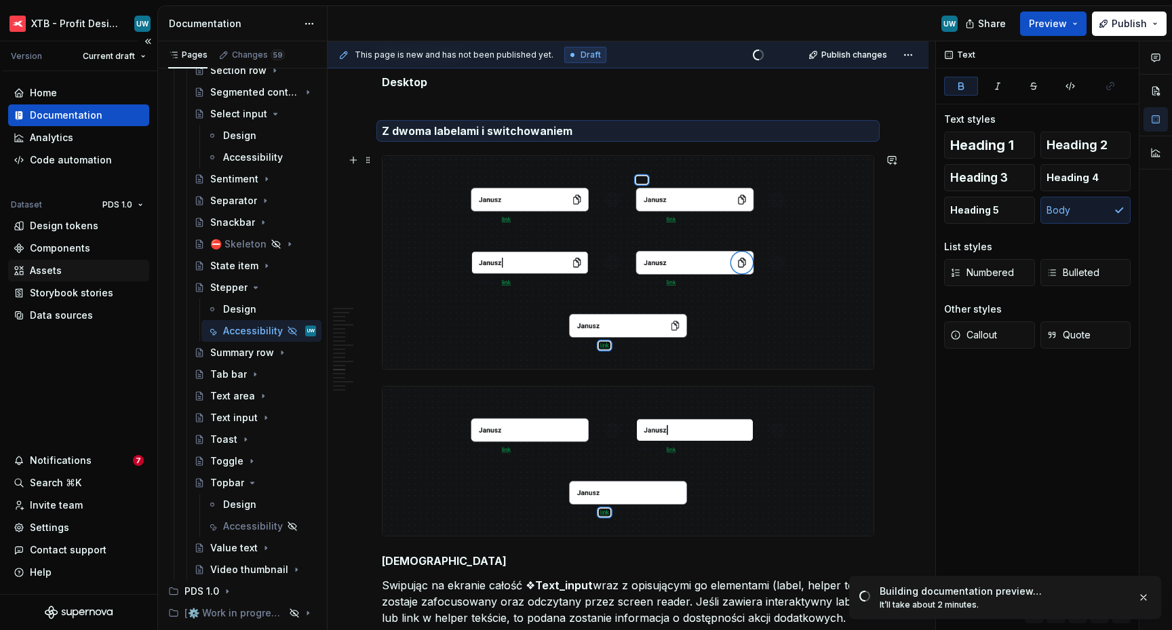
scroll to position [4352, 0]
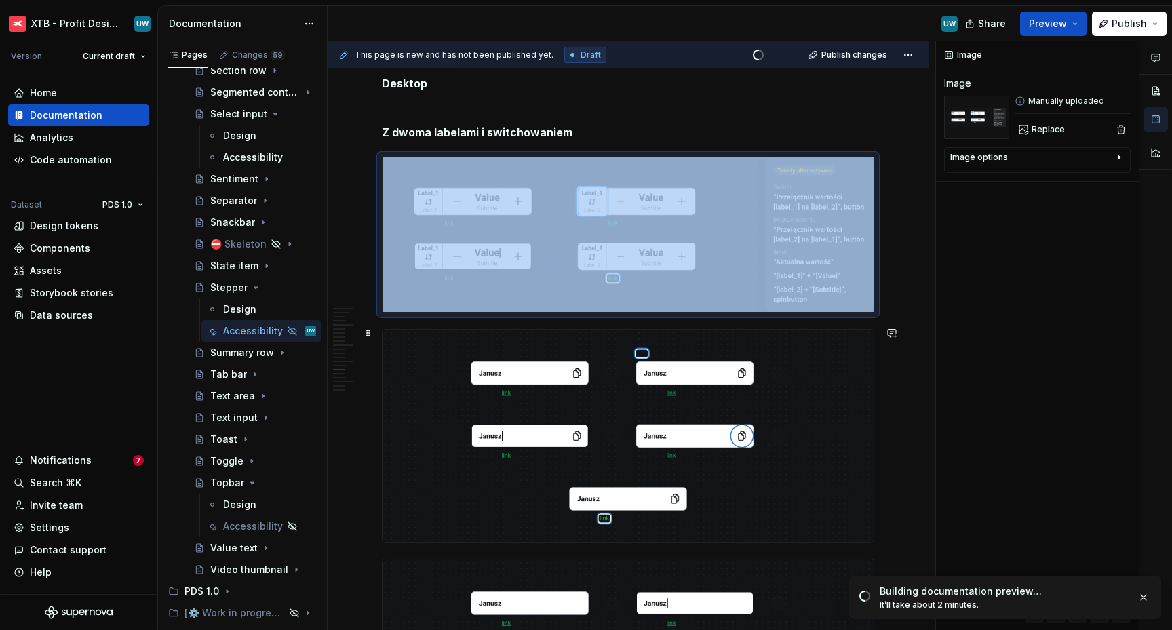
click at [481, 382] on img at bounding box center [627, 436] width 491 height 212
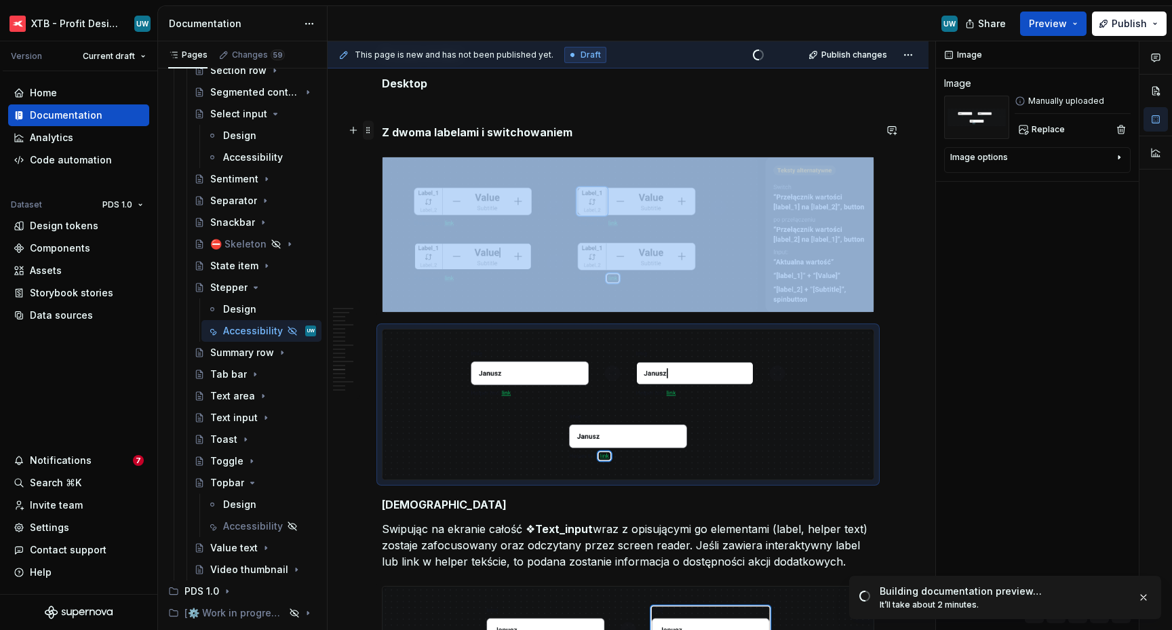
click at [368, 131] on span at bounding box center [368, 130] width 11 height 19
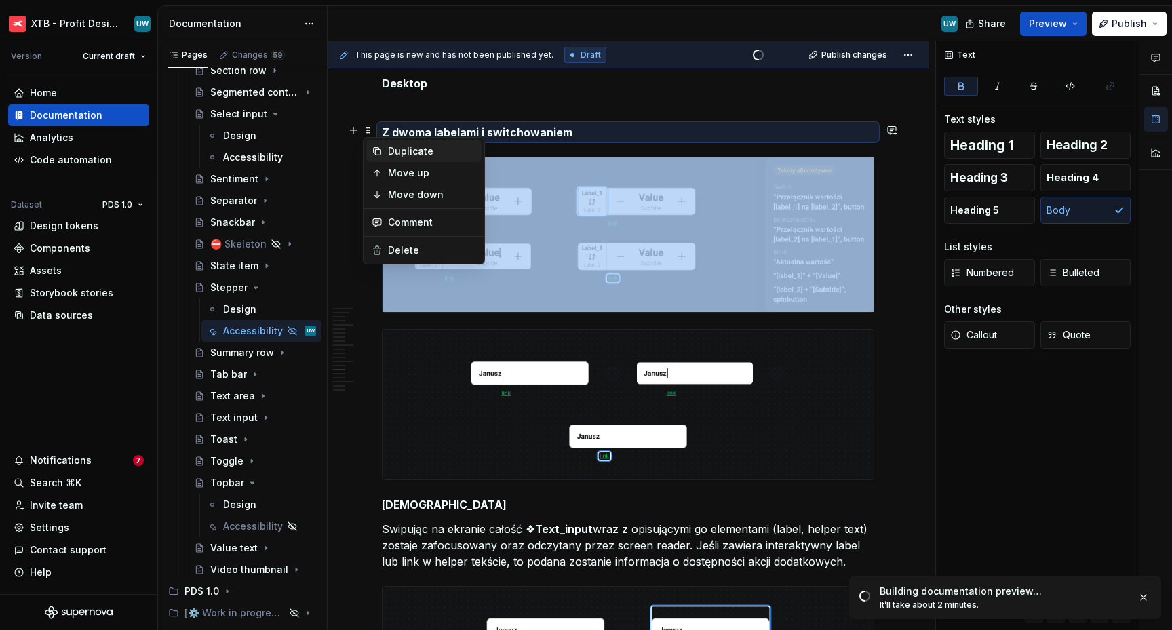
click at [393, 153] on div "Duplicate" at bounding box center [432, 151] width 88 height 14
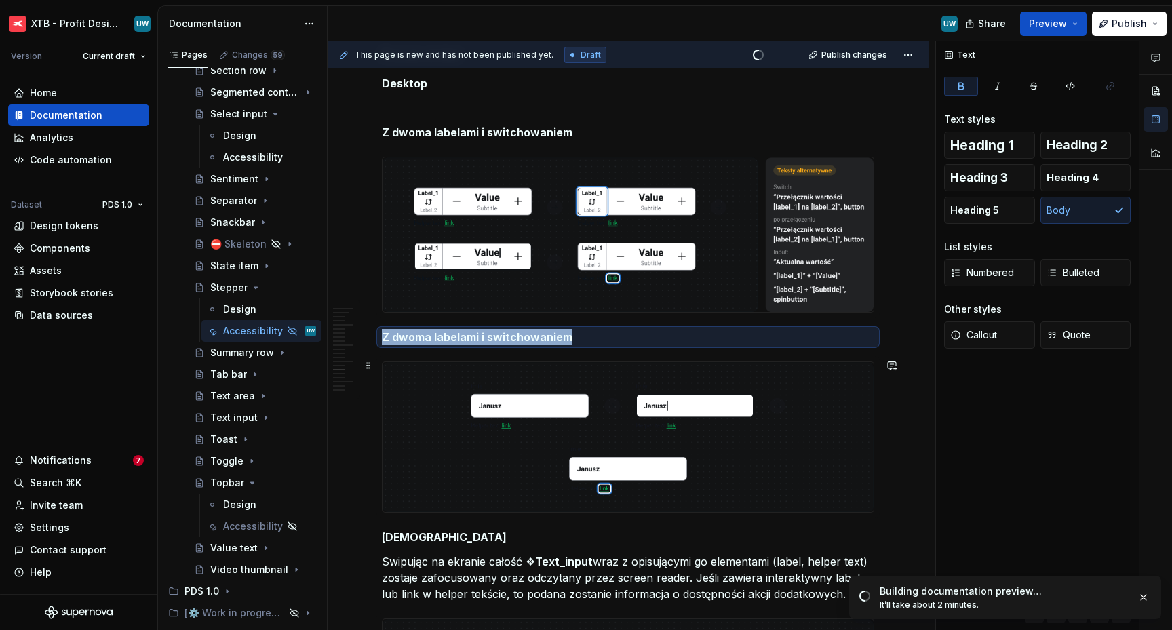
click at [450, 395] on img at bounding box center [627, 436] width 491 height 149
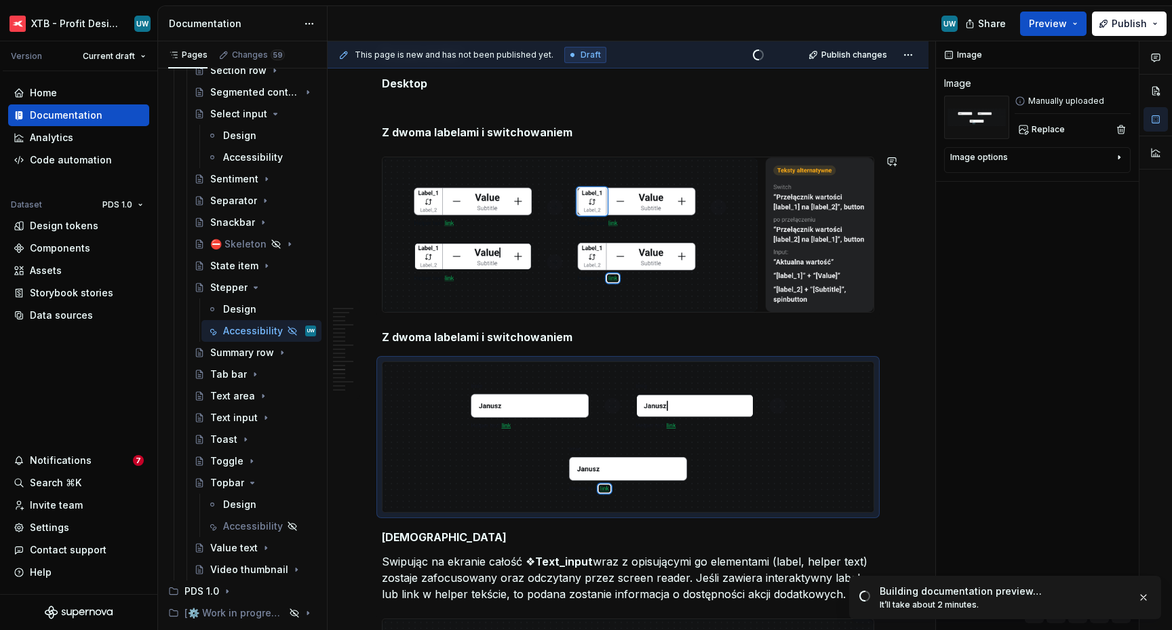
click at [425, 330] on strong "Z dwoma labelami i switchowaniem" at bounding box center [477, 337] width 191 height 14
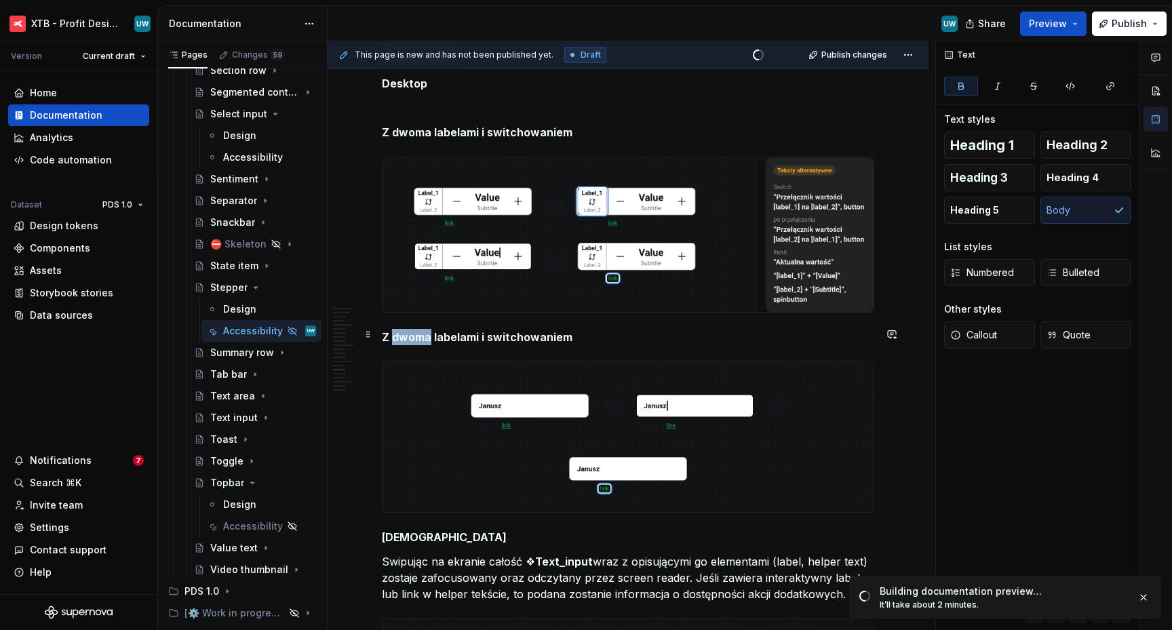
click at [425, 330] on strong "Z dwoma labelami i switchowaniem" at bounding box center [477, 337] width 191 height 14
click at [465, 336] on p "Z dwoma labelami" at bounding box center [628, 337] width 492 height 16
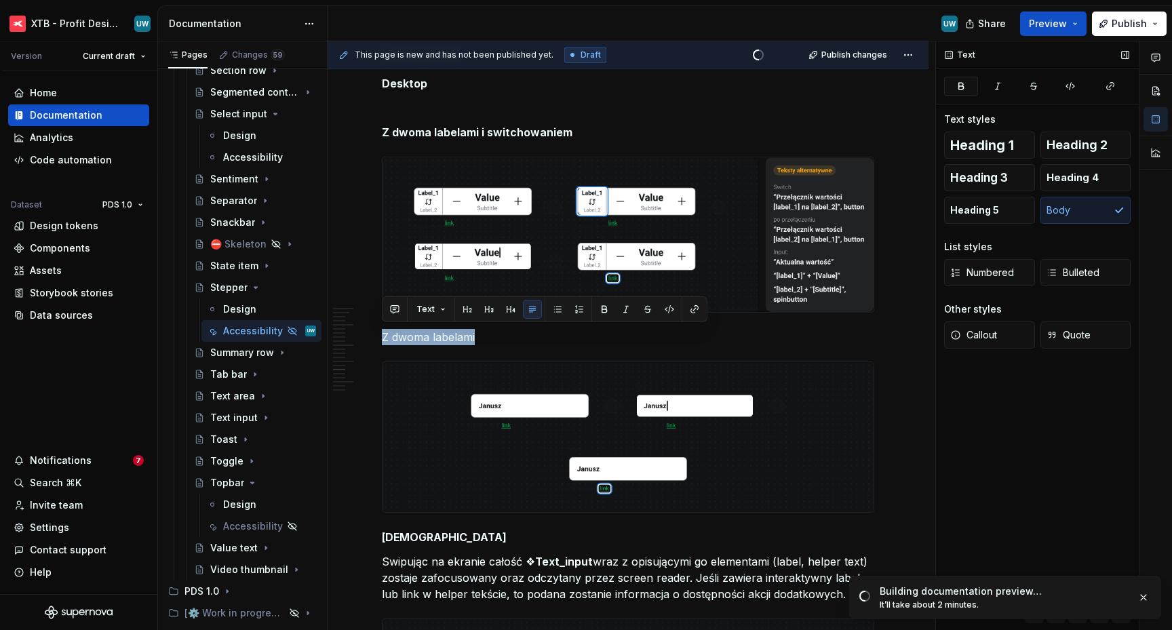
click at [962, 93] on button "button" at bounding box center [961, 86] width 34 height 19
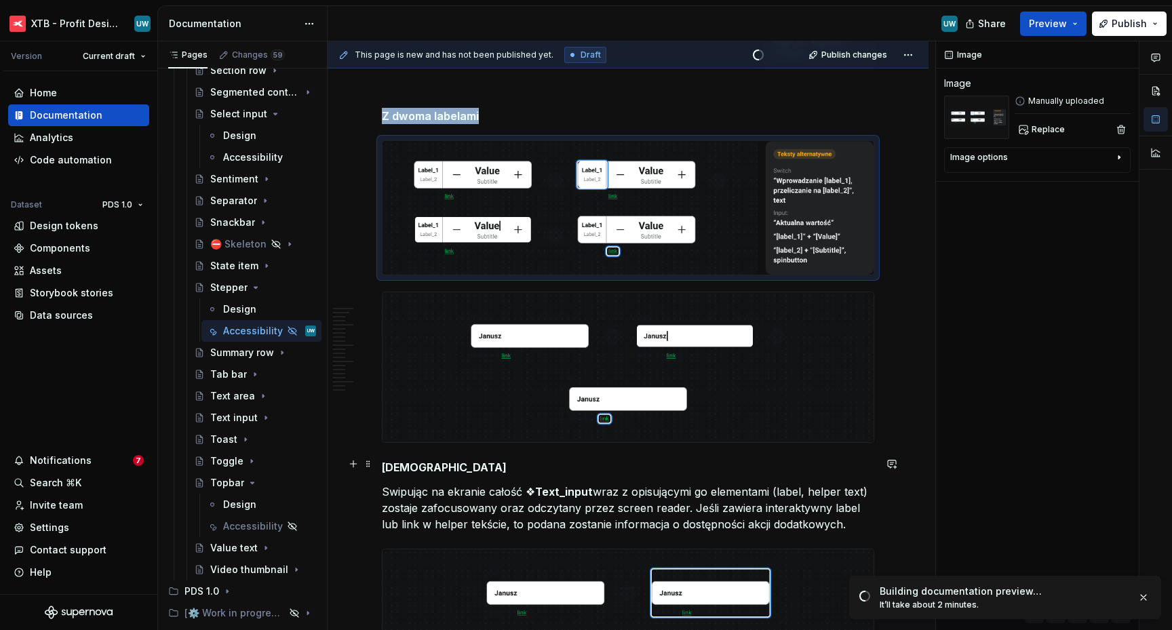
scroll to position [4600, 0]
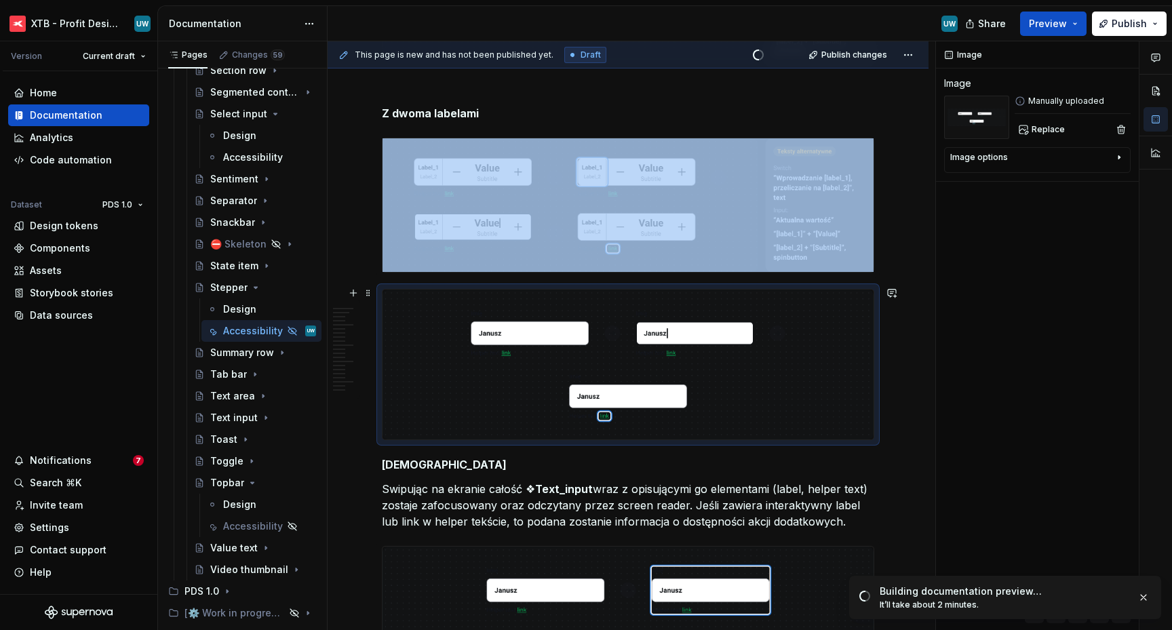
click at [496, 378] on img at bounding box center [627, 364] width 491 height 149
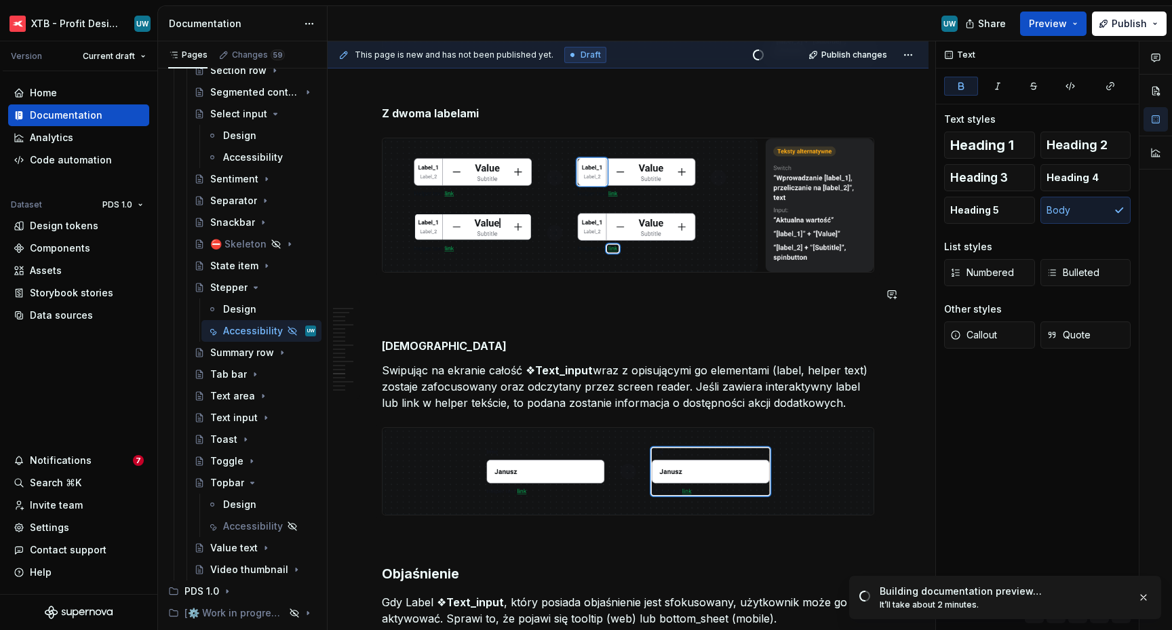
click at [421, 297] on p at bounding box center [628, 297] width 492 height 16
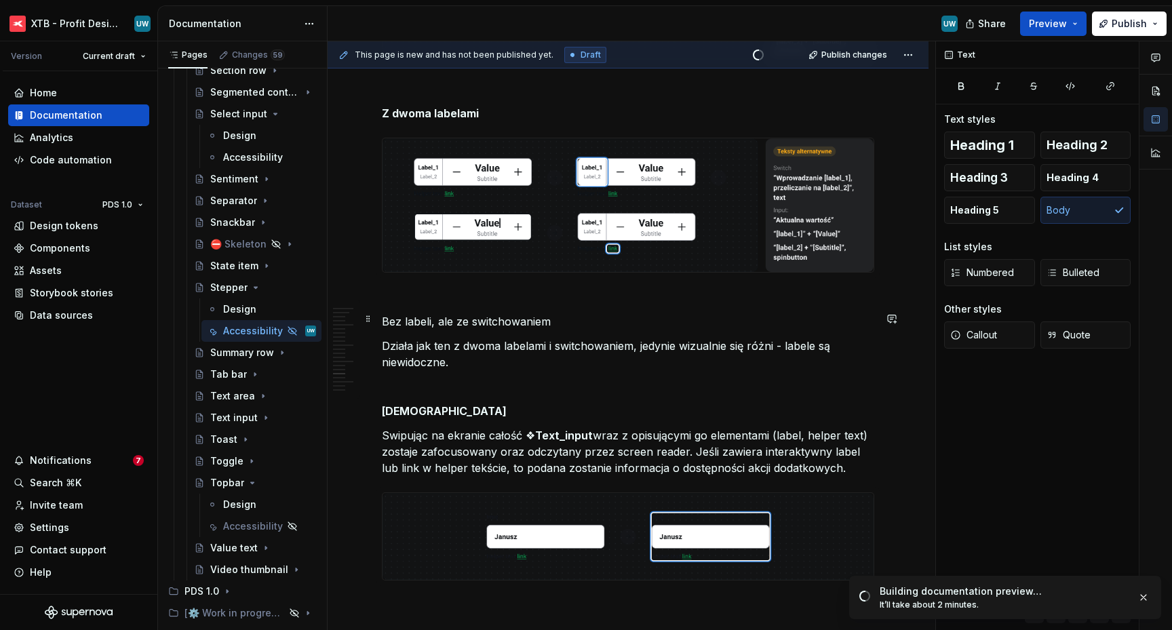
click at [517, 320] on p "Bez labeli, ale ze switchowaniem" at bounding box center [628, 321] width 492 height 16
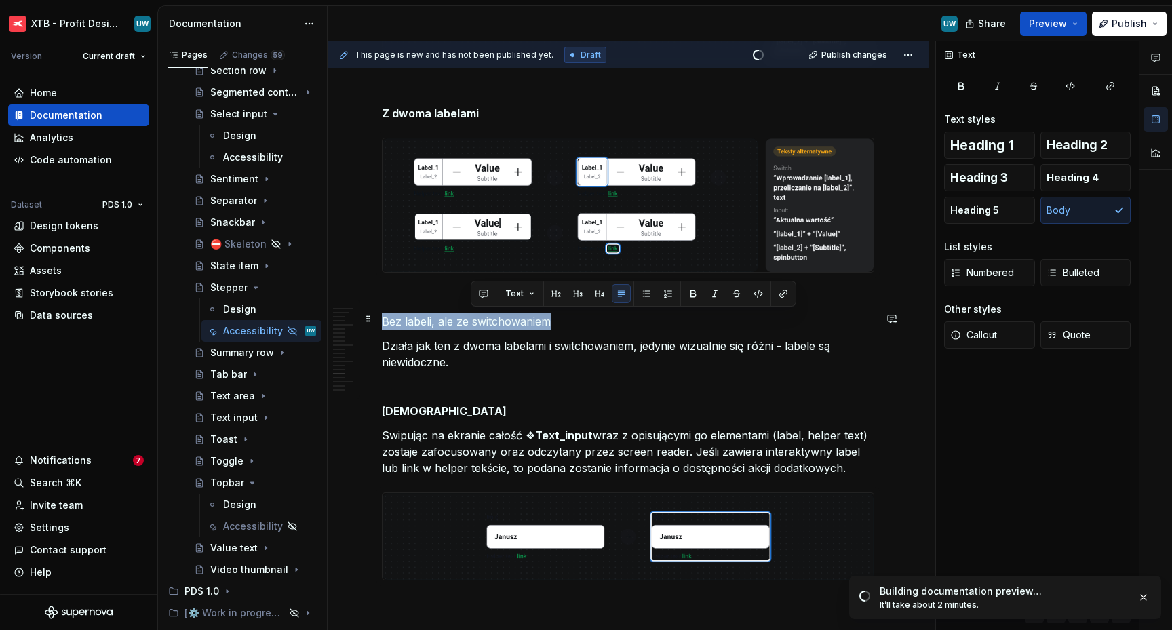
click at [517, 320] on p "Bez labeli, ale ze switchowaniem" at bounding box center [628, 321] width 492 height 16
click at [964, 90] on icon "button" at bounding box center [960, 86] width 11 height 11
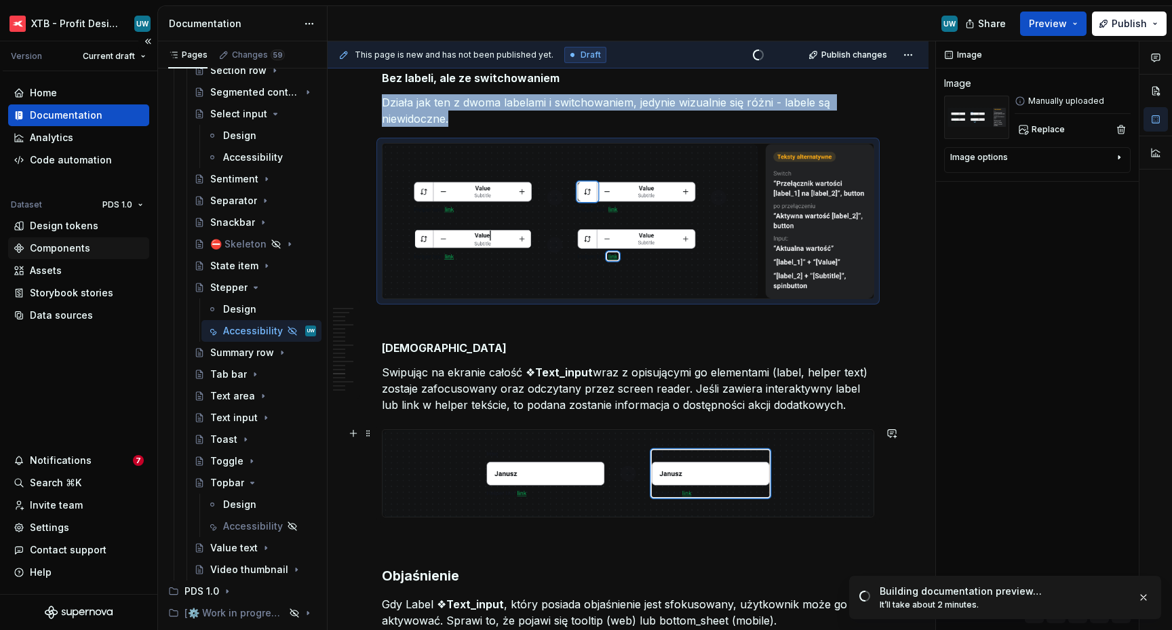
scroll to position [4857, 0]
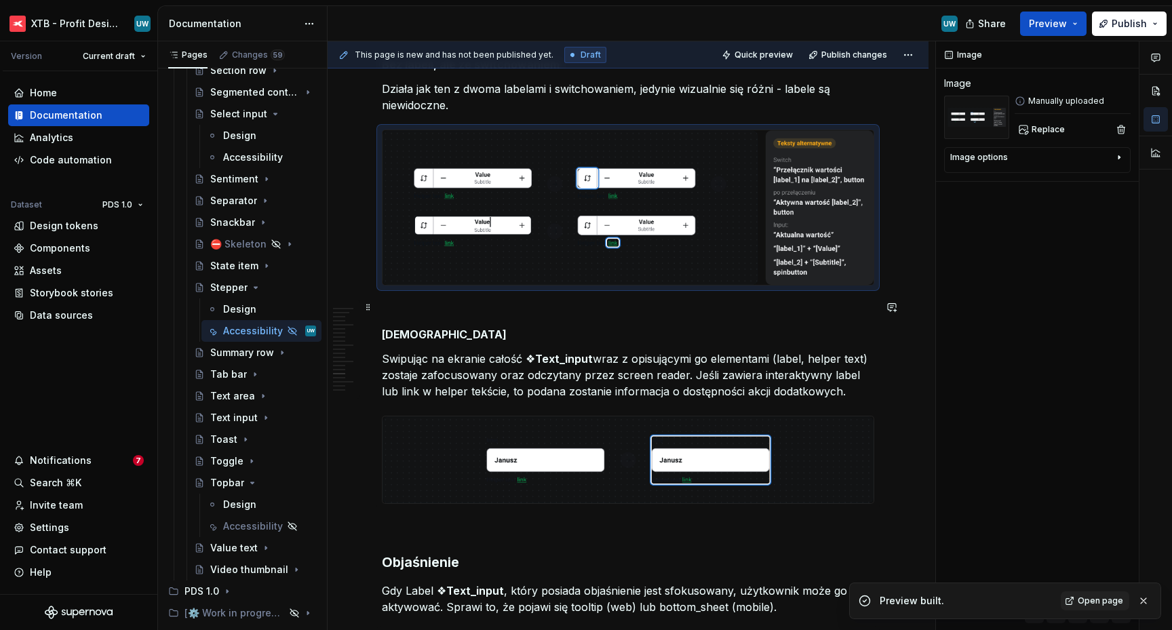
click at [462, 305] on p at bounding box center [628, 310] width 492 height 16
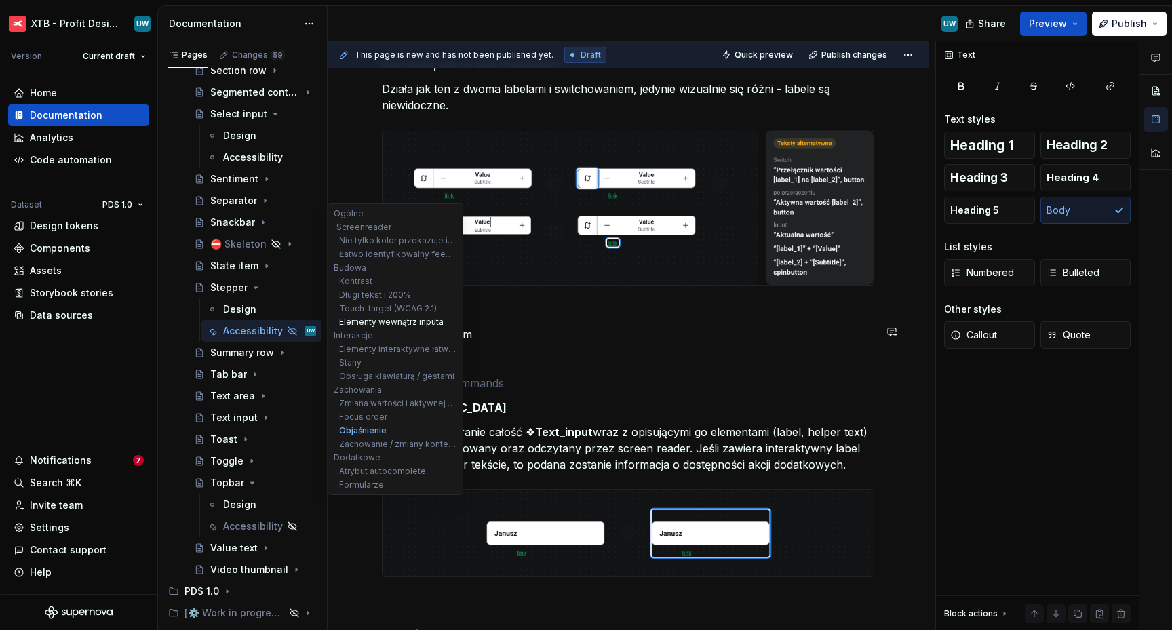
click at [416, 327] on button "Elementy wewnątrz inputa" at bounding box center [395, 322] width 129 height 14
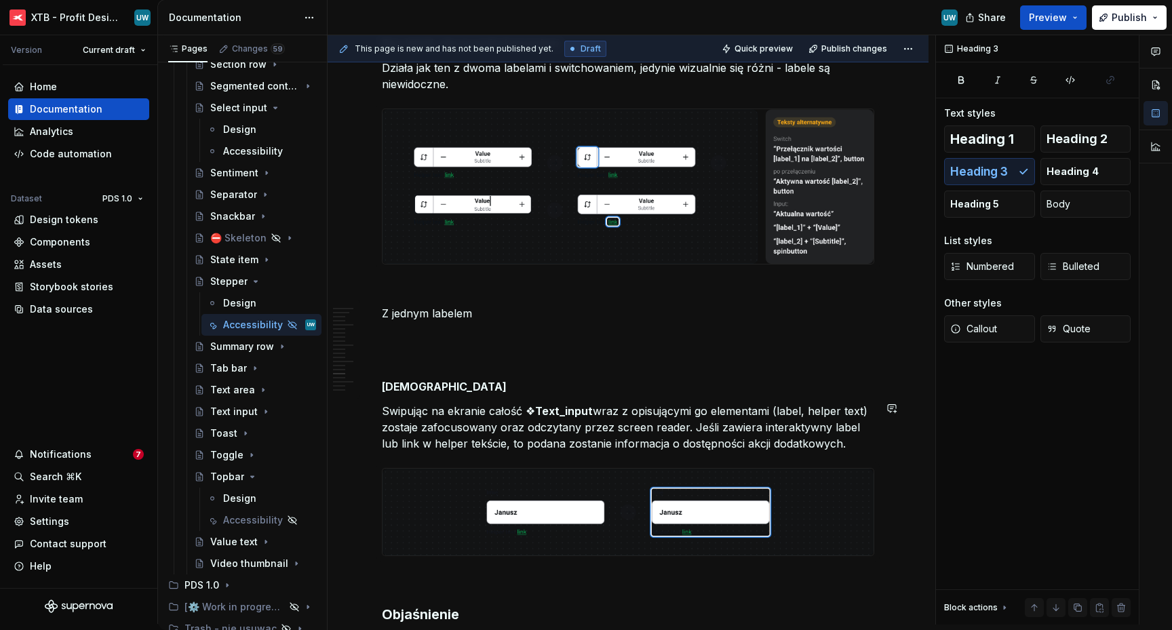
scroll to position [4848, 0]
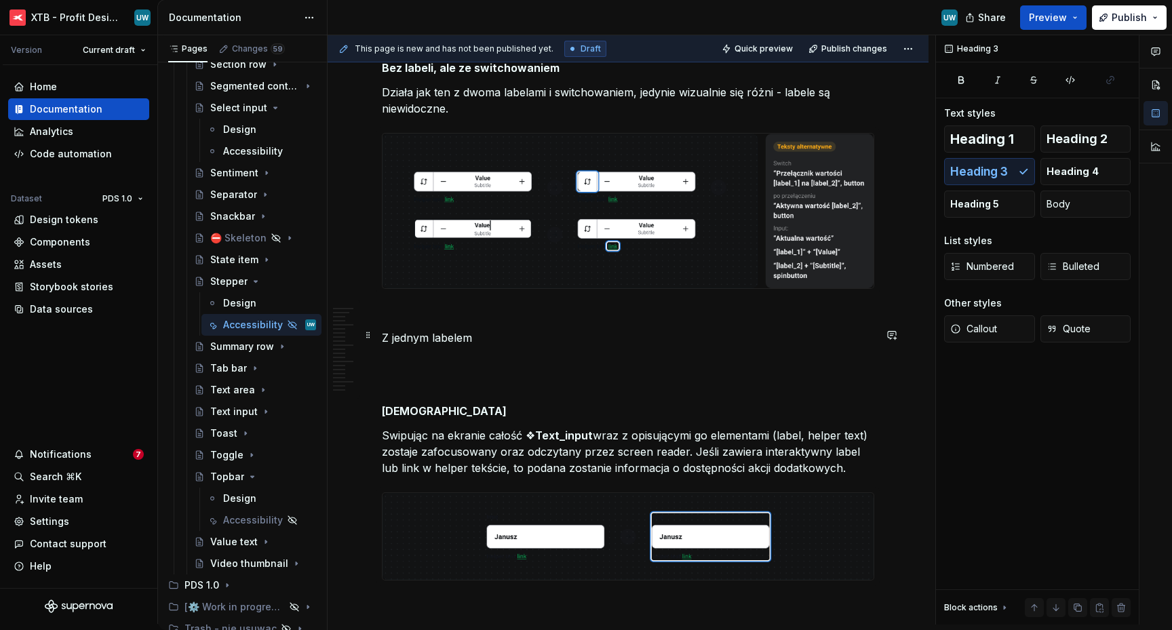
click at [430, 334] on p "Z jednym labelem" at bounding box center [628, 338] width 492 height 16
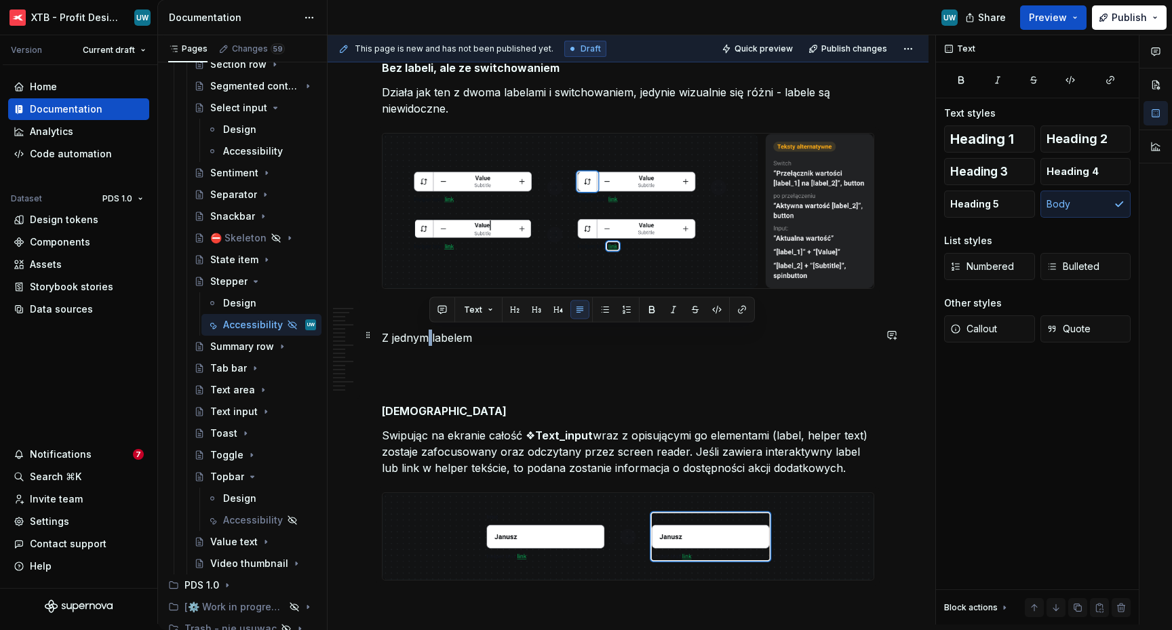
click at [430, 334] on p "Z jednym labelem" at bounding box center [628, 338] width 492 height 16
click at [964, 76] on icon "button" at bounding box center [960, 80] width 11 height 11
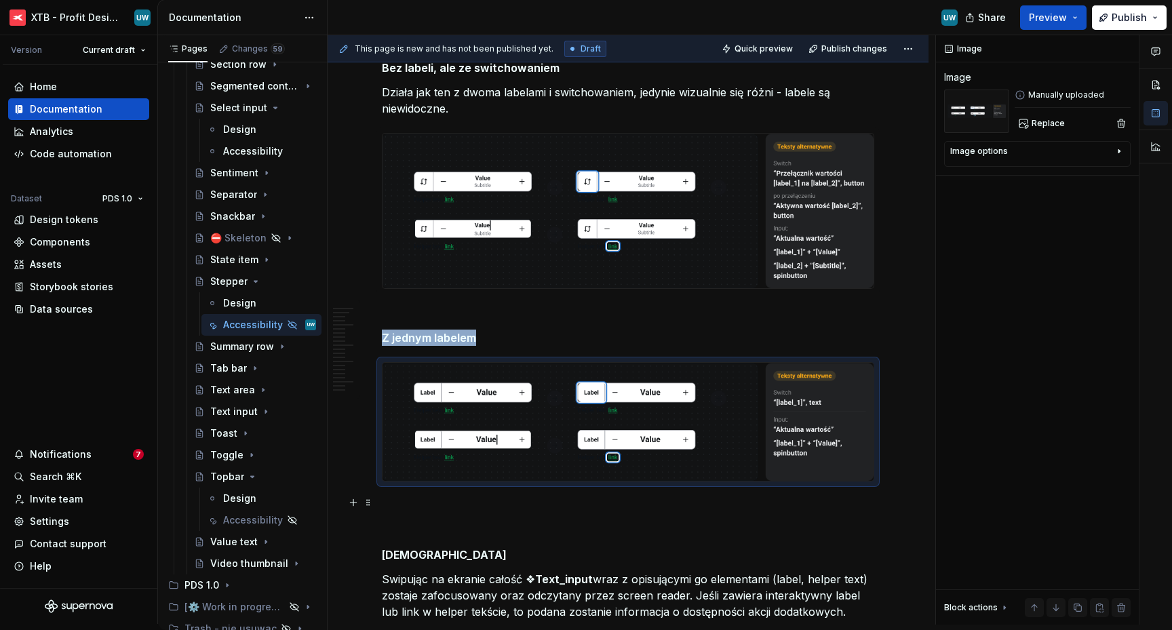
click at [398, 504] on p at bounding box center [628, 506] width 492 height 16
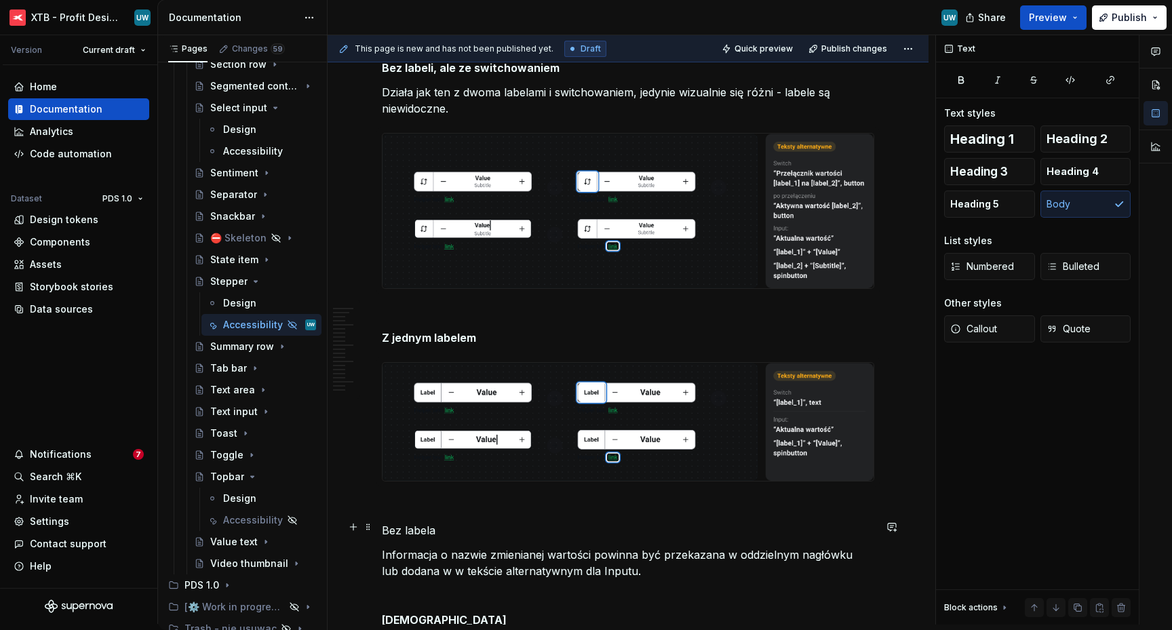
click at [403, 531] on p "Bez labela" at bounding box center [628, 530] width 492 height 16
click at [960, 82] on icon "button" at bounding box center [960, 80] width 11 height 11
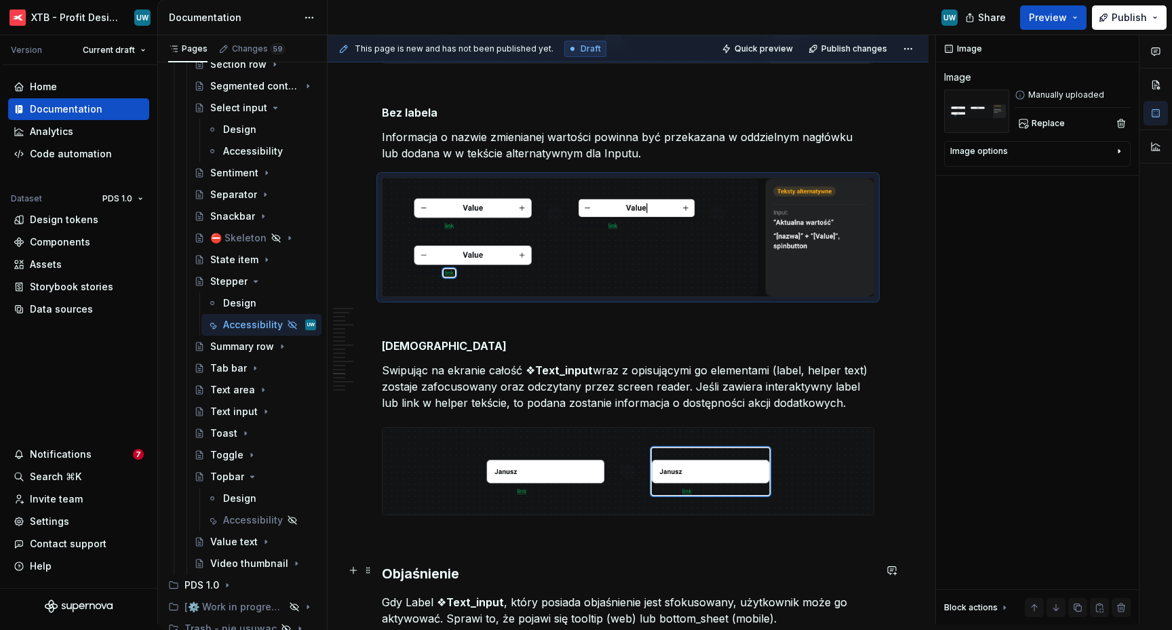
scroll to position [5274, 0]
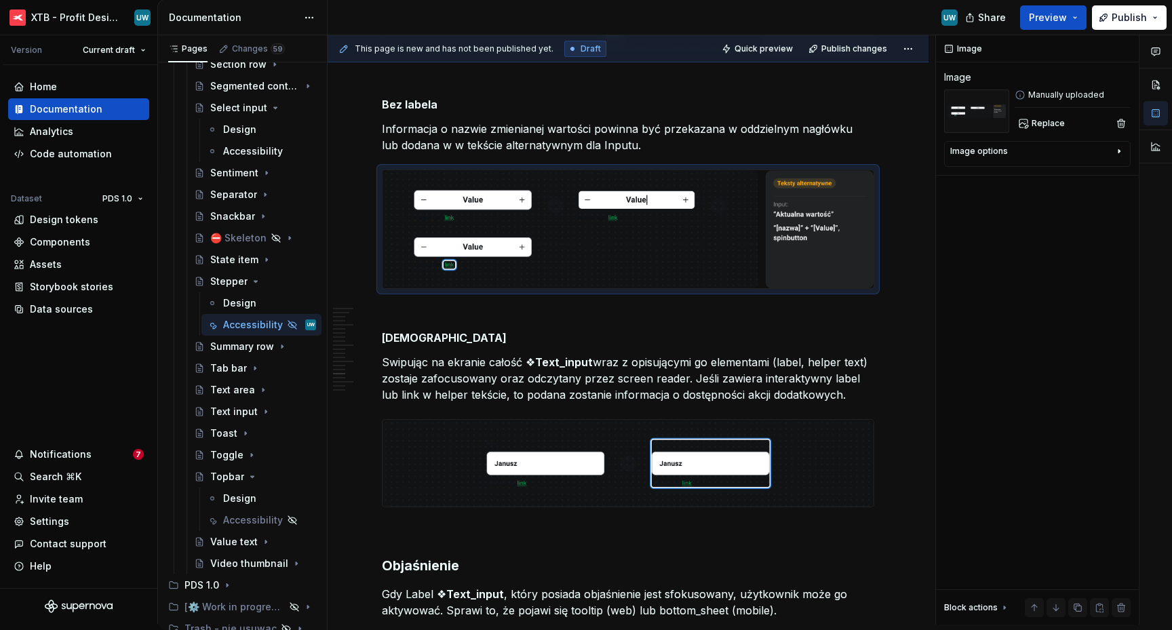
click at [455, 387] on p "Swipując na ekranie całość ❖ Text_input wraz z opisującymi go elementami (label…" at bounding box center [628, 378] width 492 height 49
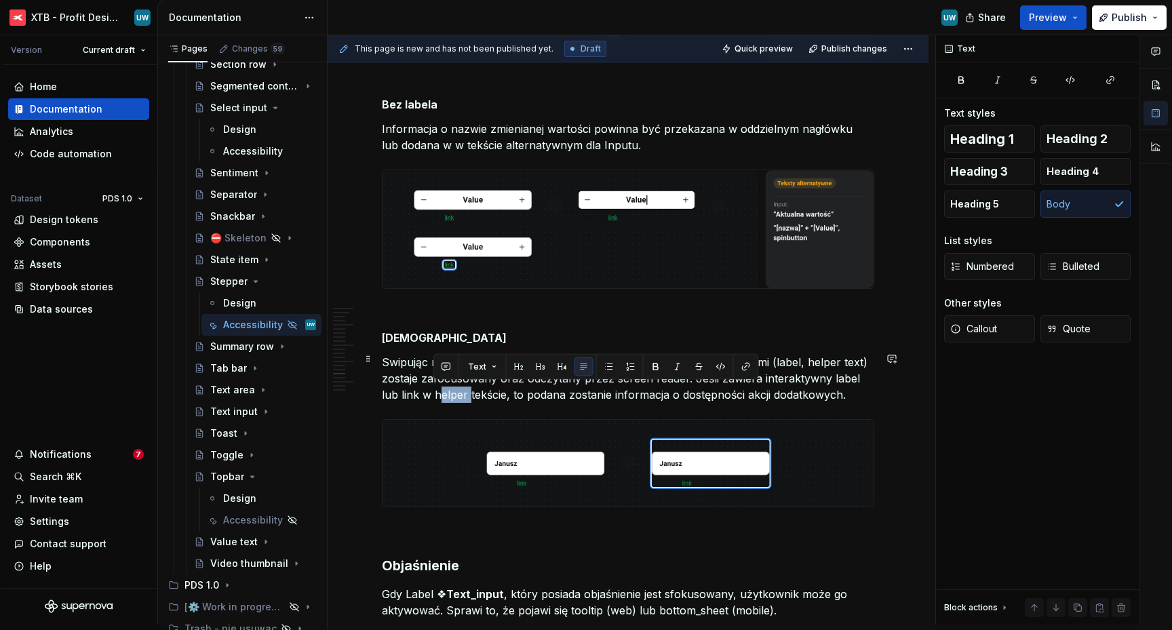
click at [455, 387] on p "Swipując na ekranie całość ❖ Text_input wraz z opisującymi go elementami (label…" at bounding box center [628, 378] width 492 height 49
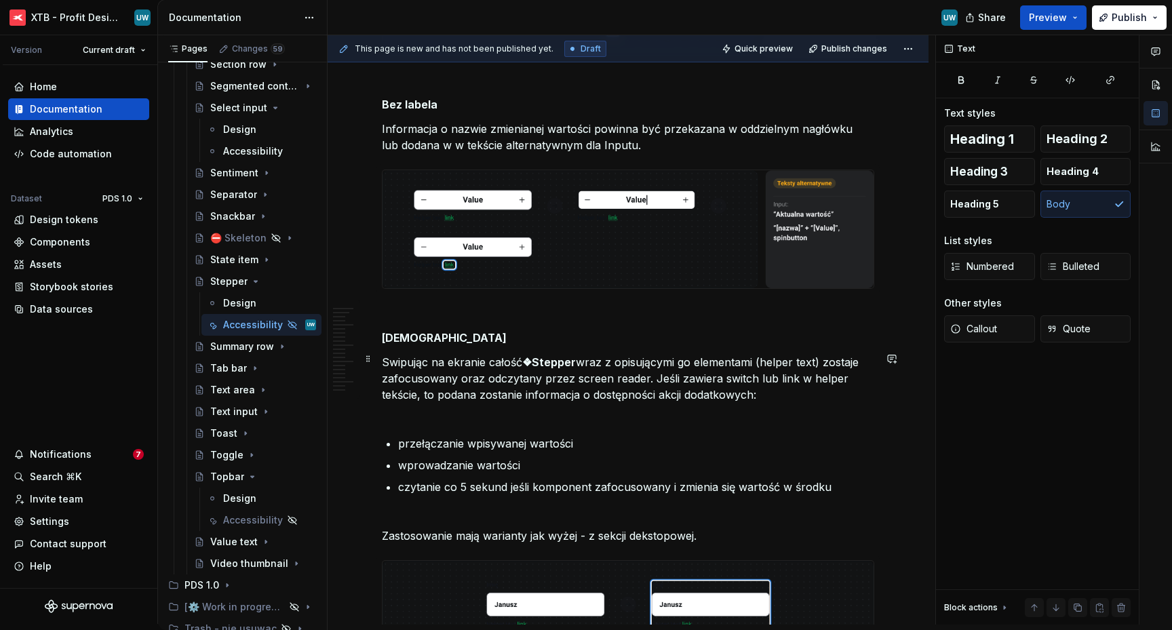
click at [410, 414] on p "Swipując na ekranie całość ❖Stepper wraz z opisującymi go elementami (helper te…" at bounding box center [628, 386] width 492 height 65
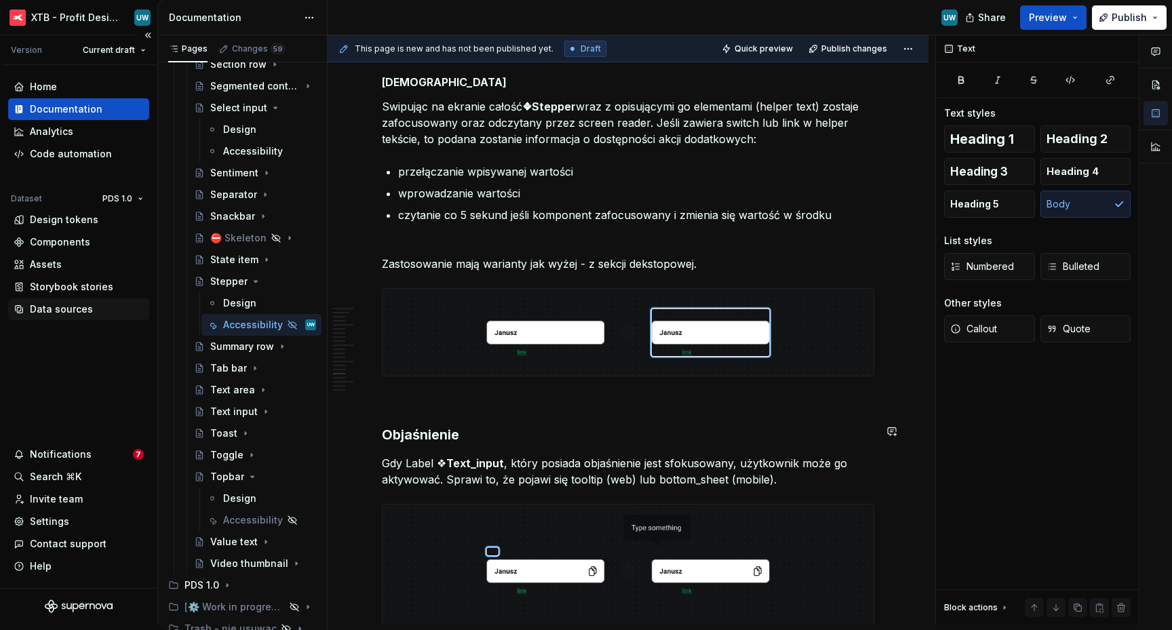
scroll to position [5537, 0]
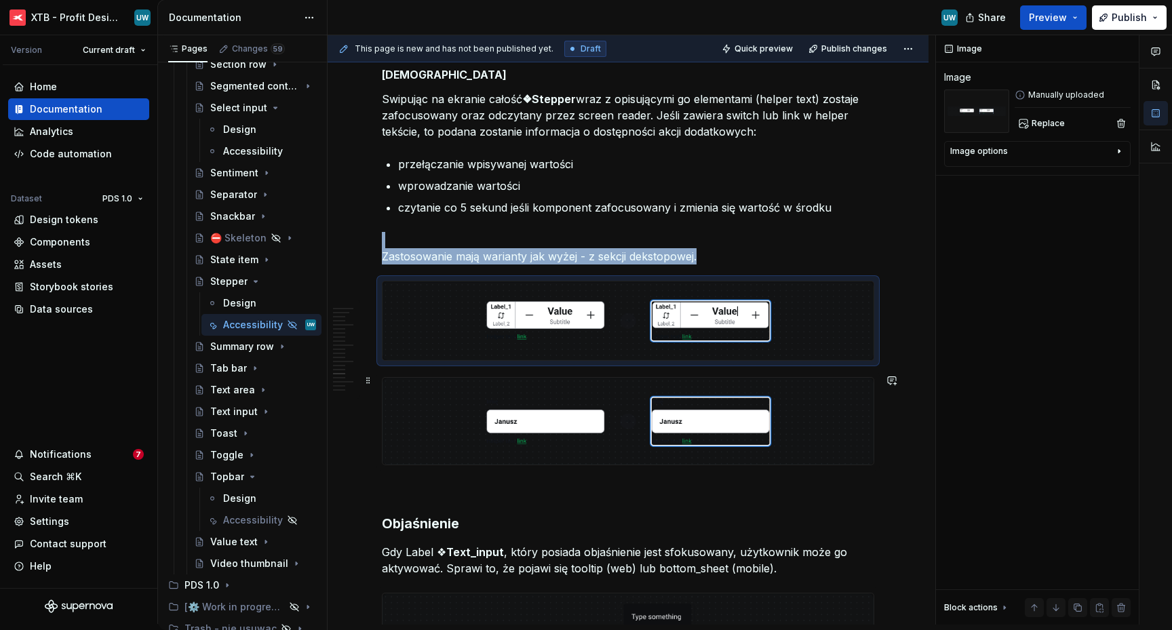
click at [538, 433] on img at bounding box center [627, 421] width 491 height 87
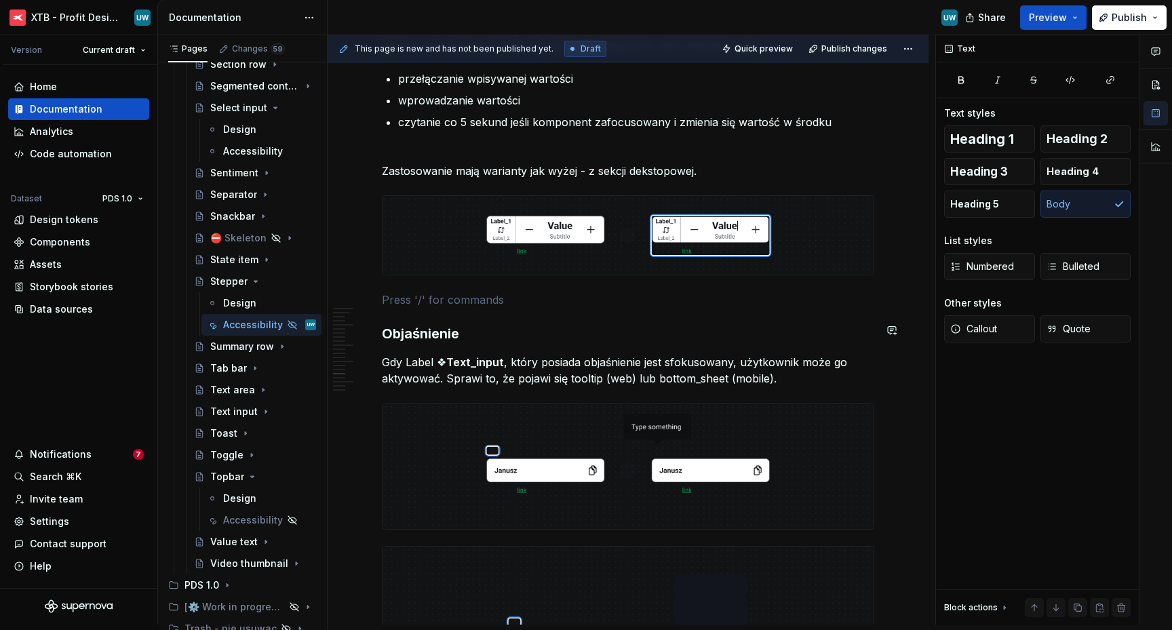
scroll to position [5626, 0]
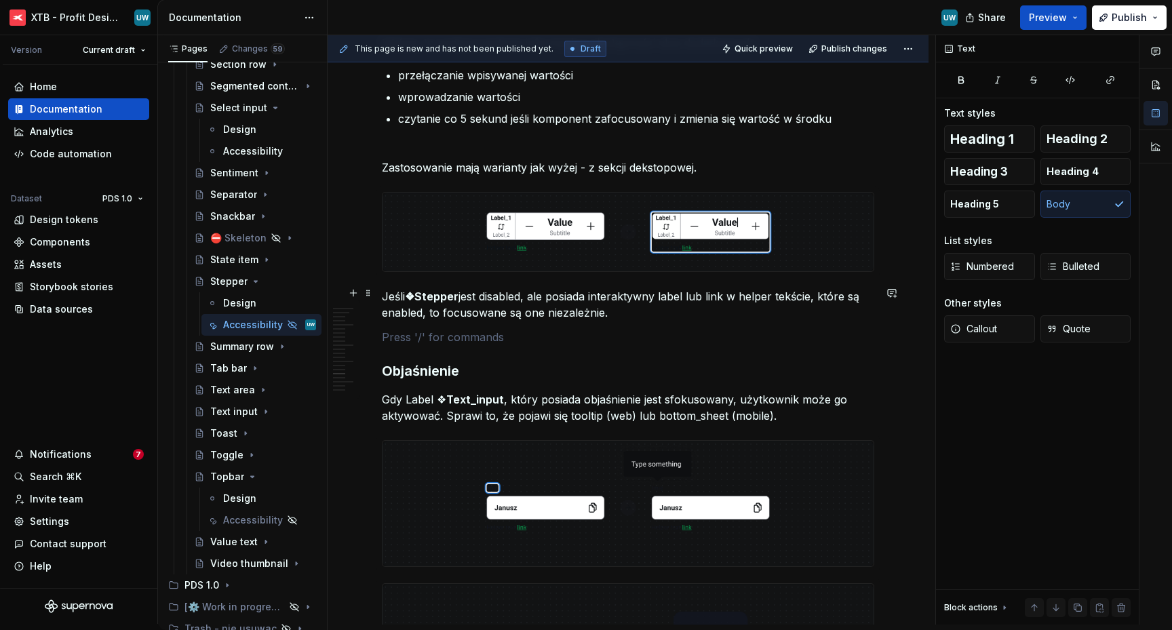
click at [382, 292] on p "Jeśli ❖Stepper jest disabled, ale posiada interaktywny label lub link w helper …" at bounding box center [628, 304] width 492 height 33
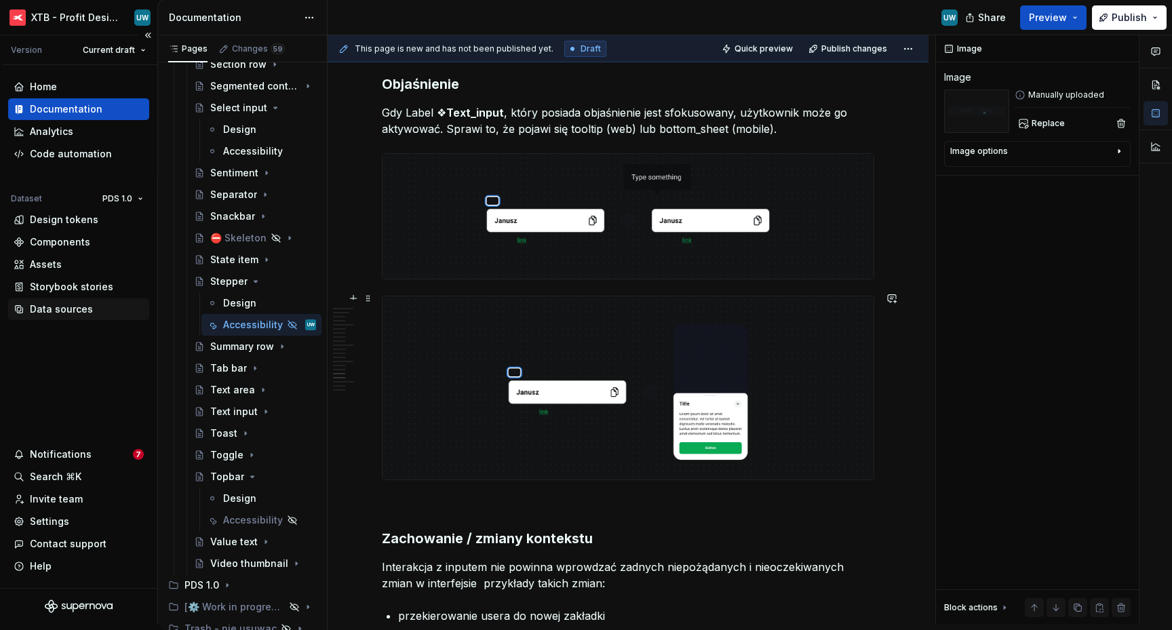
scroll to position [6018, 0]
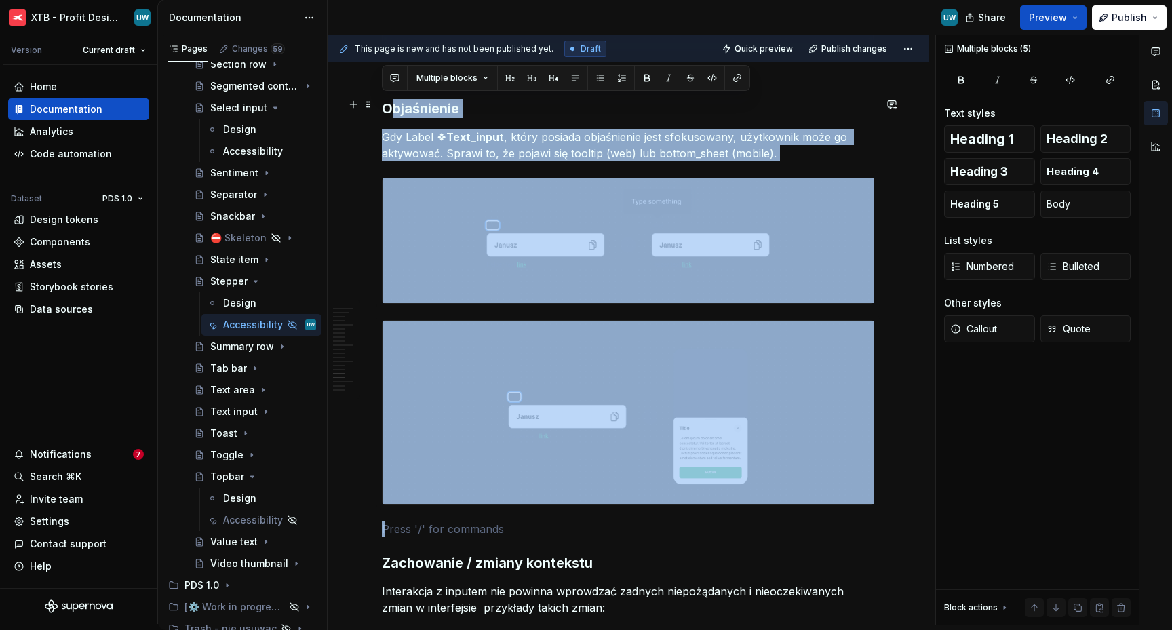
drag, startPoint x: 408, startPoint y: 516, endPoint x: 388, endPoint y: 107, distance: 409.4
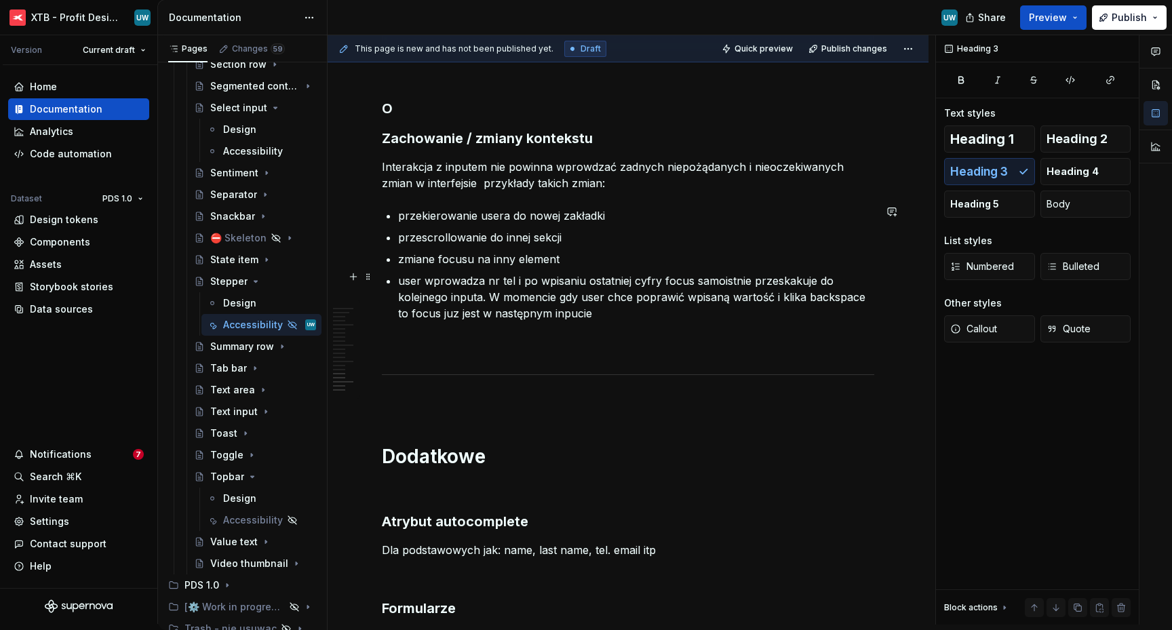
scroll to position [5974, 0]
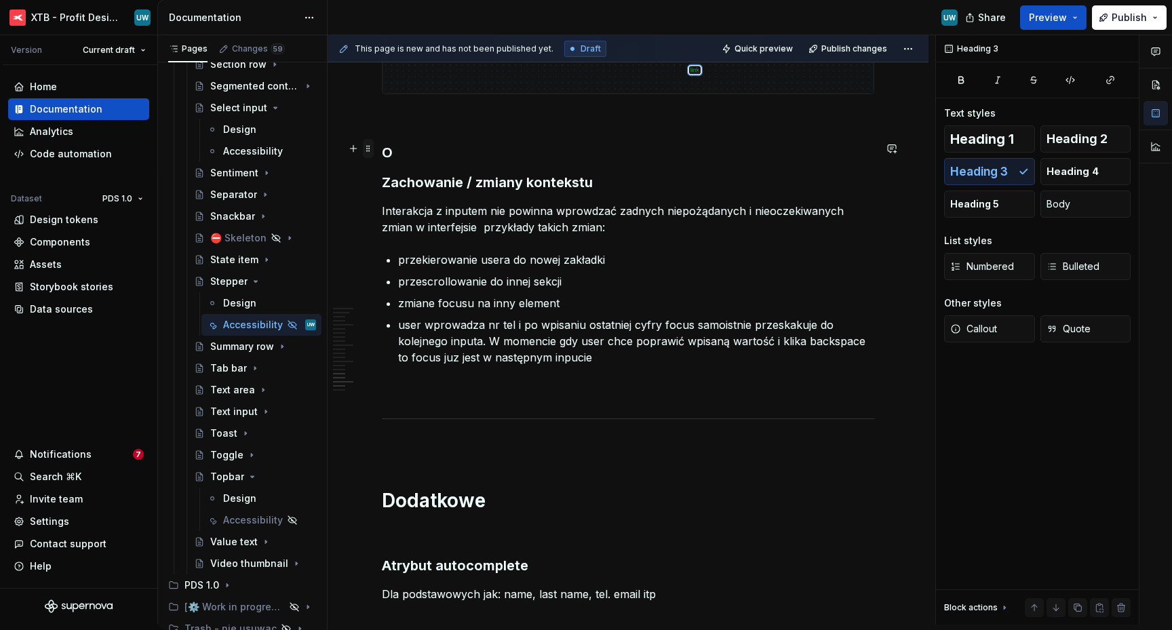
click at [367, 151] on span at bounding box center [368, 148] width 11 height 19
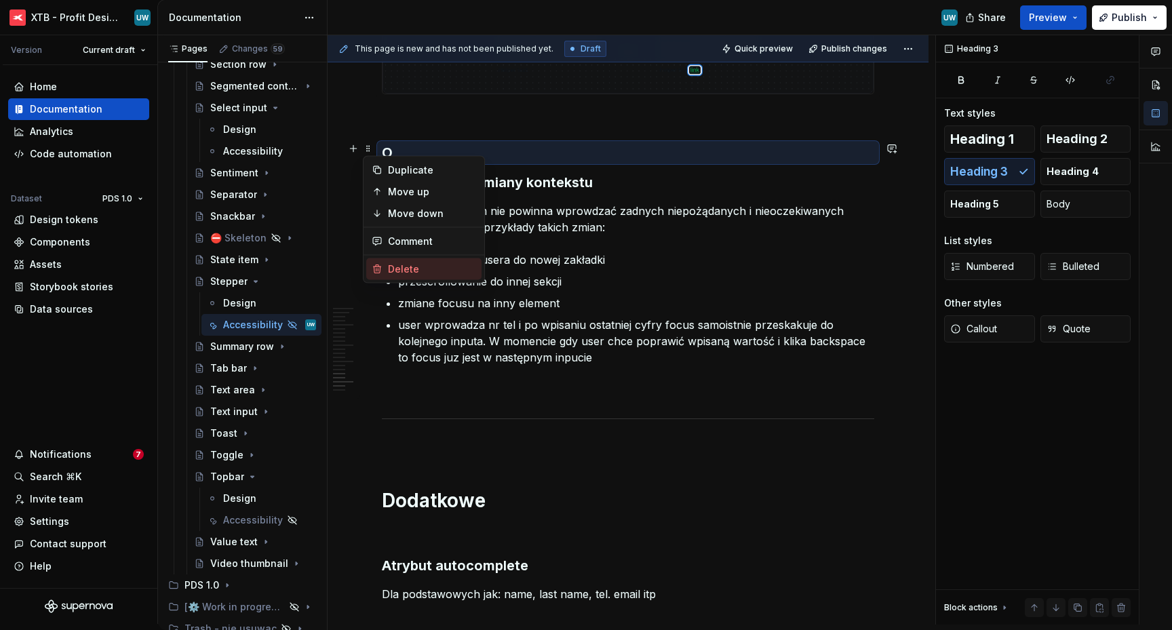
click at [394, 267] on div "Delete" at bounding box center [432, 269] width 88 height 14
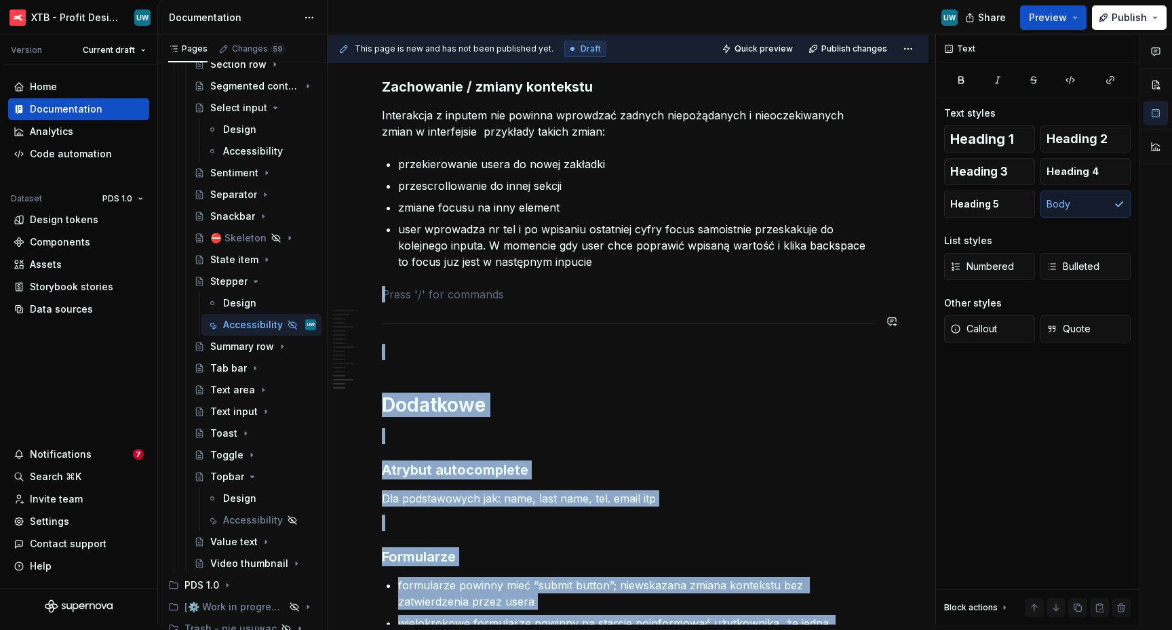
scroll to position [6280, 0]
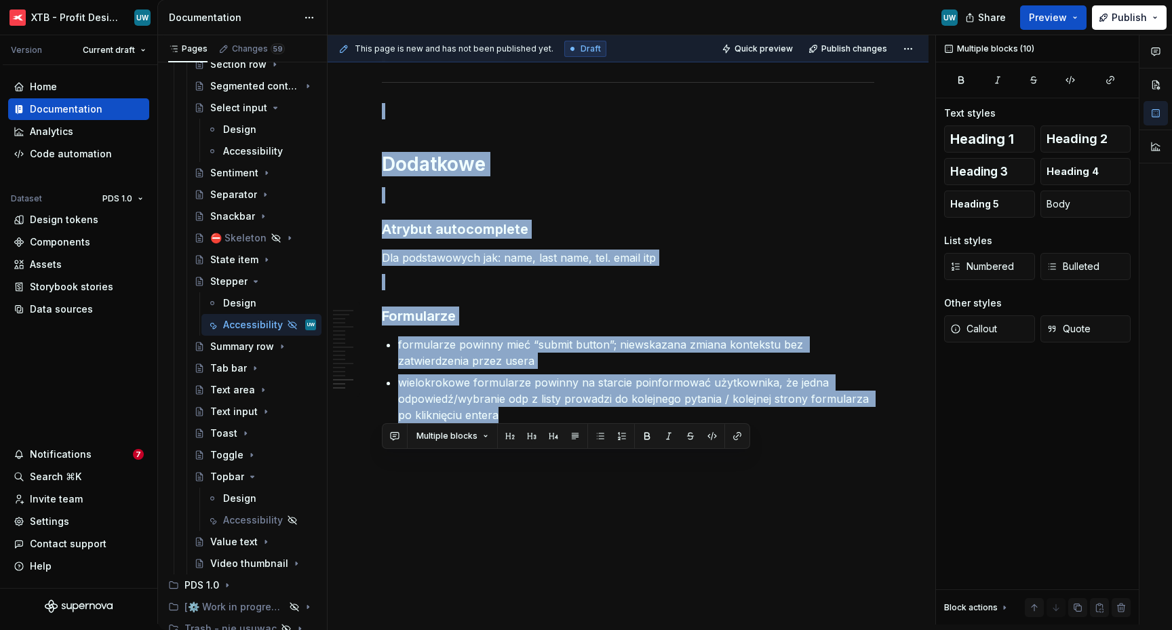
drag, startPoint x: 414, startPoint y: 302, endPoint x: 481, endPoint y: 672, distance: 375.5
click at [481, 629] on html "XTB - Profit Design System UW Version Current draft Home Documentation Analytic…" at bounding box center [586, 315] width 1172 height 630
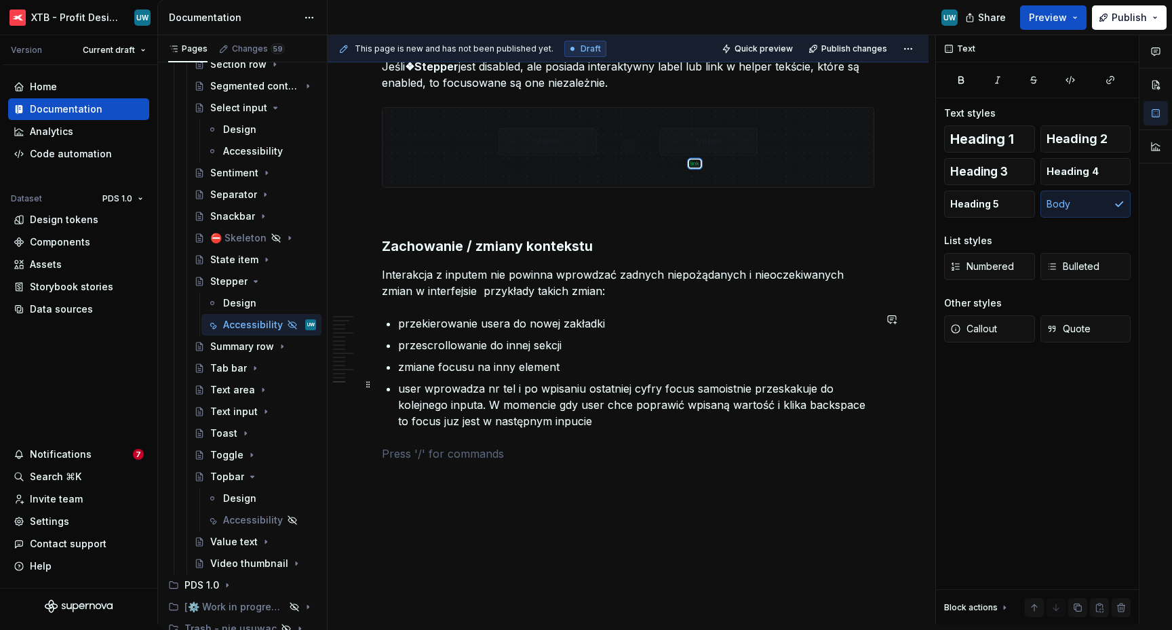
scroll to position [5866, 0]
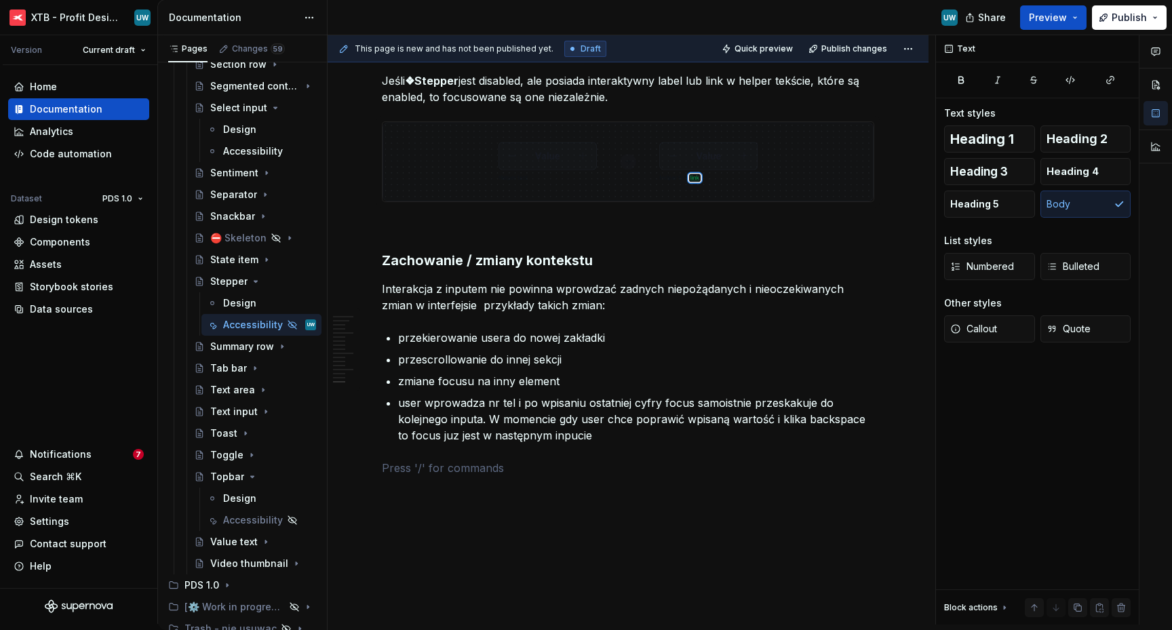
click at [469, 388] on ul "przekierowanie usera do nowej zakładki przescrollowanie do innej sekcji zmiane …" at bounding box center [636, 387] width 476 height 114
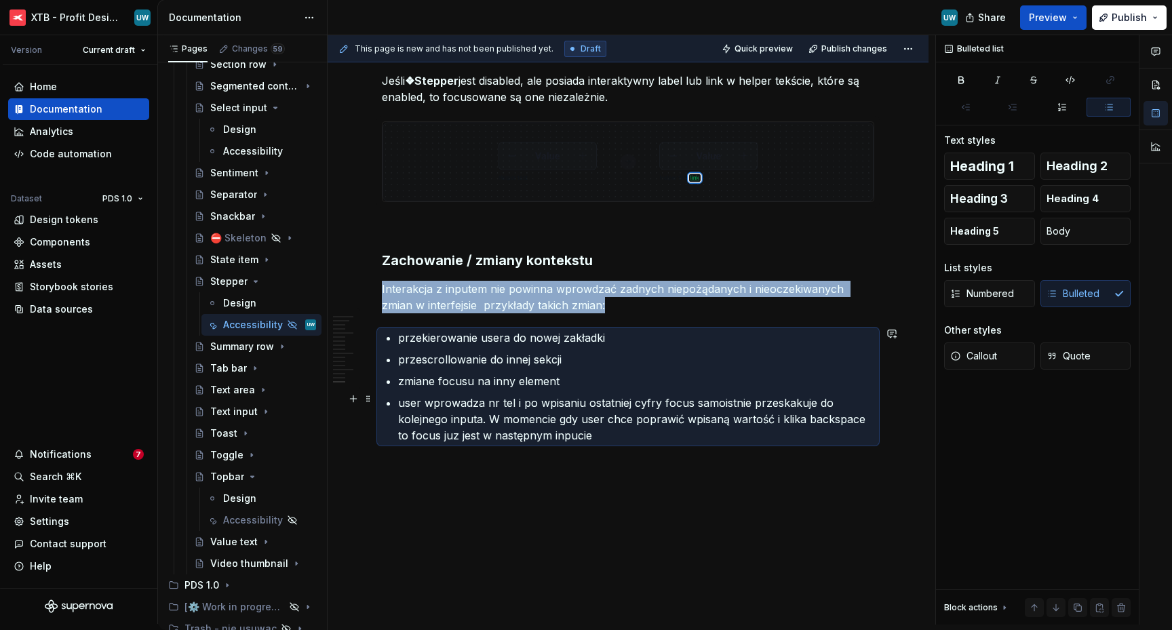
click at [469, 388] on ul "przekierowanie usera do nowej zakładki przescrollowanie do innej sekcji zmiane …" at bounding box center [636, 387] width 476 height 114
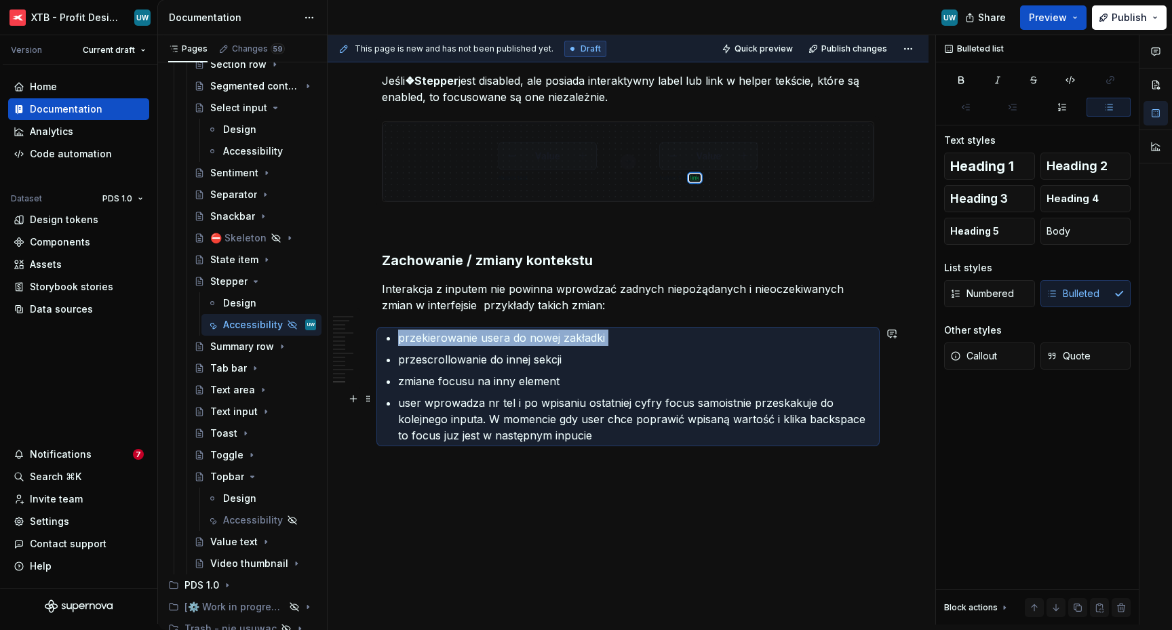
click at [469, 388] on ul "przekierowanie usera do nowej zakładki przescrollowanie do innej sekcji zmiane …" at bounding box center [636, 387] width 476 height 114
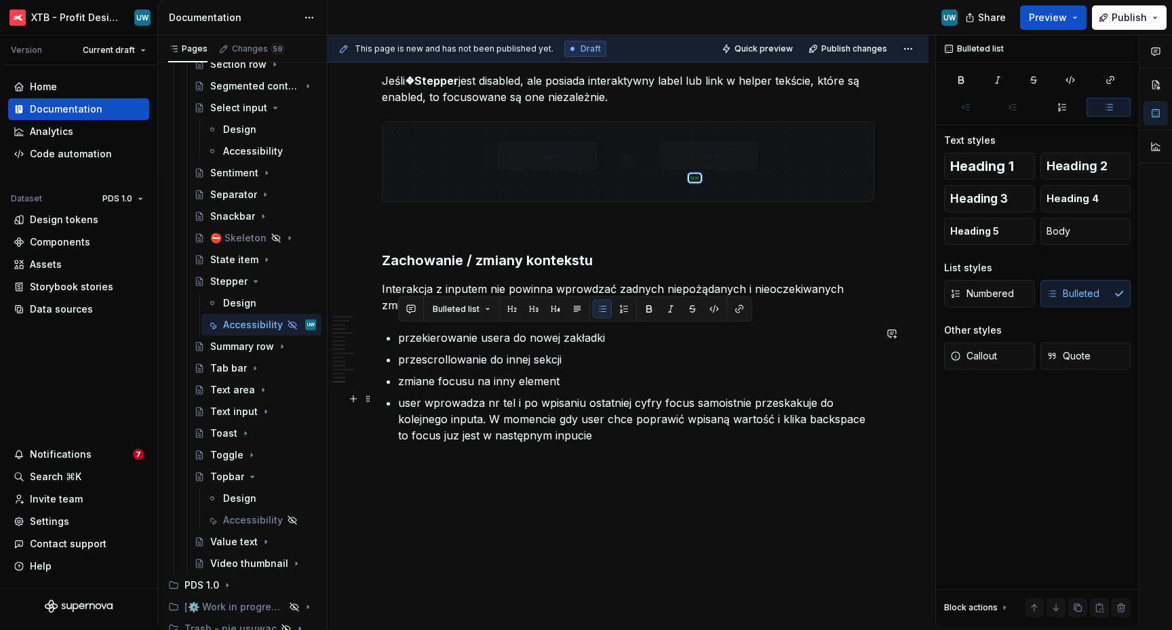
click at [578, 422] on p "user wprowadza nr tel i po wpisaniu ostatniej cyfry focus samoistnie przeskakuj…" at bounding box center [636, 419] width 476 height 49
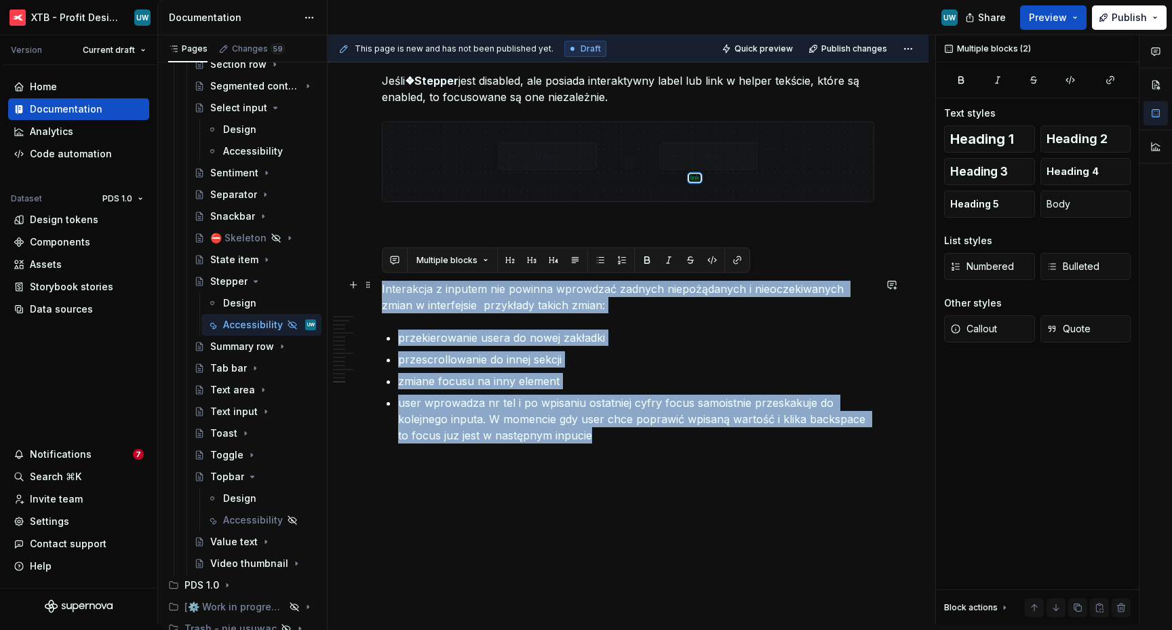
drag, startPoint x: 605, startPoint y: 431, endPoint x: 376, endPoint y: 290, distance: 269.1
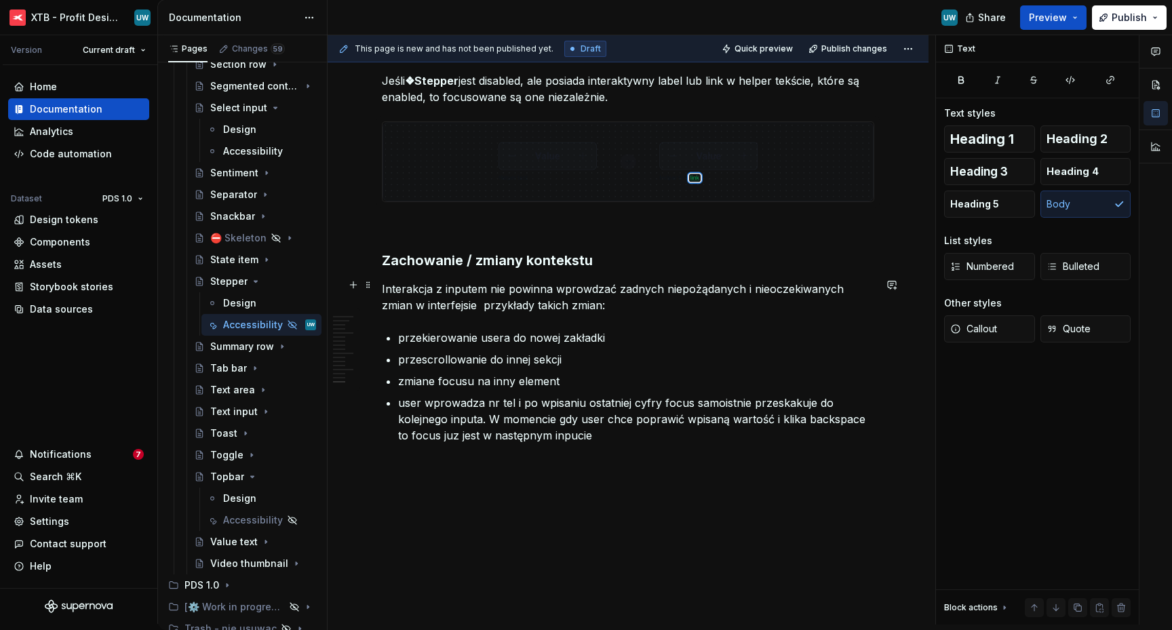
click at [485, 298] on p "Interakcja z inputem nie powinna wprowdzać zadnych niepożądanych i nieoczekiwan…" at bounding box center [628, 297] width 492 height 33
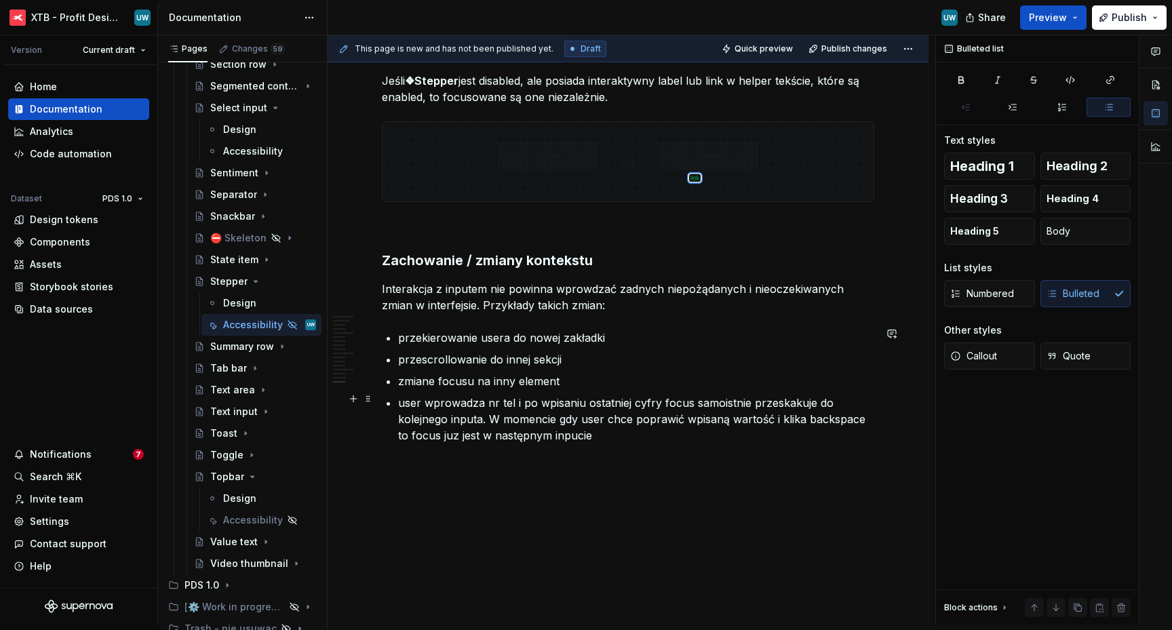
click at [450, 414] on p "user wprowadza nr tel i po wpisaniu ostatniej cyfry focus samoistnie przeskakuj…" at bounding box center [636, 419] width 476 height 49
click at [368, 398] on span at bounding box center [368, 398] width 11 height 19
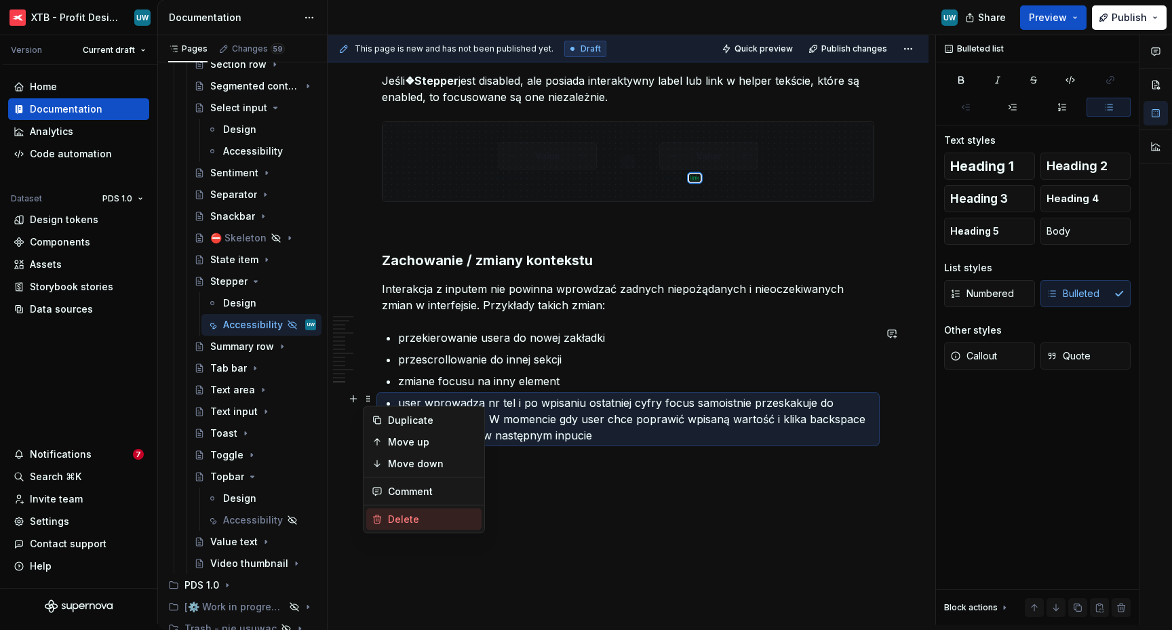
click at [403, 517] on div "Delete" at bounding box center [432, 520] width 88 height 14
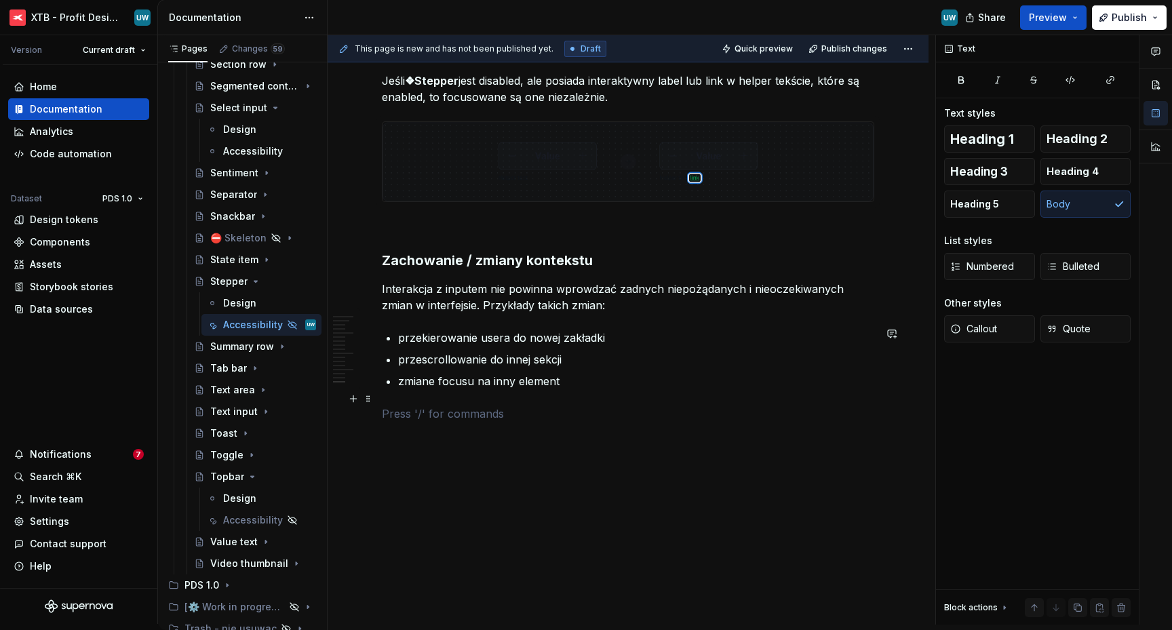
scroll to position [5864, 0]
click at [435, 379] on p "zmiane focusu na inny element" at bounding box center [636, 382] width 476 height 16
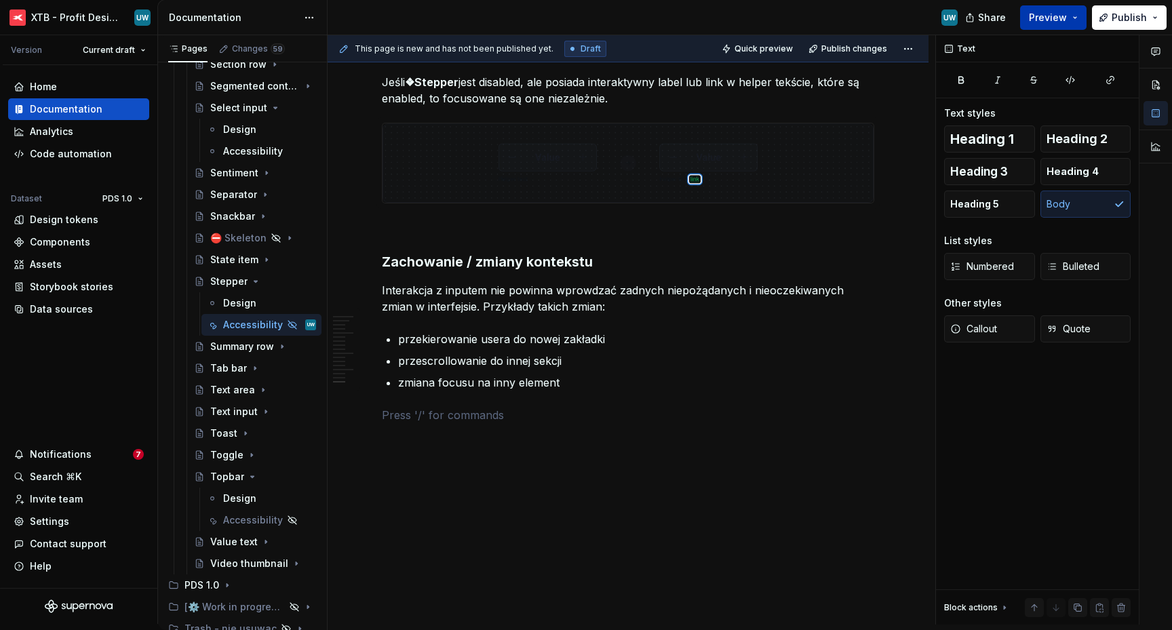
click at [1070, 10] on button "Preview" at bounding box center [1053, 17] width 66 height 24
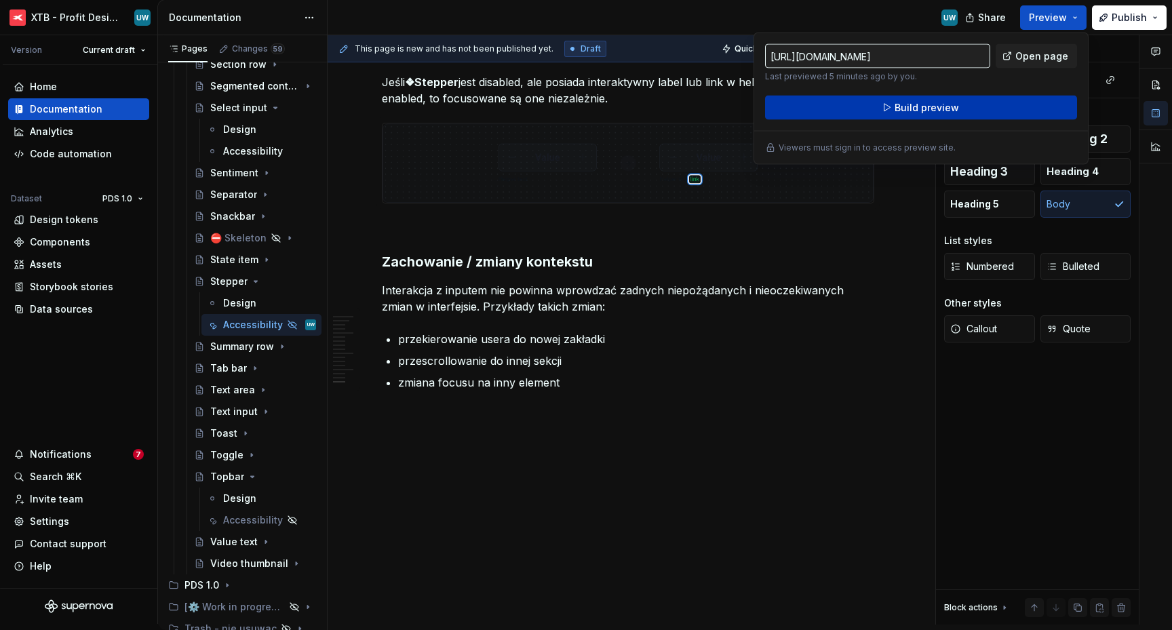
click at [954, 115] on button "Build preview" at bounding box center [921, 108] width 312 height 24
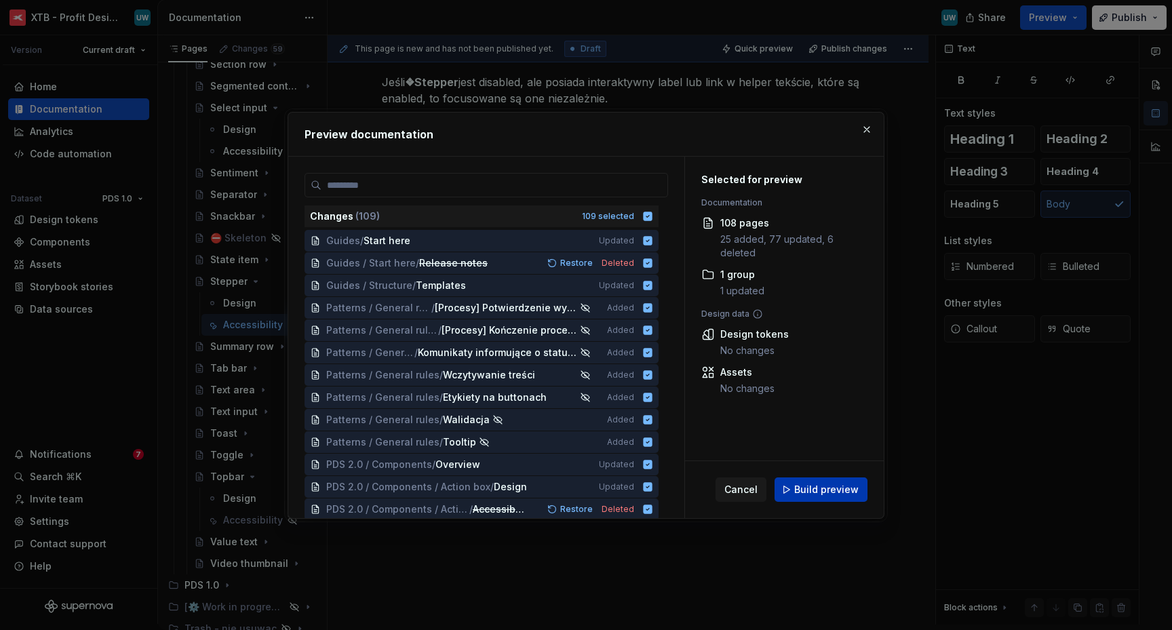
click at [818, 498] on button "Build preview" at bounding box center [820, 489] width 93 height 24
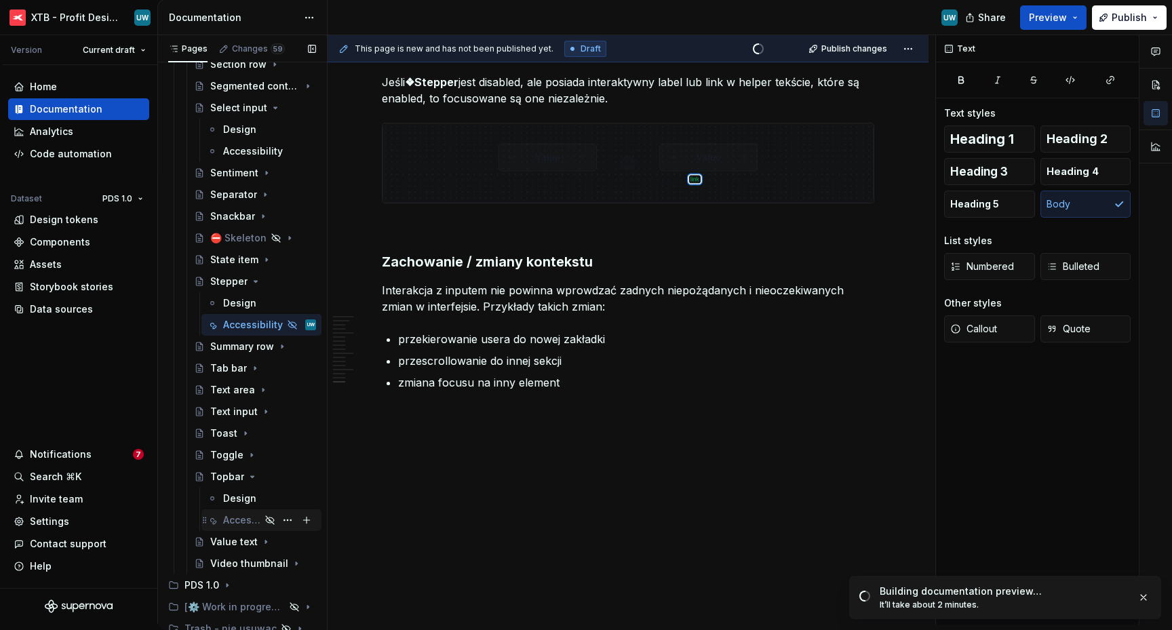
click at [248, 517] on div "Accessibility" at bounding box center [241, 520] width 37 height 14
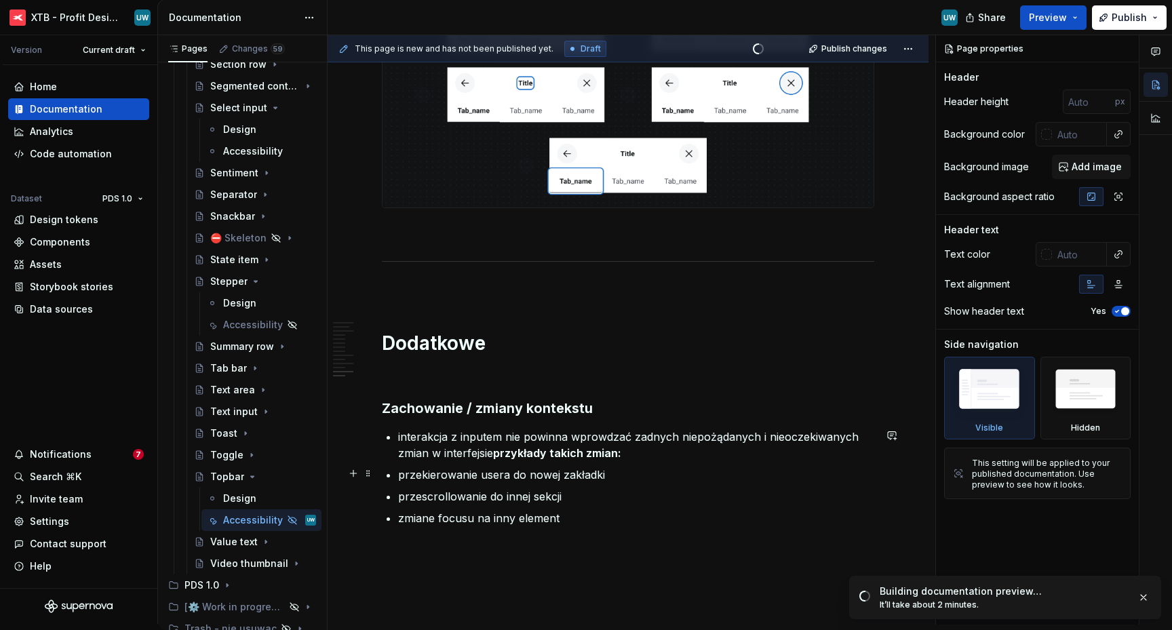
scroll to position [2940, 0]
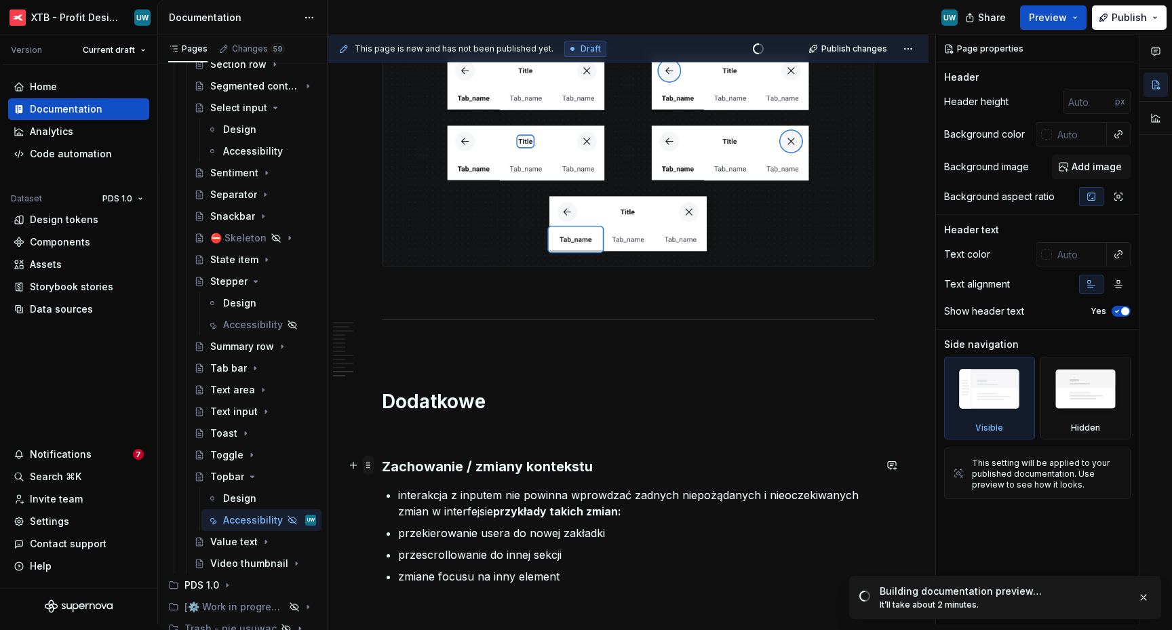
type textarea "*"
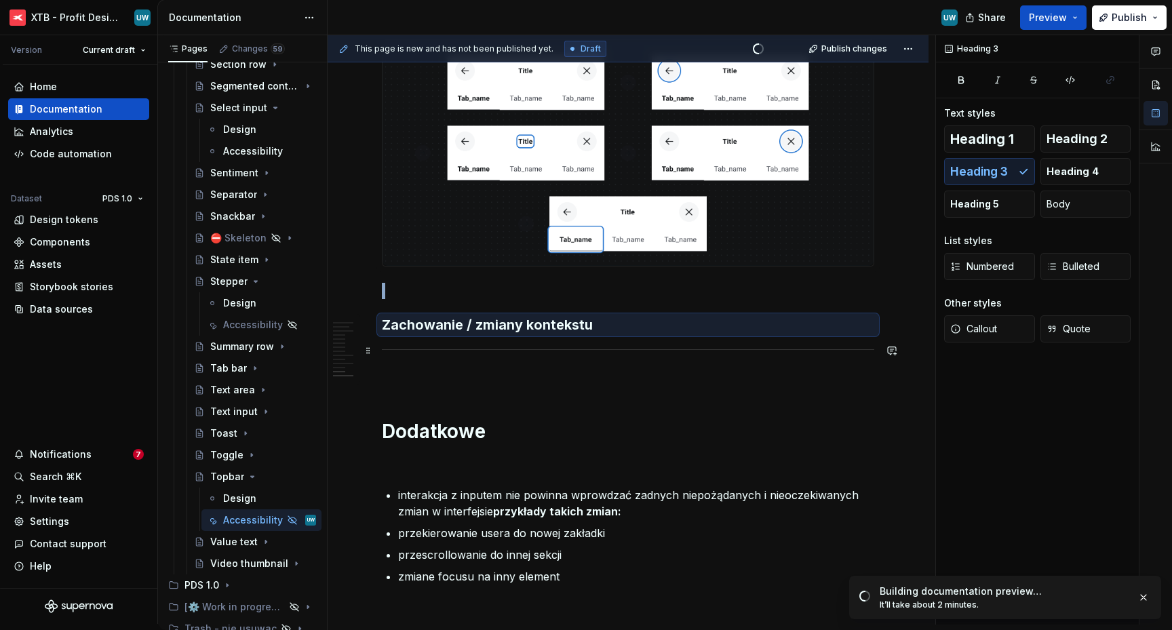
drag, startPoint x: 370, startPoint y: 494, endPoint x: 408, endPoint y: 344, distance: 155.1
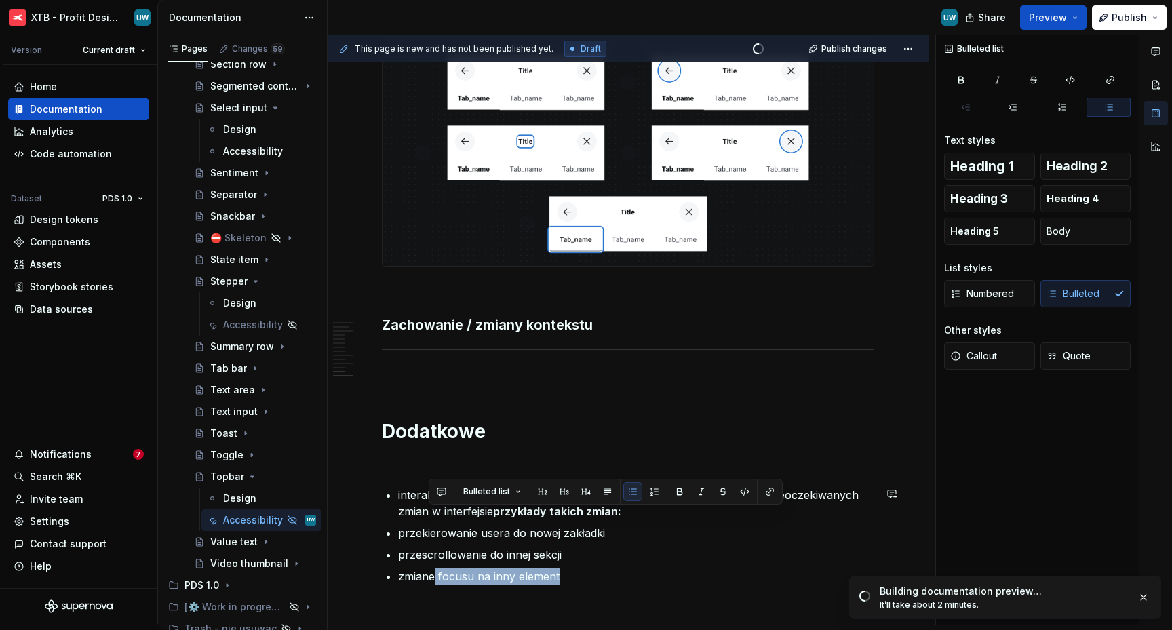
scroll to position [3103, 0]
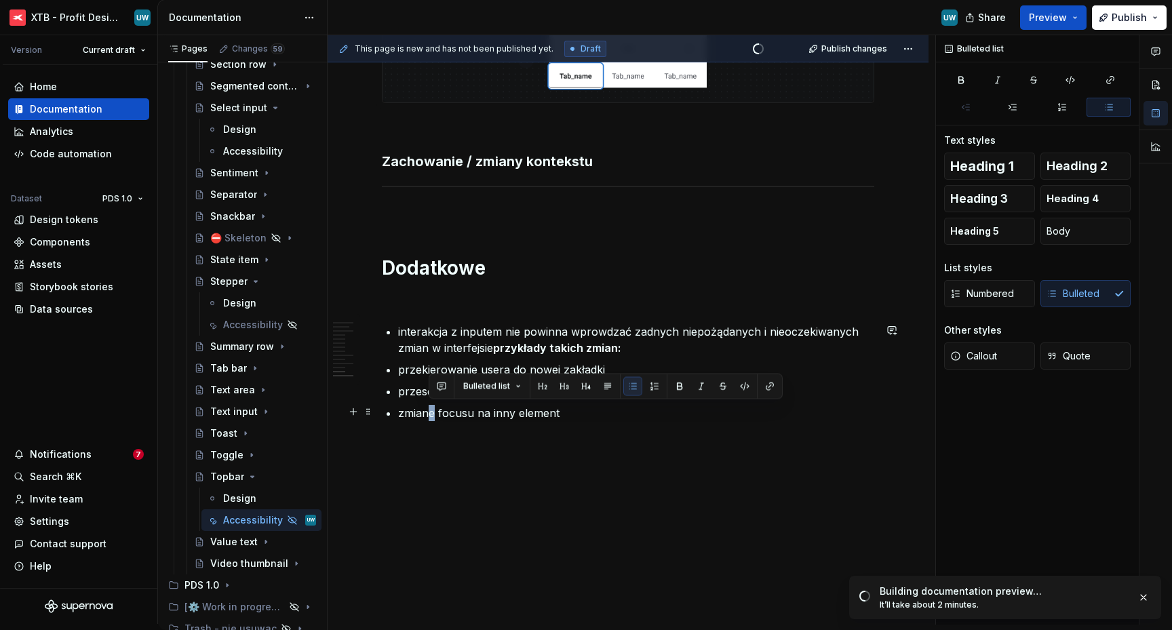
drag, startPoint x: 432, startPoint y: 576, endPoint x: 429, endPoint y: 414, distance: 162.1
click at [429, 414] on p "zmiane focusu na inny element" at bounding box center [636, 413] width 476 height 16
click at [400, 328] on p "interakcja z inputem nie powinna wprowdzać zadnych niepożądanych i nieoczekiwan…" at bounding box center [636, 339] width 476 height 33
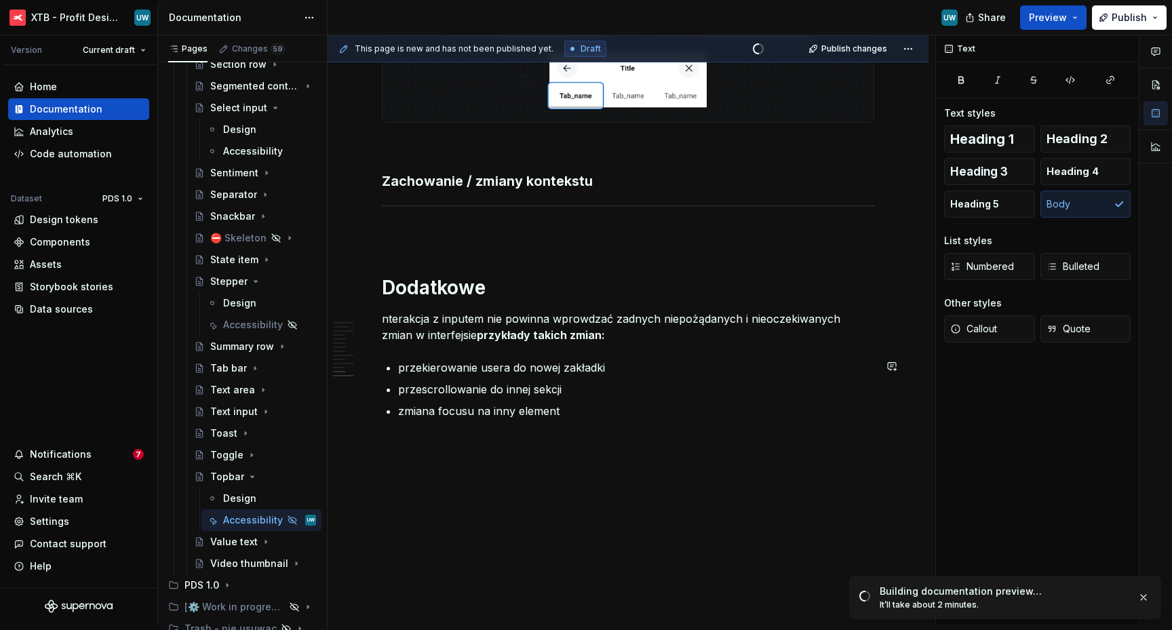
scroll to position [3081, 0]
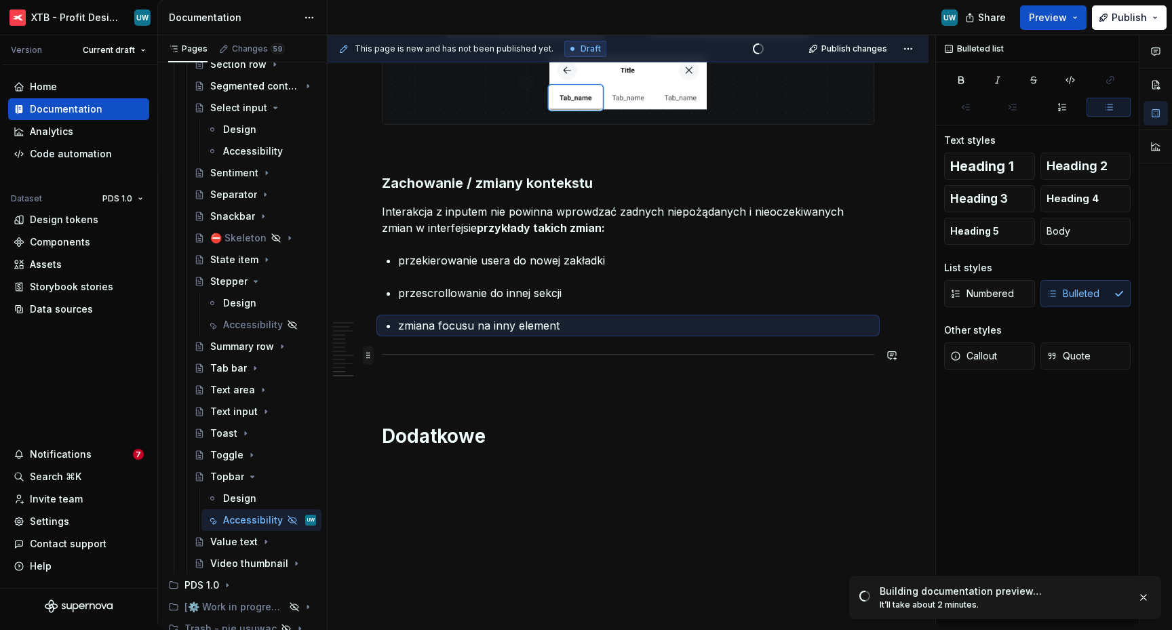
click at [370, 355] on span at bounding box center [368, 355] width 11 height 19
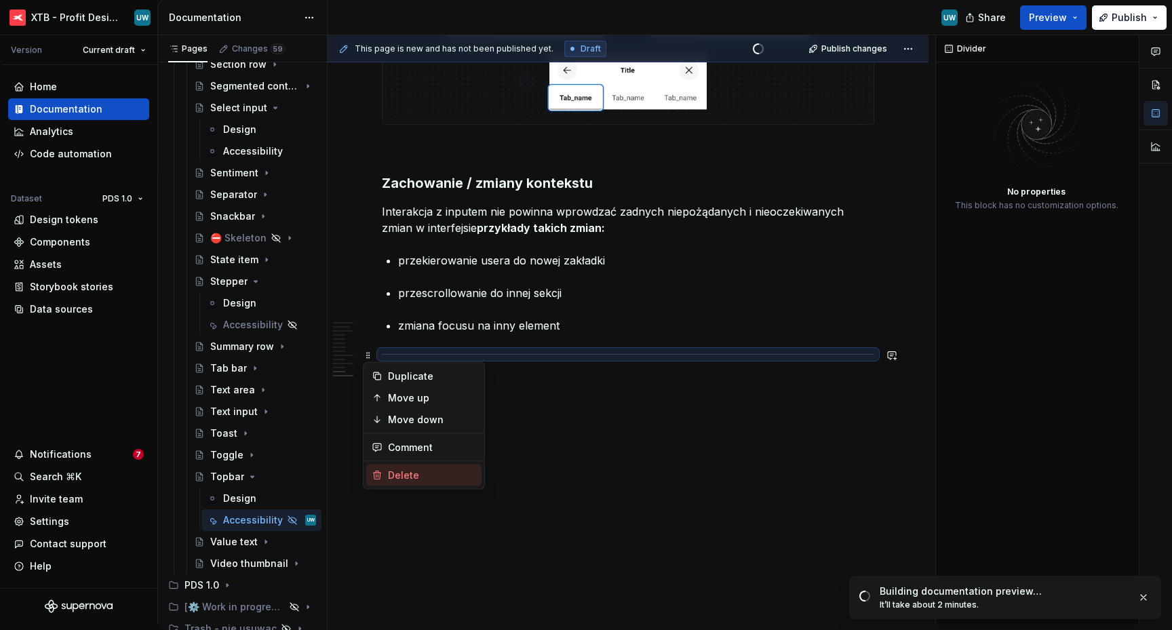
click at [395, 477] on div "Delete" at bounding box center [432, 476] width 88 height 14
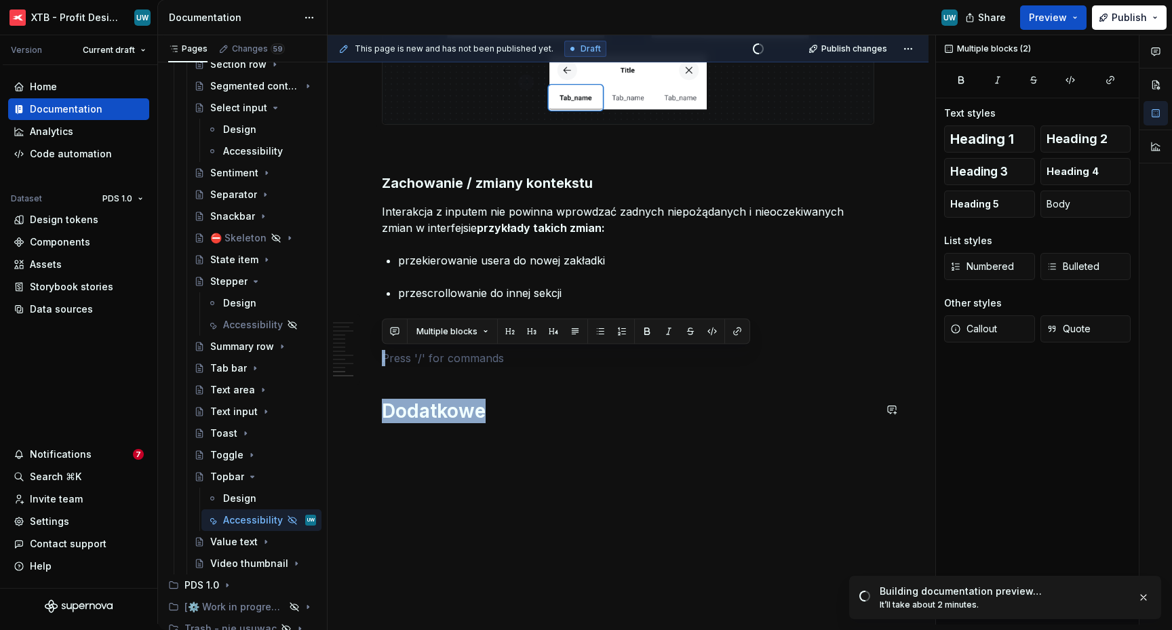
drag, startPoint x: 397, startPoint y: 360, endPoint x: 418, endPoint y: 490, distance: 131.9
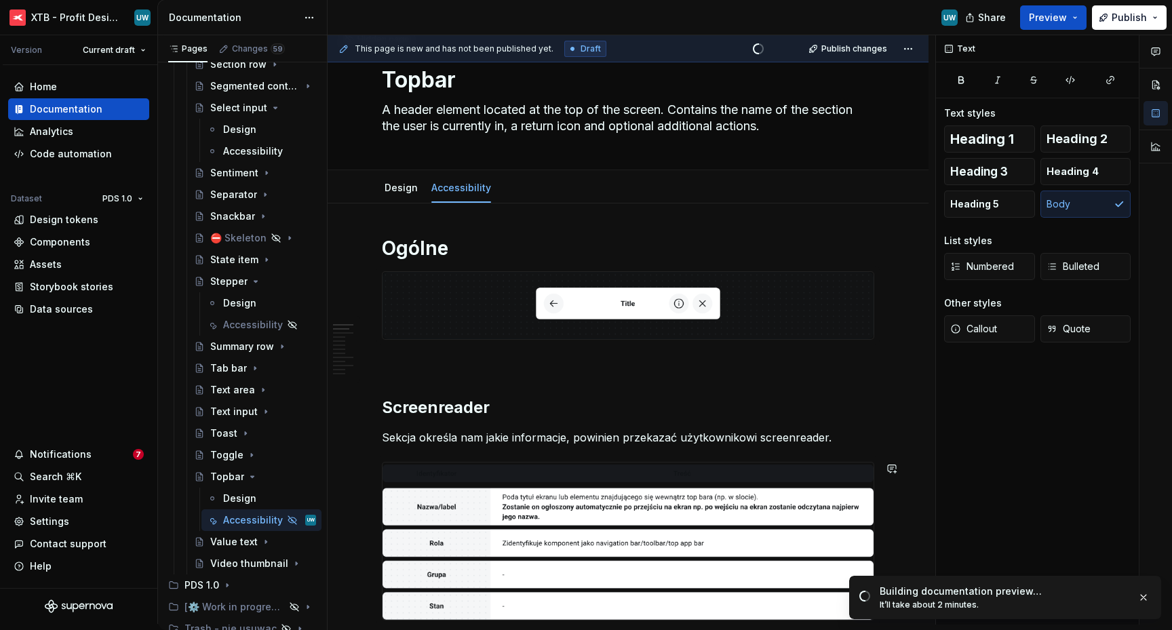
scroll to position [0, 0]
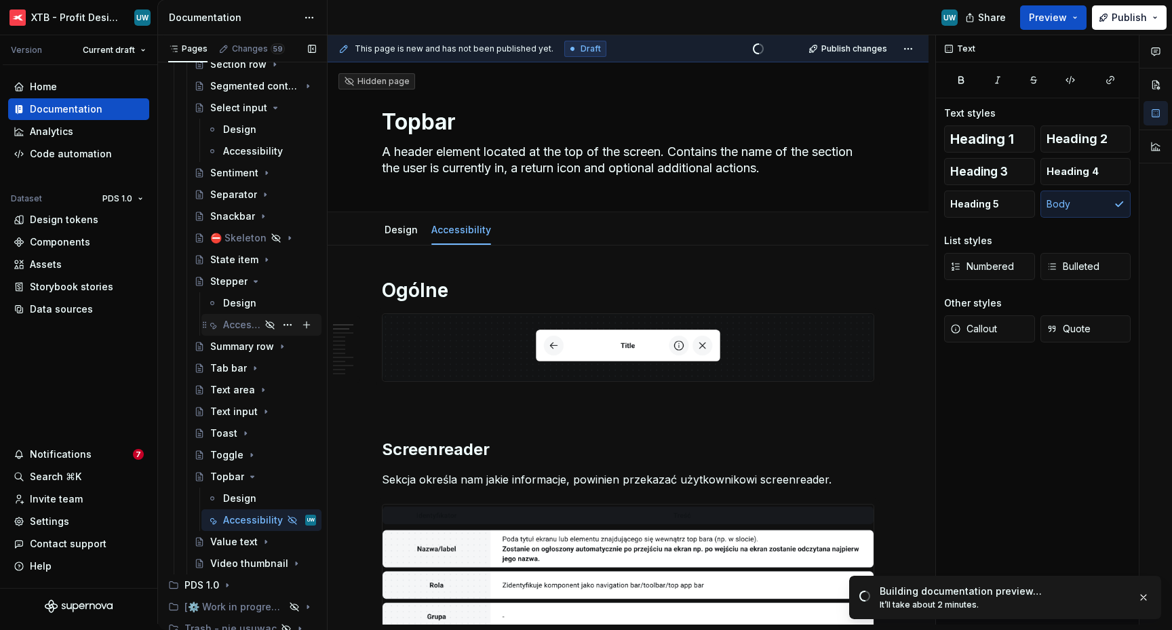
click at [236, 323] on div "Accessibility" at bounding box center [241, 325] width 37 height 14
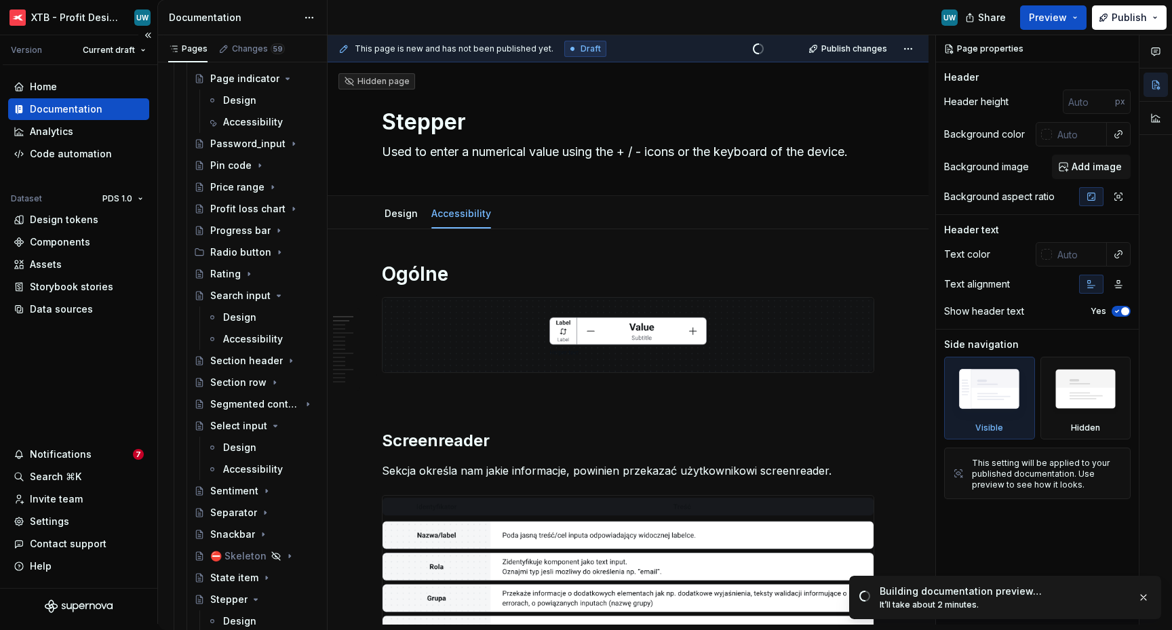
scroll to position [1584, 0]
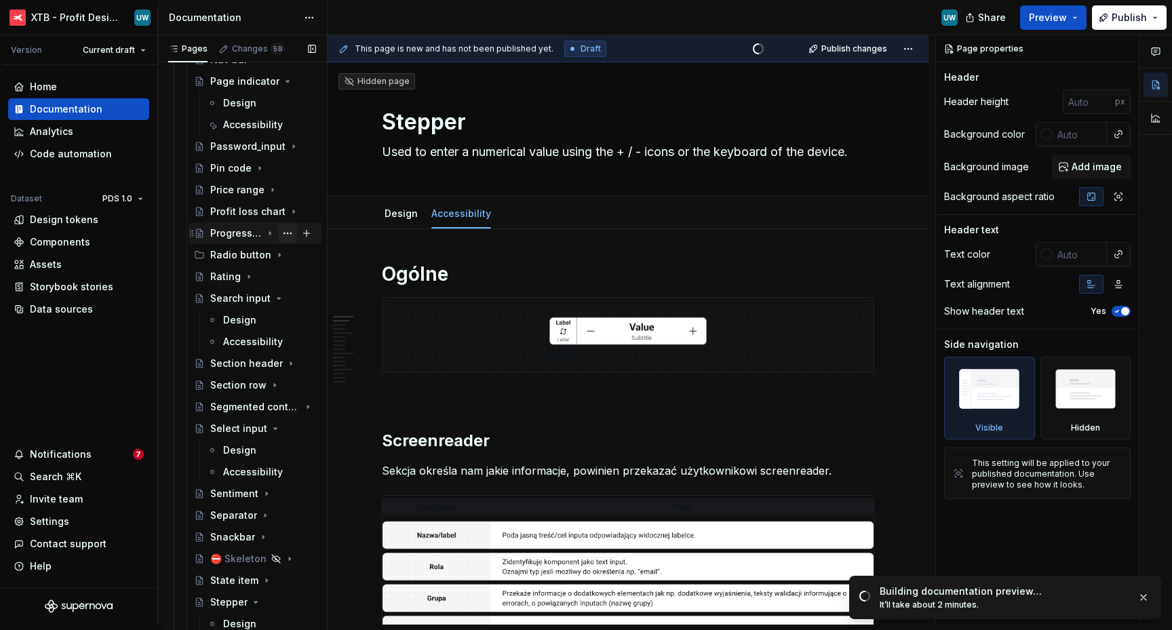
click at [278, 238] on button "Page tree" at bounding box center [287, 233] width 19 height 19
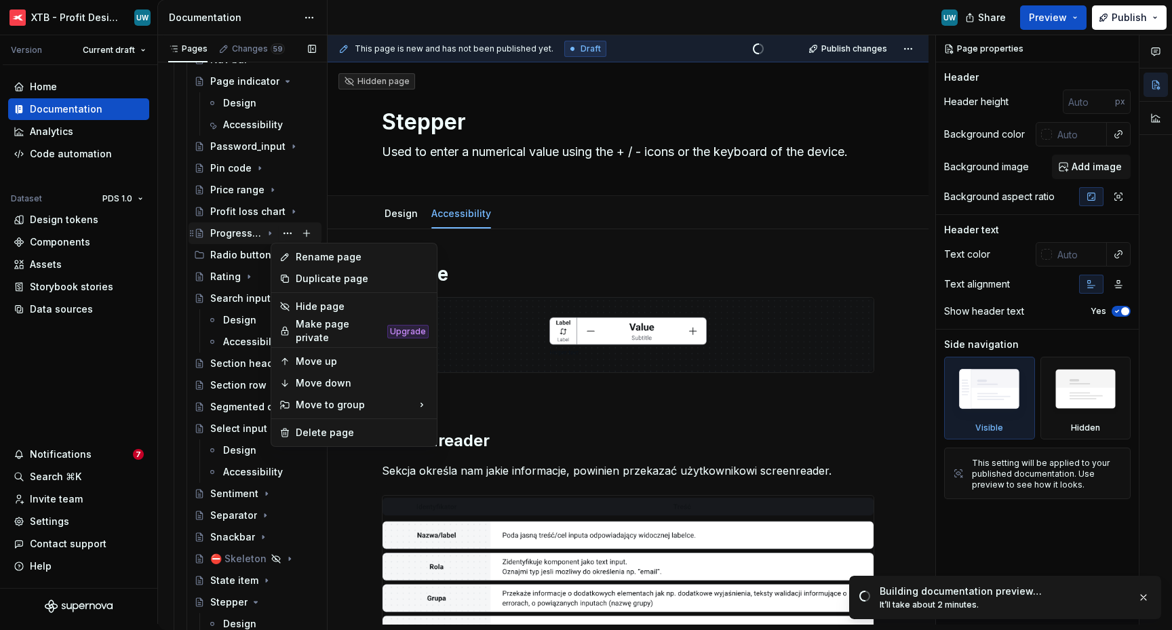
click at [262, 237] on div "Pages Changes 59 Add Accessibility guide for tree Page tree. Navigate the tree …" at bounding box center [242, 332] width 170 height 595
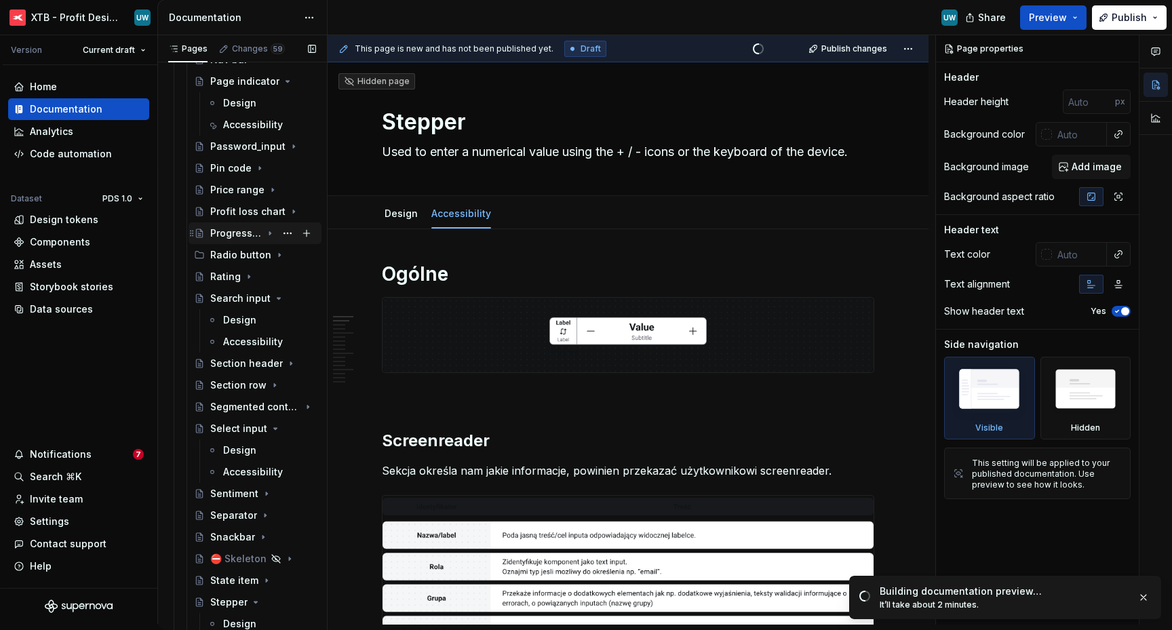
click at [269, 233] on icon "Page tree" at bounding box center [269, 233] width 1 height 3
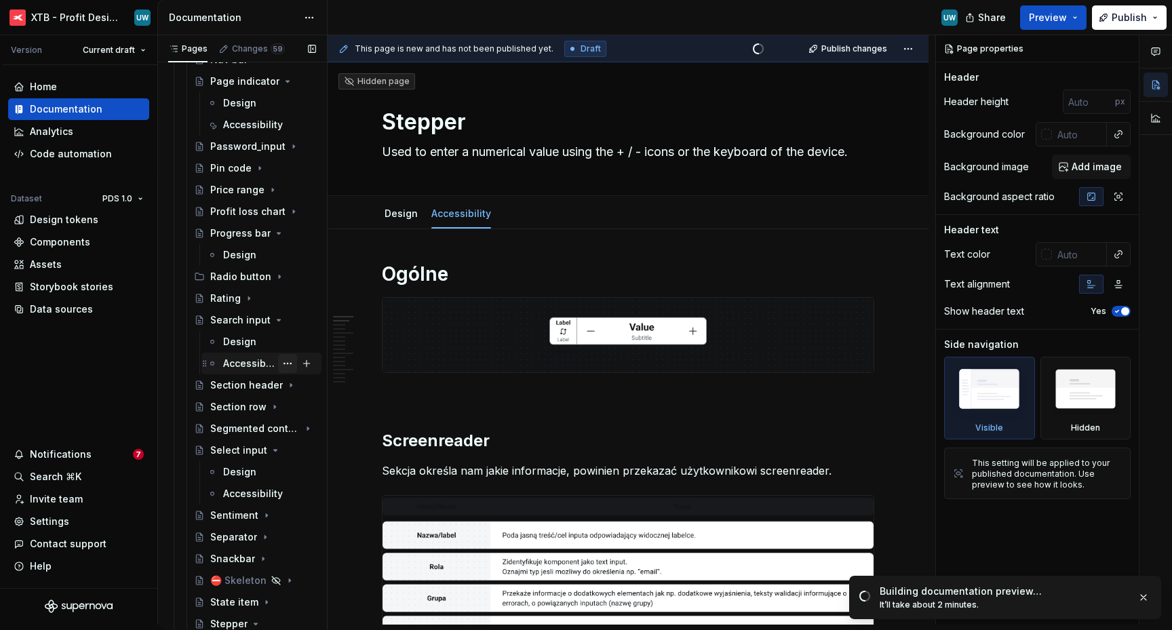
click at [281, 359] on button "Page tree" at bounding box center [287, 363] width 19 height 19
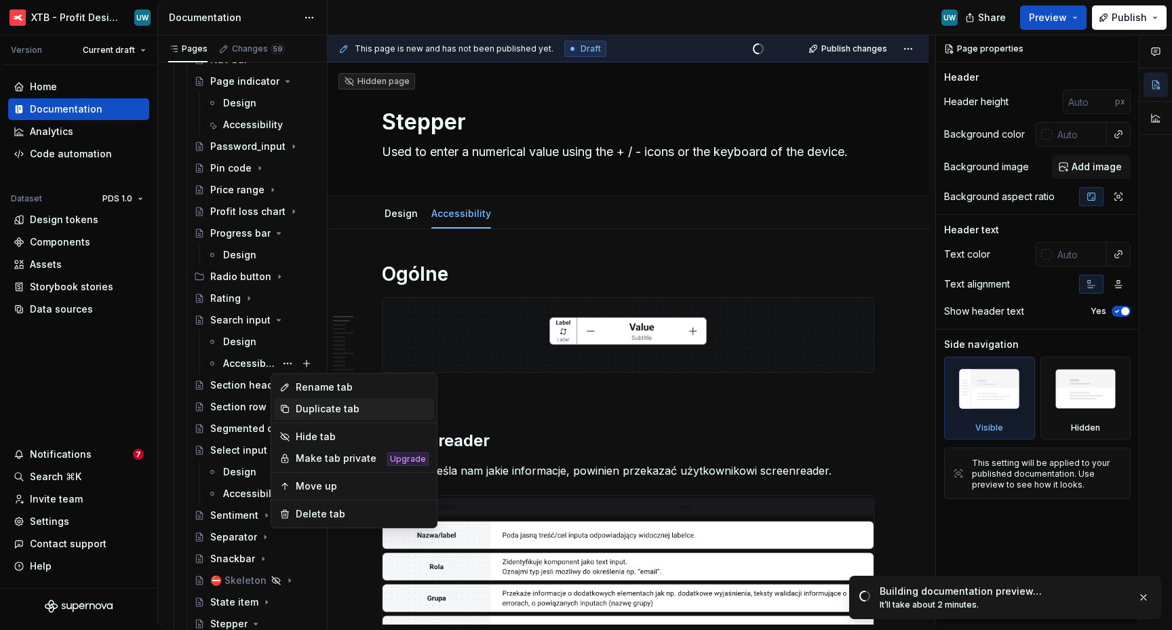
click at [298, 408] on div "Duplicate tab" at bounding box center [362, 409] width 133 height 14
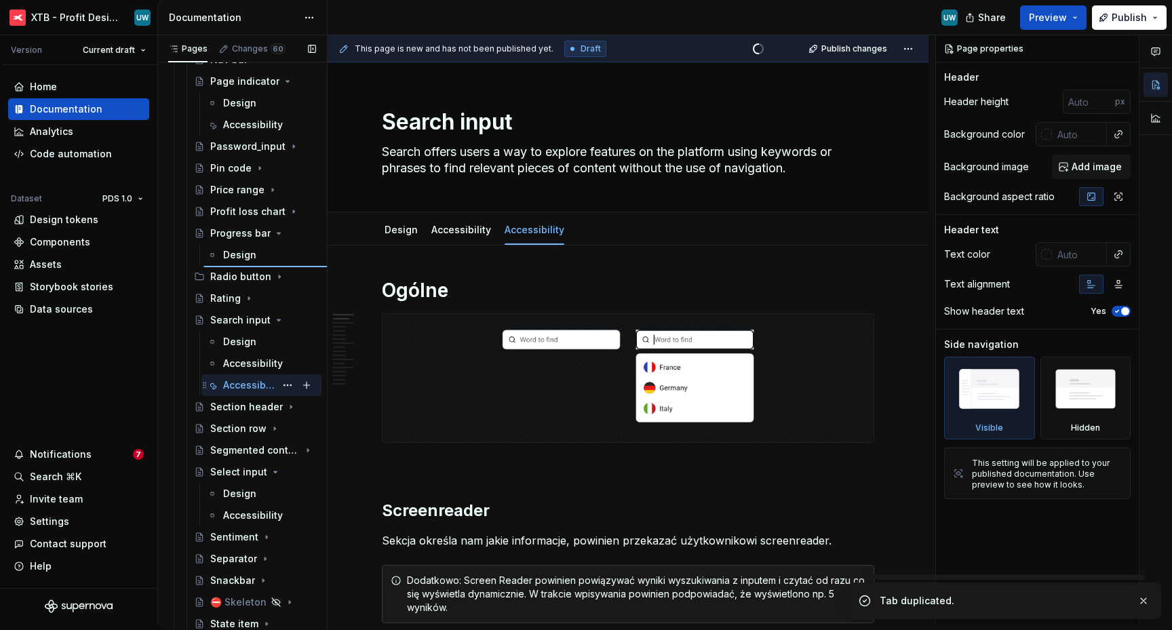
type textarea "*"
type textarea "Progress bar"
type textarea "Graphical representation of progress over time."
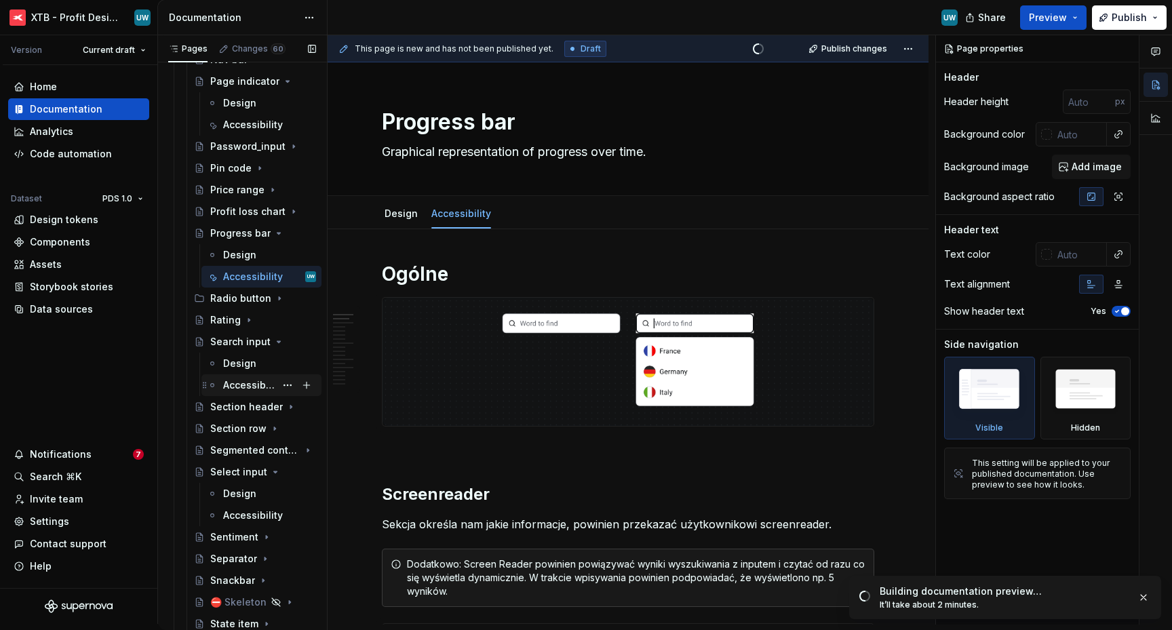
click at [235, 384] on div "Accessibility" at bounding box center [249, 385] width 52 height 14
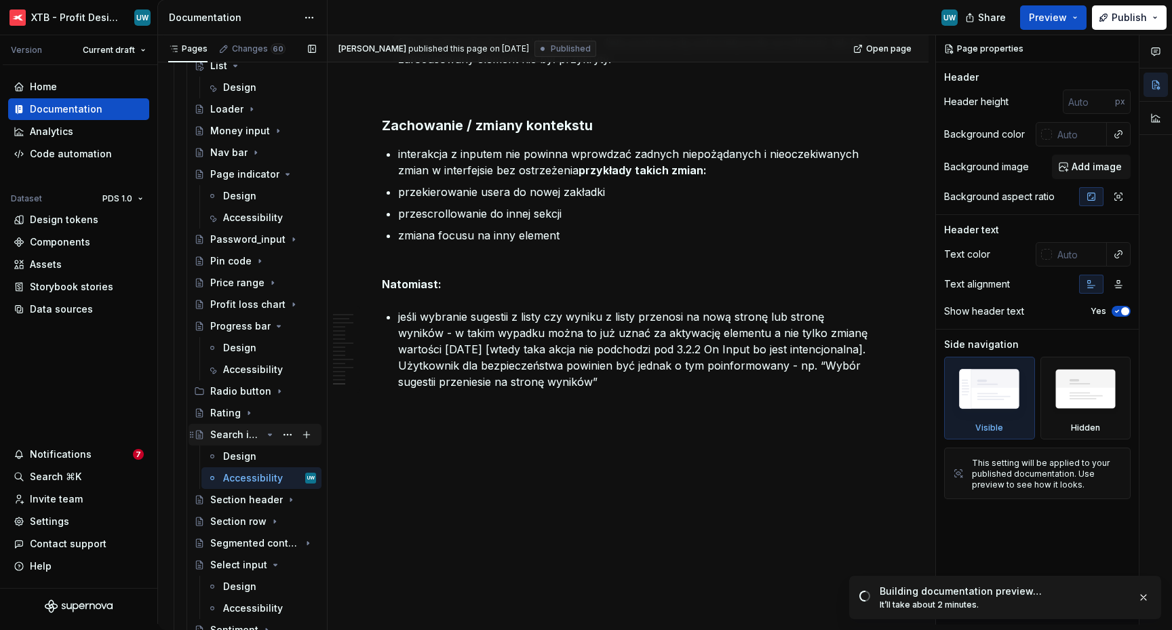
scroll to position [1486, 0]
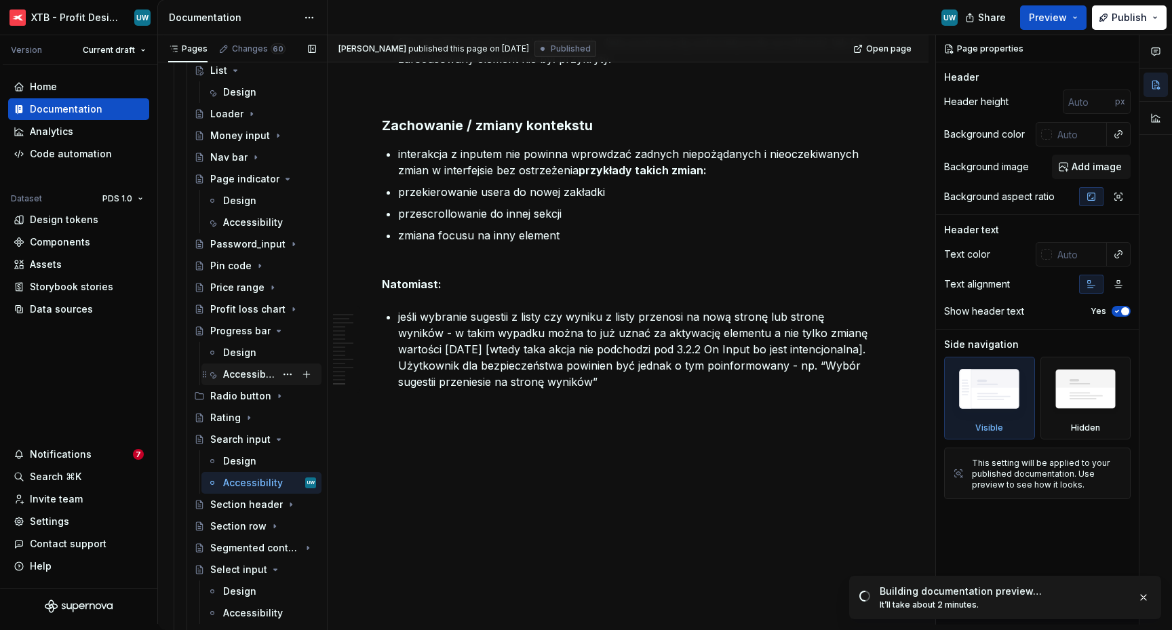
click at [240, 378] on div "Accessibility" at bounding box center [249, 375] width 52 height 14
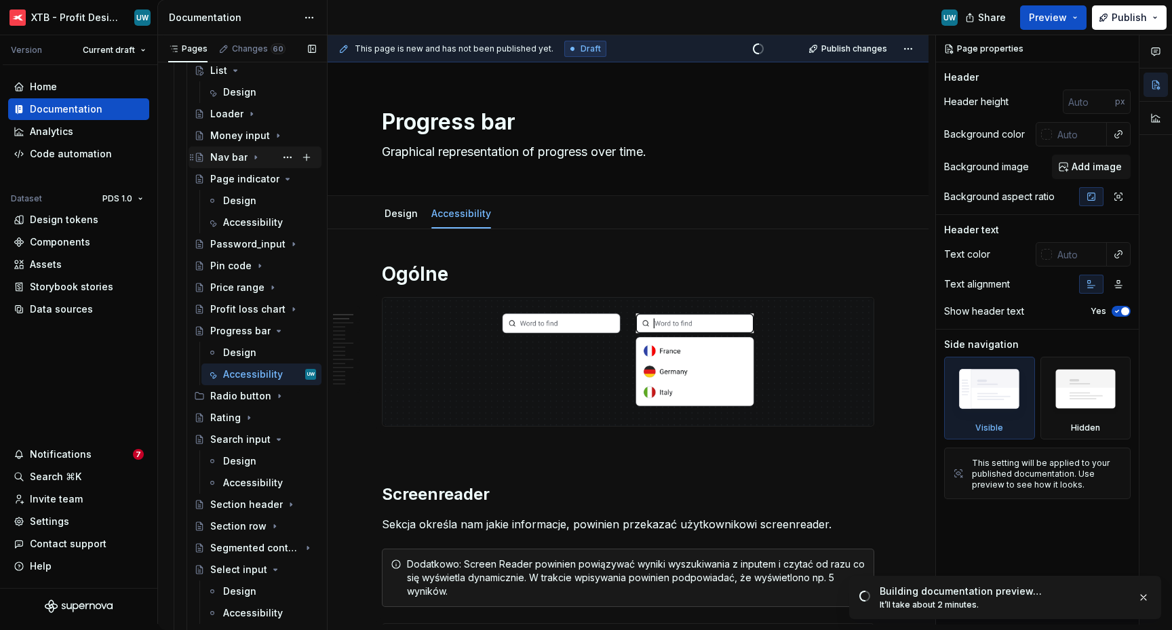
scroll to position [1486, 0]
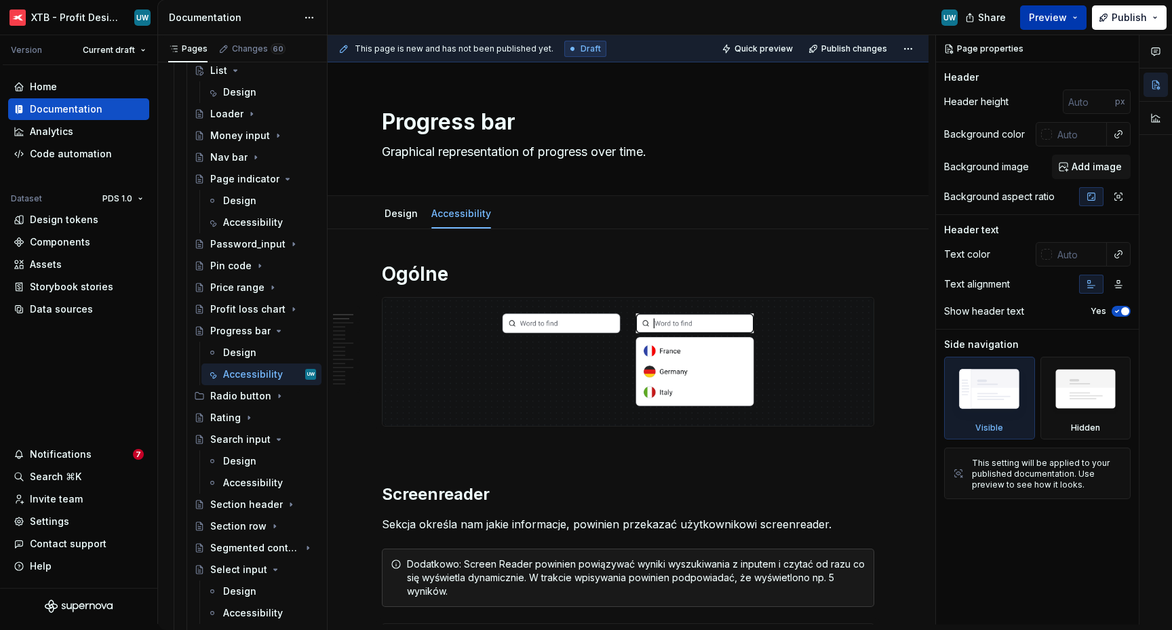
click at [1081, 24] on button "Preview" at bounding box center [1053, 17] width 66 height 24
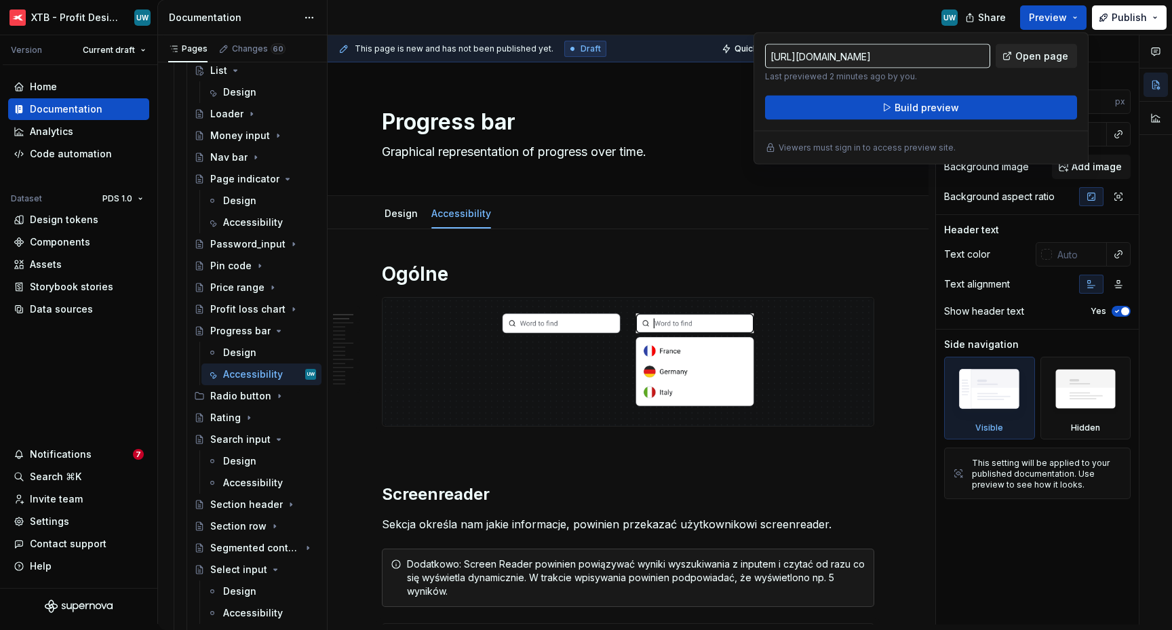
click at [1040, 61] on span "Open page" at bounding box center [1041, 57] width 53 height 14
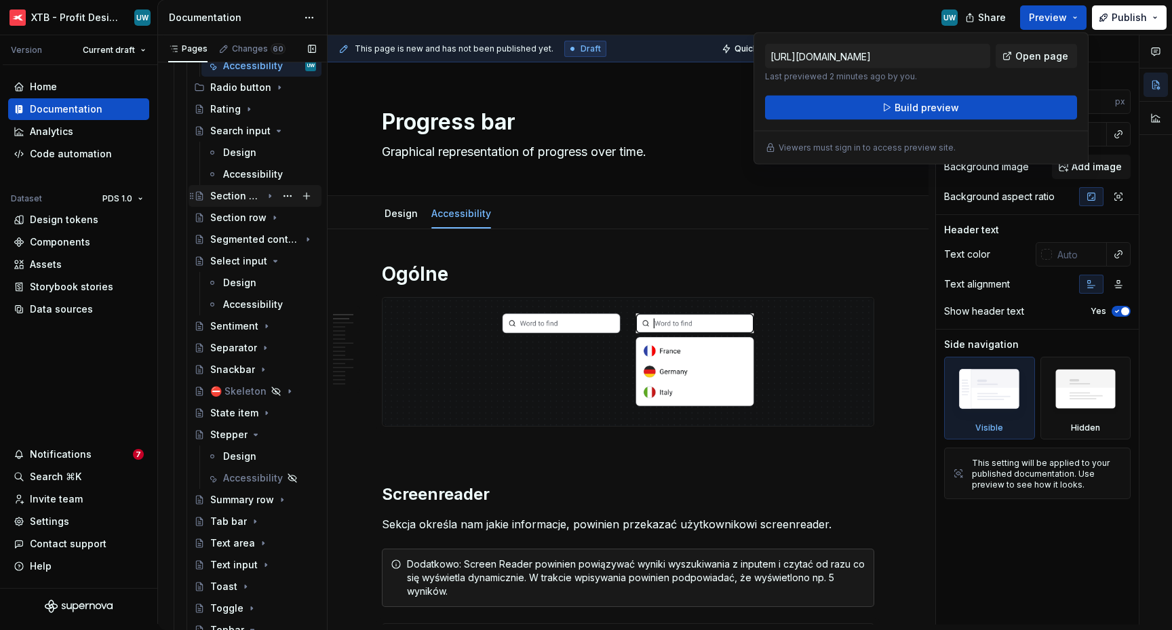
scroll to position [1799, 0]
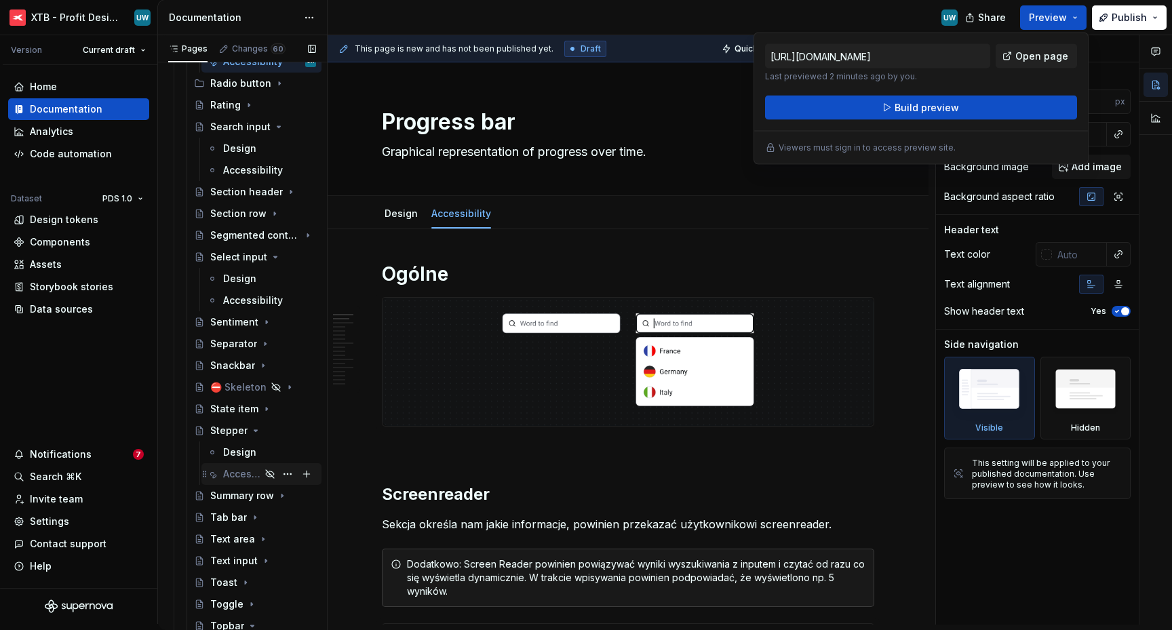
click at [231, 479] on div "Accessibility" at bounding box center [241, 474] width 37 height 14
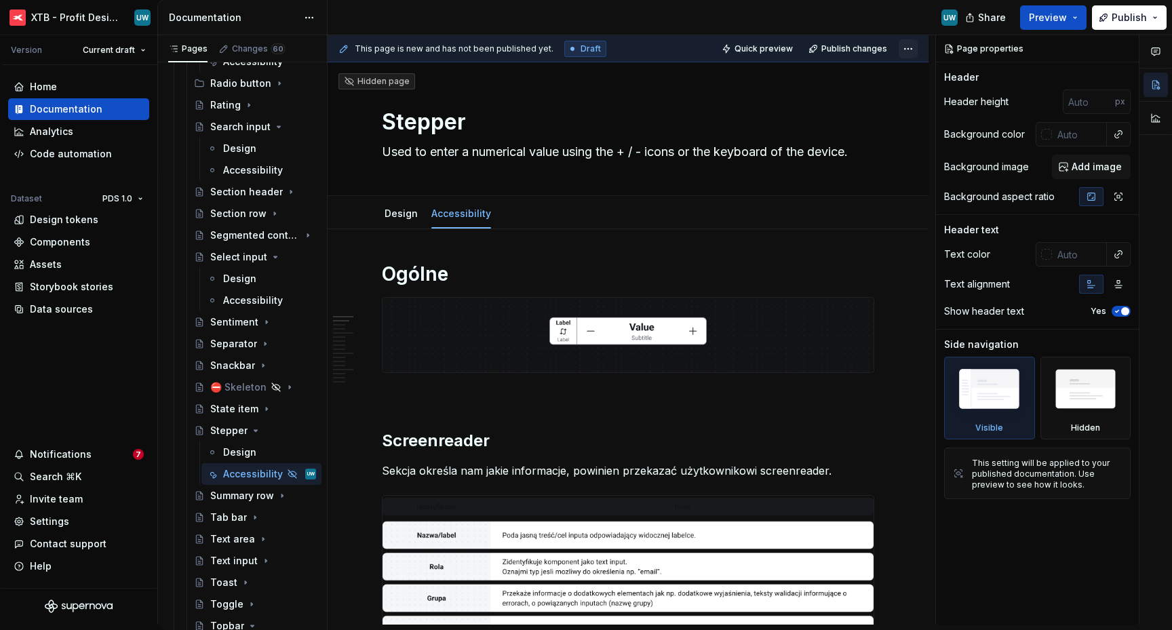
click at [909, 55] on html "XTB - Profit Design System UW Version Current draft Home Documentation Analytic…" at bounding box center [586, 315] width 1172 height 630
click at [895, 72] on div "Open preview" at bounding box center [864, 75] width 88 height 14
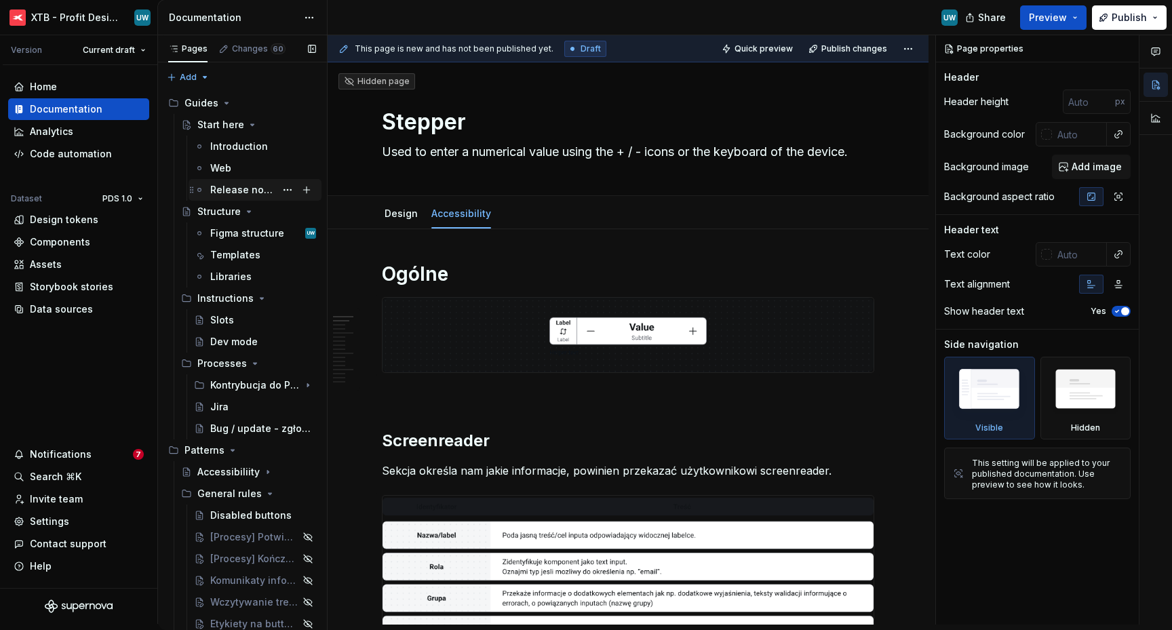
click at [233, 184] on div "Release notes" at bounding box center [242, 190] width 65 height 14
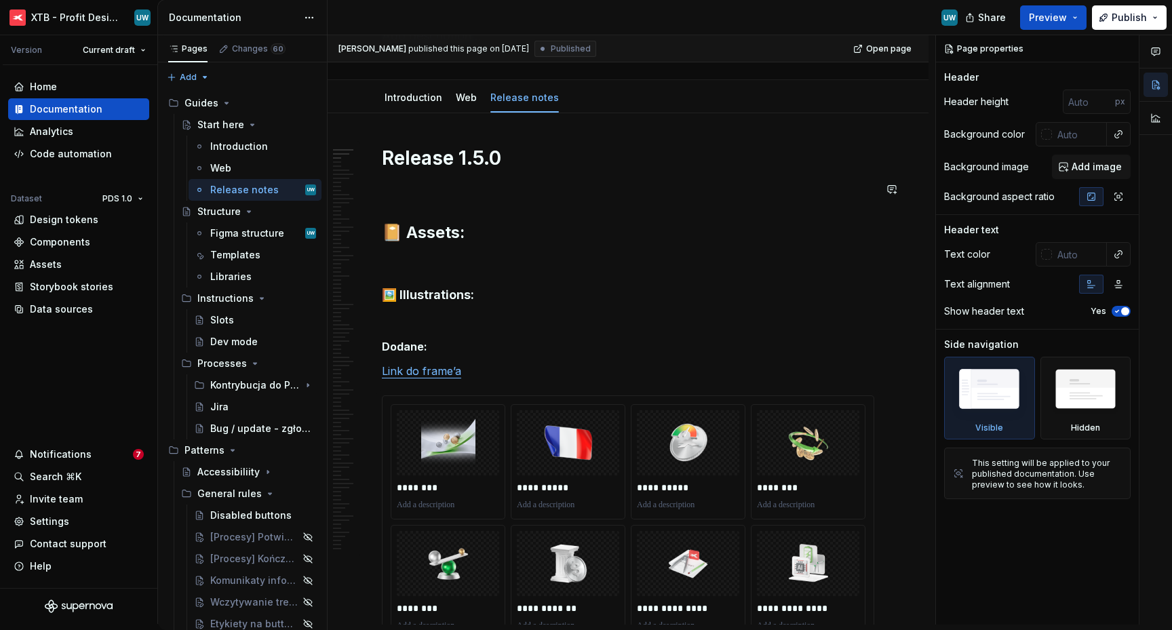
scroll to position [118, 0]
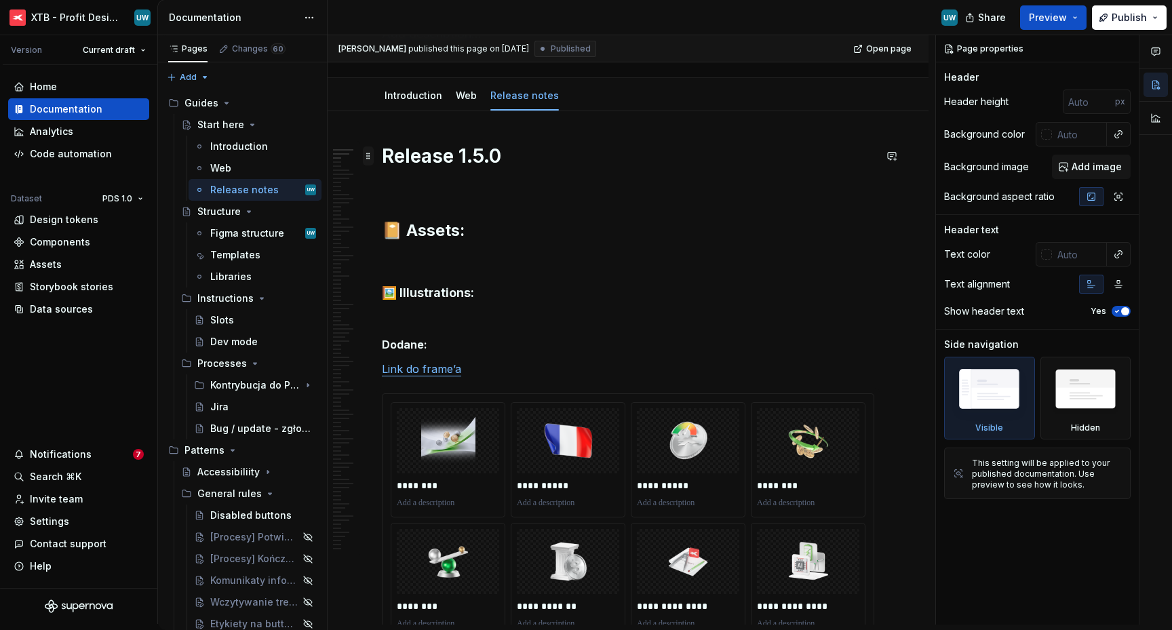
click at [370, 157] on span at bounding box center [368, 155] width 11 height 19
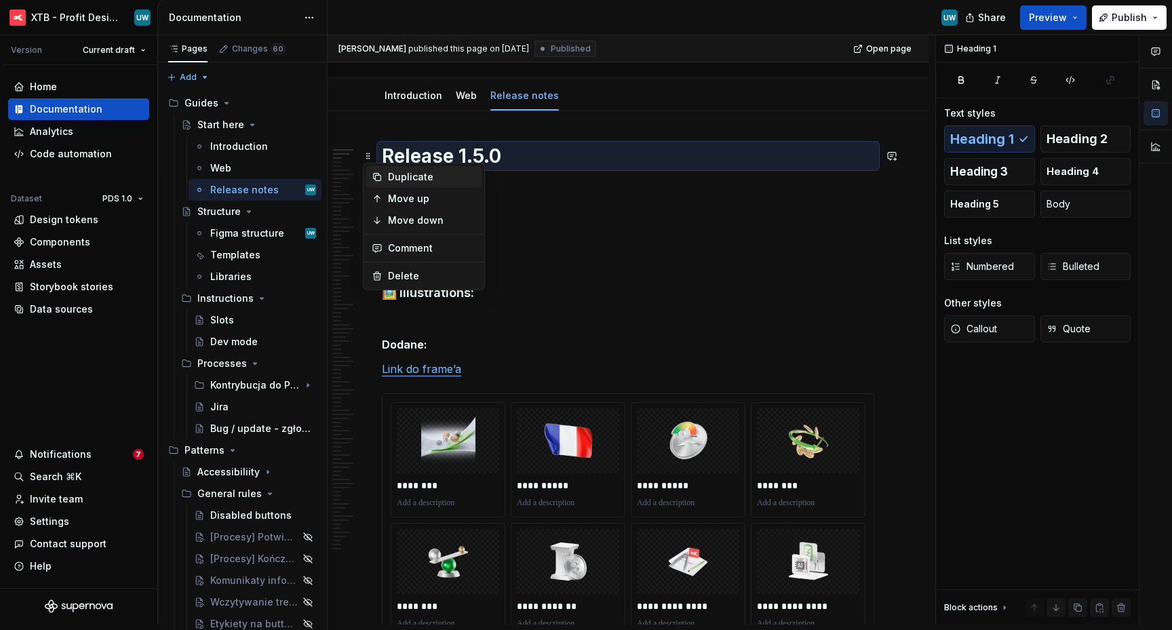
click at [397, 177] on div "Duplicate" at bounding box center [432, 177] width 88 height 14
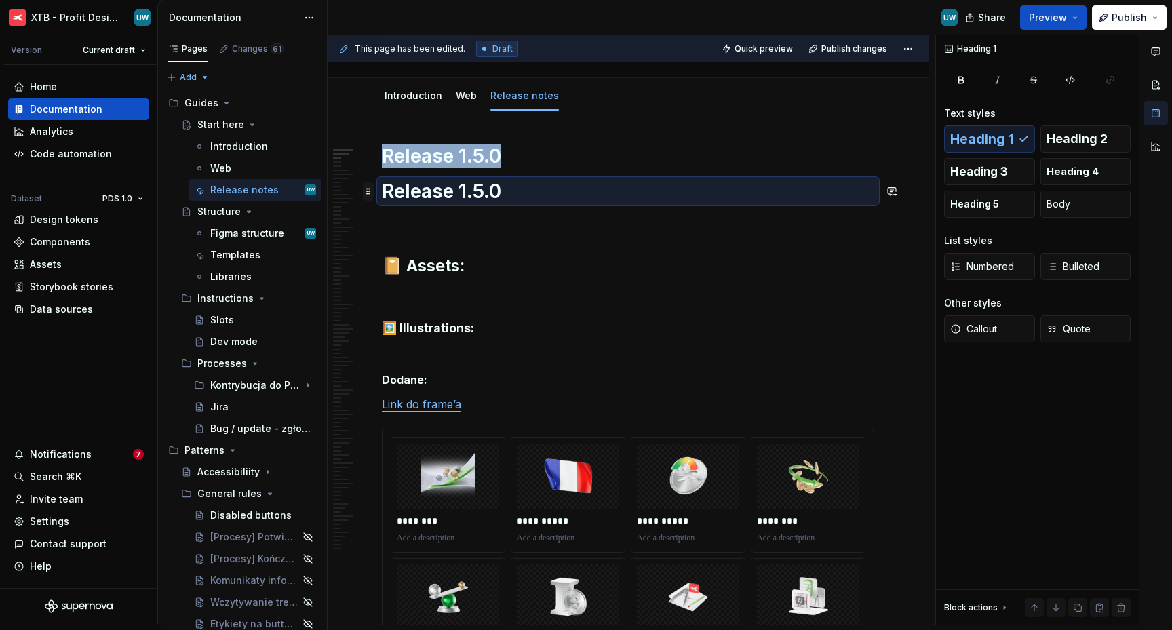
click at [369, 193] on span at bounding box center [368, 191] width 11 height 19
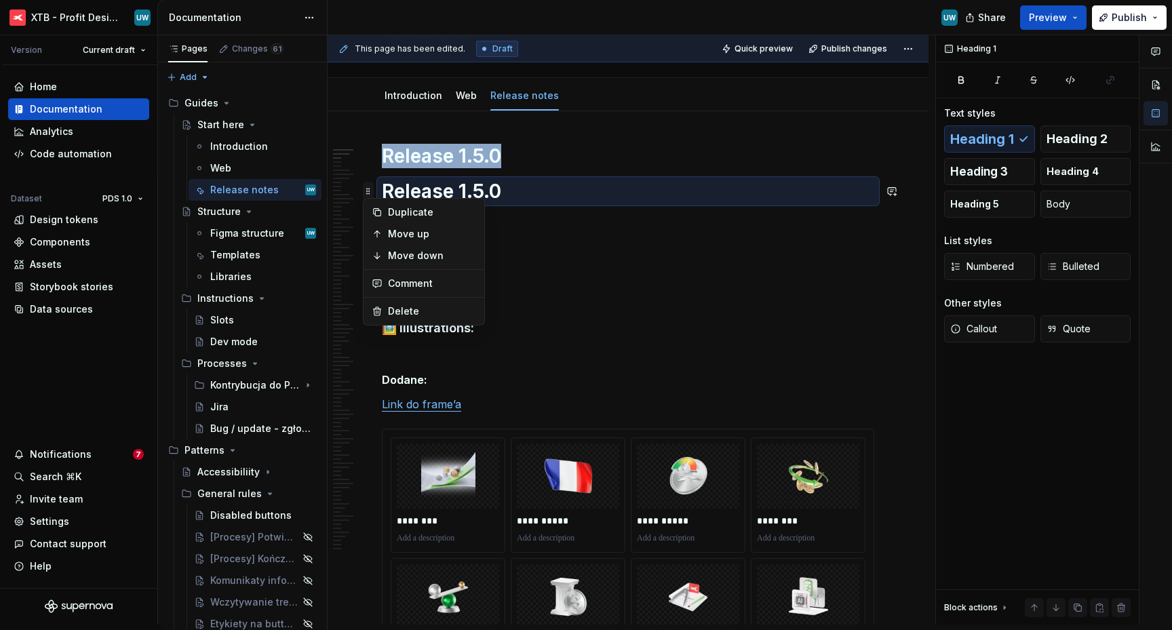
click at [368, 191] on span at bounding box center [368, 191] width 11 height 19
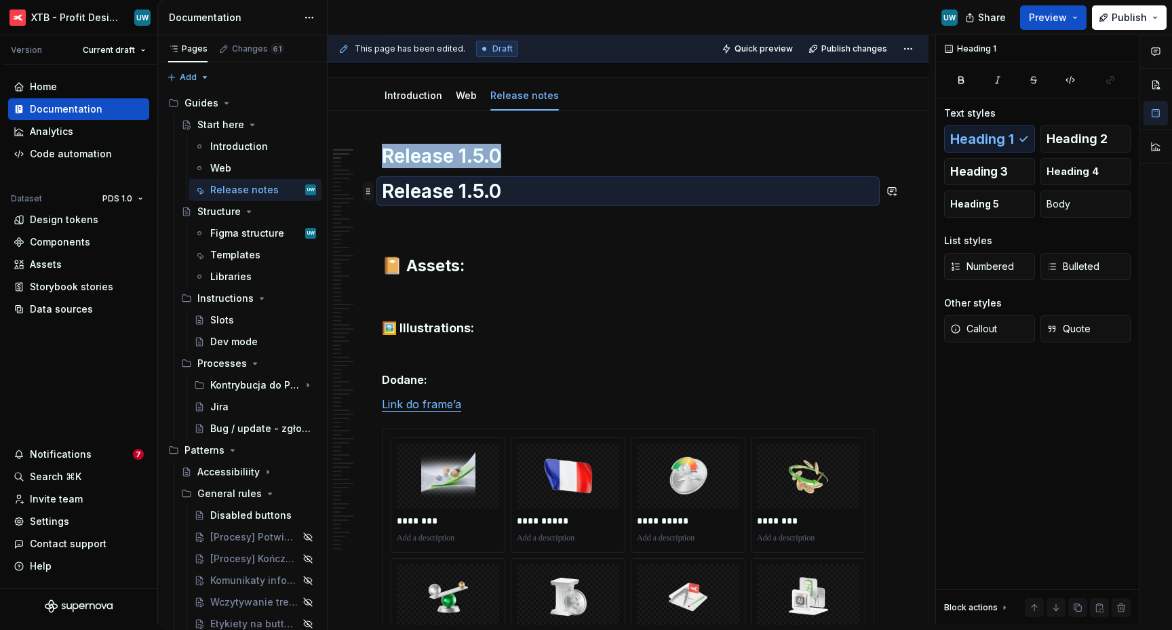
click at [369, 193] on span at bounding box center [368, 191] width 11 height 19
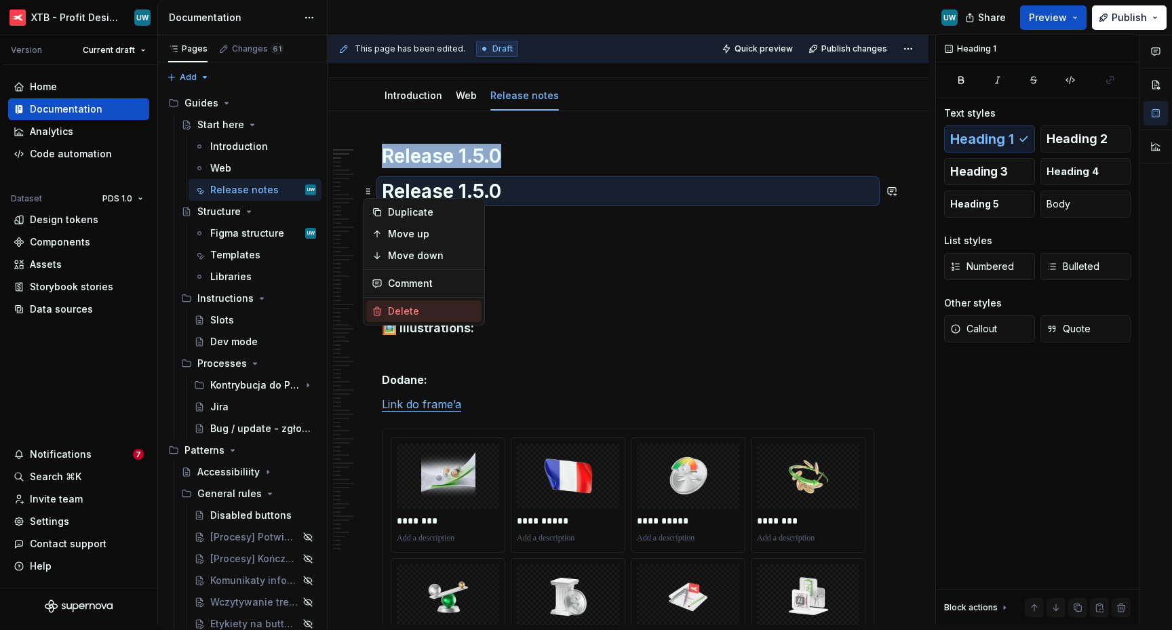
click at [406, 312] on div "Delete" at bounding box center [432, 311] width 88 height 14
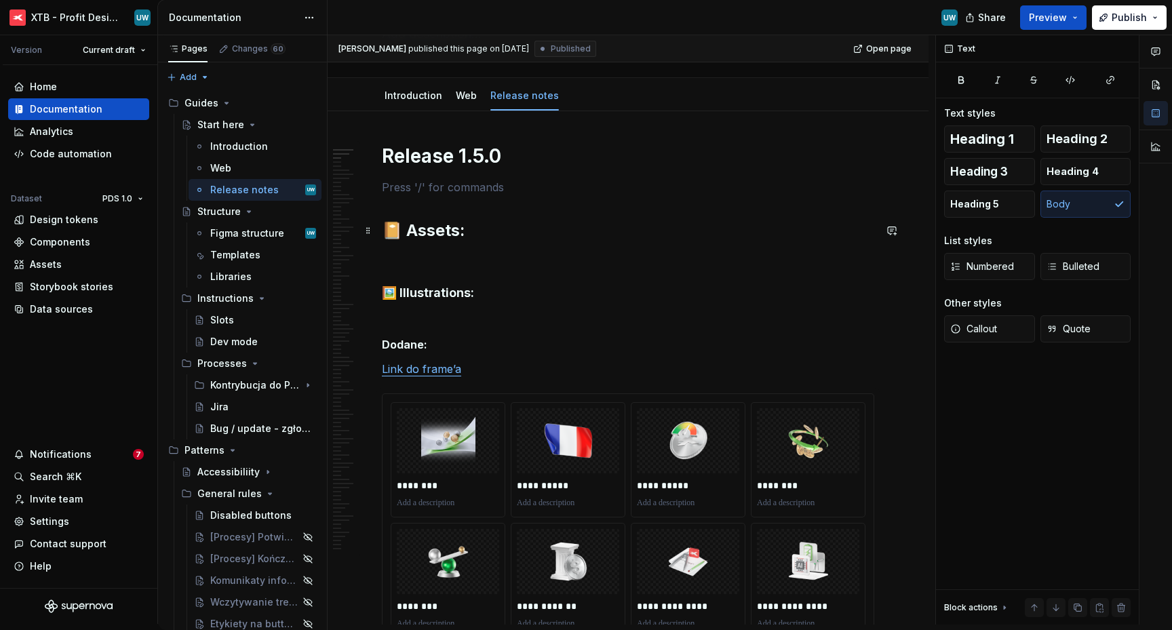
scroll to position [130, 0]
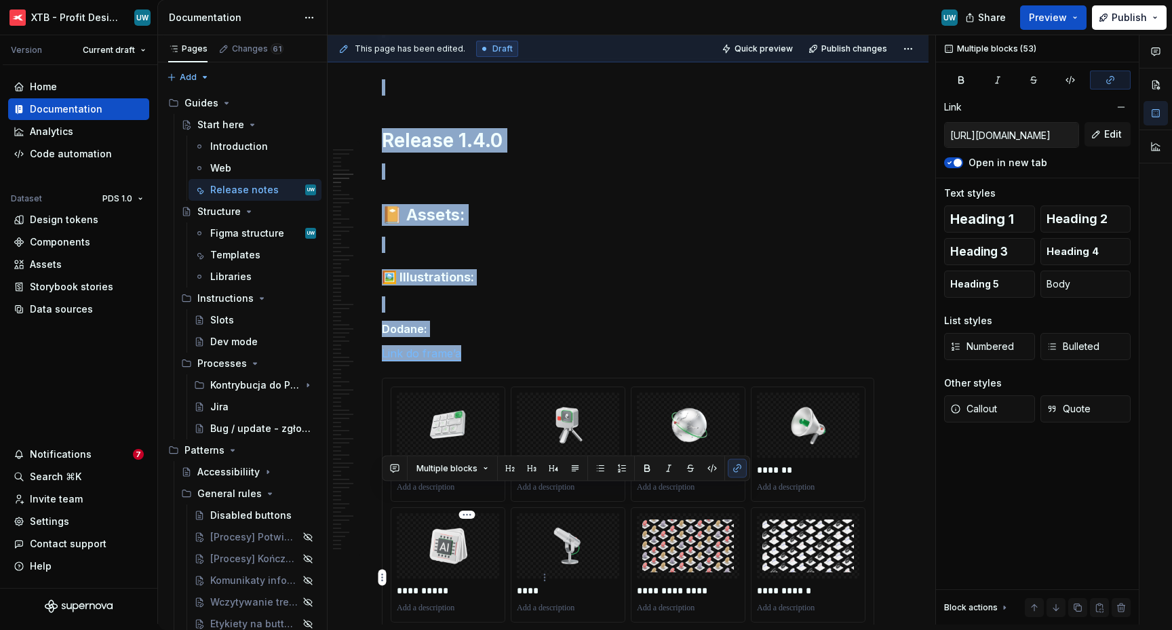
scroll to position [4248, 0]
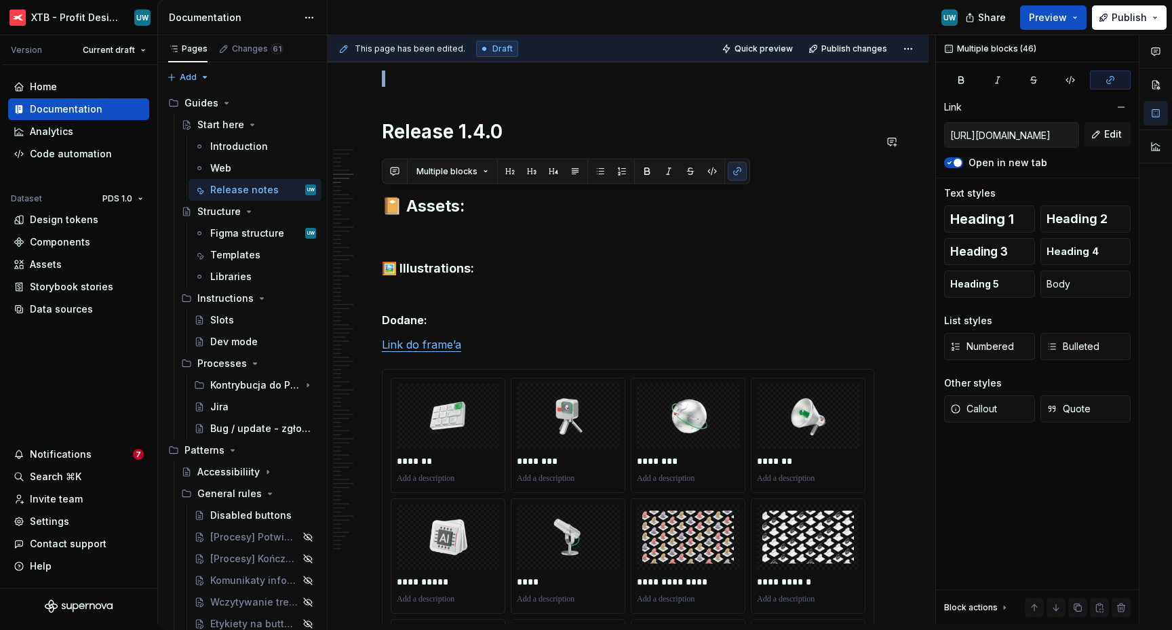
drag, startPoint x: 382, startPoint y: 184, endPoint x: 485, endPoint y: 113, distance: 124.7
copy div "**********"
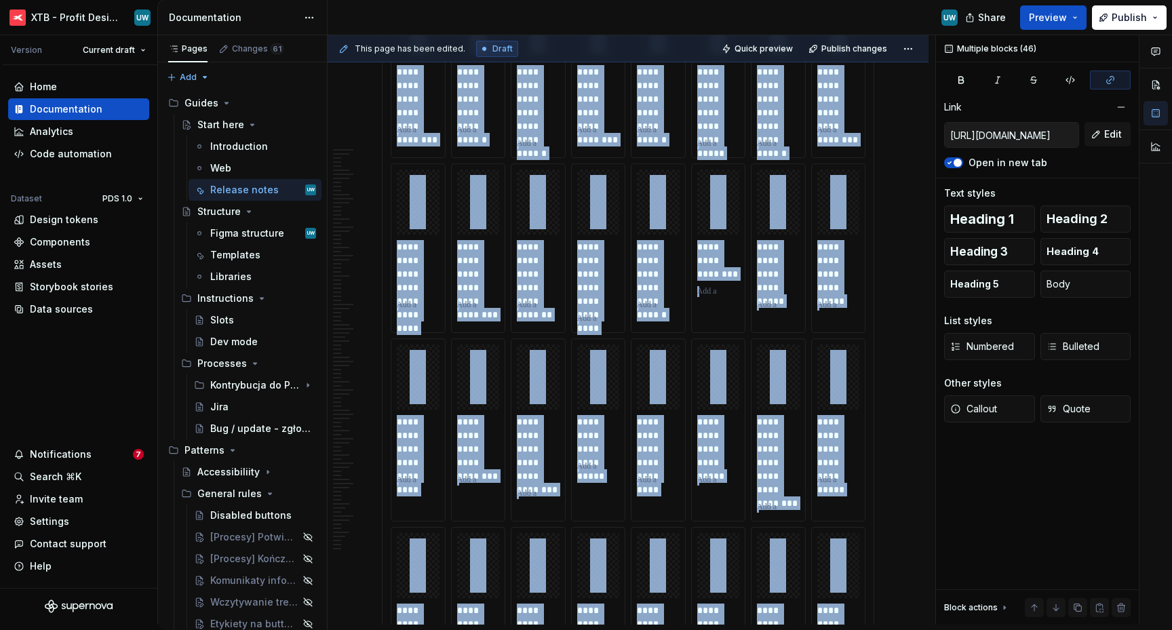
scroll to position [0, 0]
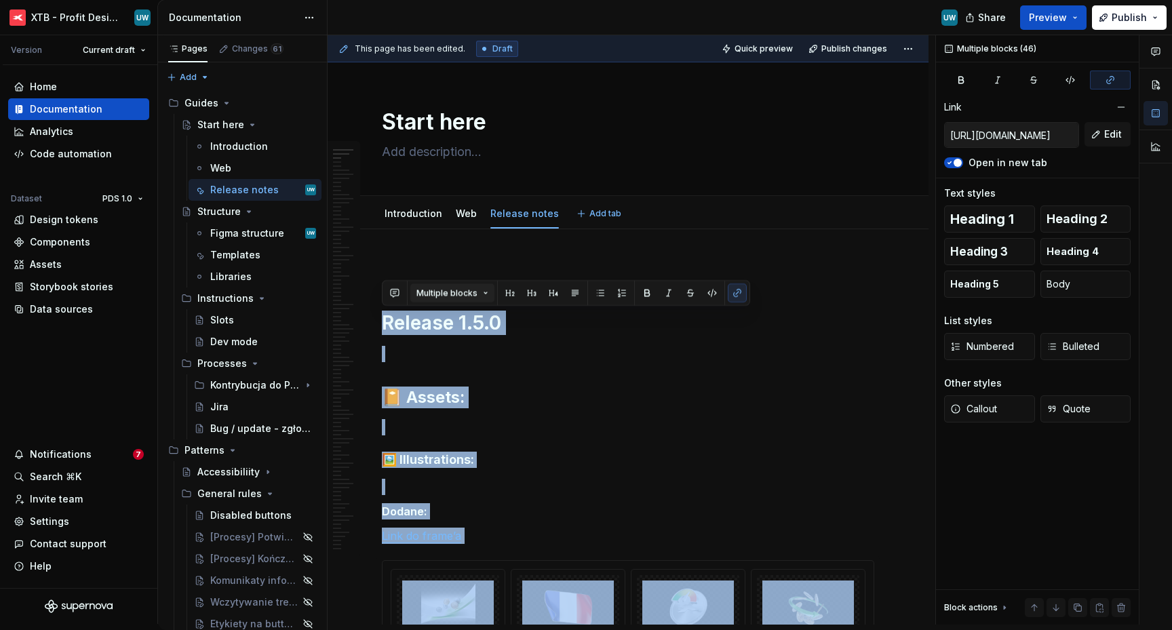
type textarea "*"
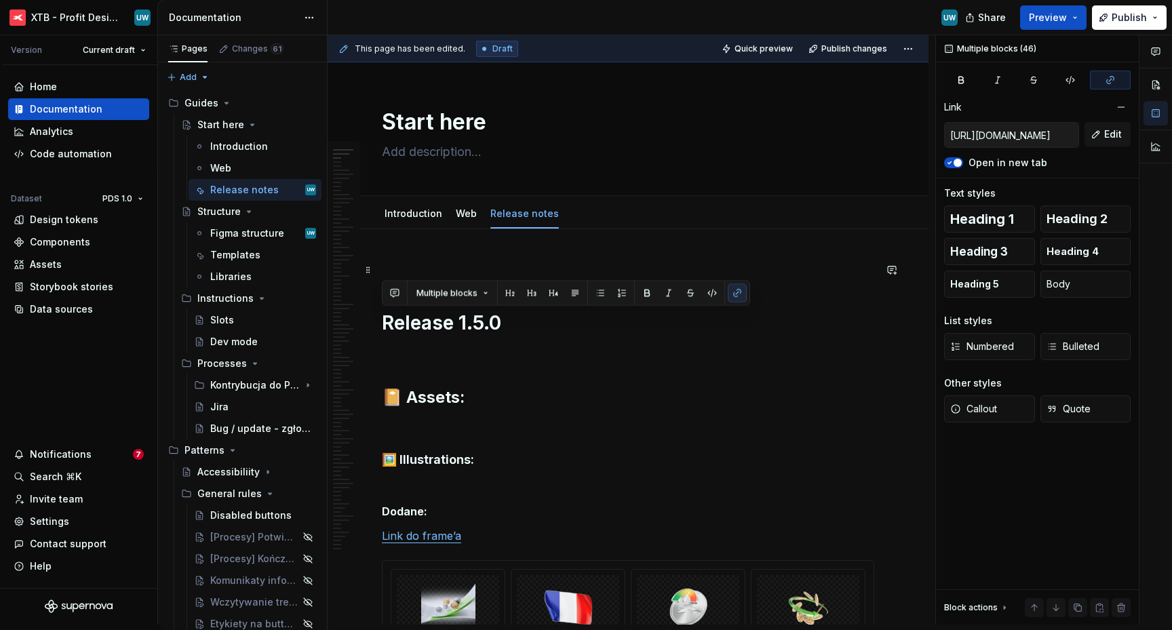
click at [402, 262] on p at bounding box center [628, 270] width 492 height 16
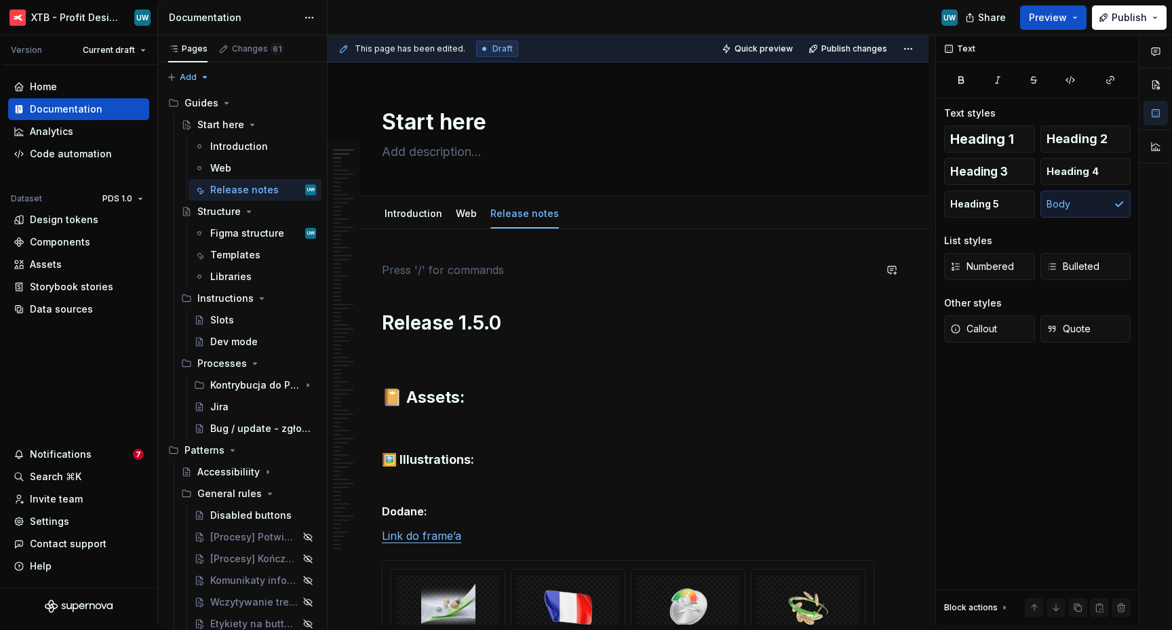
paste div
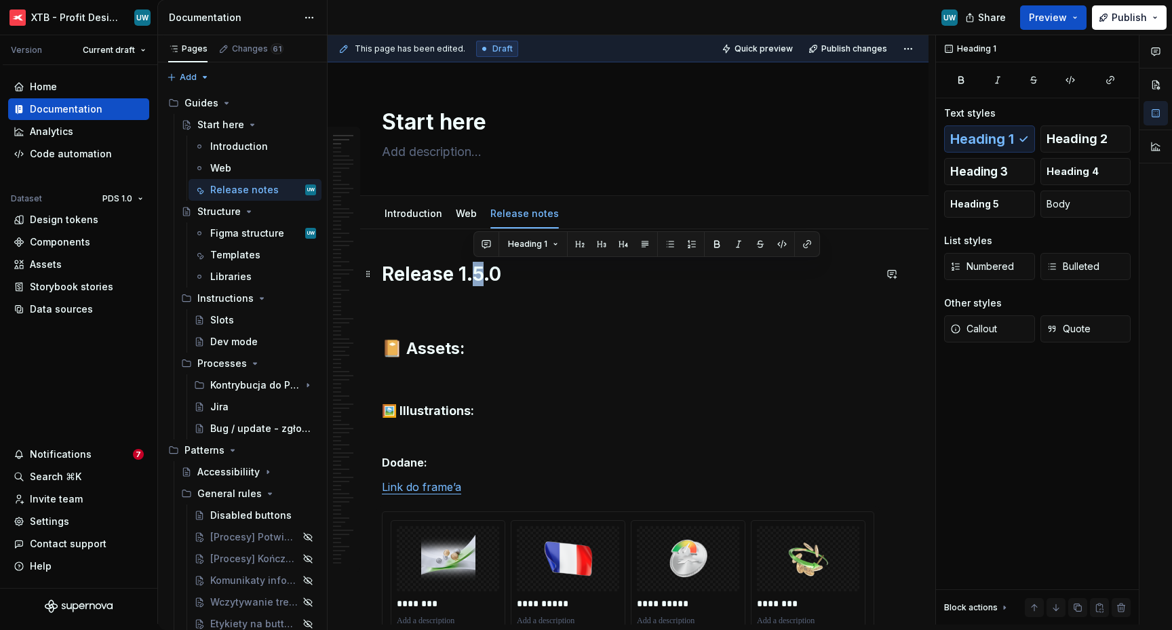
drag, startPoint x: 482, startPoint y: 275, endPoint x: 475, endPoint y: 275, distance: 6.8
click at [475, 275] on h1 "Release 1.5.0" at bounding box center [628, 274] width 492 height 24
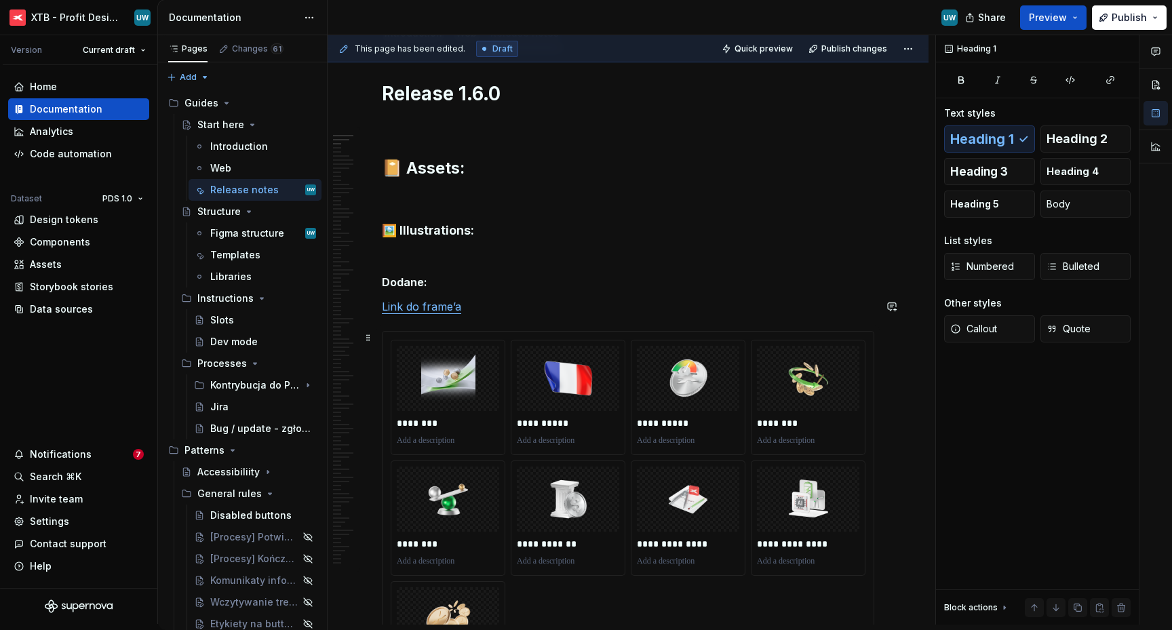
scroll to position [283, 0]
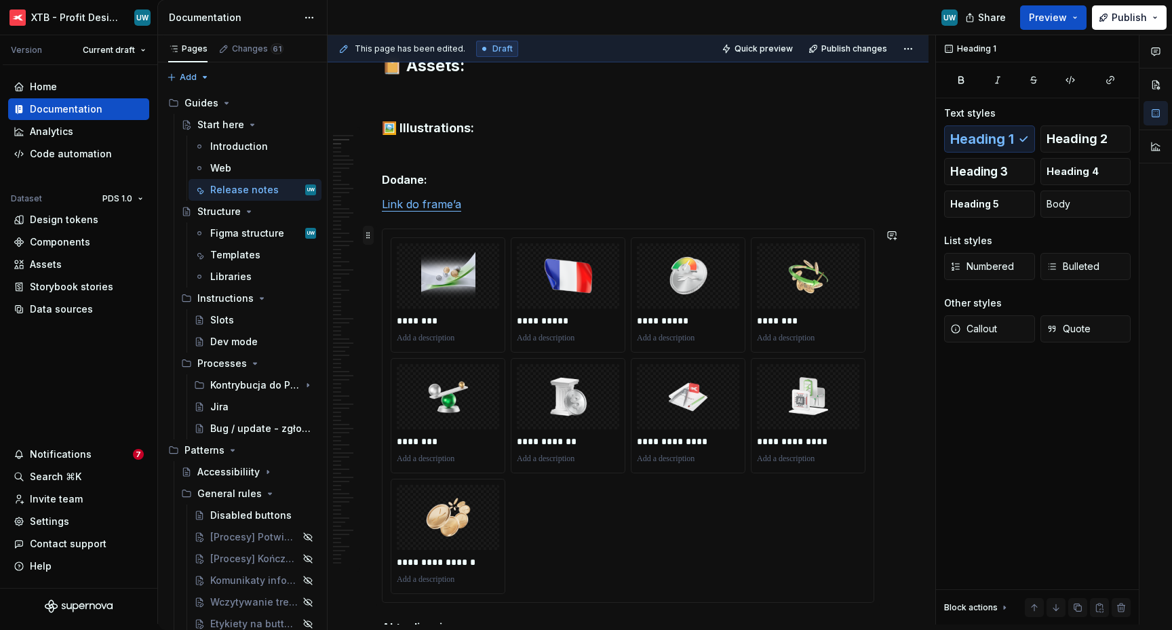
click at [372, 237] on span at bounding box center [368, 235] width 11 height 19
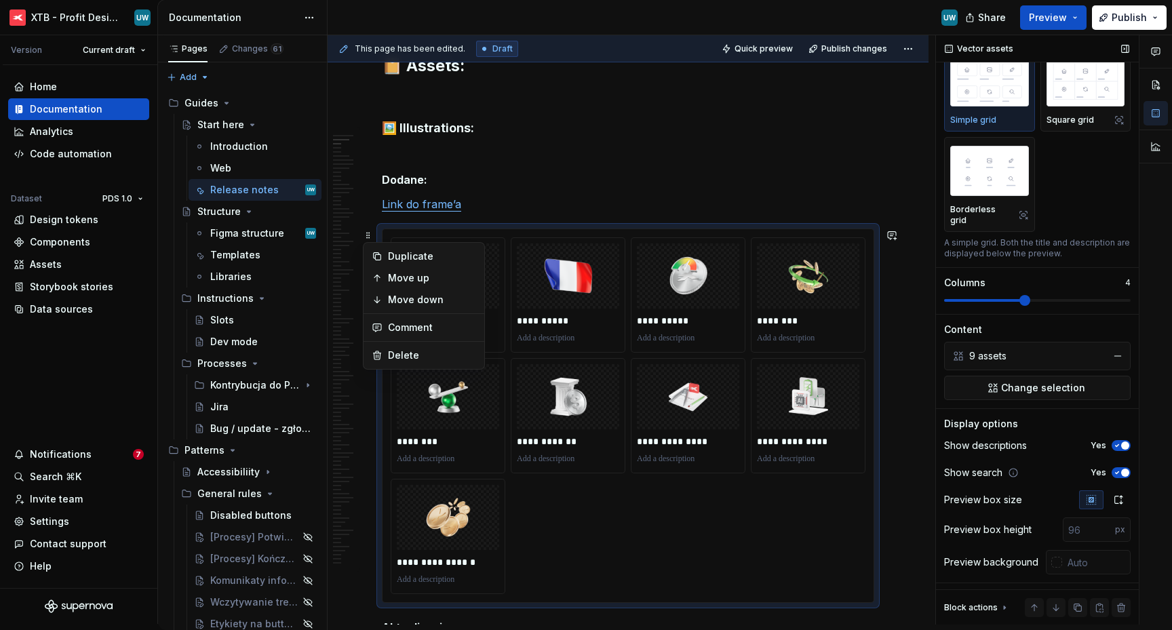
scroll to position [47, 0]
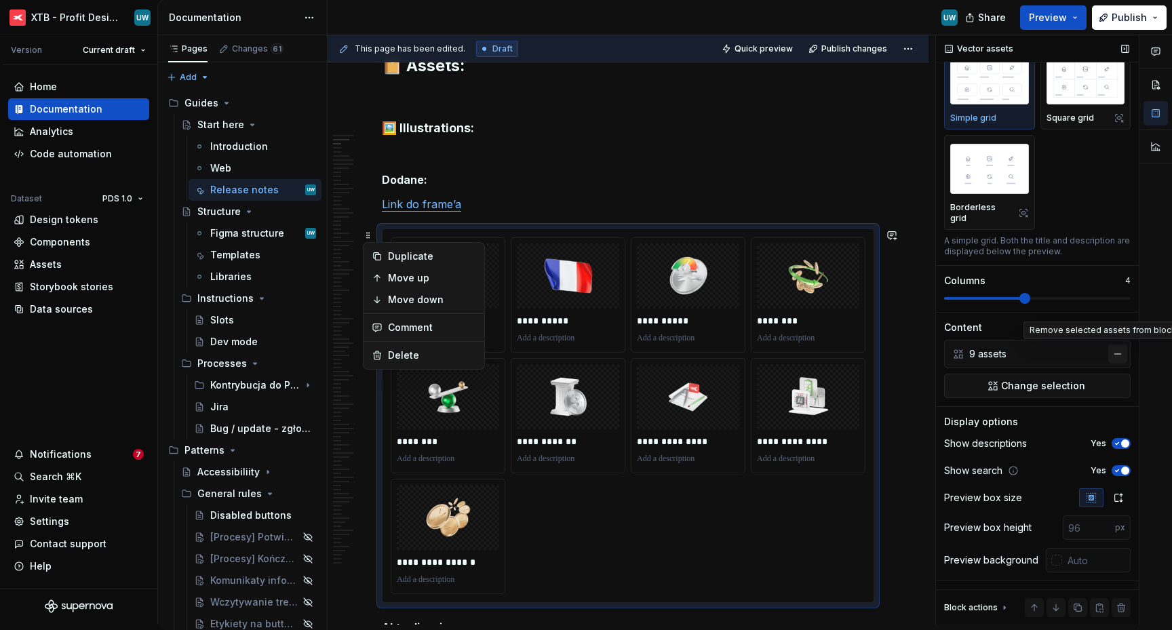
click at [1109, 354] on button "button" at bounding box center [1117, 353] width 19 height 19
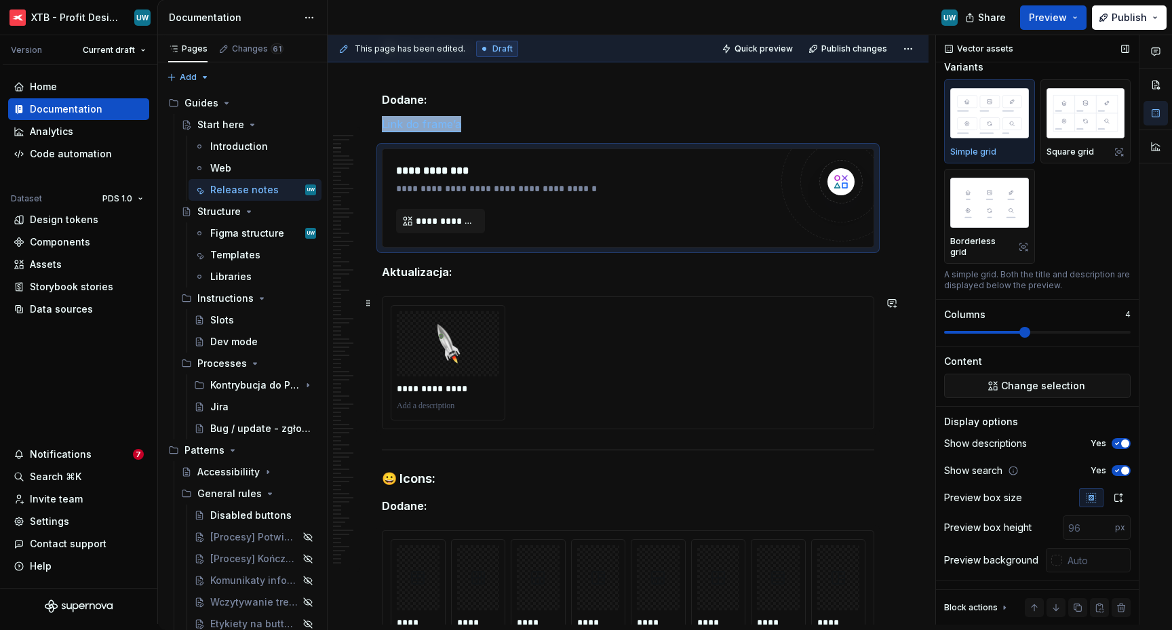
scroll to position [391, 0]
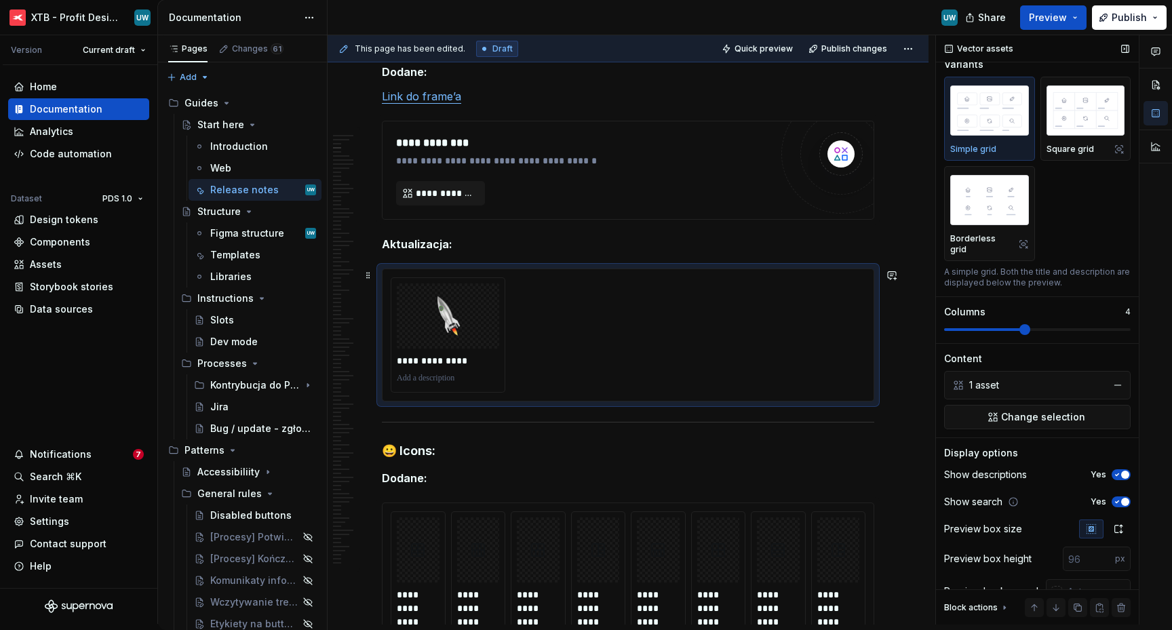
click at [572, 330] on div "**********" at bounding box center [628, 334] width 475 height 115
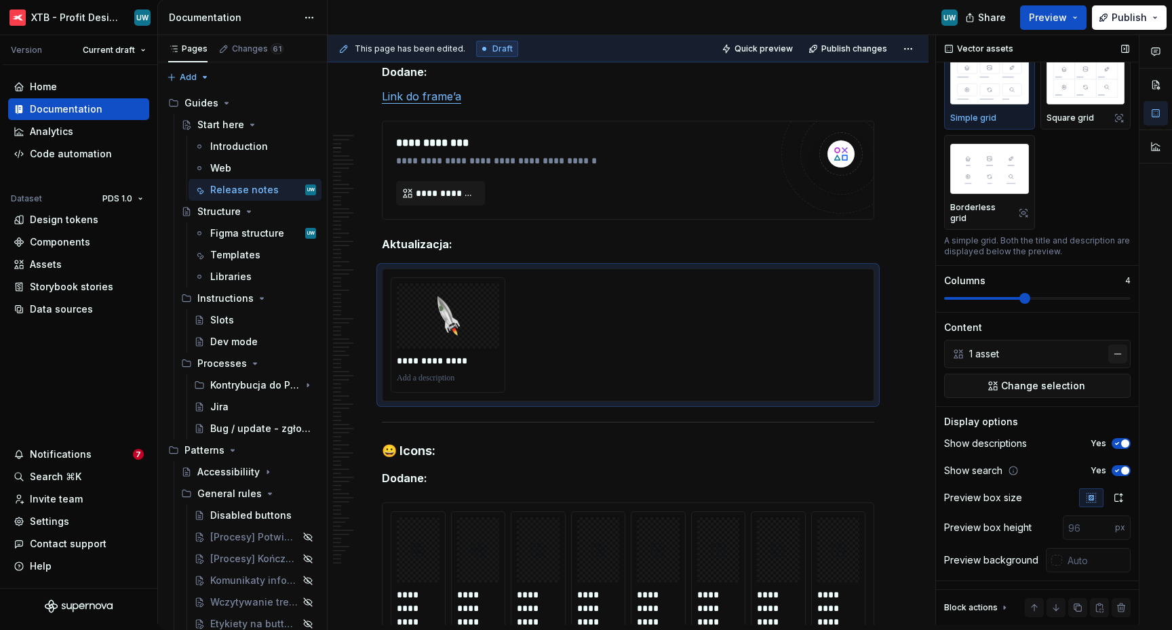
click at [1109, 351] on button "button" at bounding box center [1117, 353] width 19 height 19
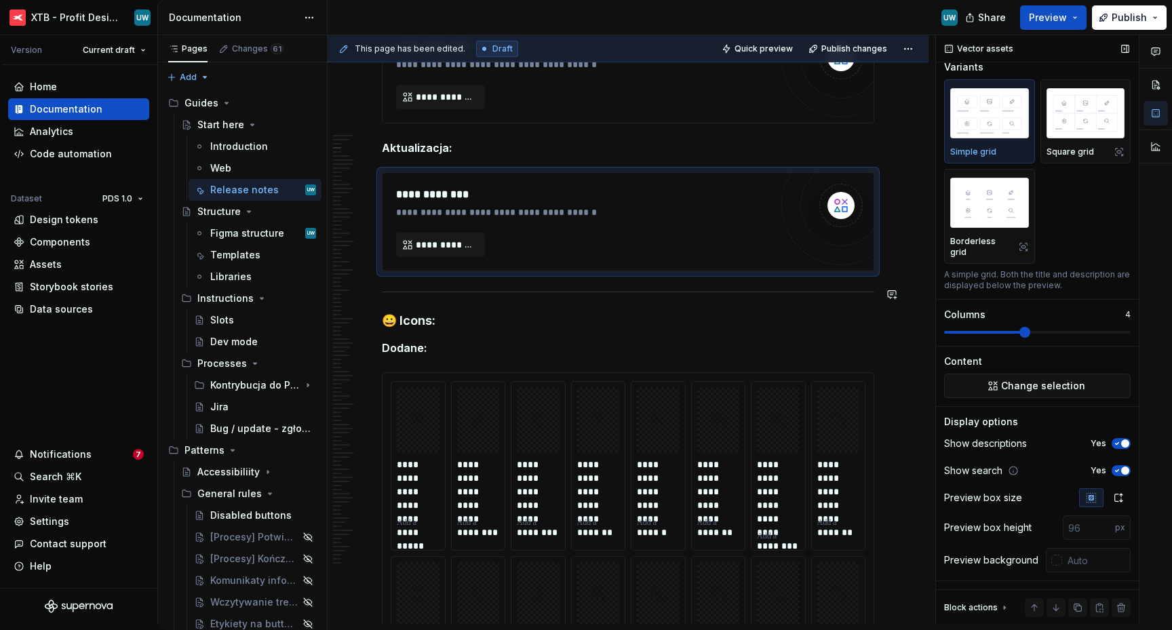
scroll to position [519, 0]
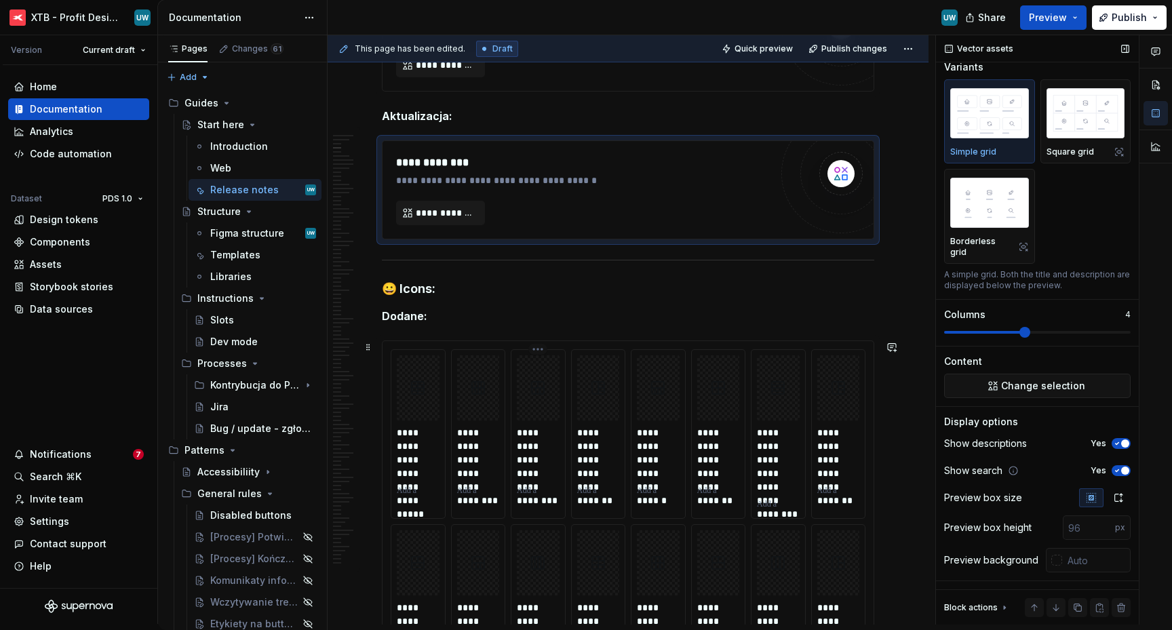
click at [539, 349] on html "XTB - Profit Design System UW Version Current draft Home Documentation Analytic…" at bounding box center [586, 315] width 1172 height 630
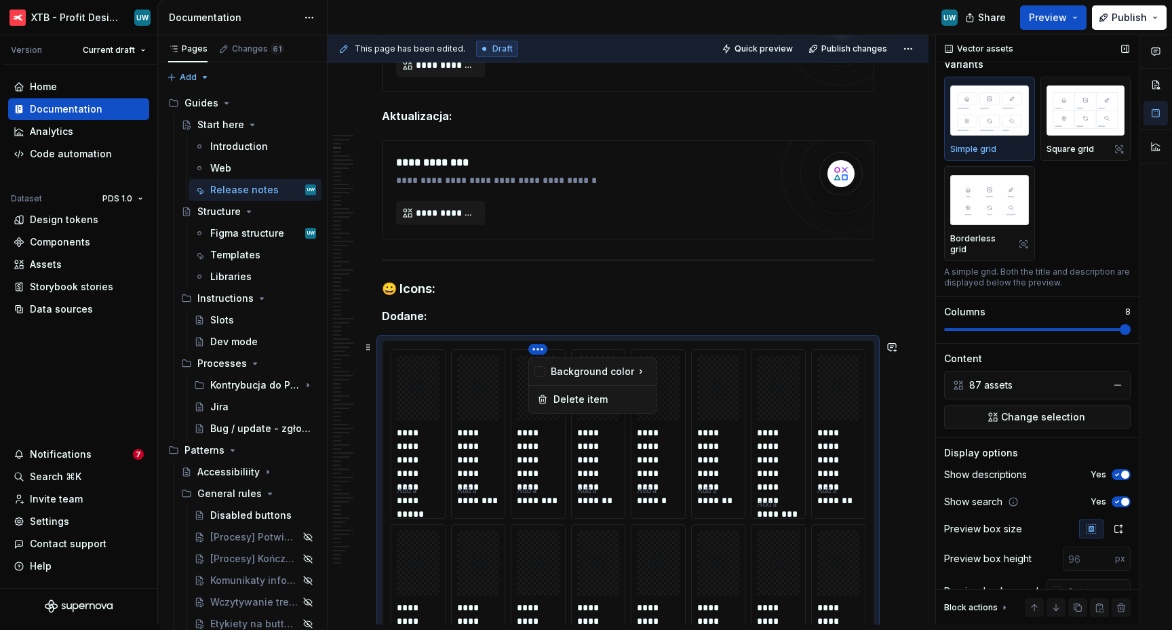
scroll to position [47, 0]
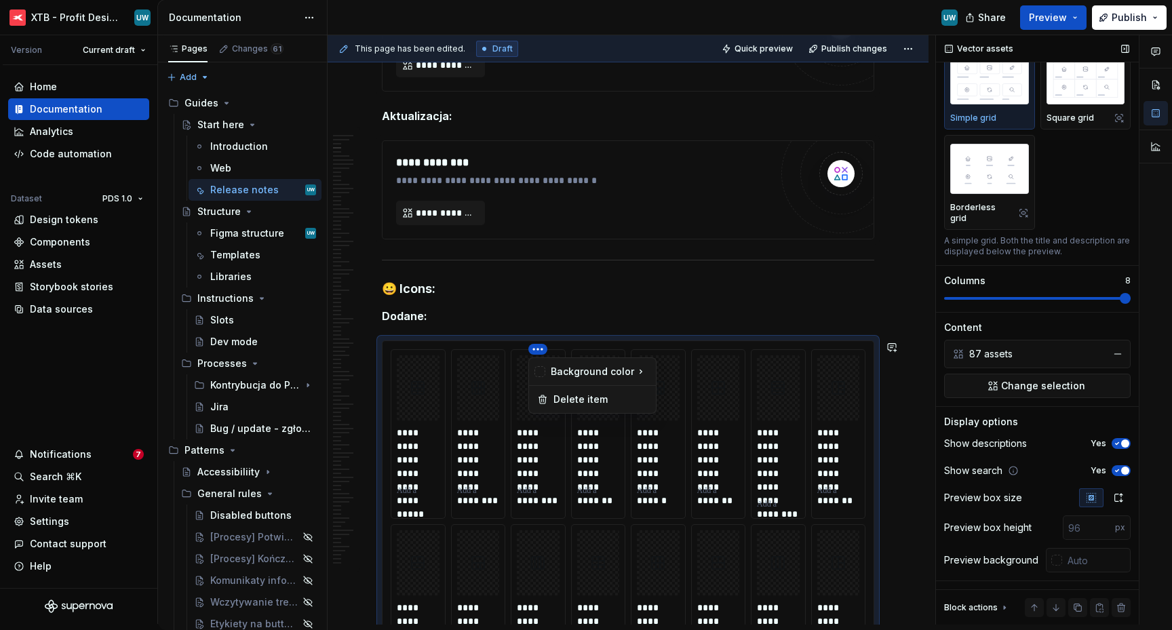
click at [781, 340] on html "XTB - Profit Design System UW Version Current draft Home Documentation Analytic…" at bounding box center [586, 315] width 1172 height 630
click at [1113, 353] on button "button" at bounding box center [1117, 353] width 19 height 19
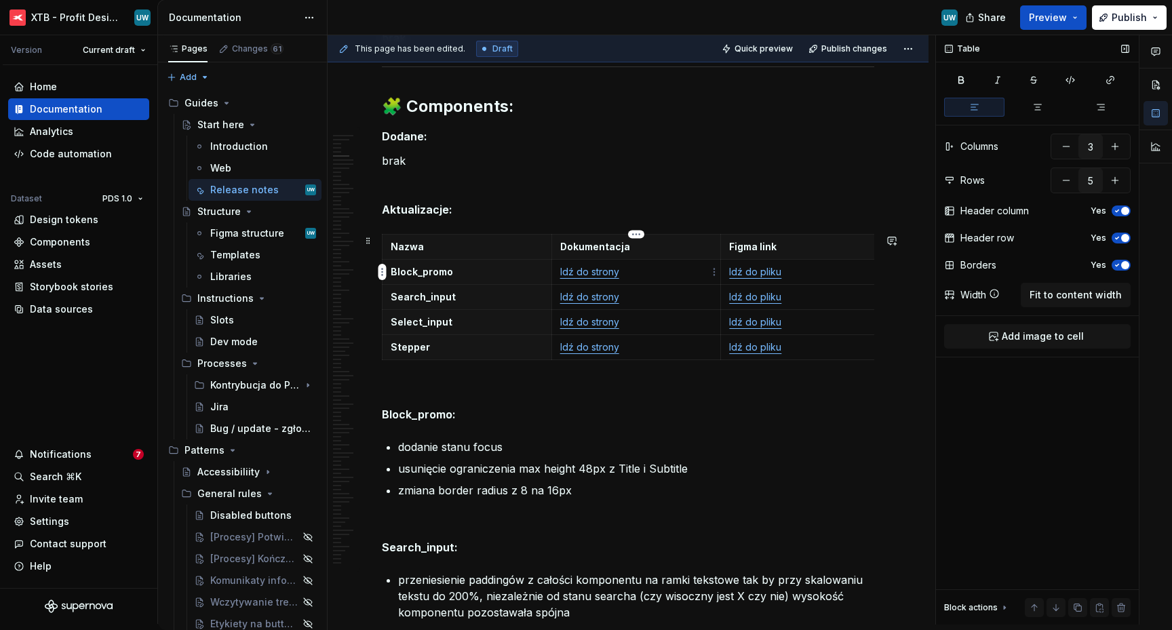
scroll to position [0, 0]
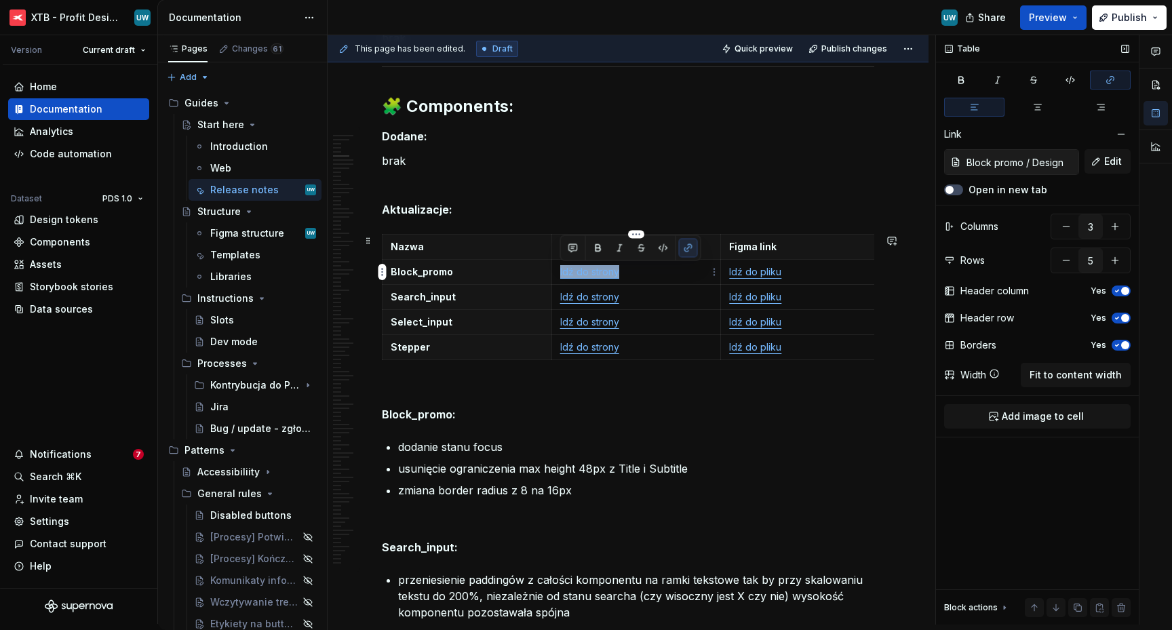
drag, startPoint x: 632, startPoint y: 274, endPoint x: 561, endPoint y: 277, distance: 71.3
click at [561, 277] on p "Idź do strony" at bounding box center [636, 272] width 153 height 14
click at [1101, 79] on button "button" at bounding box center [1110, 80] width 41 height 19
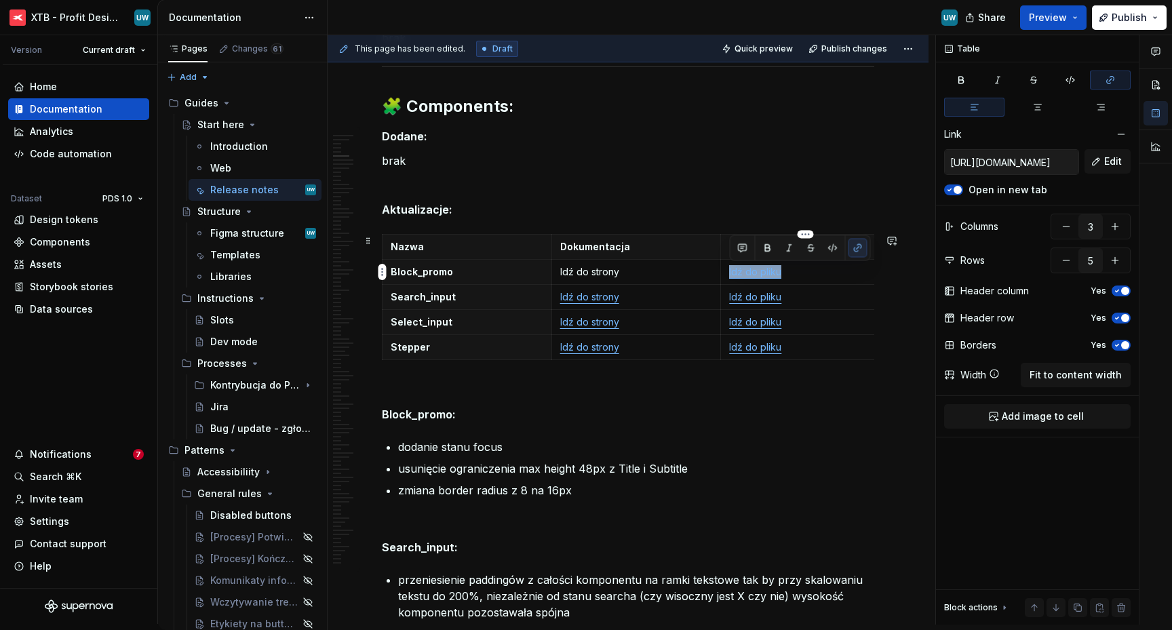
drag, startPoint x: 787, startPoint y: 277, endPoint x: 727, endPoint y: 276, distance: 59.7
click at [727, 276] on td "Idź do pliku" at bounding box center [806, 272] width 170 height 25
click at [1118, 69] on div "Table Link https://www.figma.com/design/WYa9UmNOROY2Ibhf9xtBUM/%E2%9B%88%EF%B8%…" at bounding box center [1037, 329] width 203 height 589
click at [1111, 75] on icon "button" at bounding box center [1110, 80] width 11 height 11
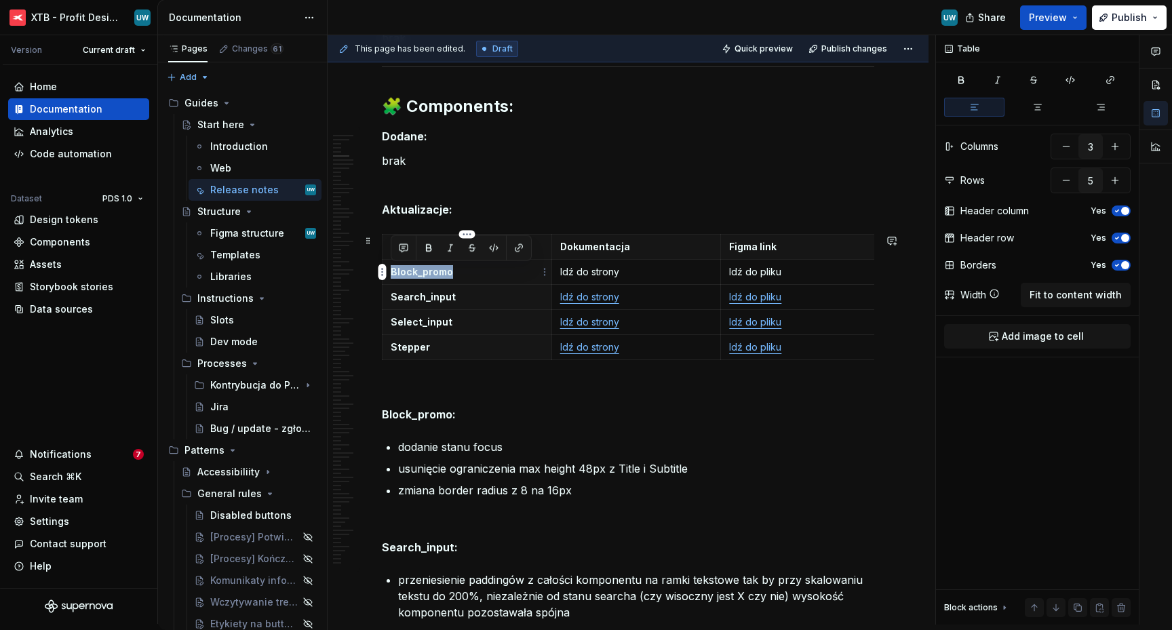
drag, startPoint x: 454, startPoint y: 278, endPoint x: 392, endPoint y: 276, distance: 61.7
click at [392, 276] on p "Block_promo" at bounding box center [467, 272] width 153 height 14
click at [403, 273] on p "KOmponent" at bounding box center [467, 272] width 153 height 14
click at [381, 296] on html "XTB - Profit Design System UW Version Current draft Home Documentation Analytic…" at bounding box center [586, 315] width 1172 height 630
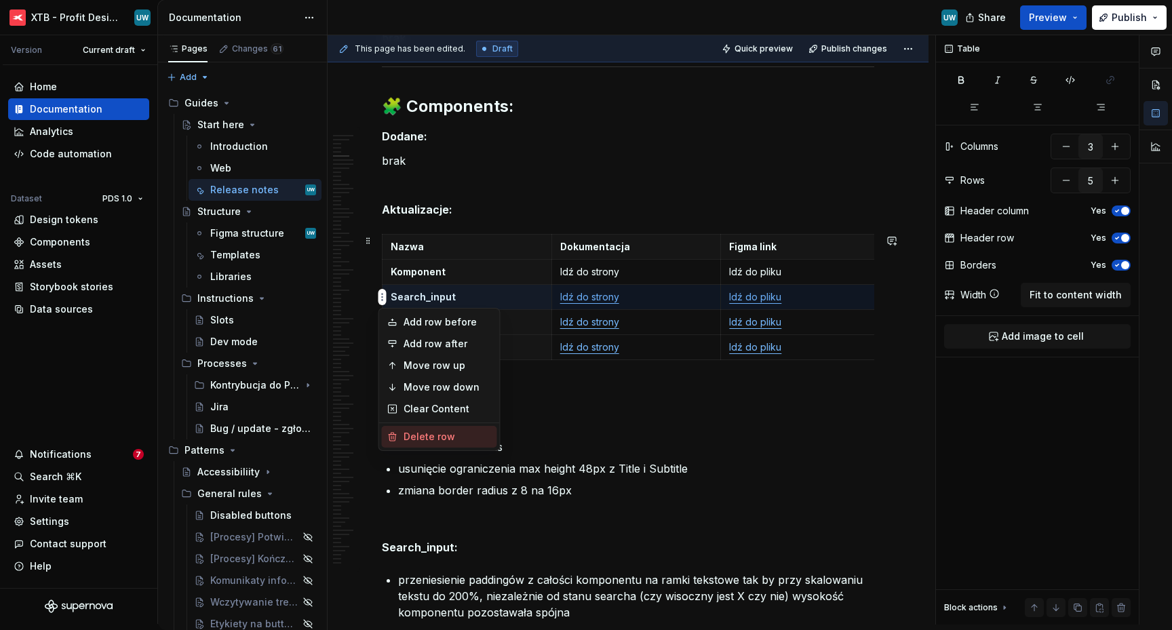
click at [412, 435] on div "Delete row" at bounding box center [447, 437] width 88 height 14
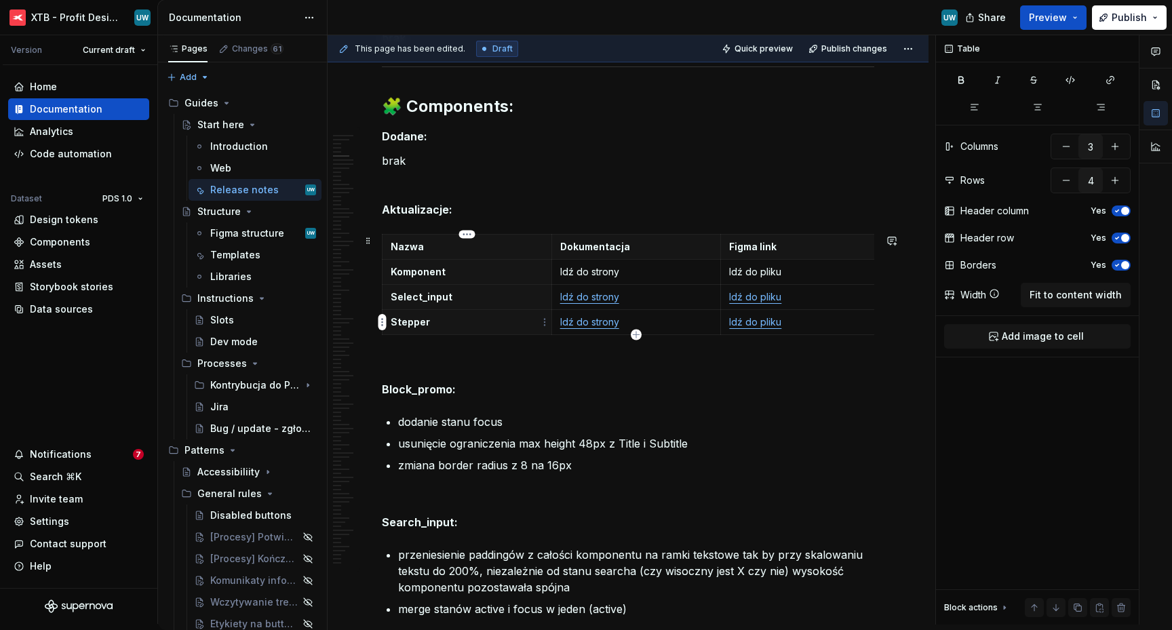
click at [381, 300] on html "XTB - Profit Design System UW Version Current draft Home Documentation Analytic…" at bounding box center [586, 315] width 1172 height 630
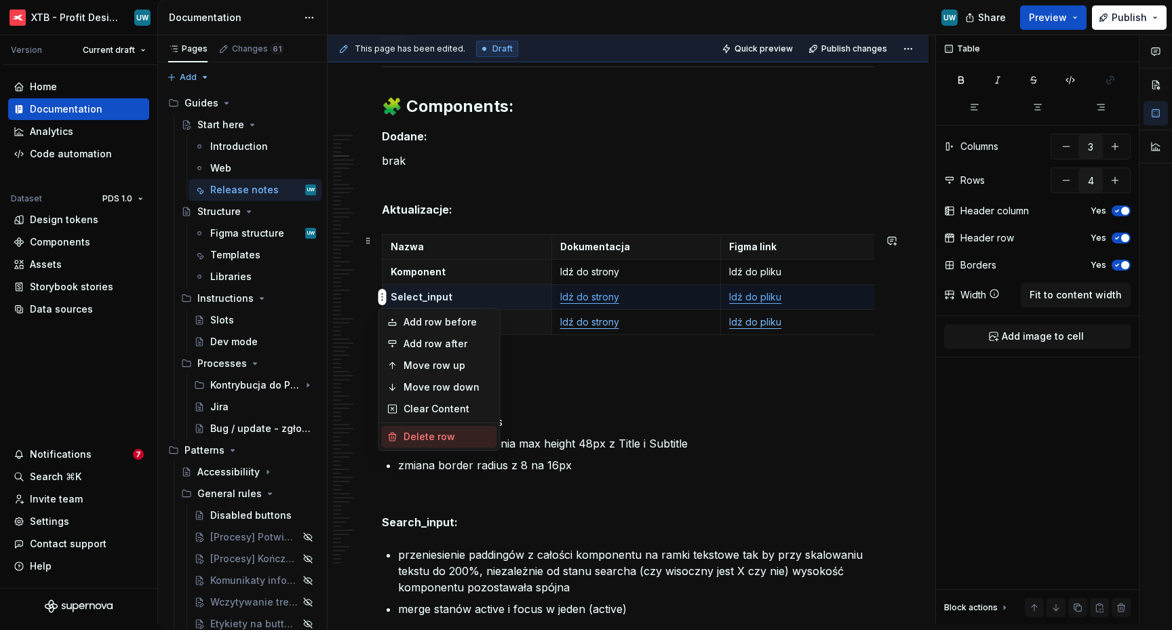
click at [409, 434] on div "Delete row" at bounding box center [447, 437] width 88 height 14
type input "3"
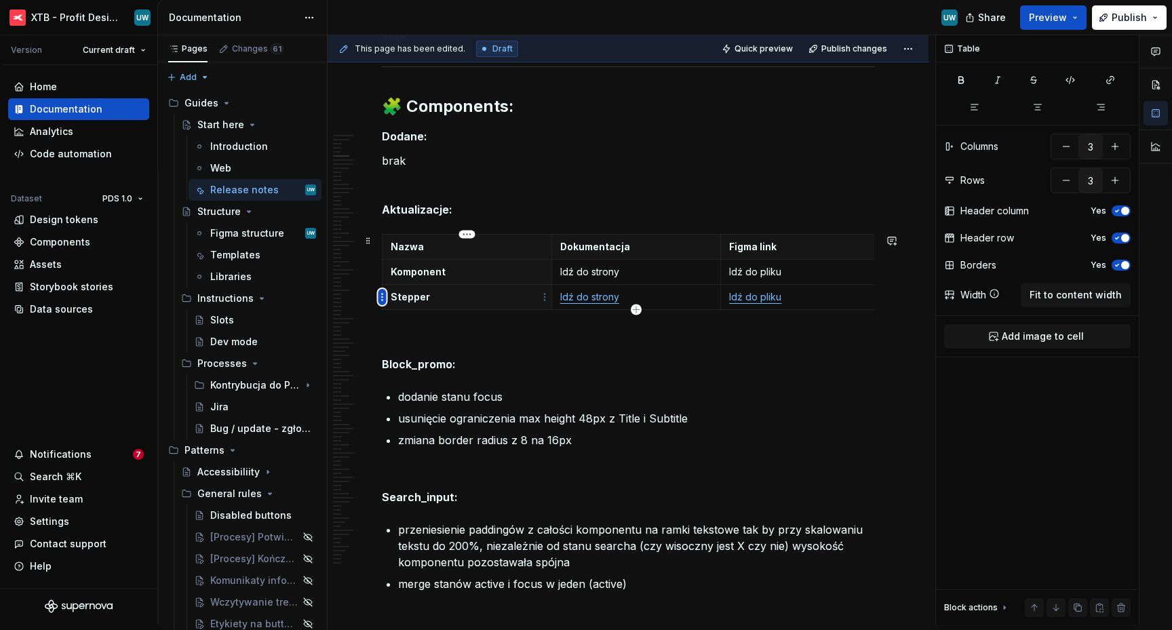
click at [382, 298] on html "XTB - Profit Design System UW Version Current draft Home Documentation Analytic…" at bounding box center [586, 315] width 1172 height 630
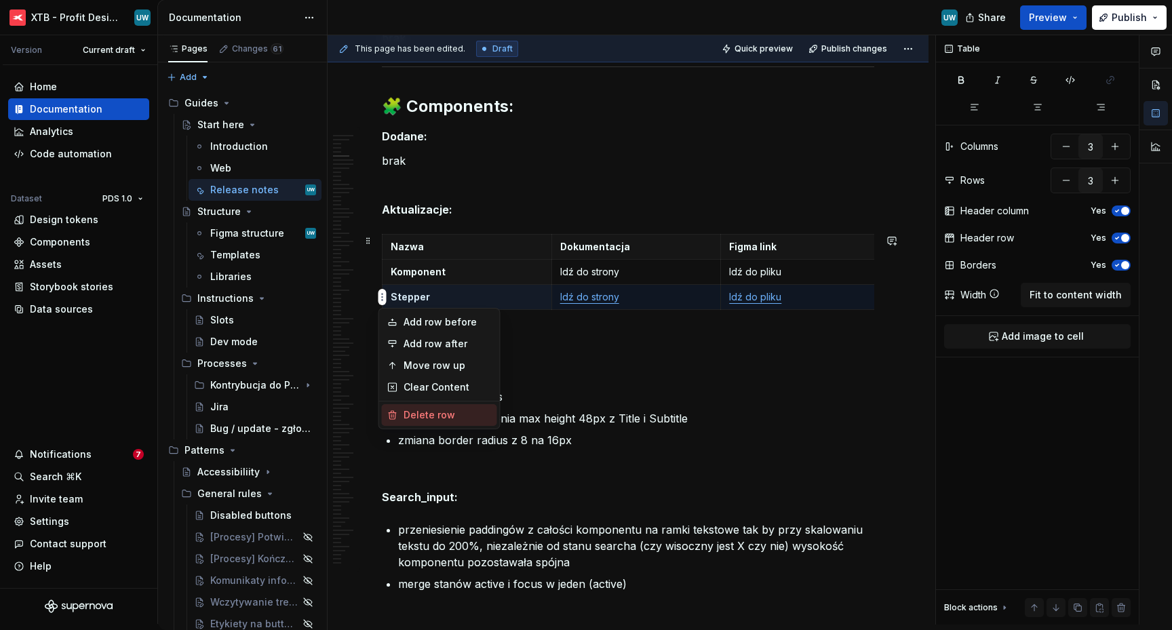
click at [413, 410] on div "Delete row" at bounding box center [447, 415] width 88 height 14
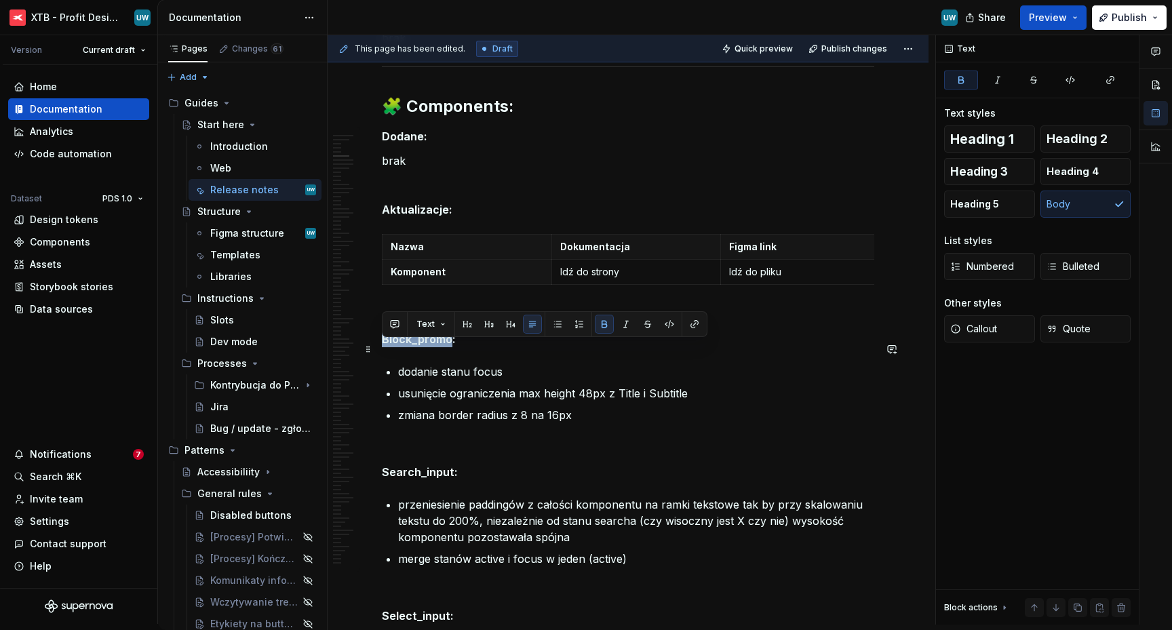
drag, startPoint x: 449, startPoint y: 351, endPoint x: 382, endPoint y: 352, distance: 66.5
click at [382, 346] on strong "Block_promo:" at bounding box center [419, 339] width 74 height 14
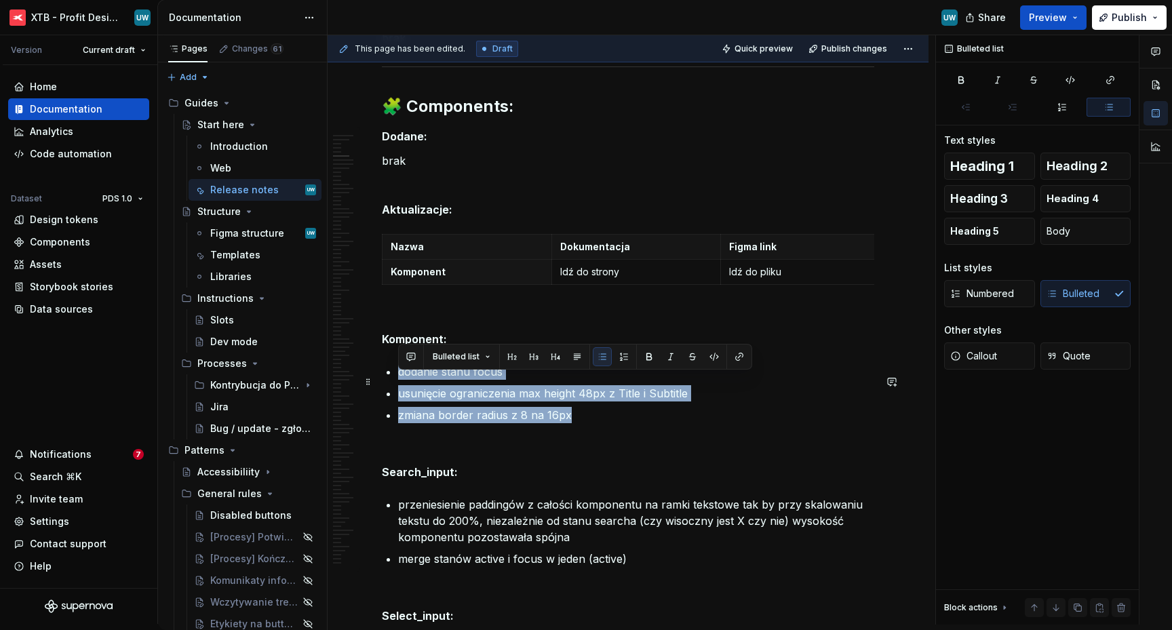
drag, startPoint x: 575, startPoint y: 424, endPoint x: 399, endPoint y: 387, distance: 179.5
click at [399, 387] on ul "dodanie stanu focus usunięcie ograniczenia max height 48px z Title i Subtitle z…" at bounding box center [636, 393] width 476 height 60
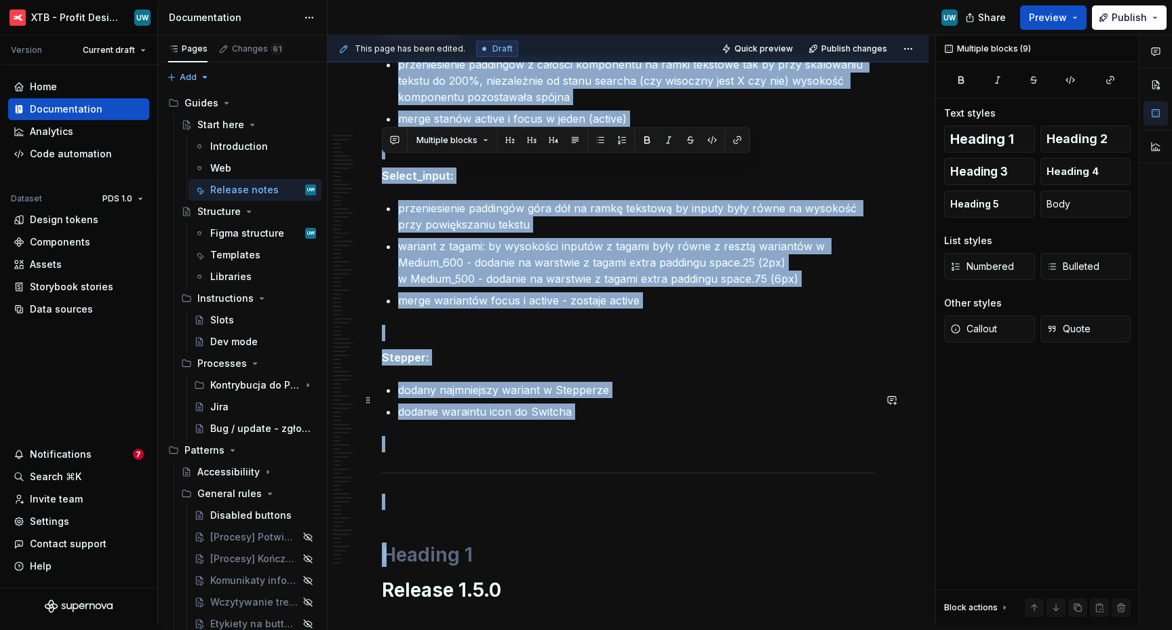
scroll to position [1653, 0]
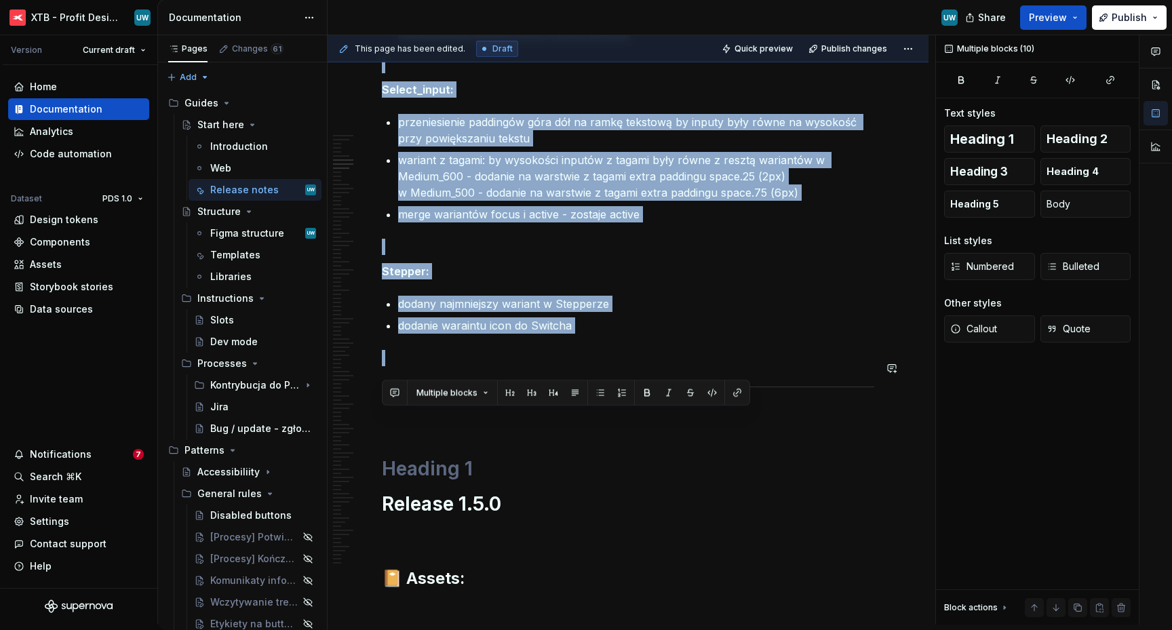
drag, startPoint x: 383, startPoint y: 302, endPoint x: 439, endPoint y: 356, distance: 77.7
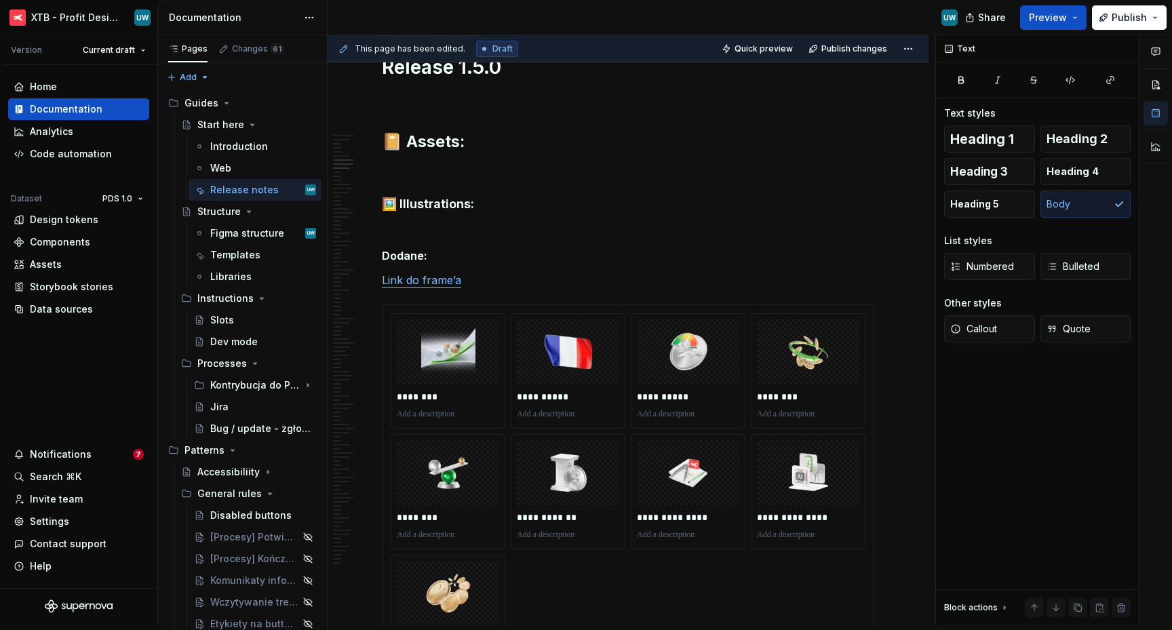
scroll to position [1539, 0]
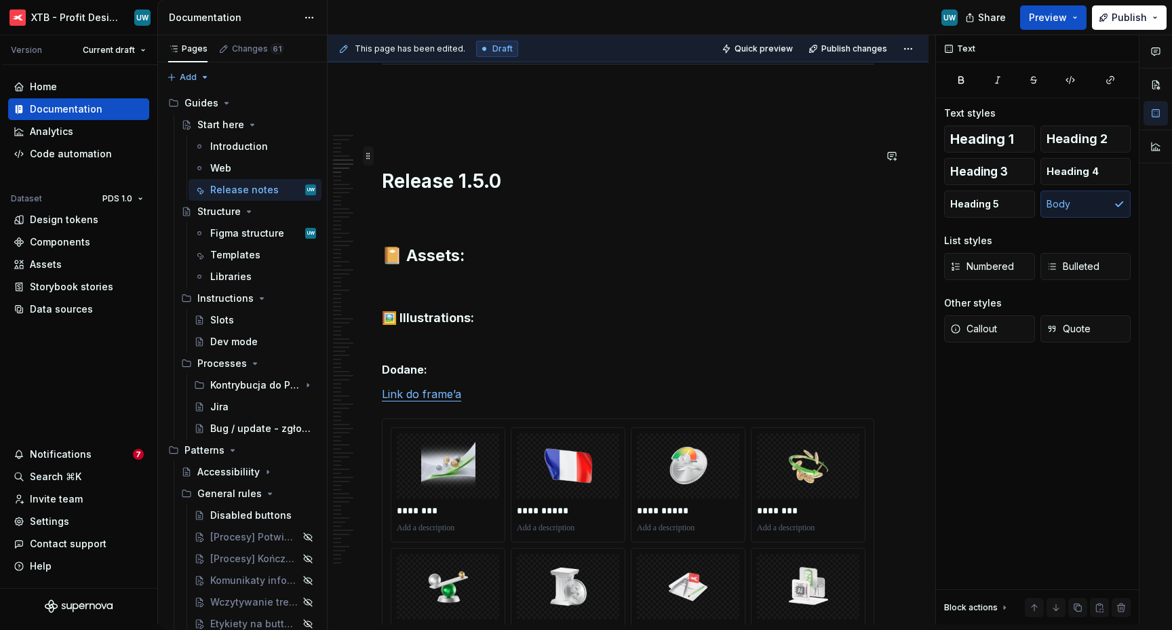
click at [370, 159] on span at bounding box center [368, 155] width 11 height 19
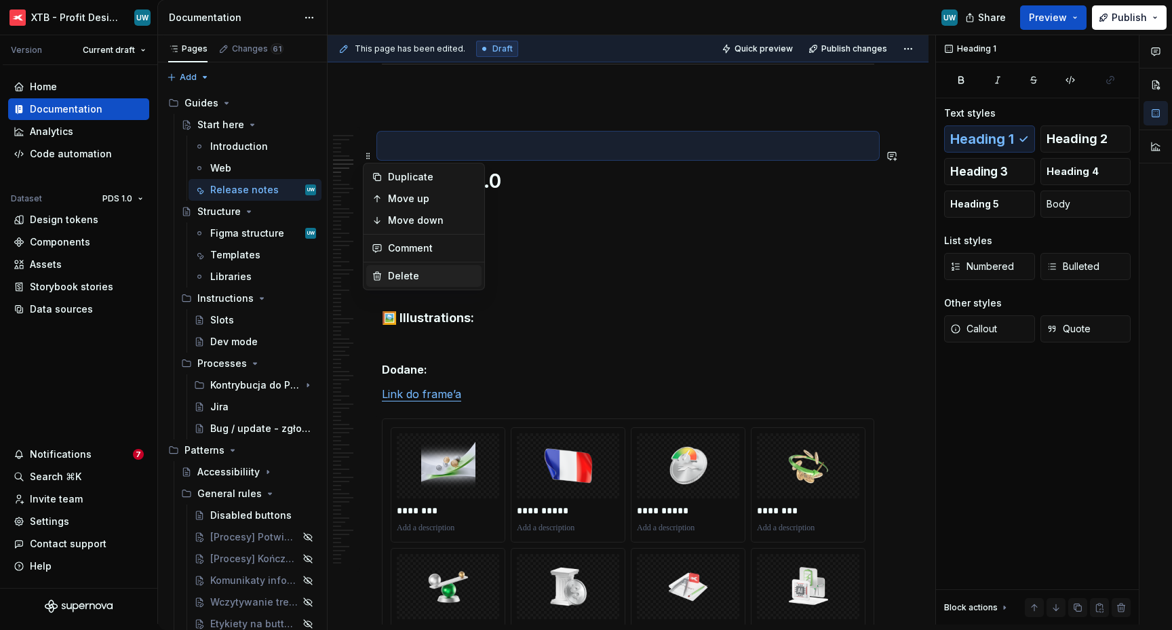
click at [398, 270] on div "Delete" at bounding box center [432, 276] width 88 height 14
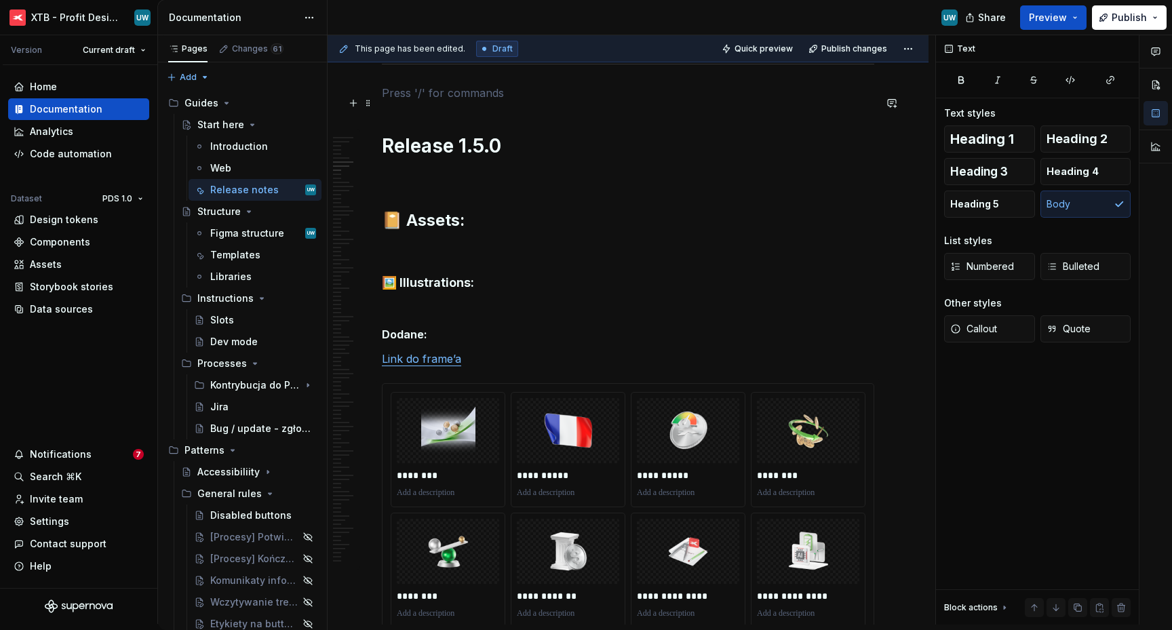
click at [411, 101] on p at bounding box center [628, 93] width 492 height 16
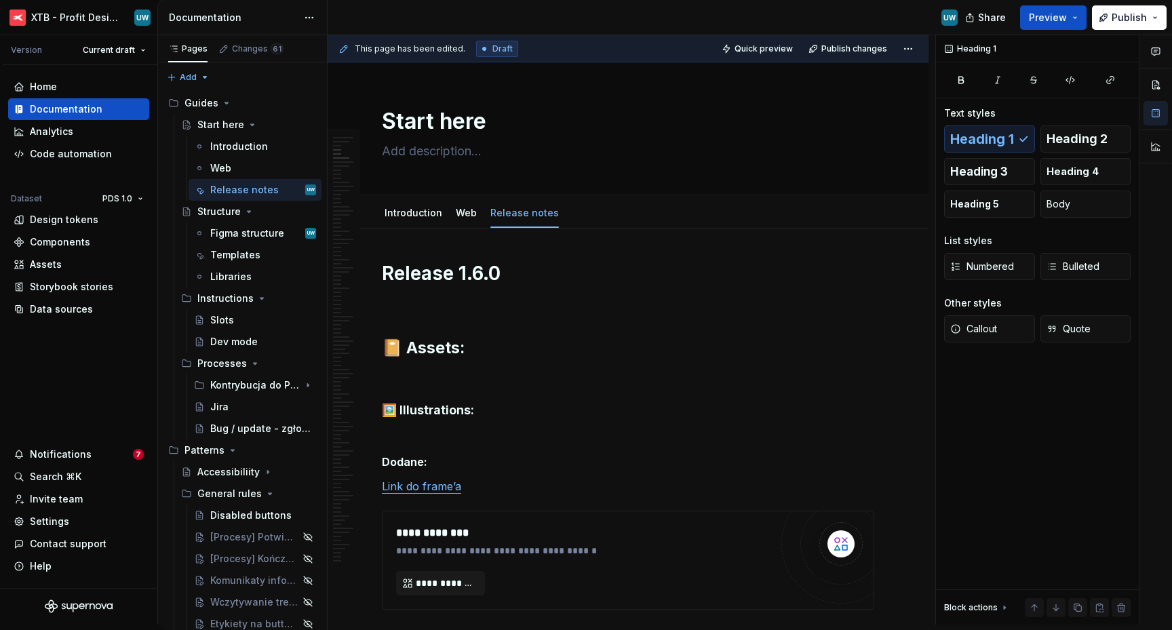
scroll to position [0, 0]
type textarea "*"
